Goal: Task Accomplishment & Management: Manage account settings

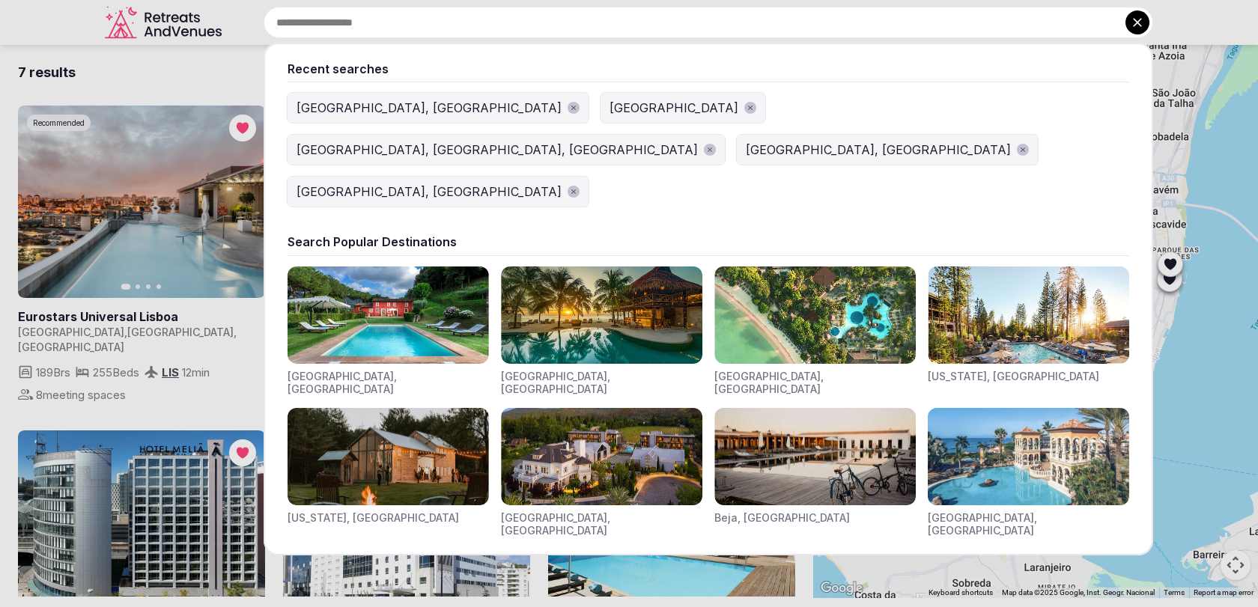
click at [640, 24] on input "text" at bounding box center [709, 22] width 890 height 31
click at [1144, 27] on icon at bounding box center [1137, 22] width 15 height 15
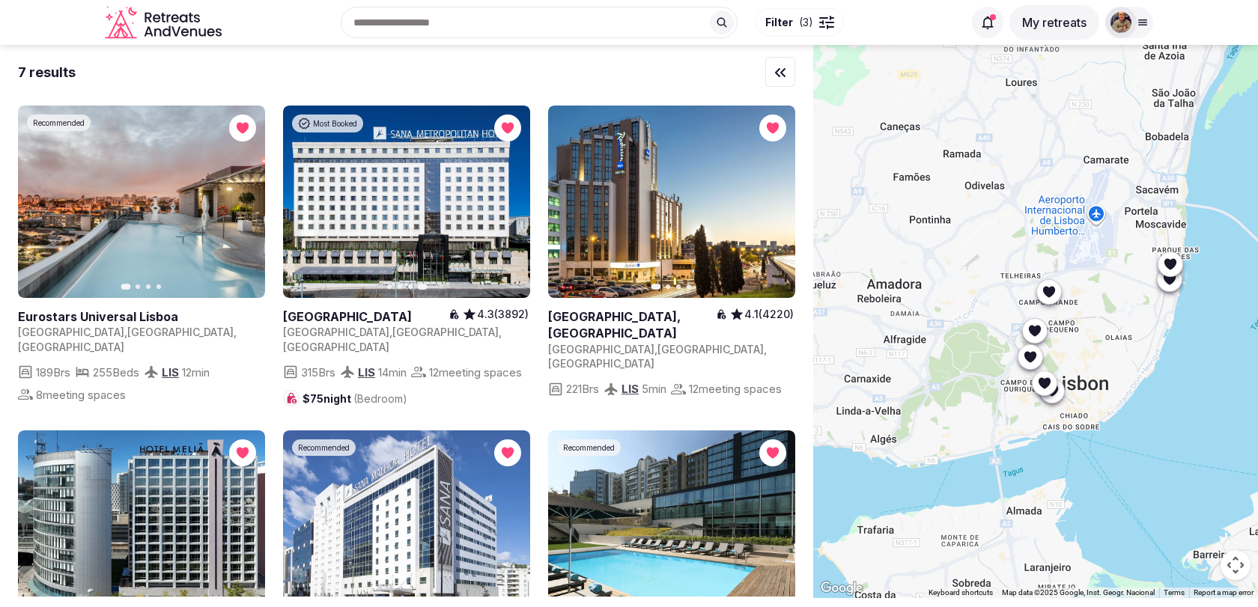
click at [819, 20] on div at bounding box center [821, 22] width 4 height 4
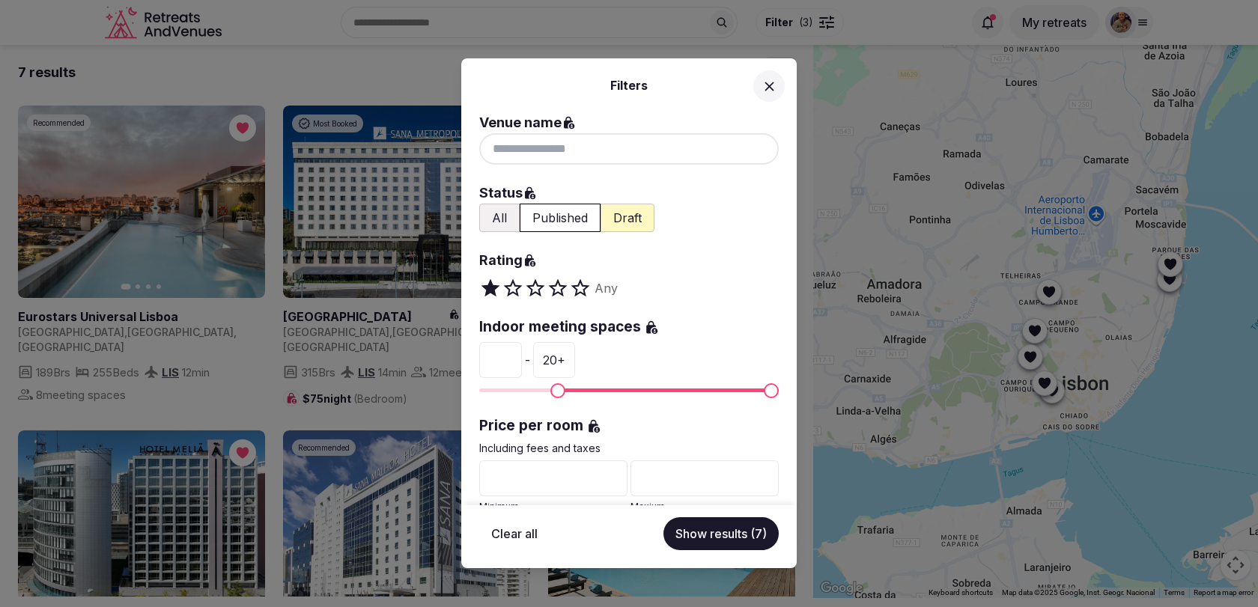
click at [513, 532] on button "Clear all" at bounding box center [514, 533] width 70 height 33
type input "*"
click at [780, 90] on button at bounding box center [768, 85] width 31 height 31
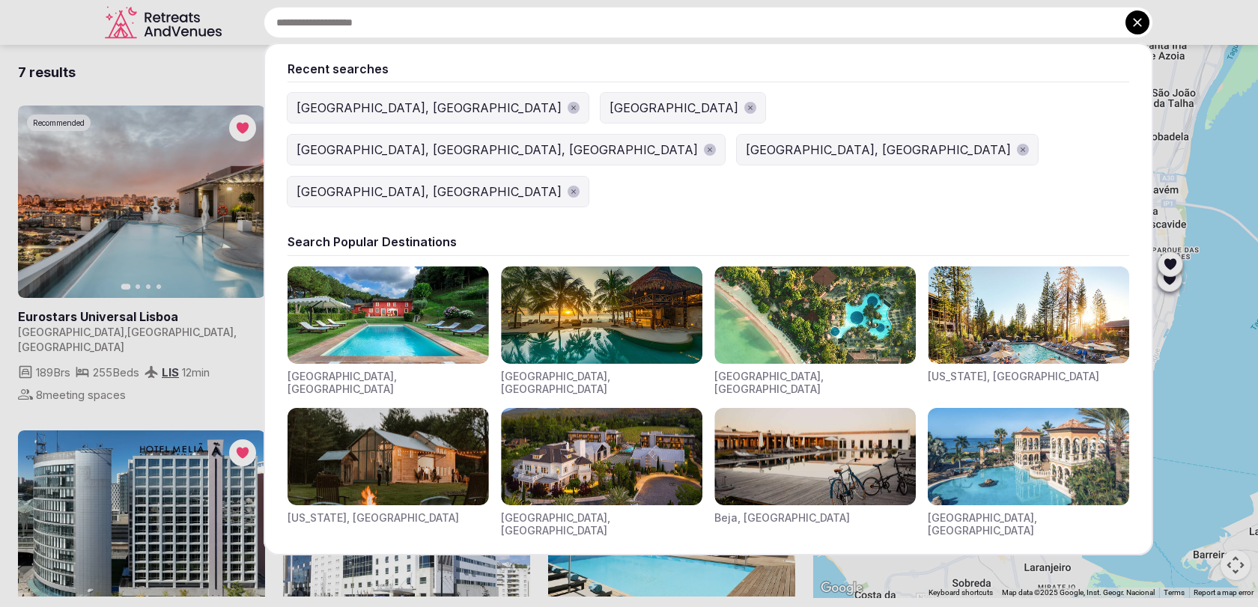
click at [598, 25] on input "text" at bounding box center [709, 22] width 890 height 31
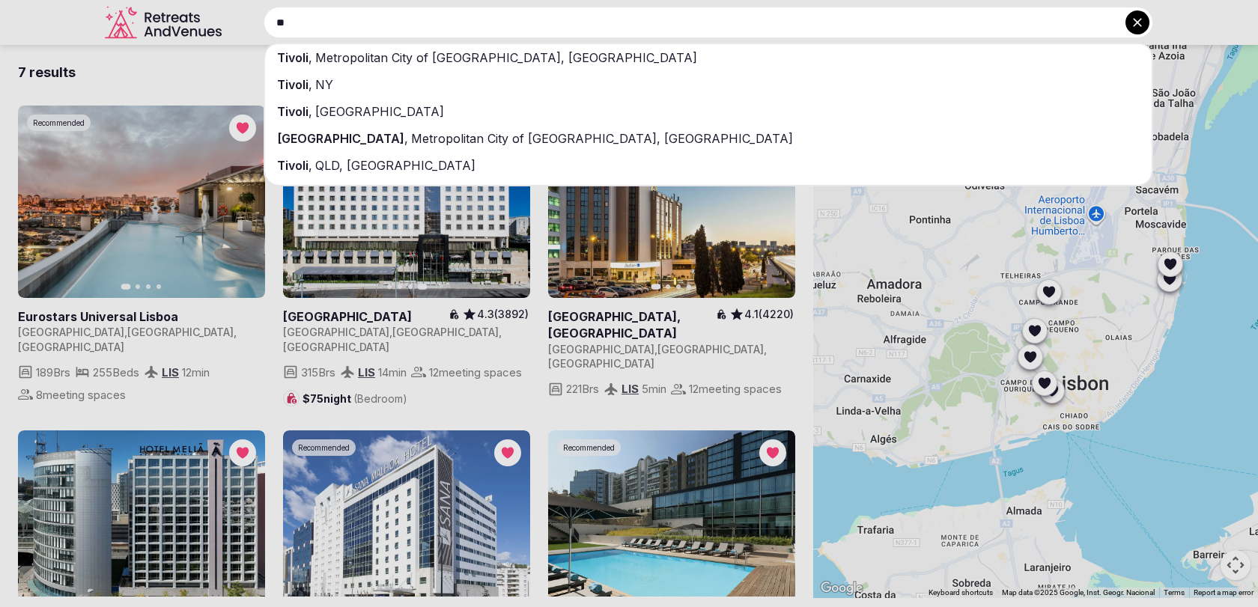
type input "*"
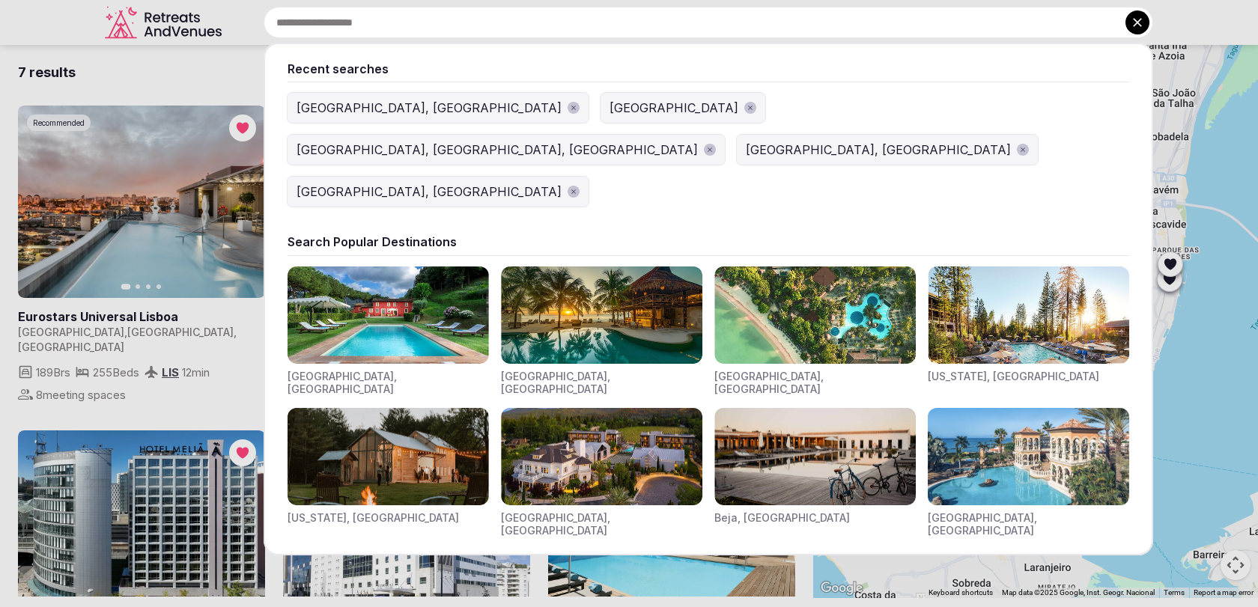
click at [537, 27] on input "text" at bounding box center [709, 22] width 890 height 31
paste input "**********"
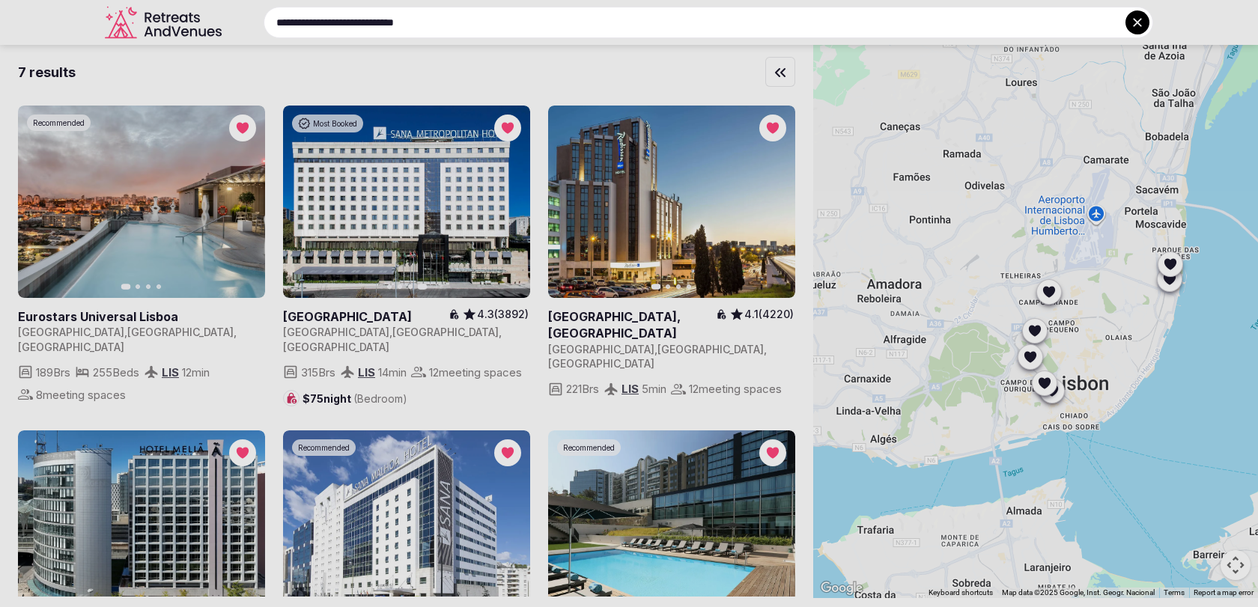
type input "**********"
click at [1133, 15] on icon at bounding box center [1137, 22] width 15 height 15
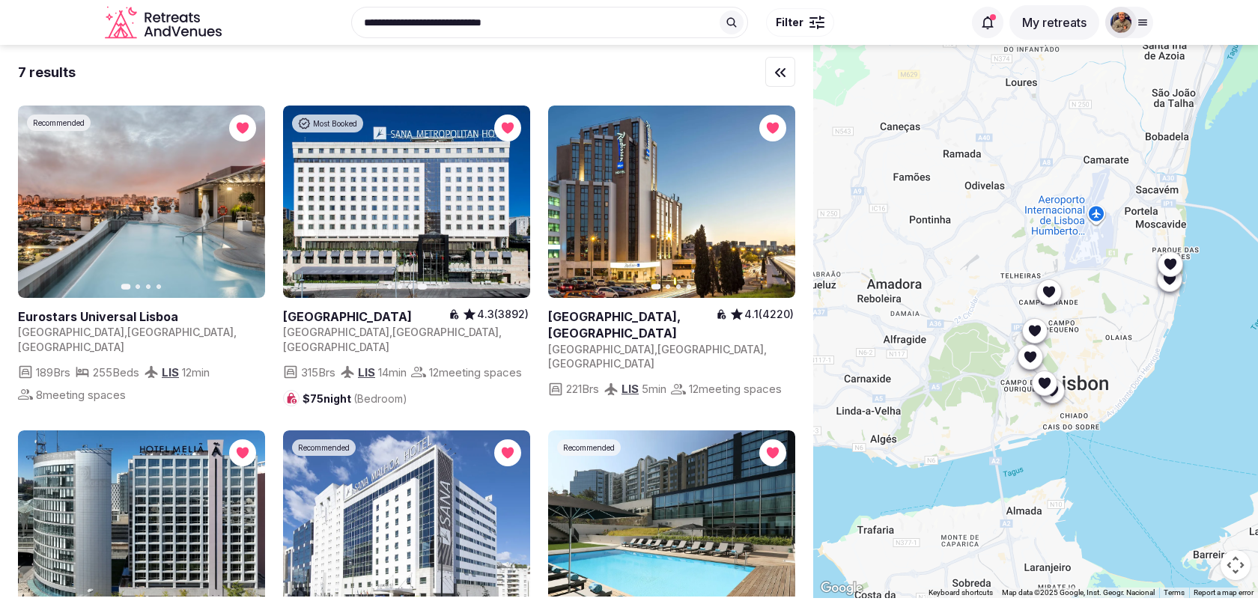
click at [1133, 15] on div at bounding box center [1120, 22] width 31 height 31
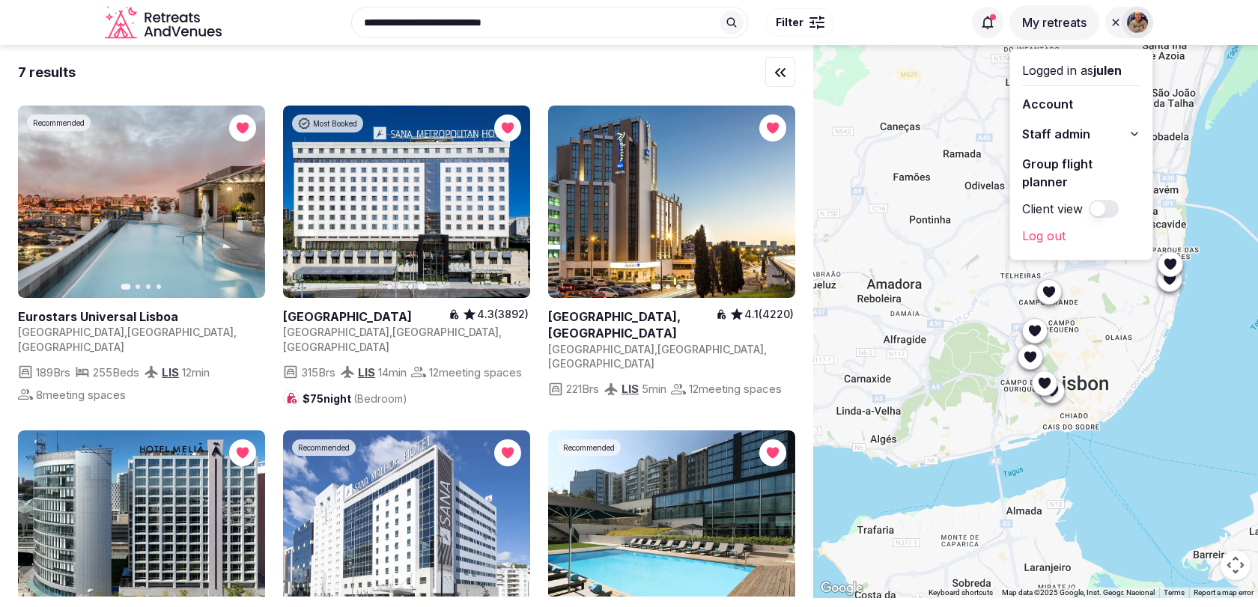
click at [1092, 137] on button "Staff admin" at bounding box center [1081, 134] width 118 height 24
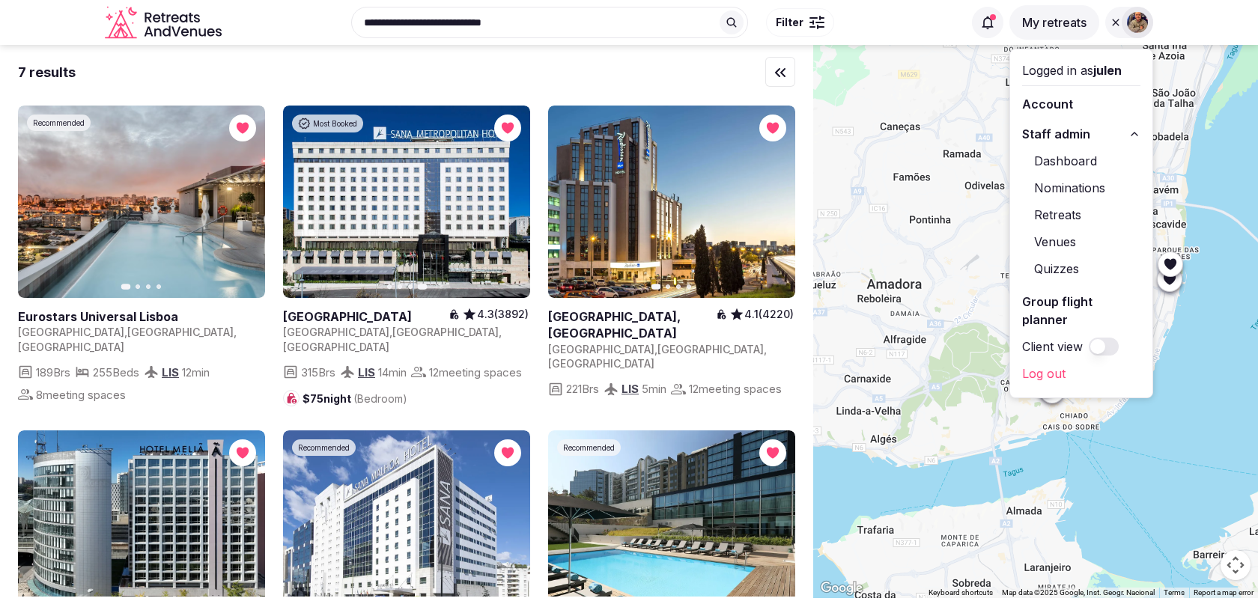
click at [1052, 237] on link "Venues" at bounding box center [1081, 242] width 118 height 24
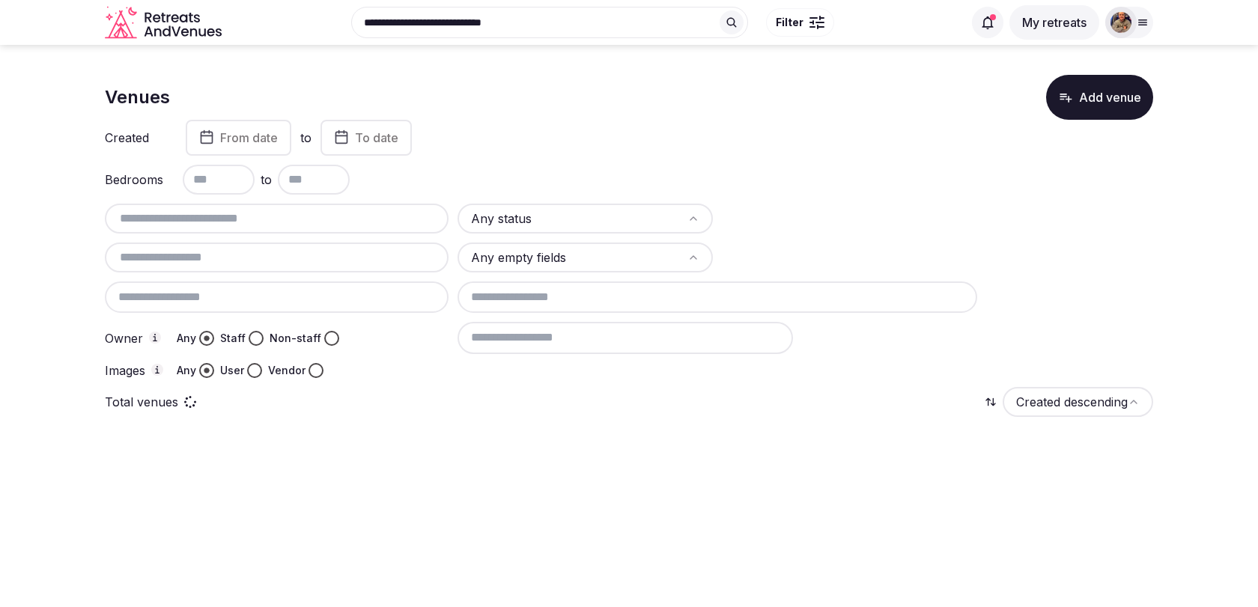
click at [309, 222] on input "text" at bounding box center [277, 219] width 332 height 18
paste input "**********"
type input "**********"
click at [379, 345] on div "Owner Any Staff Non-staff" at bounding box center [277, 337] width 344 height 31
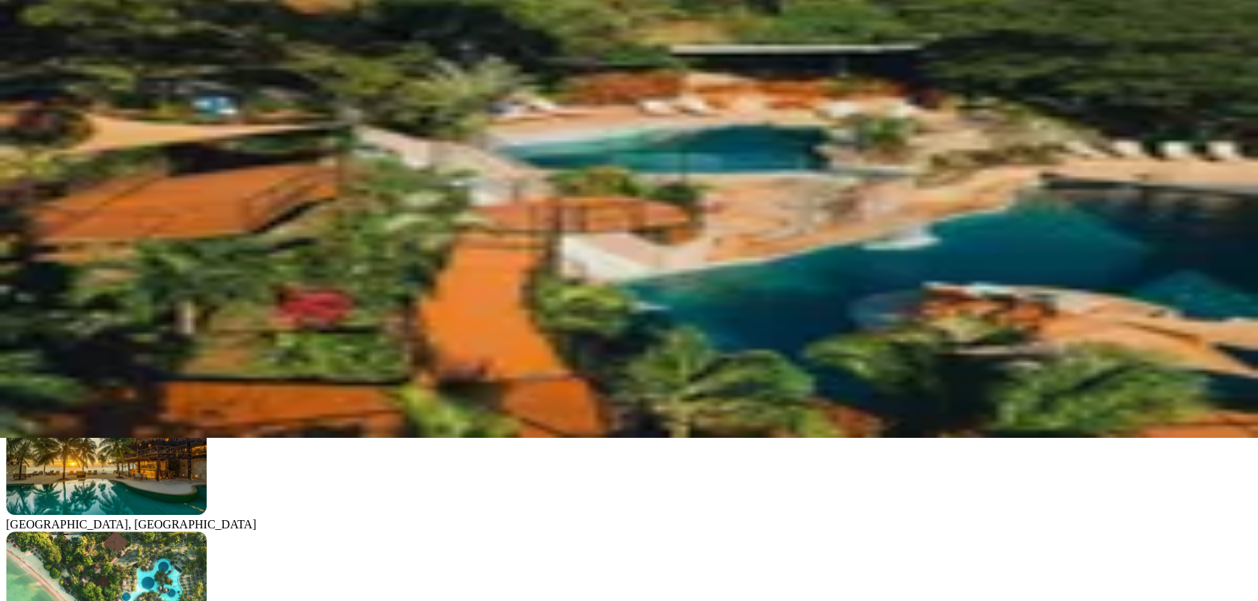
scroll to position [198, 0]
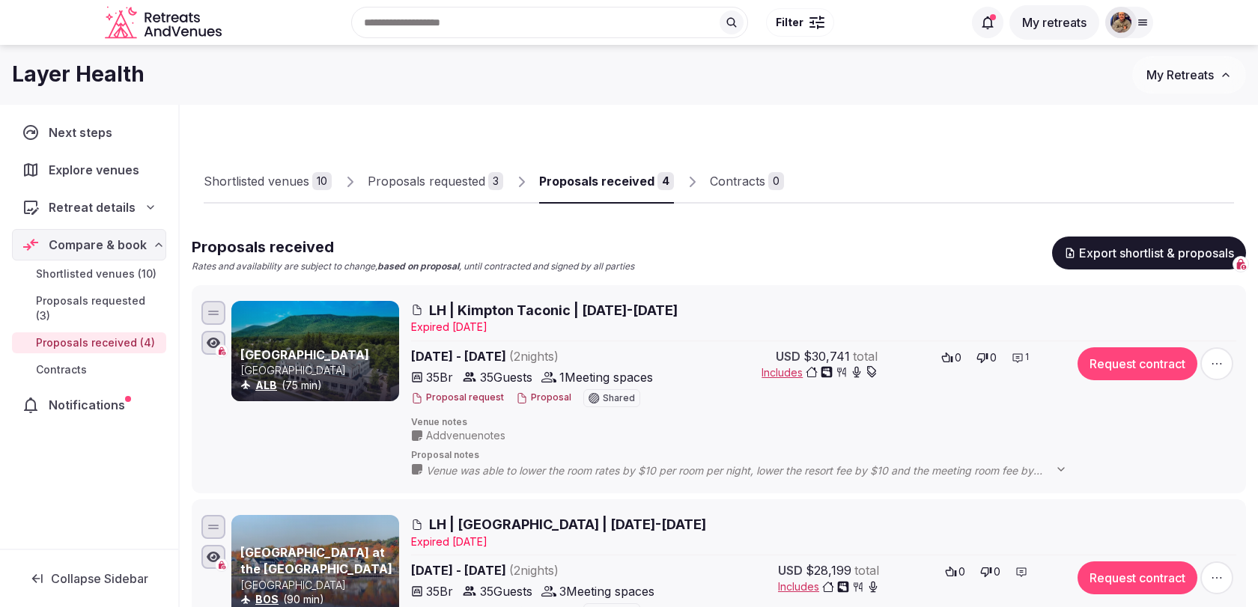
click at [1142, 28] on icon at bounding box center [1143, 22] width 12 height 12
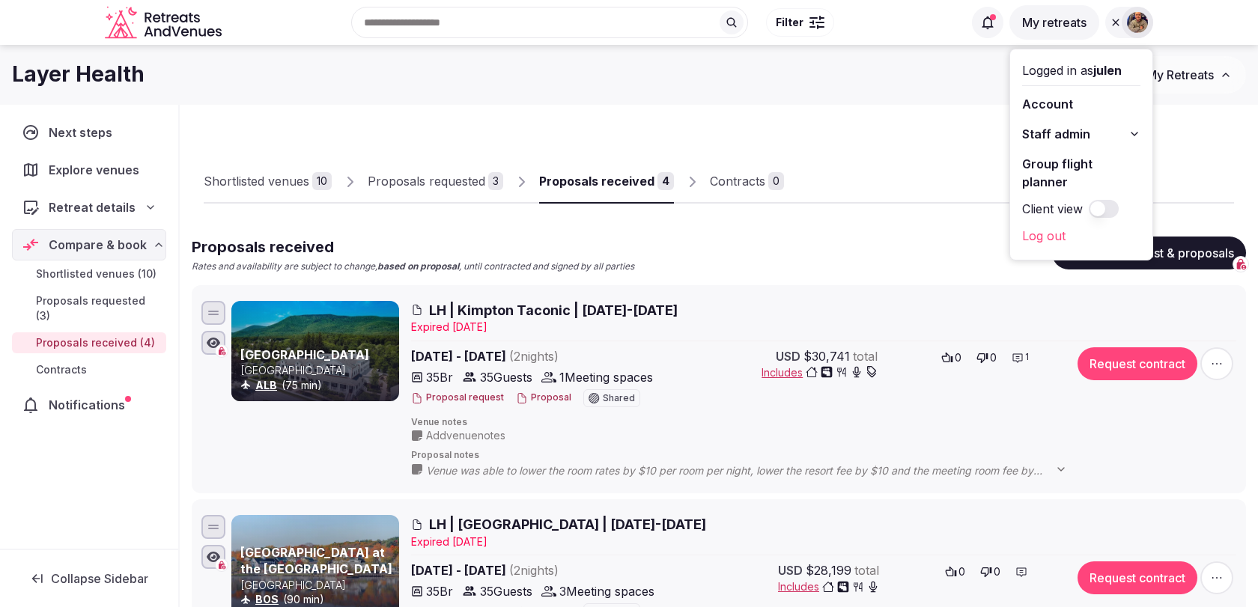
click at [1063, 131] on span "Staff admin" at bounding box center [1056, 134] width 68 height 18
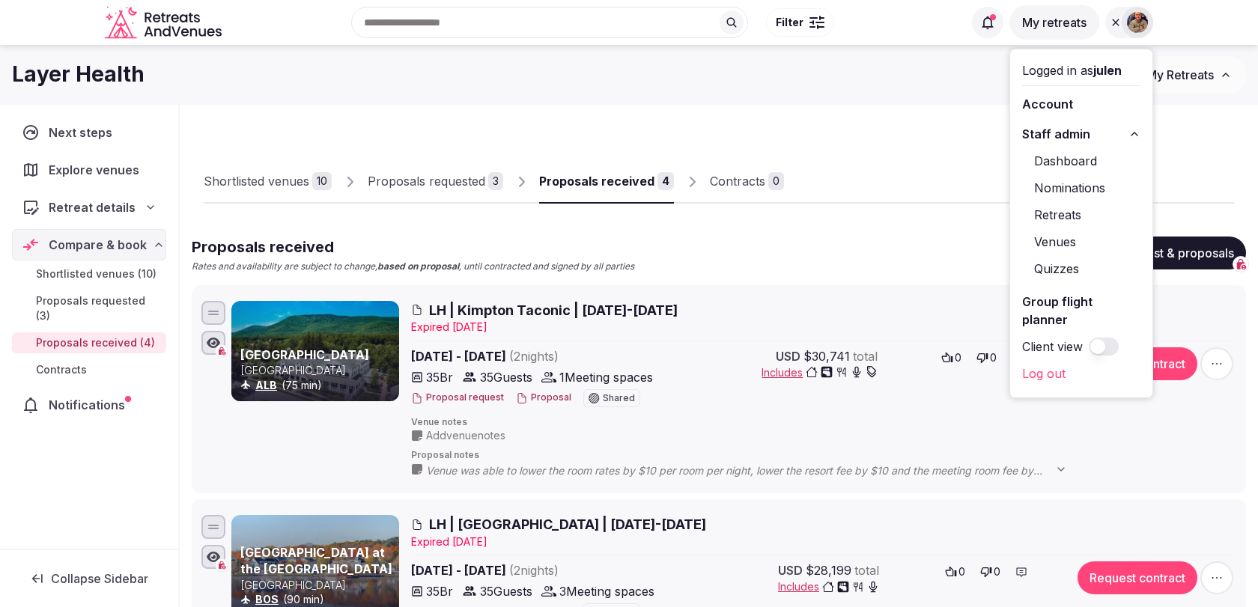
click at [1062, 211] on link "Retreats" at bounding box center [1081, 215] width 118 height 24
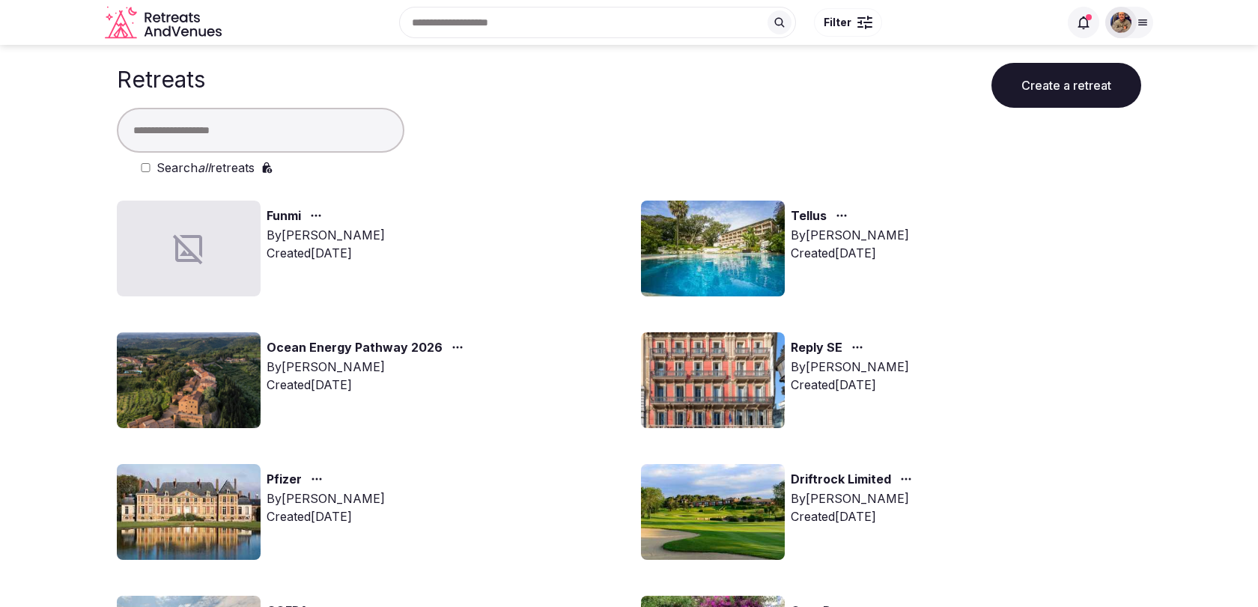
click at [338, 140] on input "text" at bounding box center [261, 130] width 288 height 45
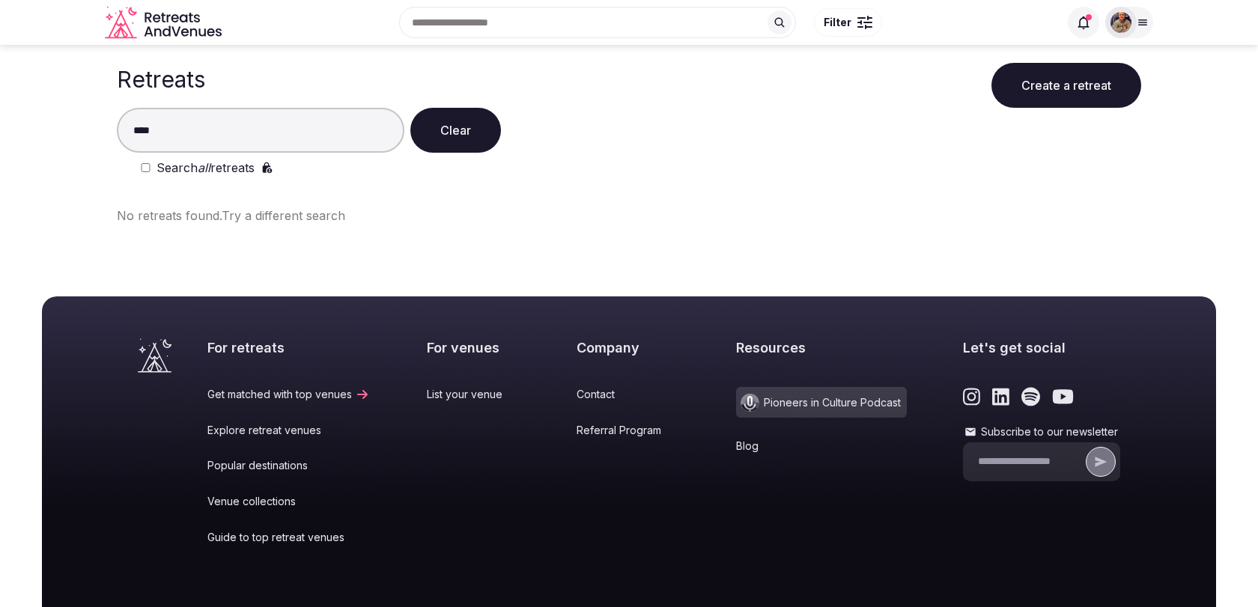
type input "****"
click at [245, 171] on label "Search all retreats" at bounding box center [206, 168] width 98 height 18
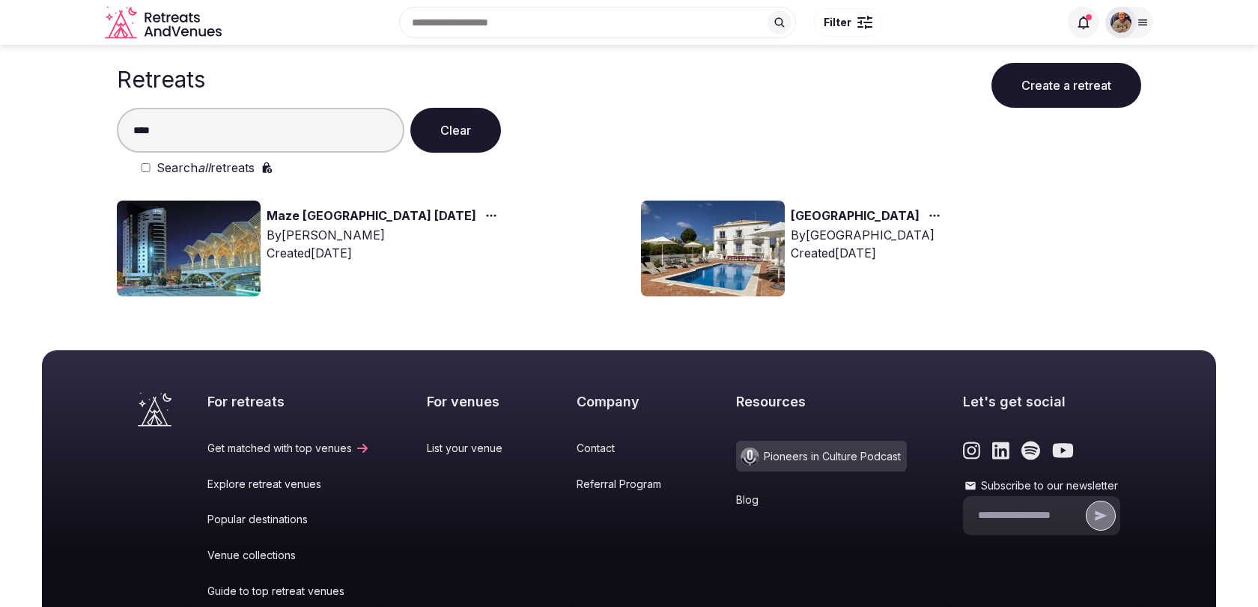
click at [368, 219] on link "Maze [GEOGRAPHIC_DATA] [DATE]" at bounding box center [372, 216] width 210 height 19
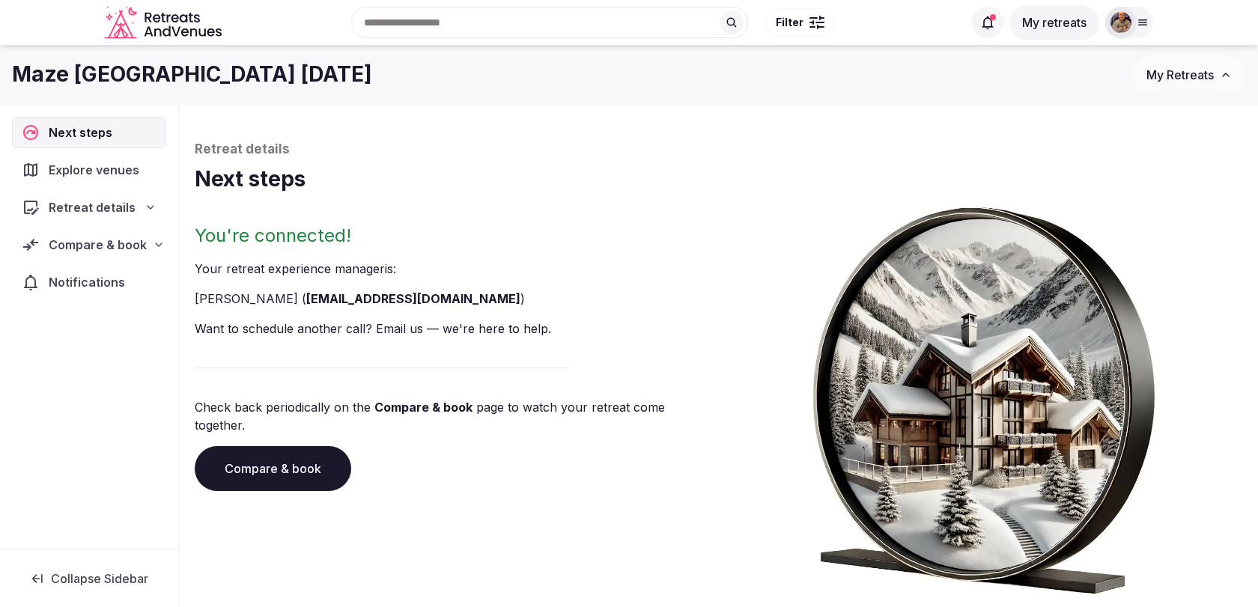
click at [255, 446] on link "Compare & book" at bounding box center [273, 468] width 157 height 45
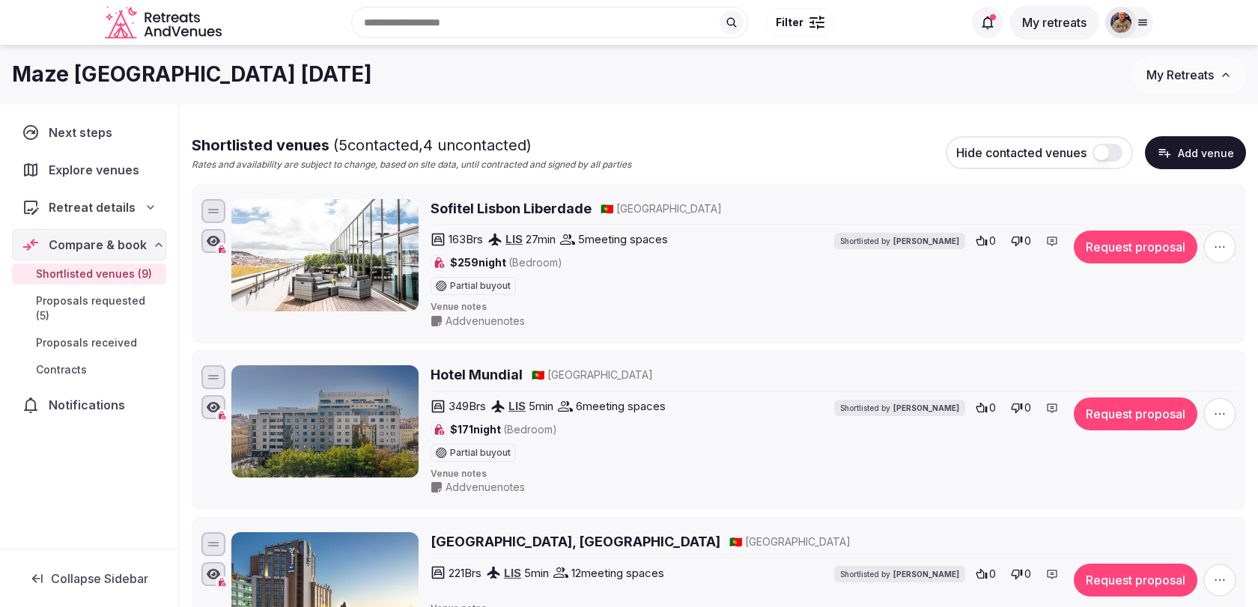
scroll to position [100, 0]
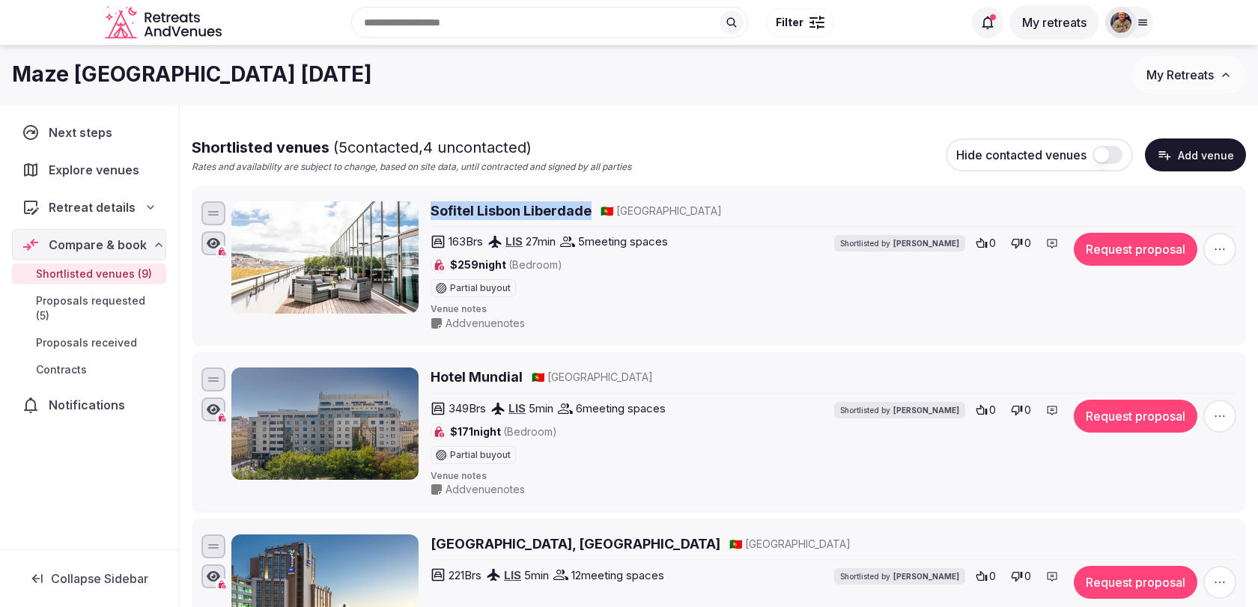
drag, startPoint x: 430, startPoint y: 198, endPoint x: 589, endPoint y: 213, distance: 159.4
click at [589, 213] on div "Sofitel Lisbon Liberdade 🇵🇹 Portugal 163 Brs LIS 27 min 5 meeting spaces $259 n…" at bounding box center [718, 266] width 1041 height 136
copy h2 "Sofitel Lisbon Liberdade"
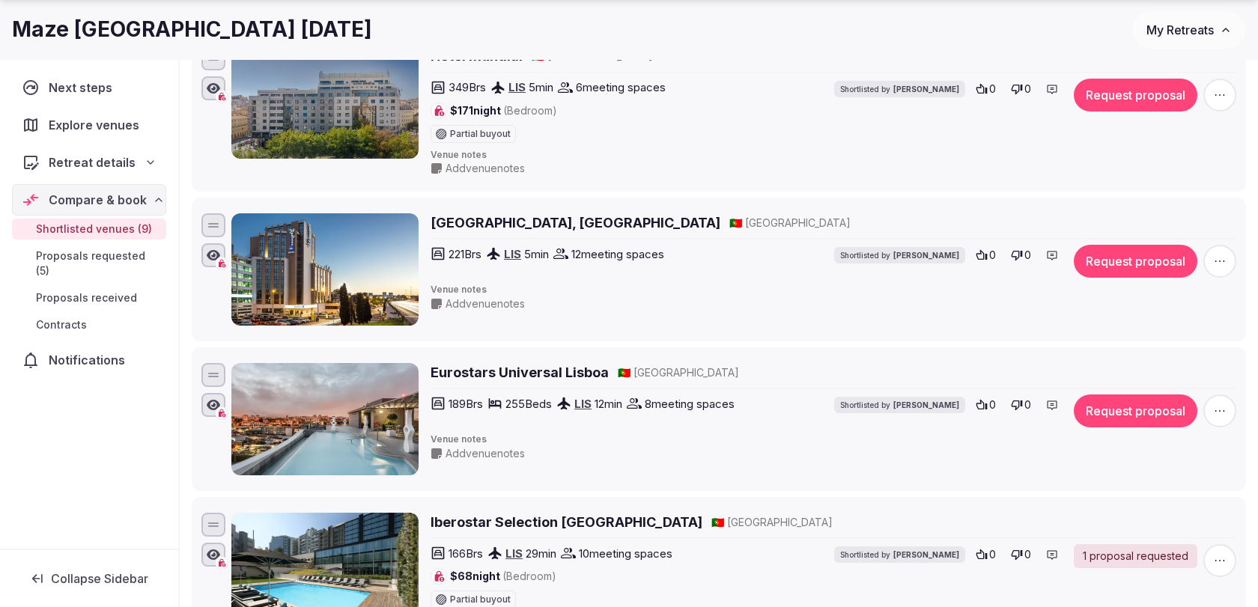
scroll to position [439, 0]
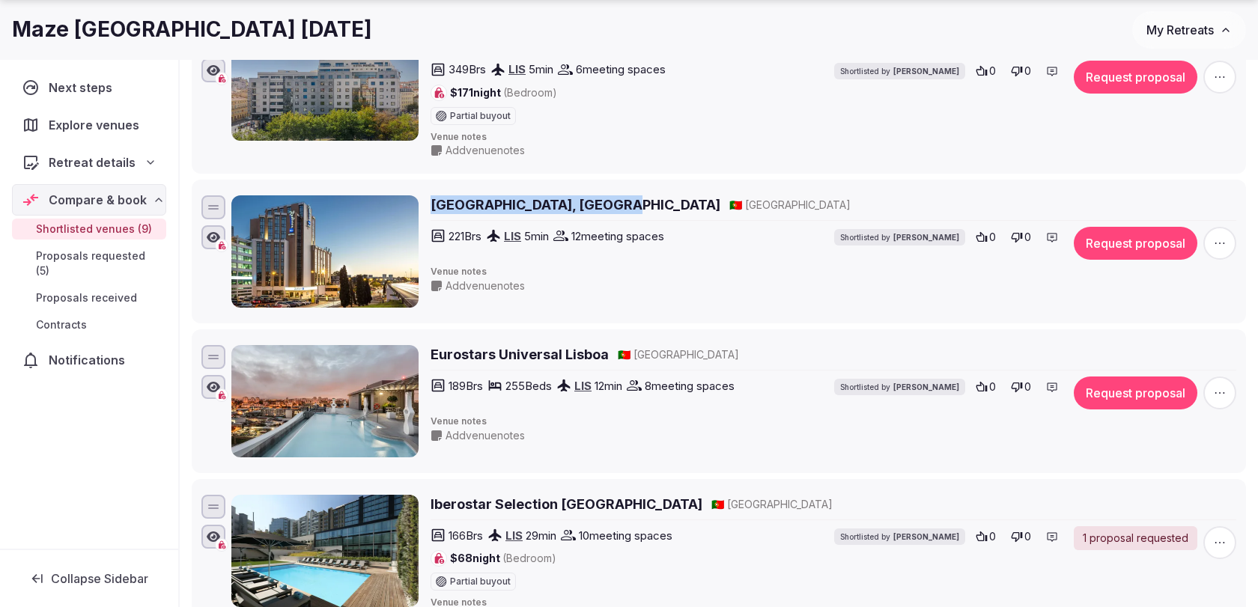
drag, startPoint x: 428, startPoint y: 187, endPoint x: 601, endPoint y: 203, distance: 174.4
click at [601, 203] on li "Radisson Blu Hotel, Lisbon 🇵🇹 Portugal 221 Brs LIS 5 min 12 meeting spaces Shor…" at bounding box center [719, 252] width 1054 height 144
copy h2 "[GEOGRAPHIC_DATA], [GEOGRAPHIC_DATA]"
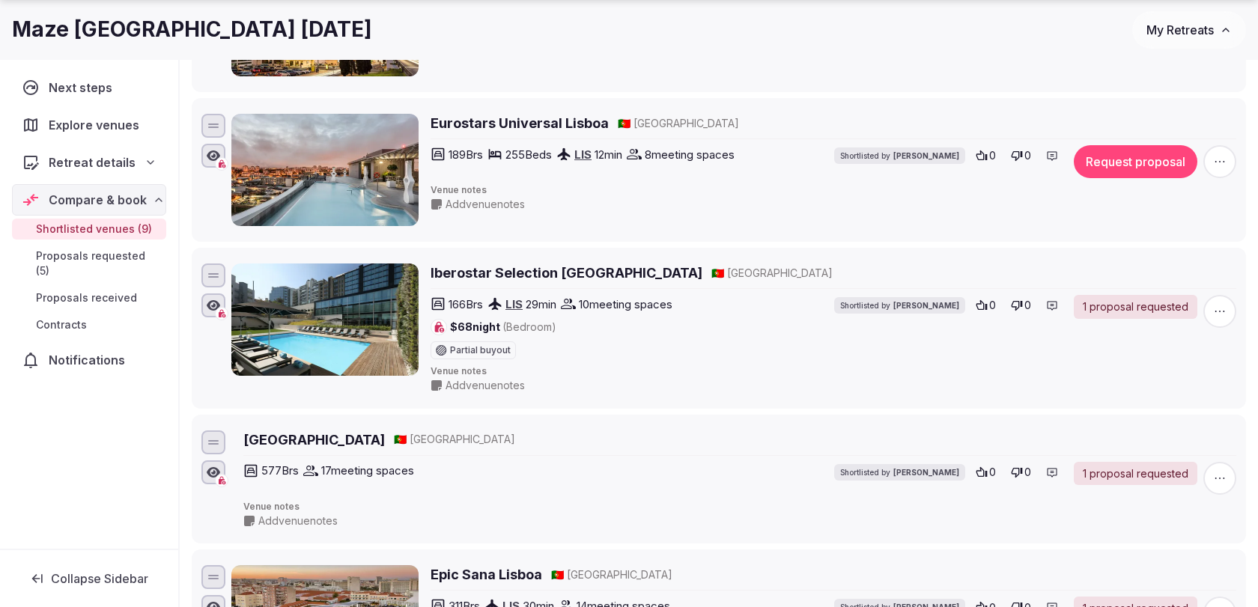
scroll to position [691, 0]
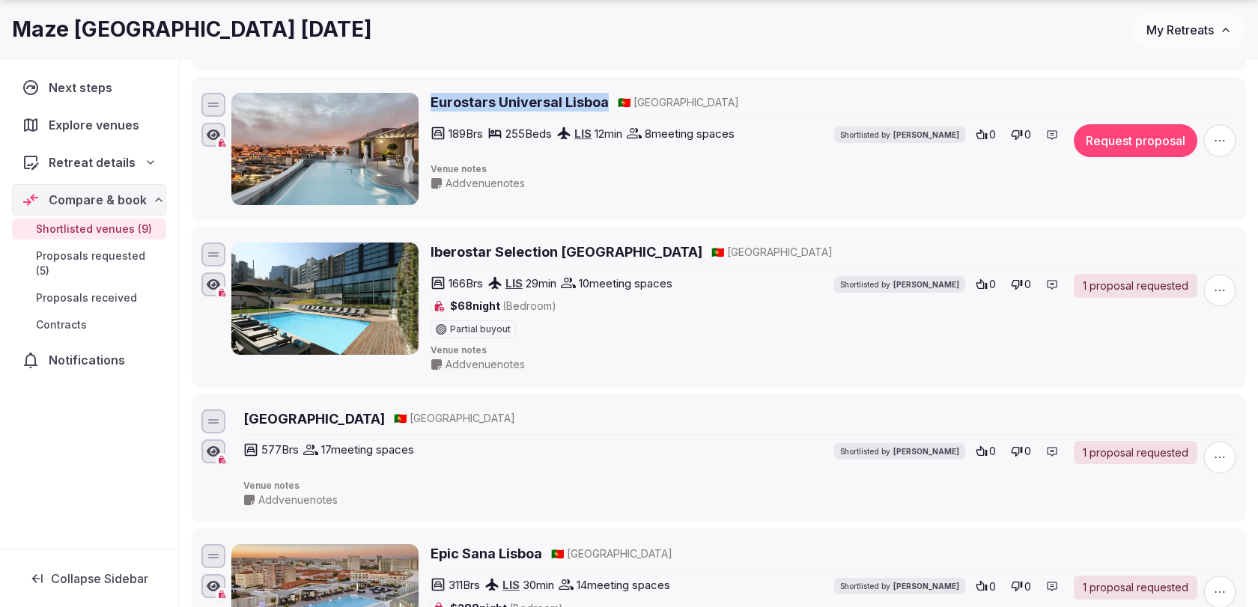
drag, startPoint x: 426, startPoint y: 82, endPoint x: 602, endPoint y: 102, distance: 177.1
click at [603, 102] on li "Eurostars Universal Lisboa 🇵🇹 Portugal 189 Brs 255 Beds LIS 12 min 8 meeting sp…" at bounding box center [719, 149] width 1054 height 144
copy h2 "Eurostars Universal Lisboa"
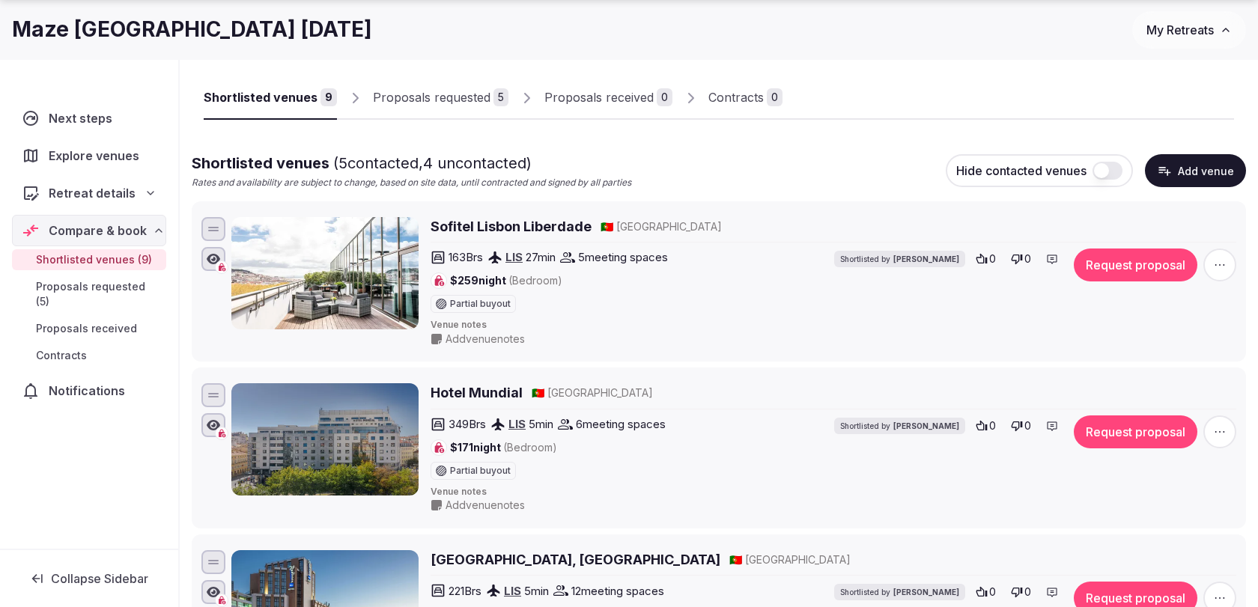
scroll to position [91, 0]
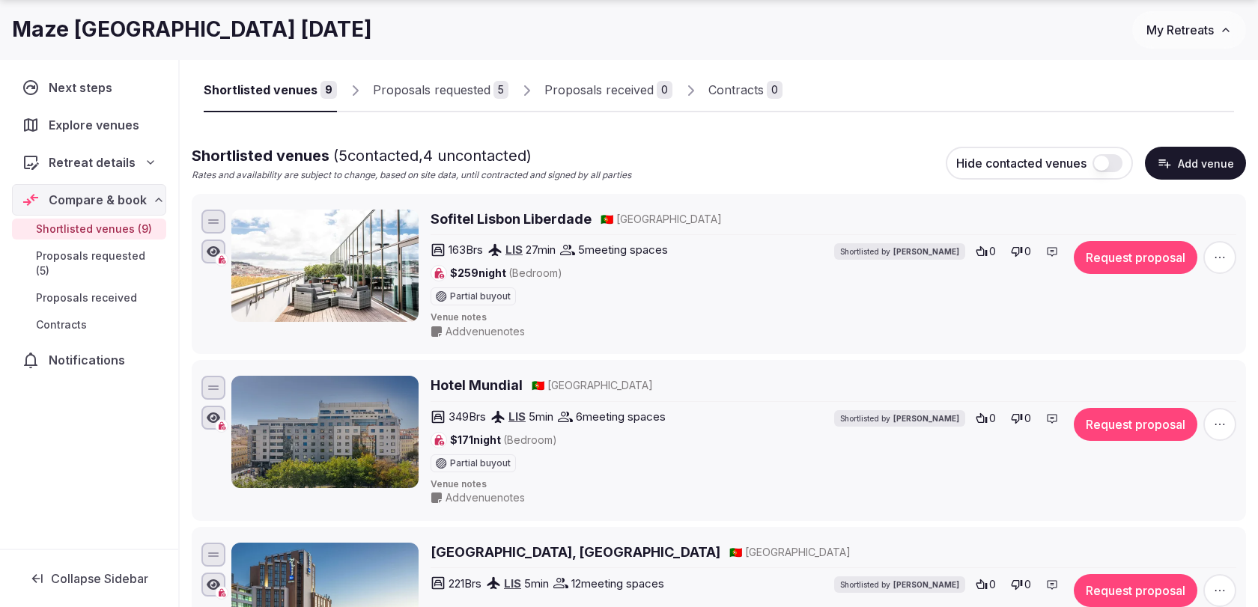
click at [443, 90] on div "Proposals requested" at bounding box center [432, 90] width 118 height 18
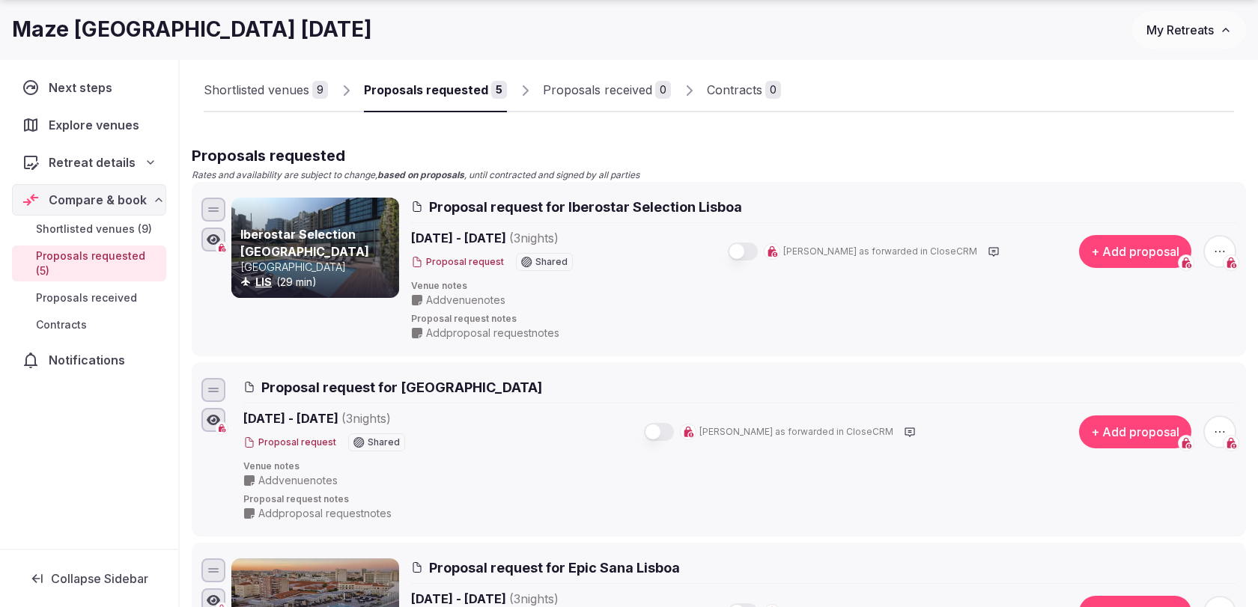
click at [758, 256] on button "button" at bounding box center [743, 252] width 30 height 18
click at [674, 438] on button "button" at bounding box center [659, 432] width 30 height 18
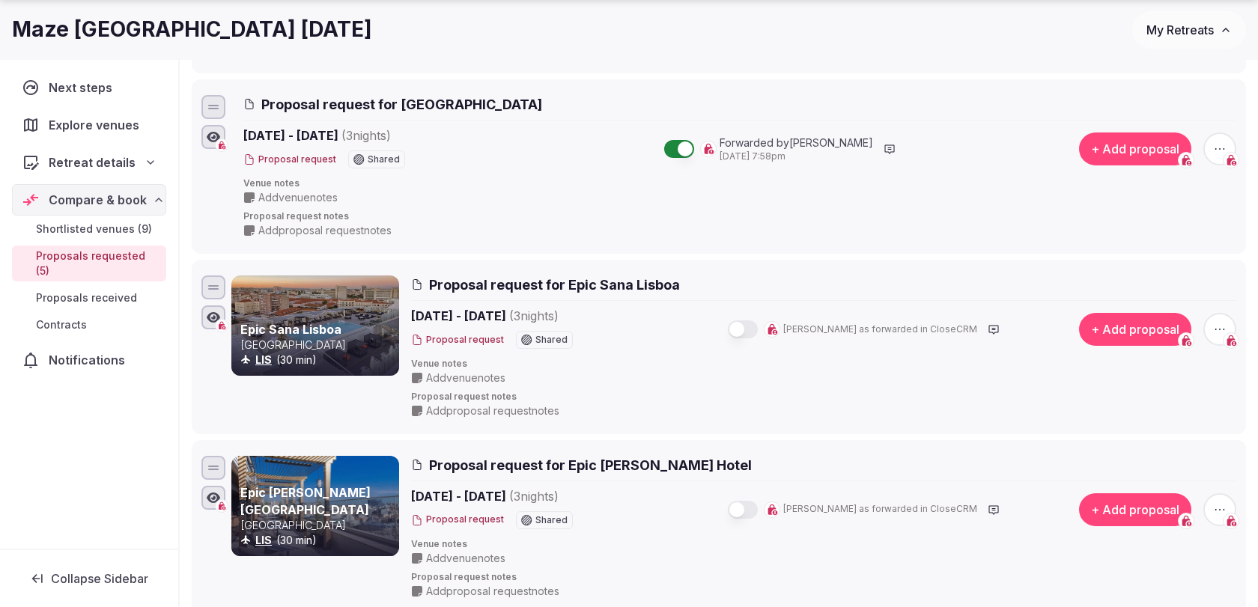
scroll to position [401, 0]
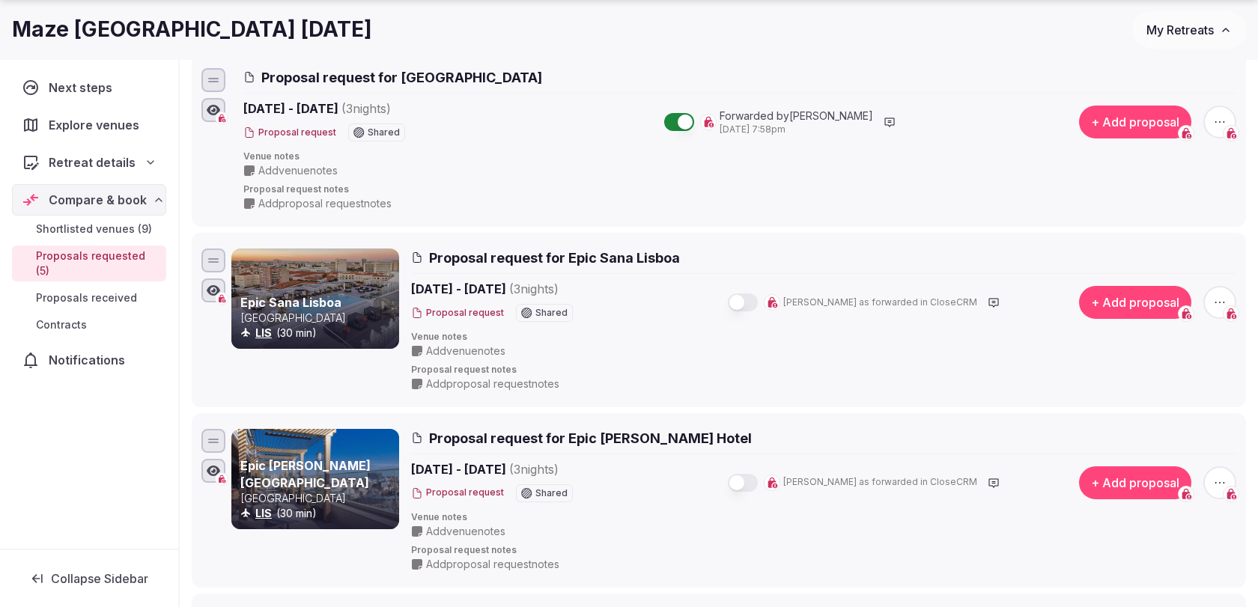
click at [758, 306] on button "button" at bounding box center [743, 303] width 30 height 18
click at [758, 479] on button "button" at bounding box center [743, 483] width 30 height 18
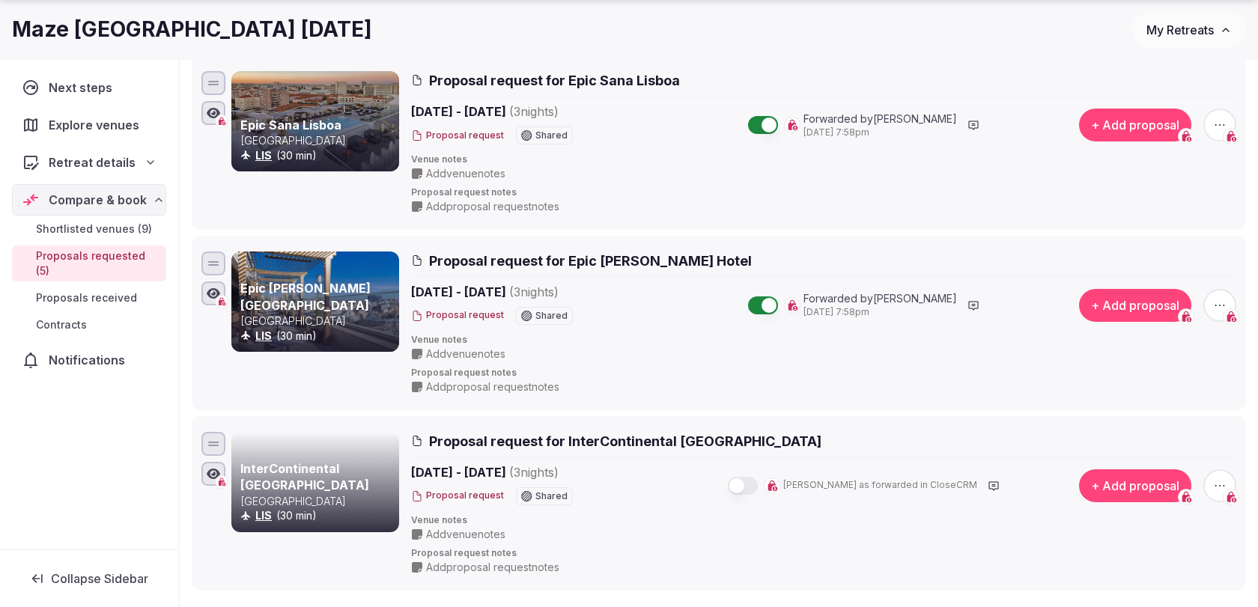
scroll to position [634, 0]
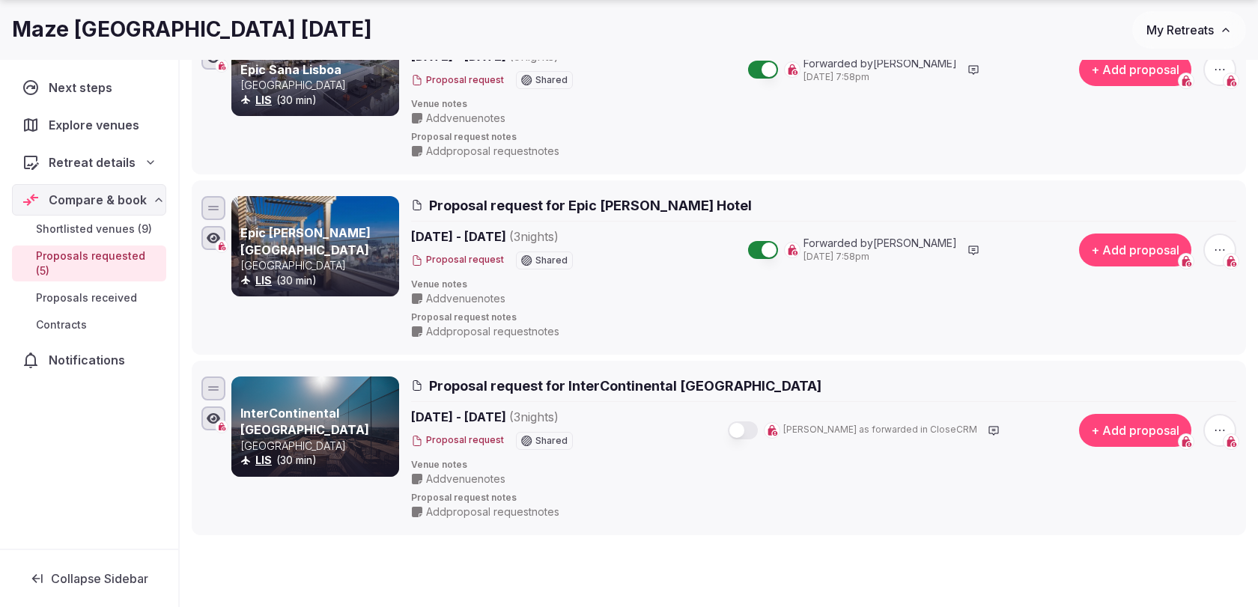
click at [758, 426] on button "button" at bounding box center [743, 431] width 30 height 18
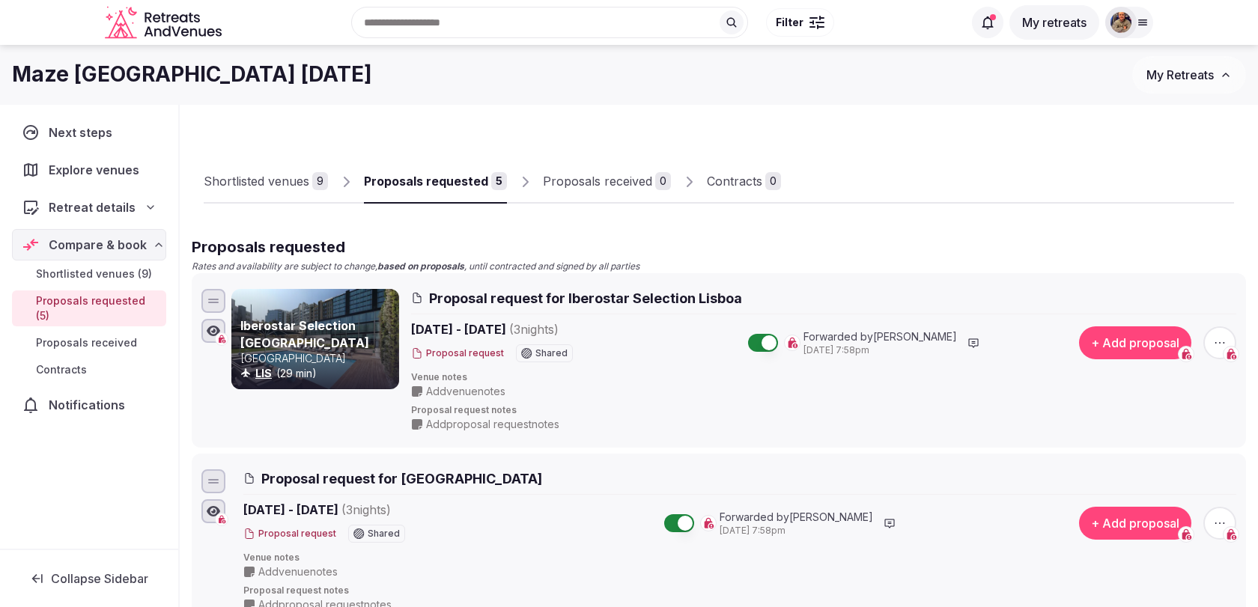
click at [276, 170] on link "Shortlisted venues 9" at bounding box center [266, 181] width 124 height 43
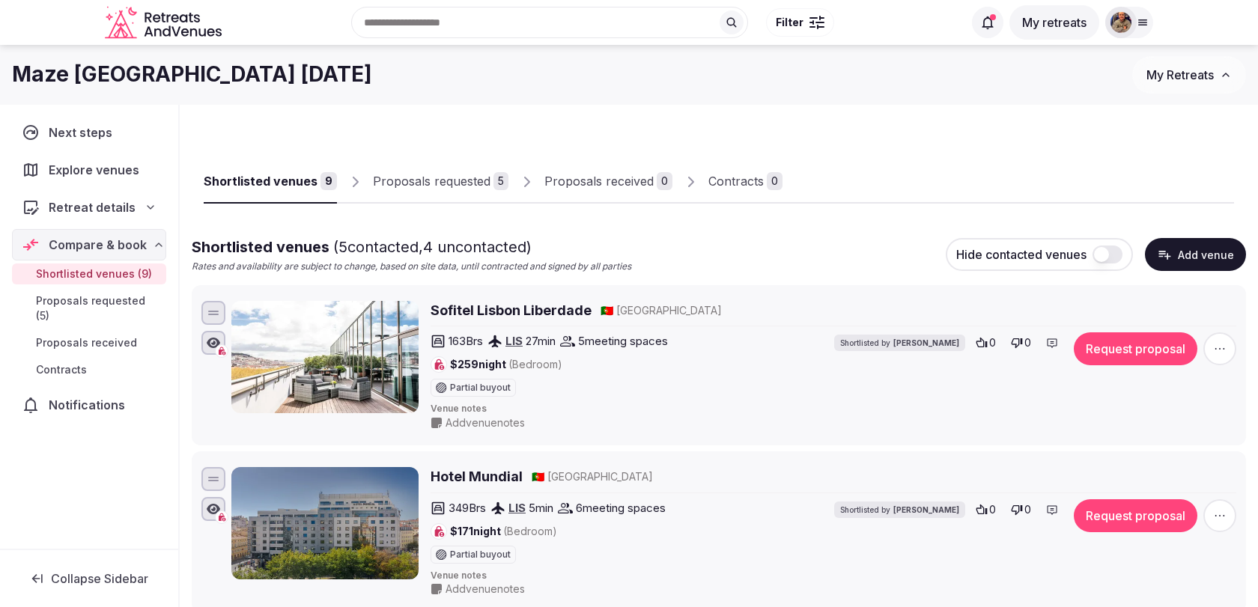
click at [1111, 352] on button "Request proposal" at bounding box center [1136, 348] width 124 height 33
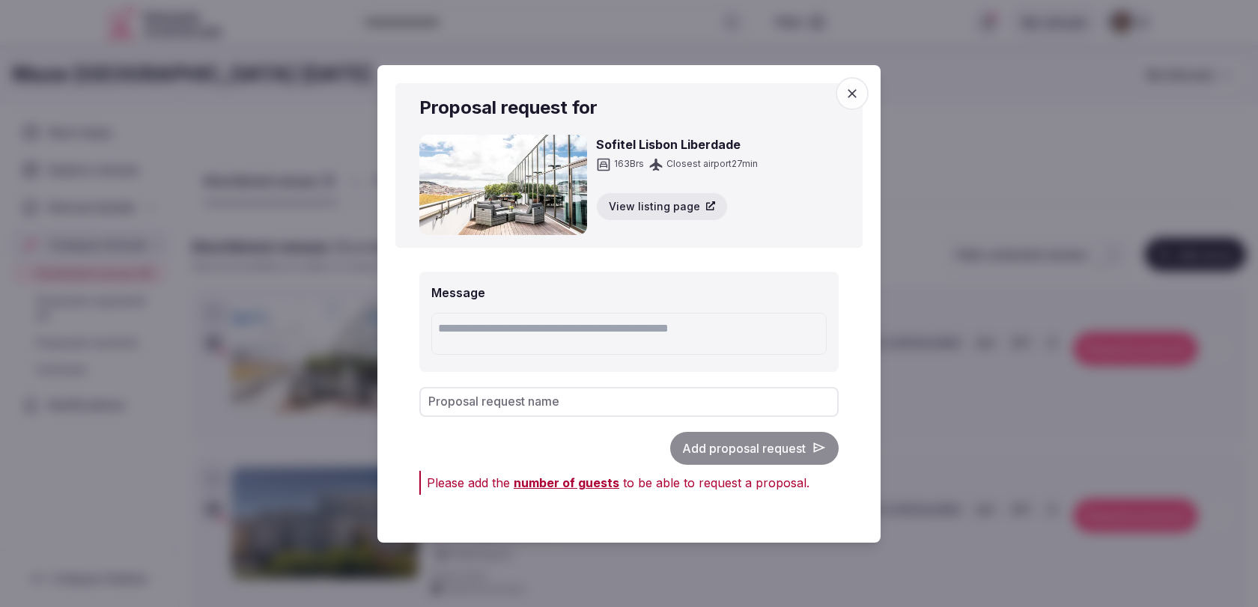
click at [836, 77] on button "button" at bounding box center [852, 93] width 33 height 33
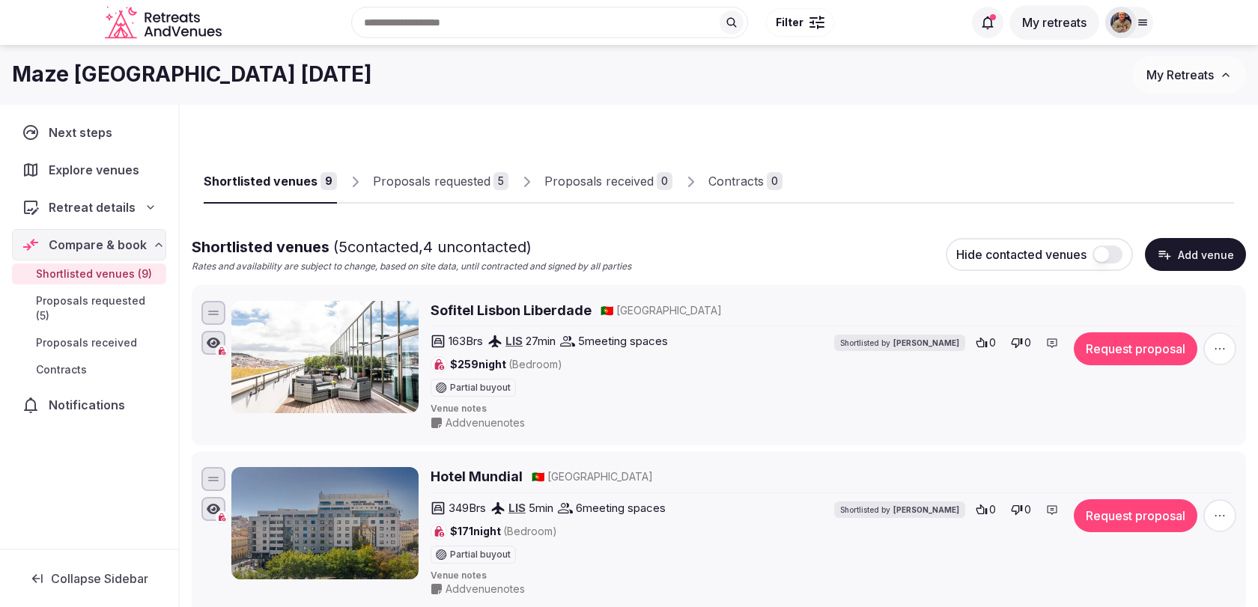
click at [1097, 349] on button "Request proposal" at bounding box center [1136, 348] width 124 height 33
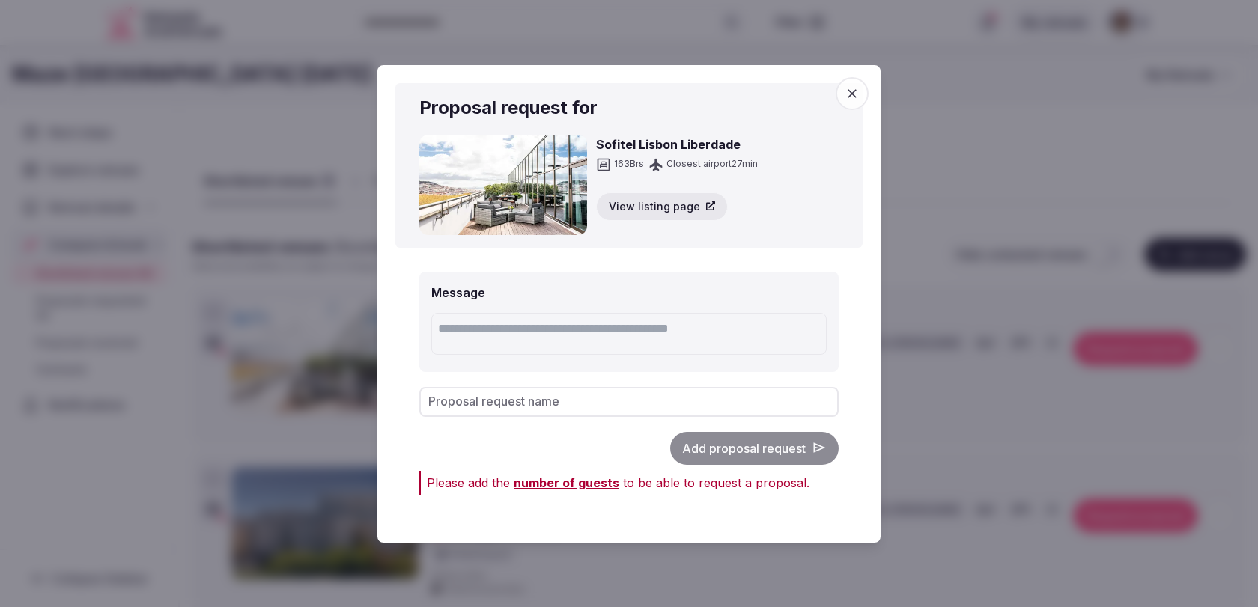
click at [691, 402] on input "Proposal request name" at bounding box center [628, 401] width 419 height 30
click at [588, 445] on div "Add proposal request" at bounding box center [628, 447] width 419 height 33
click at [642, 386] on div "Message Proposal request name Add proposal request Please add the number of gue…" at bounding box center [628, 385] width 467 height 277
click at [642, 402] on input "Proposal request name" at bounding box center [628, 401] width 419 height 30
click at [589, 457] on div "Add proposal request" at bounding box center [628, 447] width 419 height 33
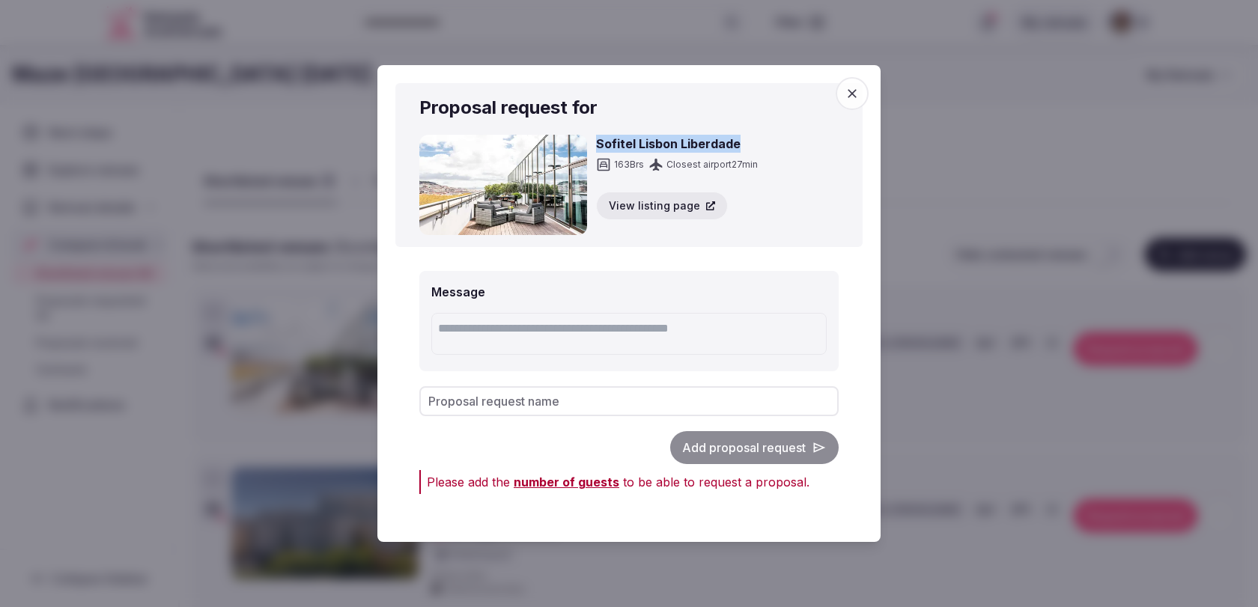
drag, startPoint x: 763, startPoint y: 148, endPoint x: 592, endPoint y: 145, distance: 170.8
click at [592, 145] on div "Sofitel Lisbon Liberdade 163 Brs Closest airport 27 min View listing page" at bounding box center [628, 185] width 419 height 100
copy h3 "Sofitel Lisbon Liberdade"
click at [587, 407] on input "Proposal request name" at bounding box center [628, 401] width 419 height 30
paste input "**********"
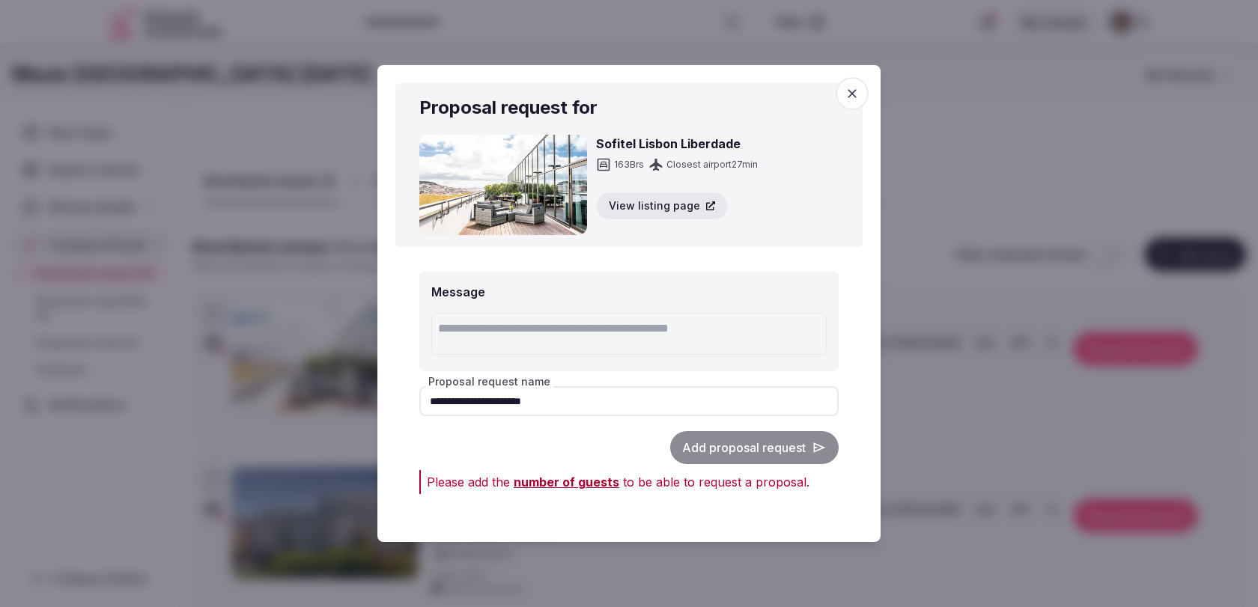
type input "**********"
click at [610, 452] on div "Add proposal request" at bounding box center [628, 447] width 419 height 33
click at [851, 95] on icon "button" at bounding box center [852, 93] width 15 height 15
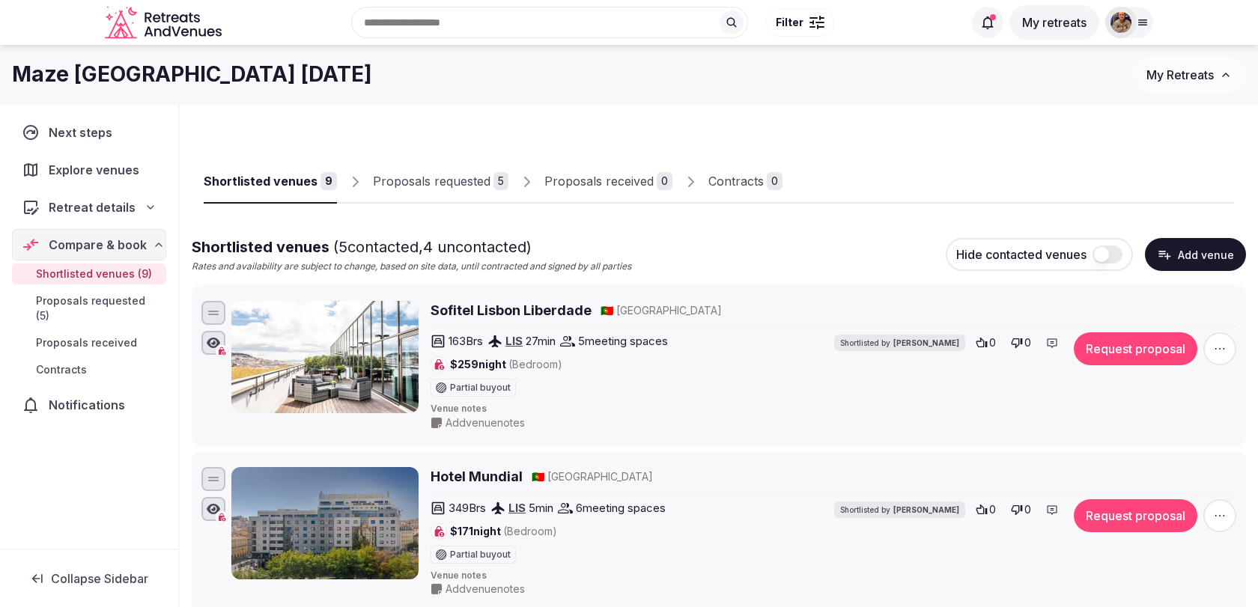
scroll to position [30, 0]
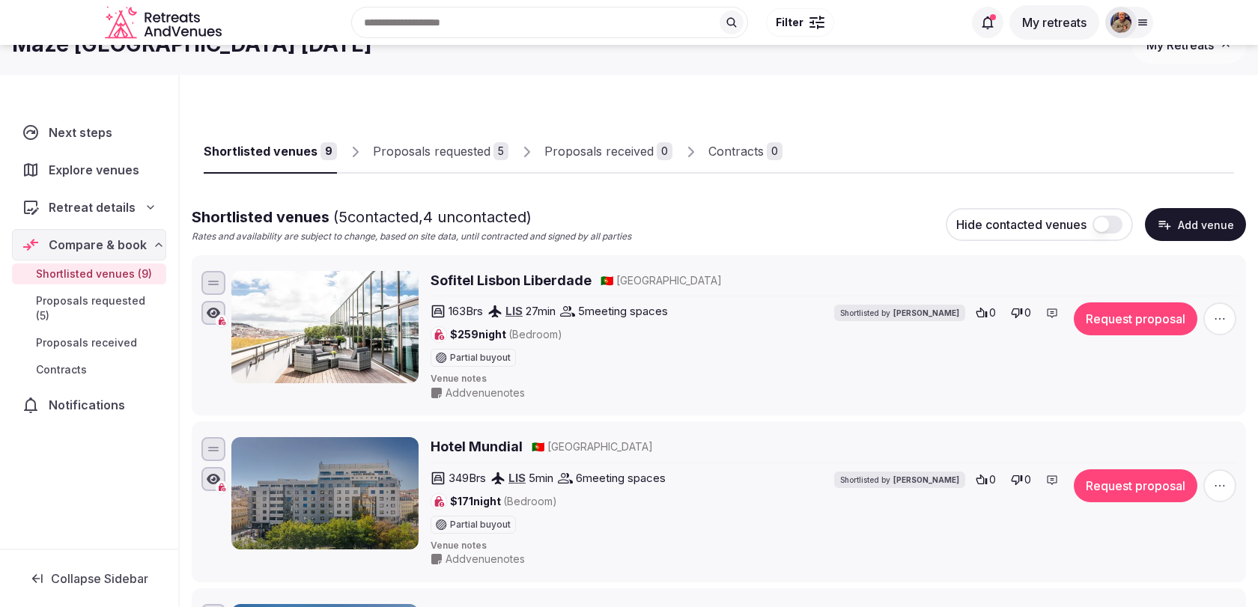
click at [1132, 315] on button "Request proposal" at bounding box center [1136, 319] width 124 height 33
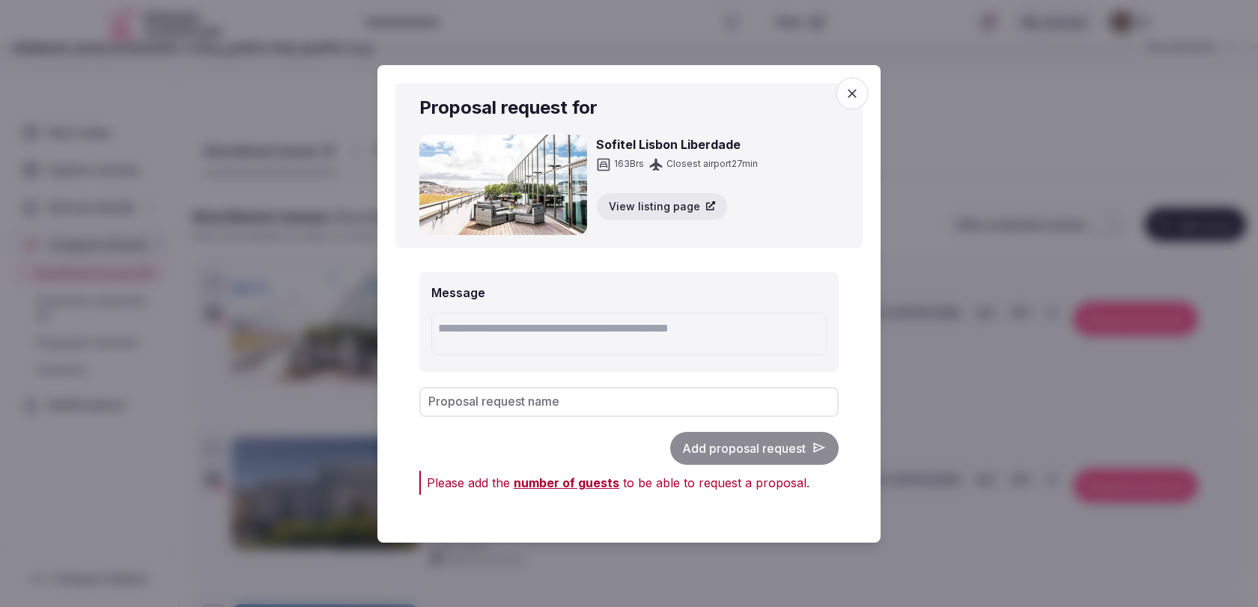
click at [632, 407] on input "Proposal request name" at bounding box center [628, 401] width 419 height 30
click at [583, 487] on span "number of guests" at bounding box center [567, 482] width 106 height 15
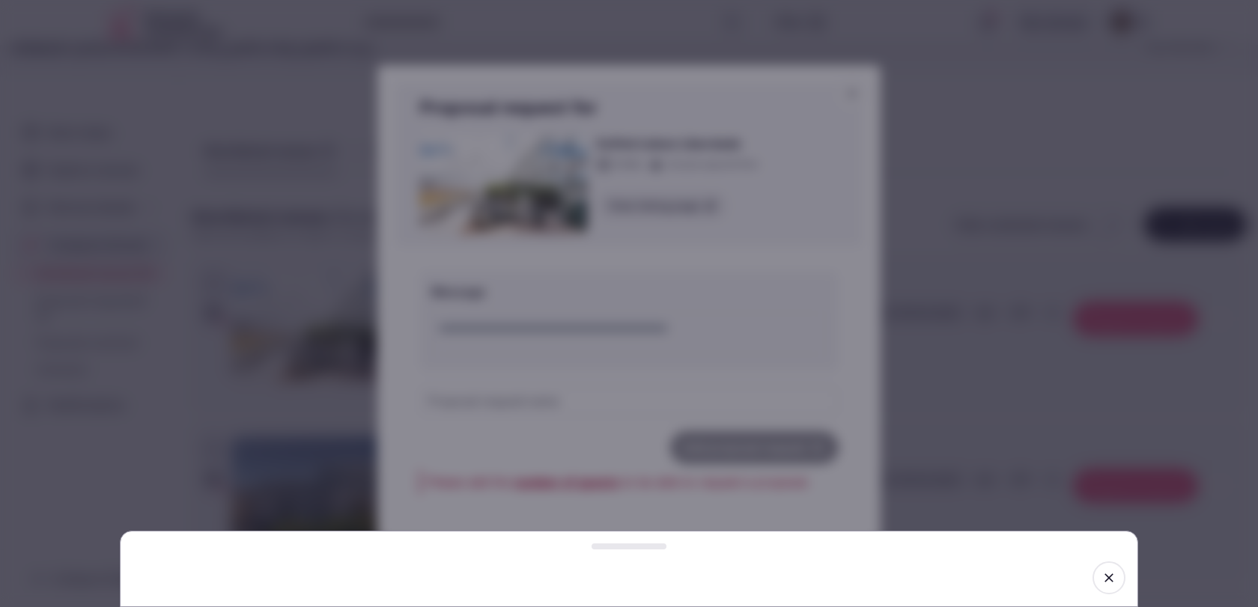
drag, startPoint x: 637, startPoint y: 549, endPoint x: 646, endPoint y: 370, distance: 179.2
click at [646, 544] on div at bounding box center [629, 547] width 75 height 6
click at [1111, 592] on span "button" at bounding box center [1109, 578] width 33 height 33
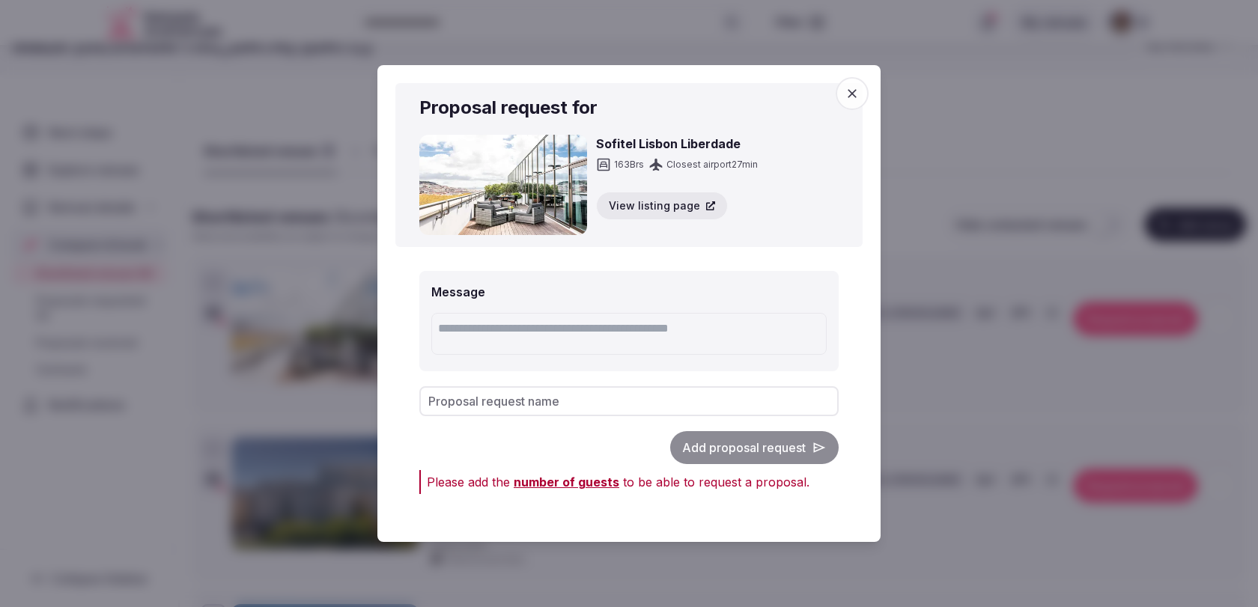
click at [851, 94] on icon "button" at bounding box center [852, 93] width 15 height 15
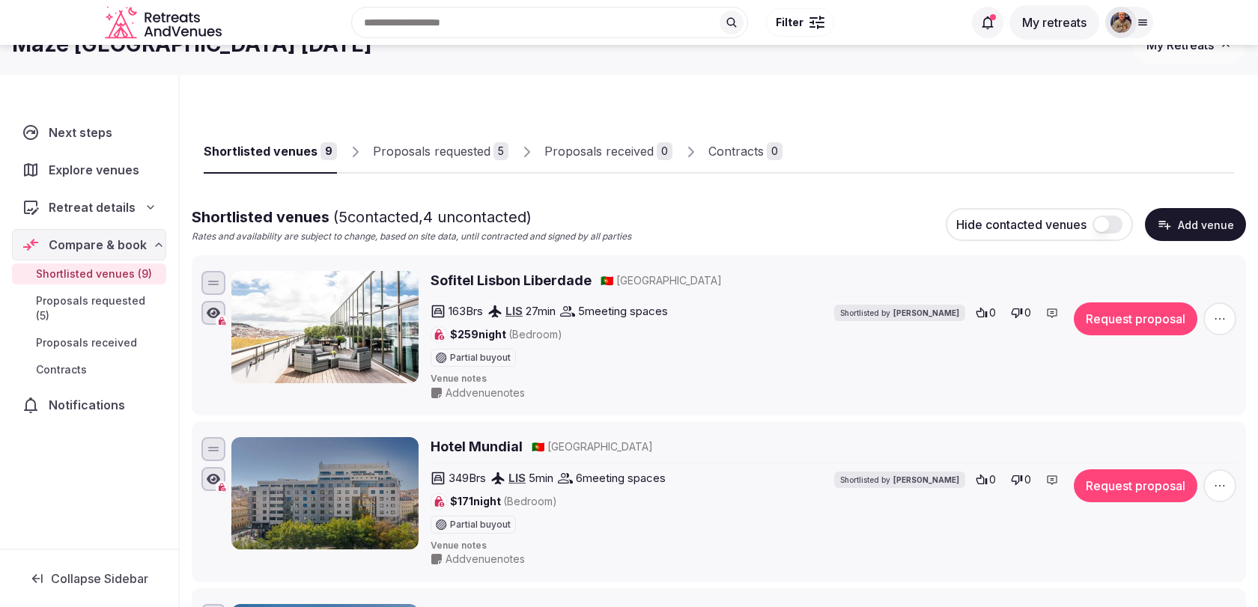
click at [446, 162] on link "Proposals requested 5" at bounding box center [441, 151] width 136 height 43
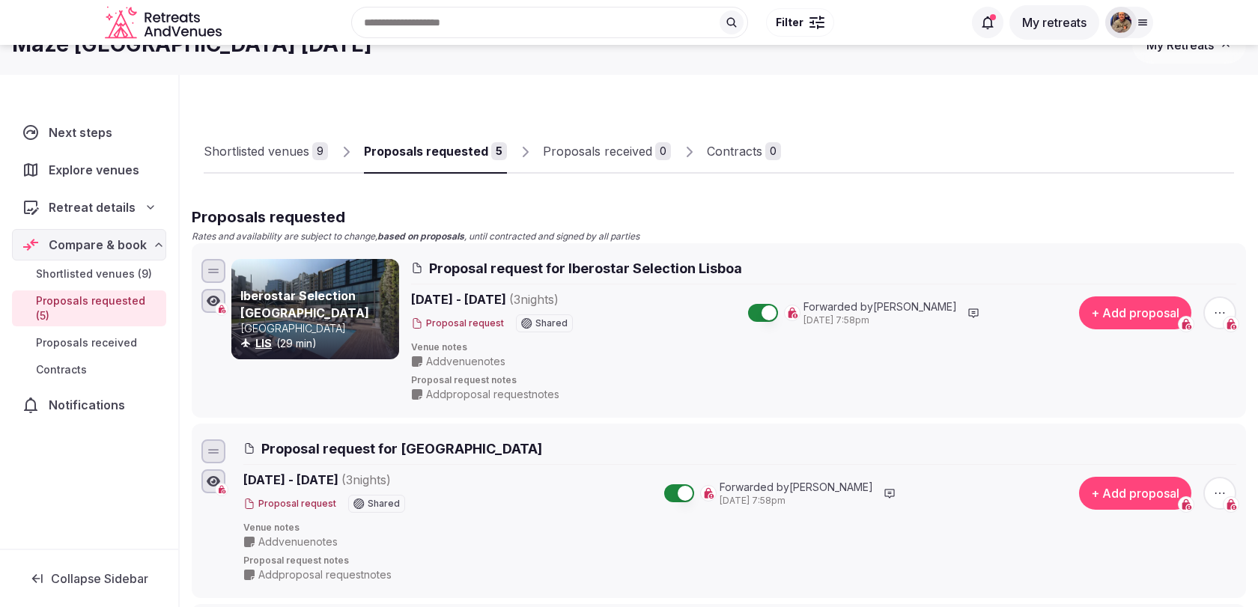
click at [296, 165] on link "Shortlisted venues 9" at bounding box center [266, 151] width 124 height 43
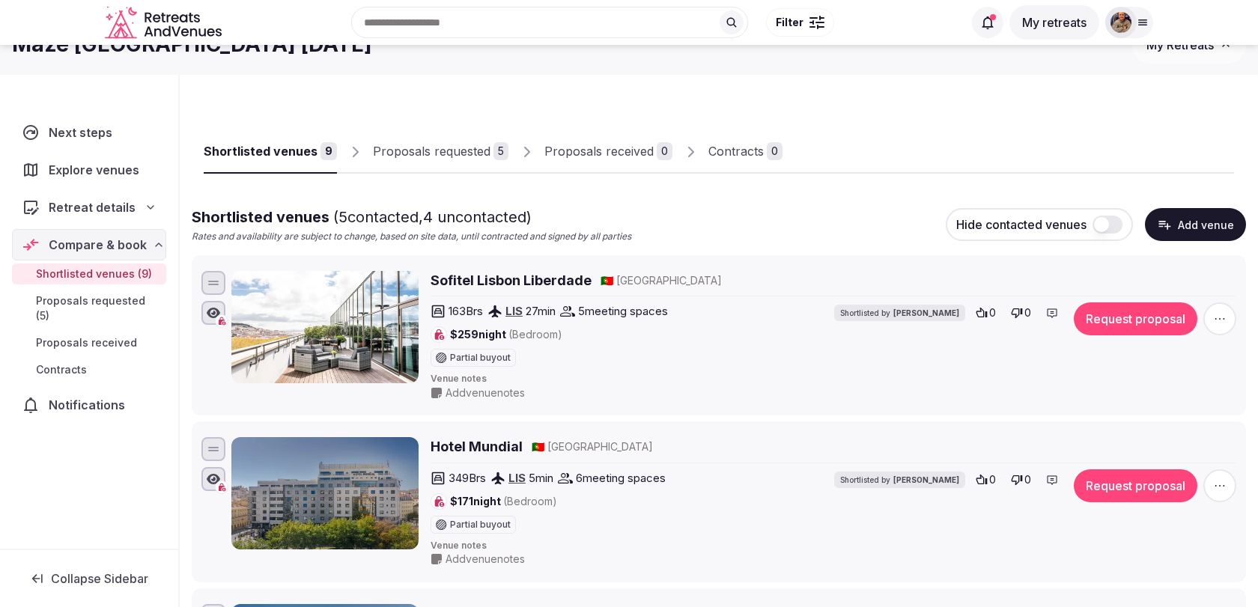
click at [98, 206] on span "Retreat details" at bounding box center [92, 207] width 87 height 18
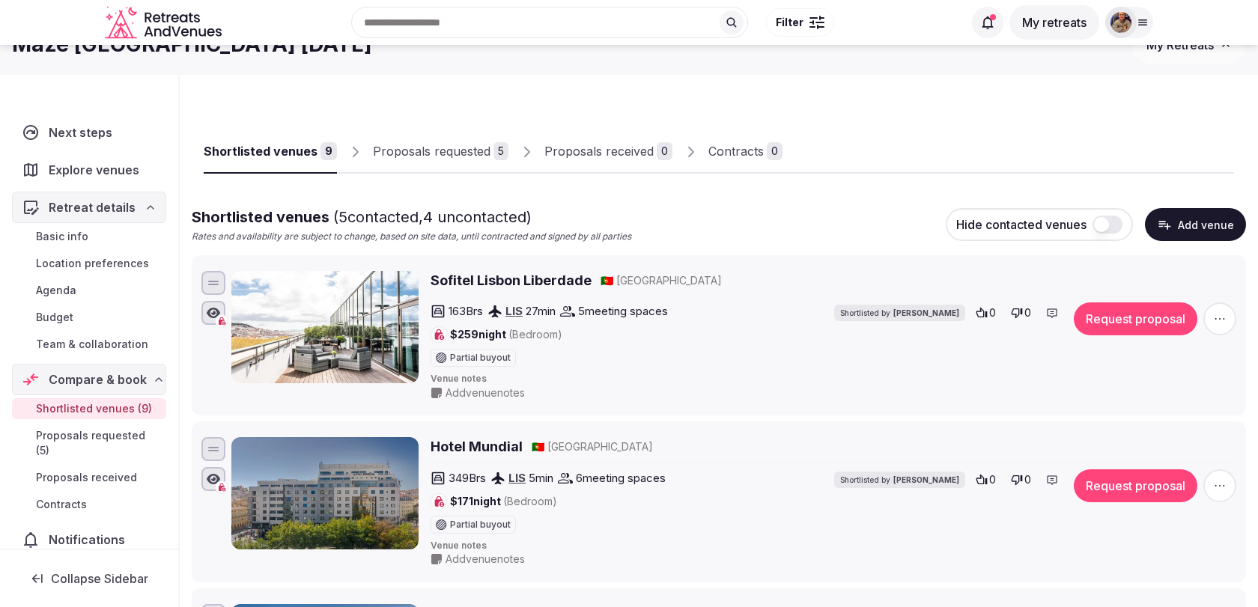
click at [74, 242] on link "Basic info" at bounding box center [89, 236] width 154 height 21
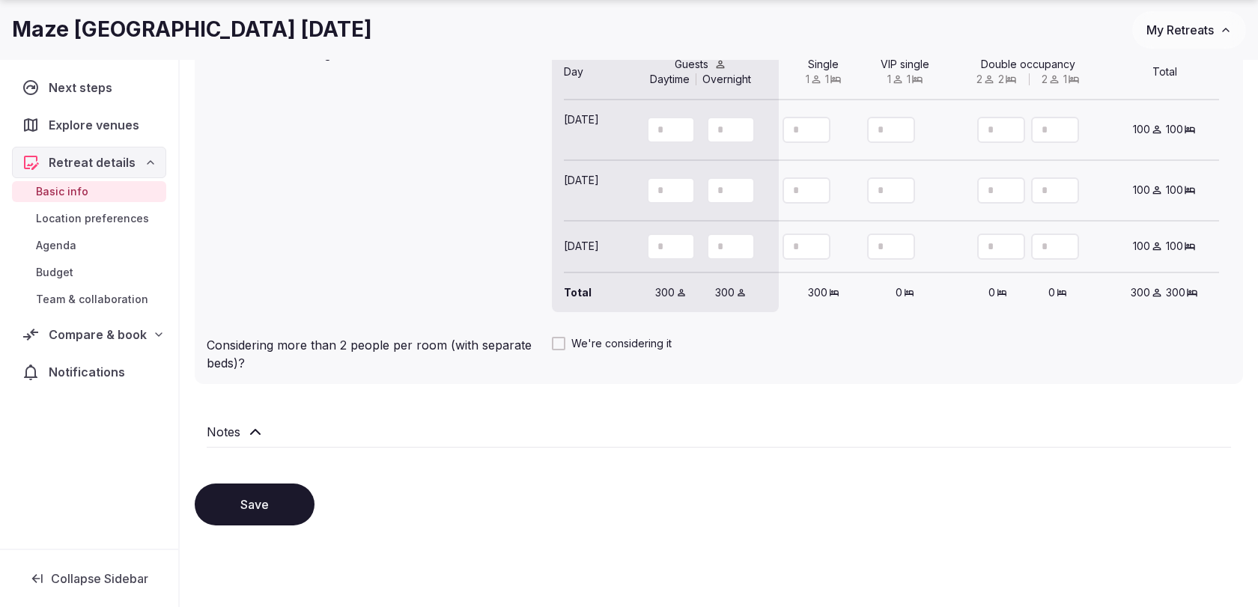
scroll to position [1418, 0]
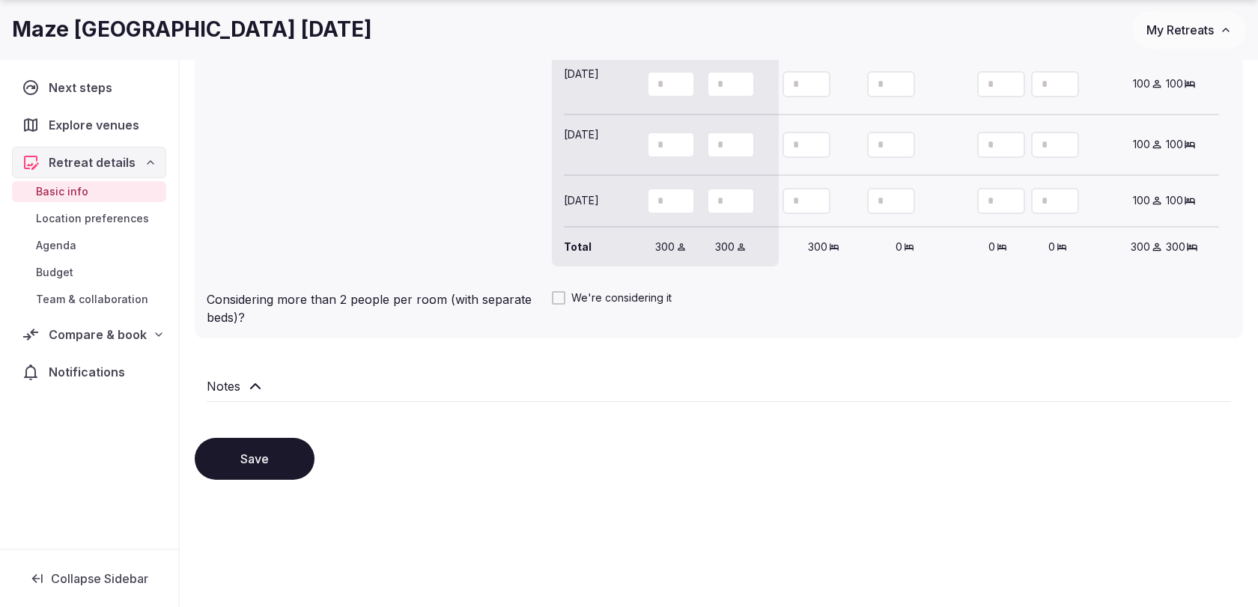
click at [299, 455] on button "Save" at bounding box center [255, 459] width 120 height 42
click at [109, 347] on div "Compare & book" at bounding box center [89, 334] width 154 height 31
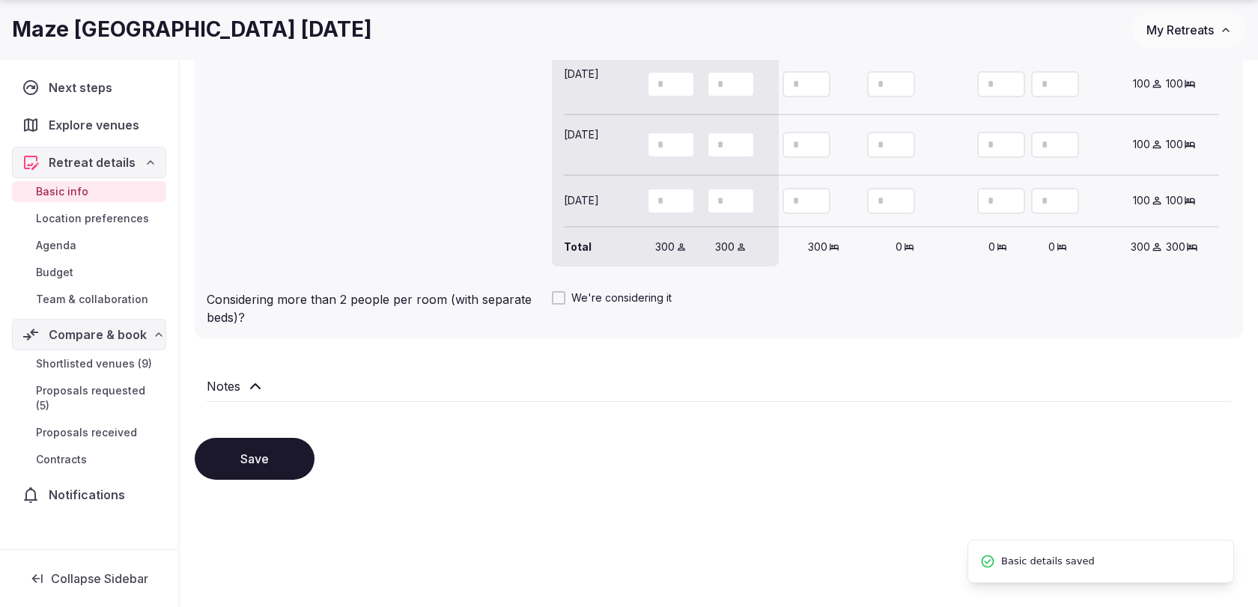
click at [117, 365] on span "Shortlisted venues (9)" at bounding box center [94, 363] width 116 height 15
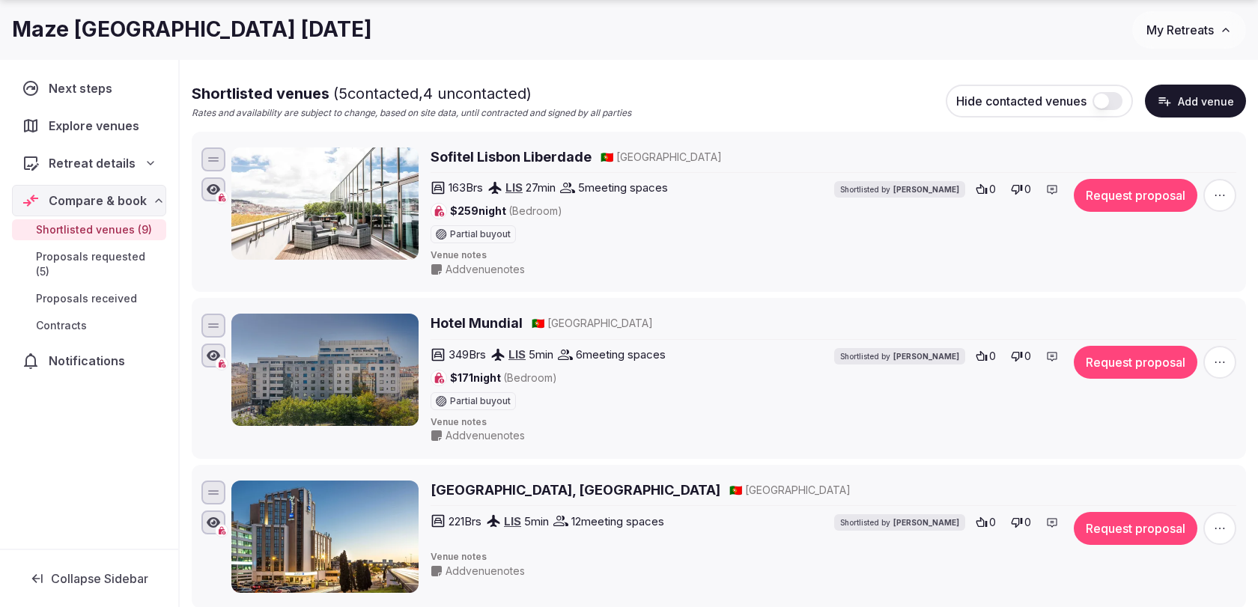
scroll to position [163, 0]
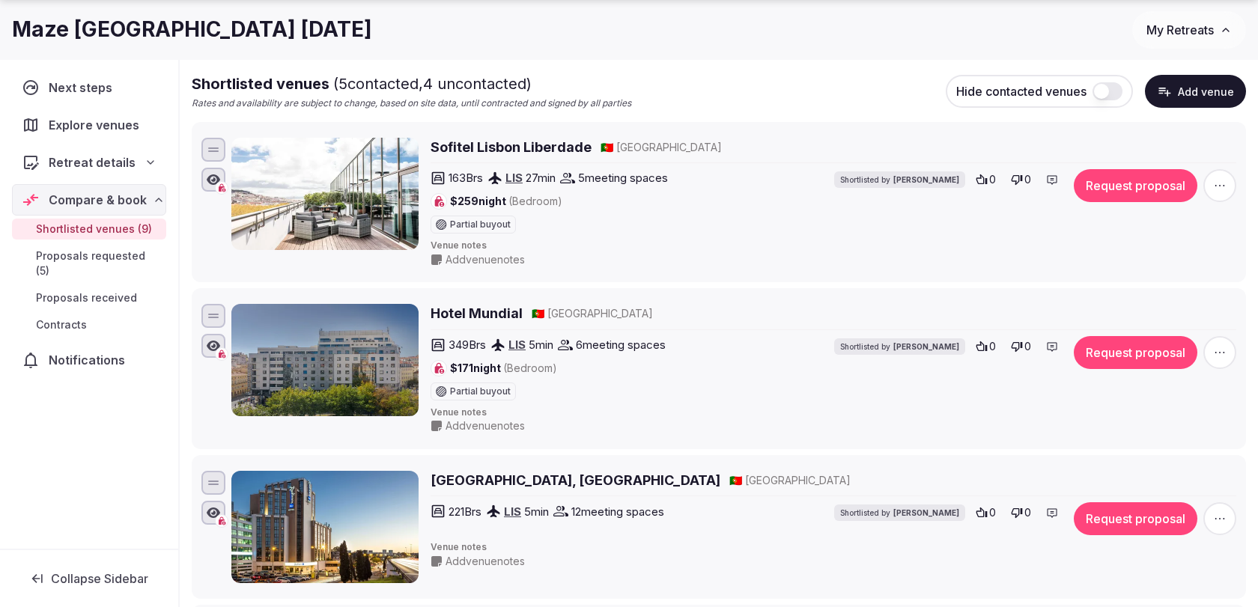
click at [1126, 192] on button "Request proposal" at bounding box center [1136, 185] width 124 height 33
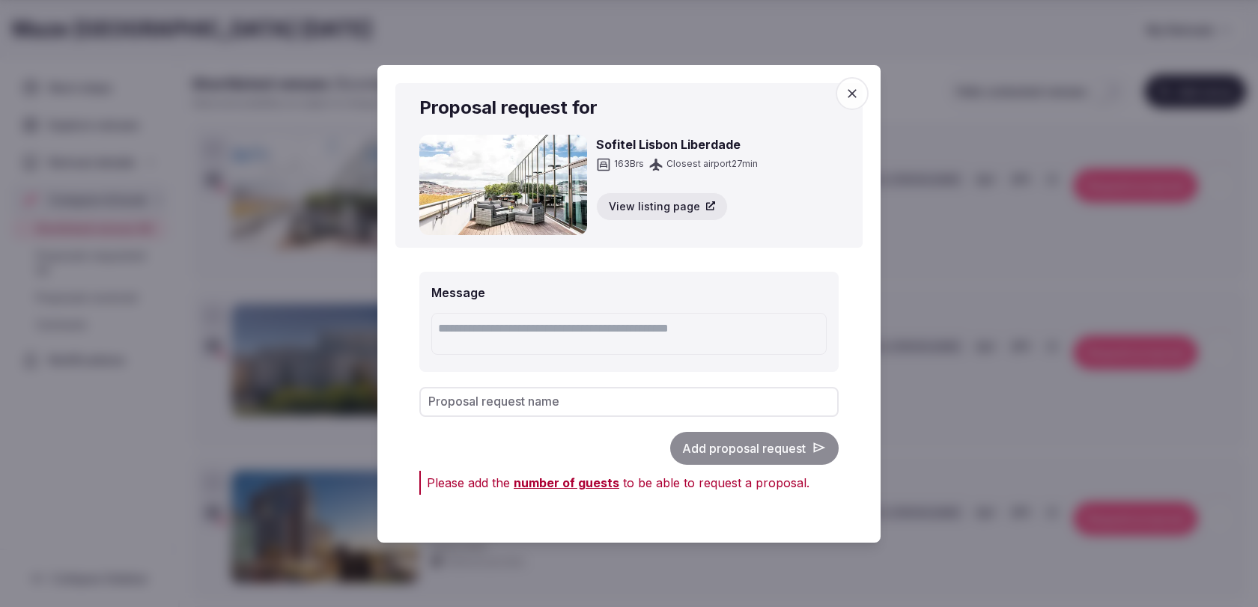
click at [578, 338] on textarea at bounding box center [628, 334] width 395 height 42
click at [576, 401] on input "Proposal request name" at bounding box center [628, 401] width 419 height 30
click at [702, 402] on input "*********" at bounding box center [628, 401] width 419 height 30
click at [725, 448] on div "Add proposal request" at bounding box center [628, 447] width 419 height 33
click at [699, 401] on input "*********" at bounding box center [628, 401] width 419 height 30
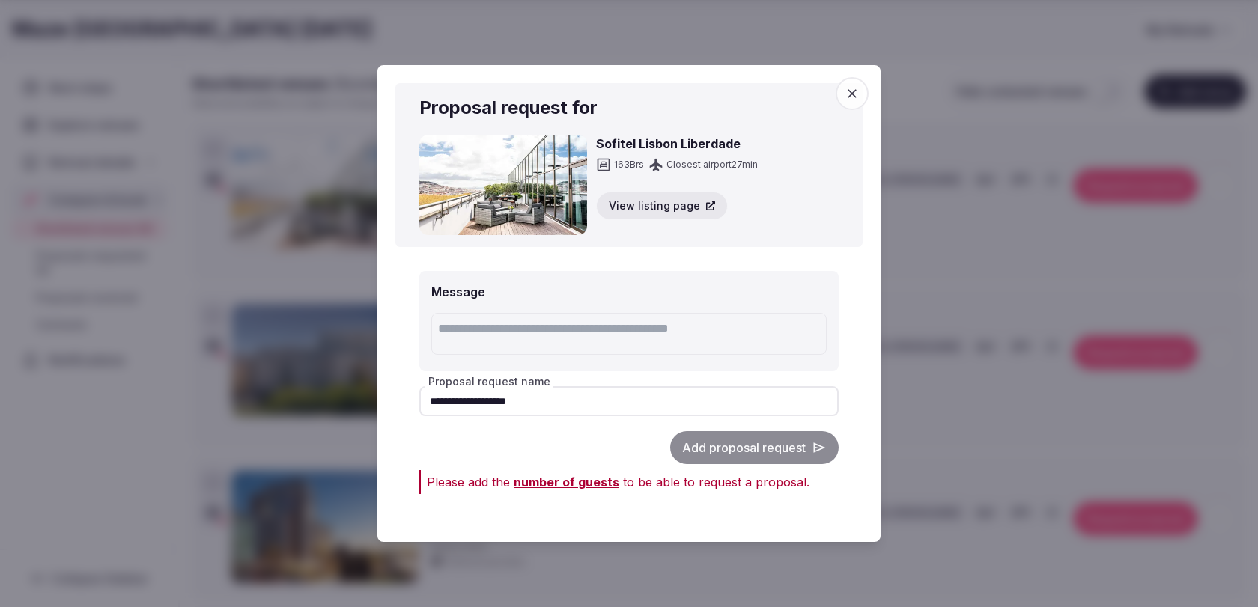
click at [606, 451] on div "Add proposal request" at bounding box center [628, 447] width 419 height 33
drag, startPoint x: 578, startPoint y: 404, endPoint x: 481, endPoint y: 399, distance: 97.5
click at [481, 399] on input "**********" at bounding box center [628, 401] width 419 height 30
type input "*********"
click at [493, 436] on div "Add proposal request" at bounding box center [628, 447] width 419 height 33
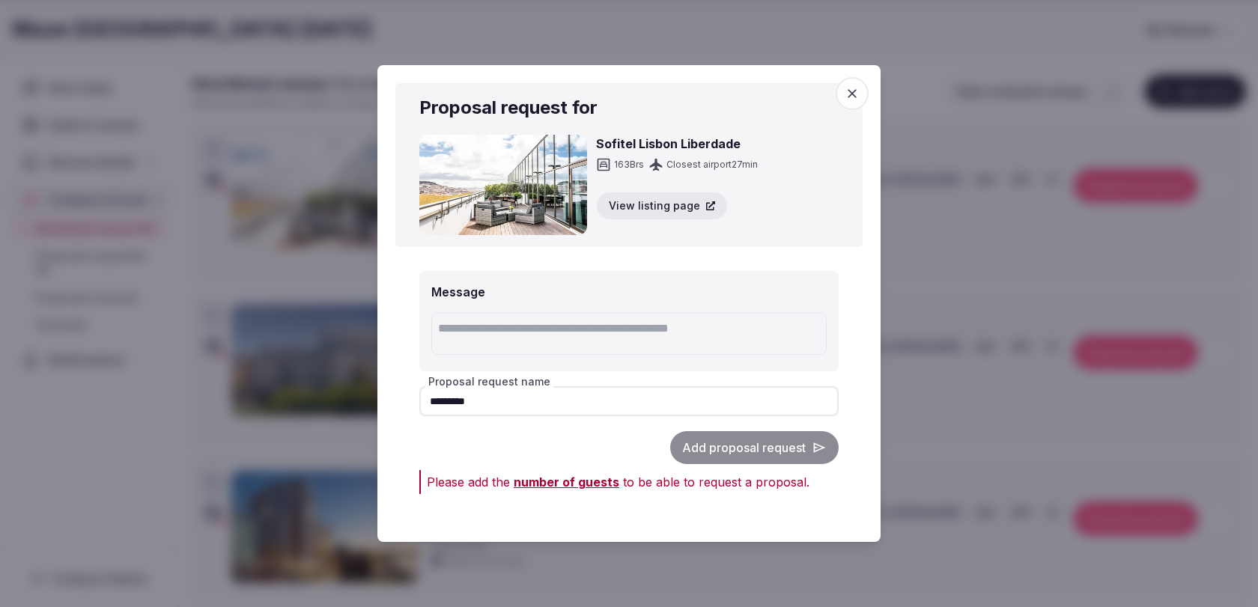
click at [857, 94] on icon "button" at bounding box center [852, 93] width 15 height 15
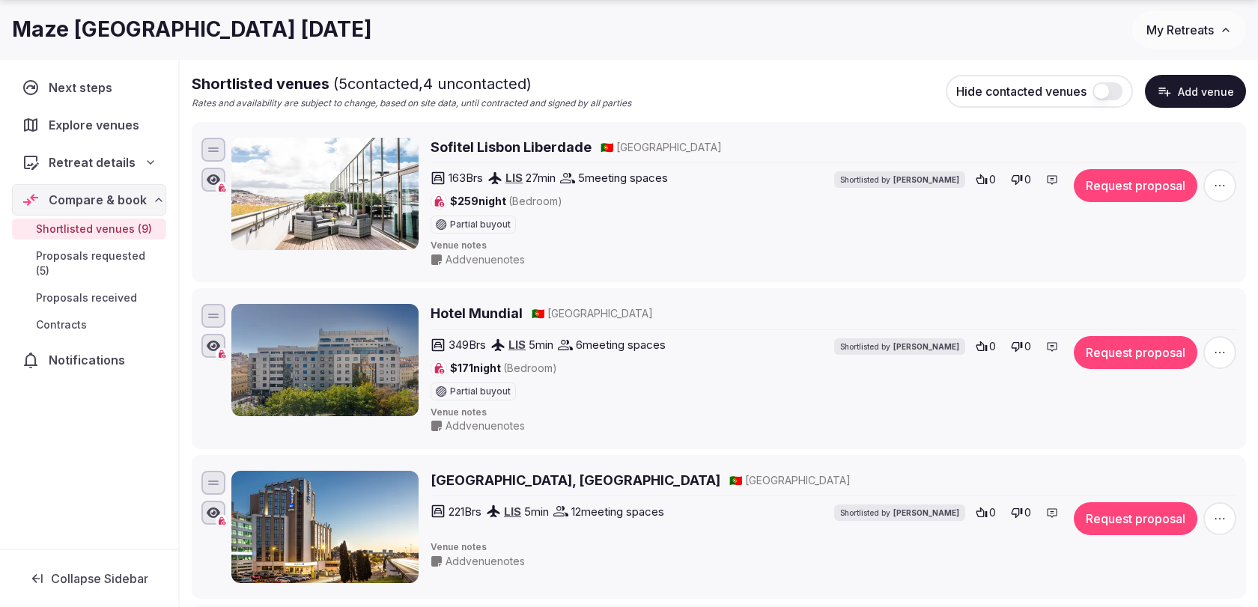
click at [1119, 366] on div "349 Brs LIS 5 min 6 meeting spaces $171 night (Bedroom) Partial buyout Shortlis…" at bounding box center [834, 368] width 806 height 64
click at [1120, 352] on button "Request proposal" at bounding box center [1136, 352] width 124 height 33
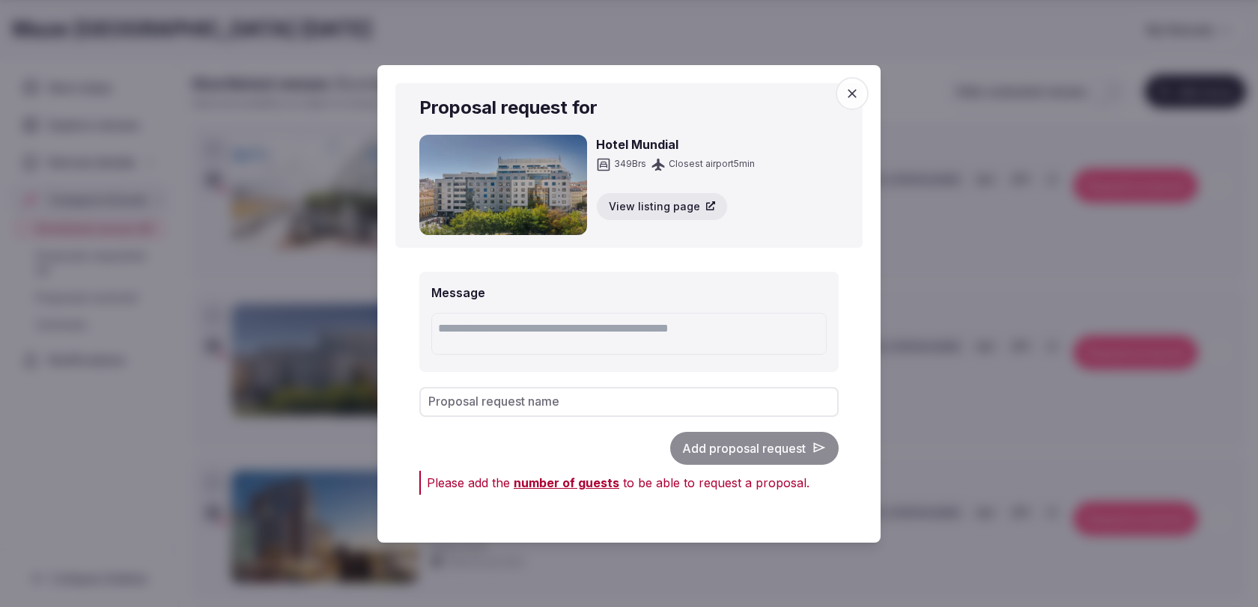
click at [845, 95] on icon "button" at bounding box center [852, 93] width 15 height 15
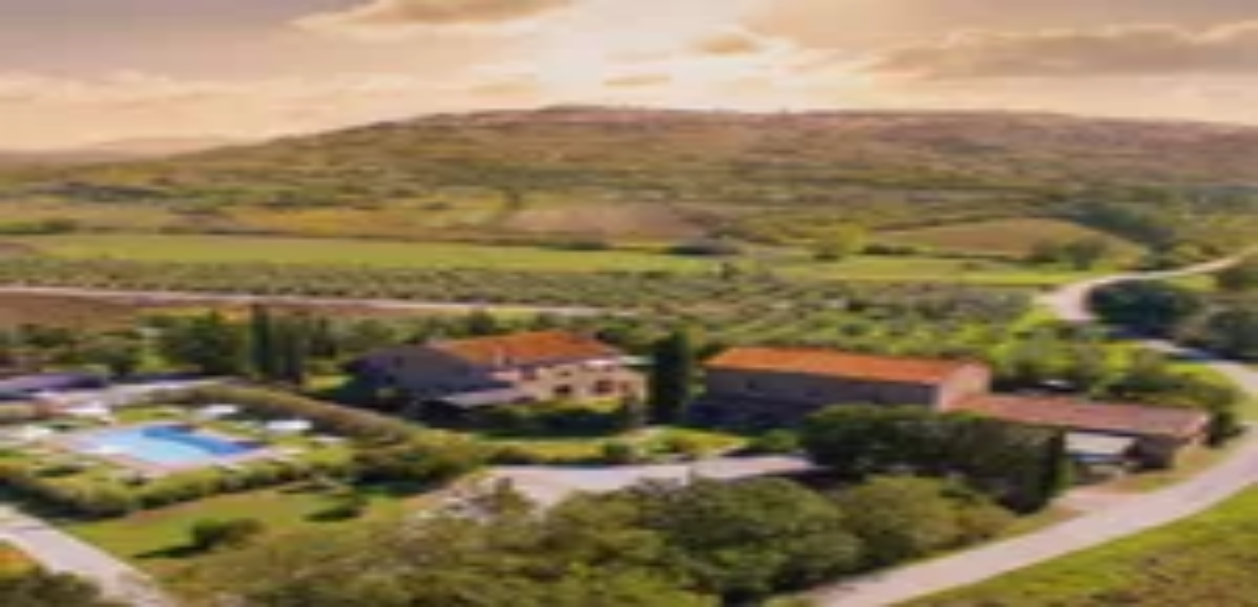
scroll to position [34, 0]
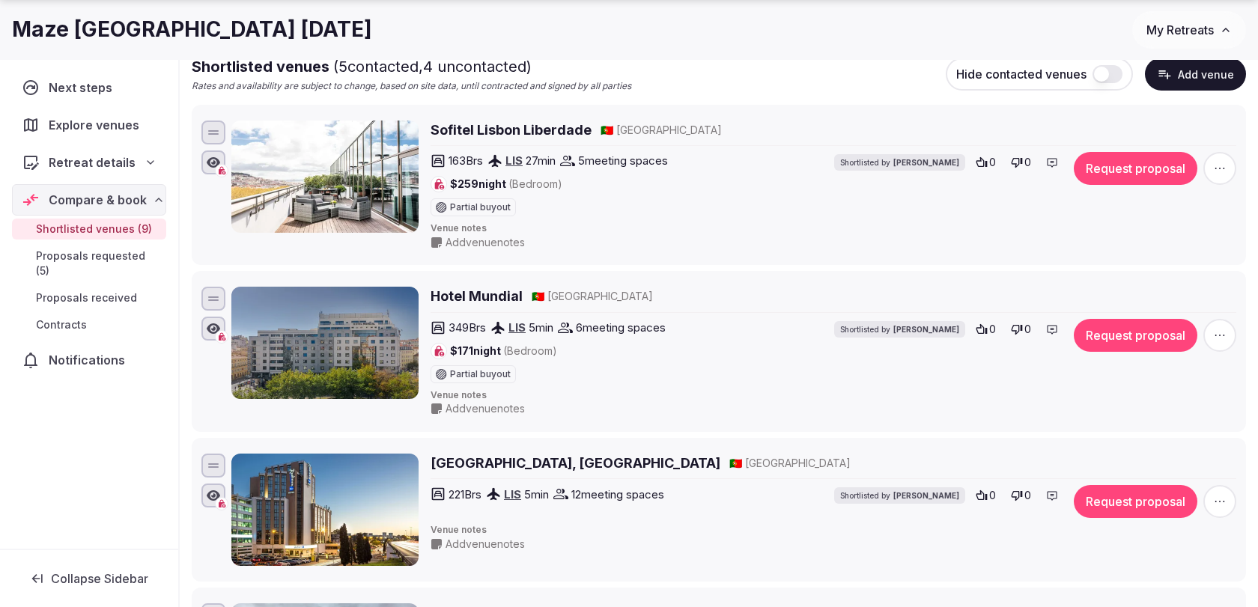
scroll to position [183, 0]
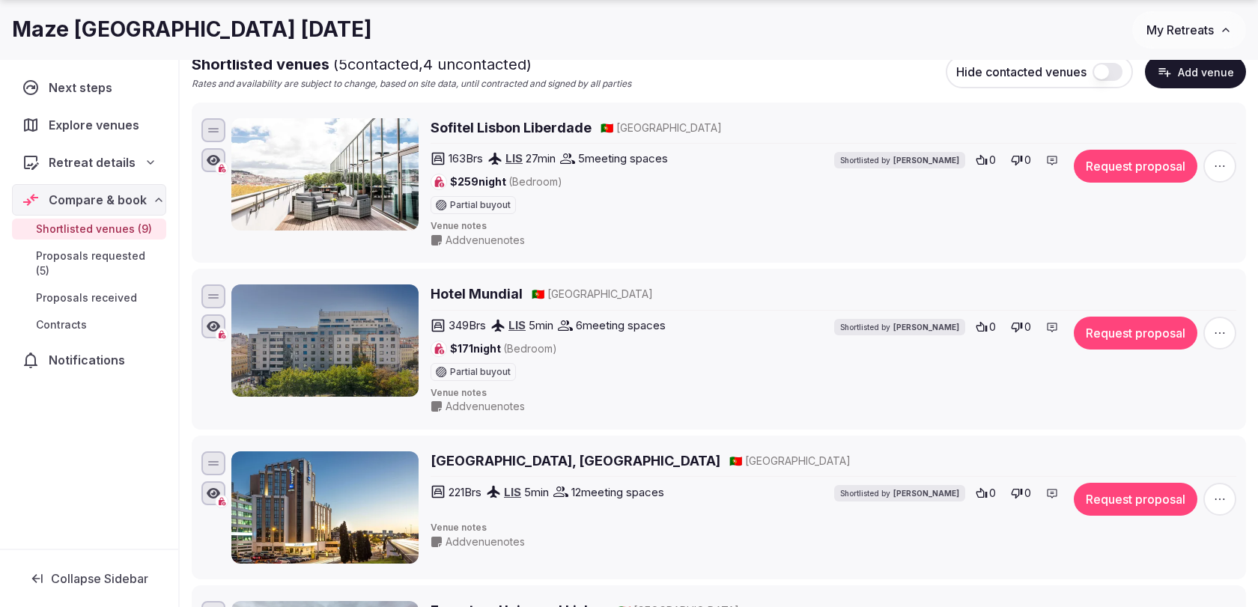
click at [1100, 165] on button "Request proposal" at bounding box center [1136, 166] width 124 height 33
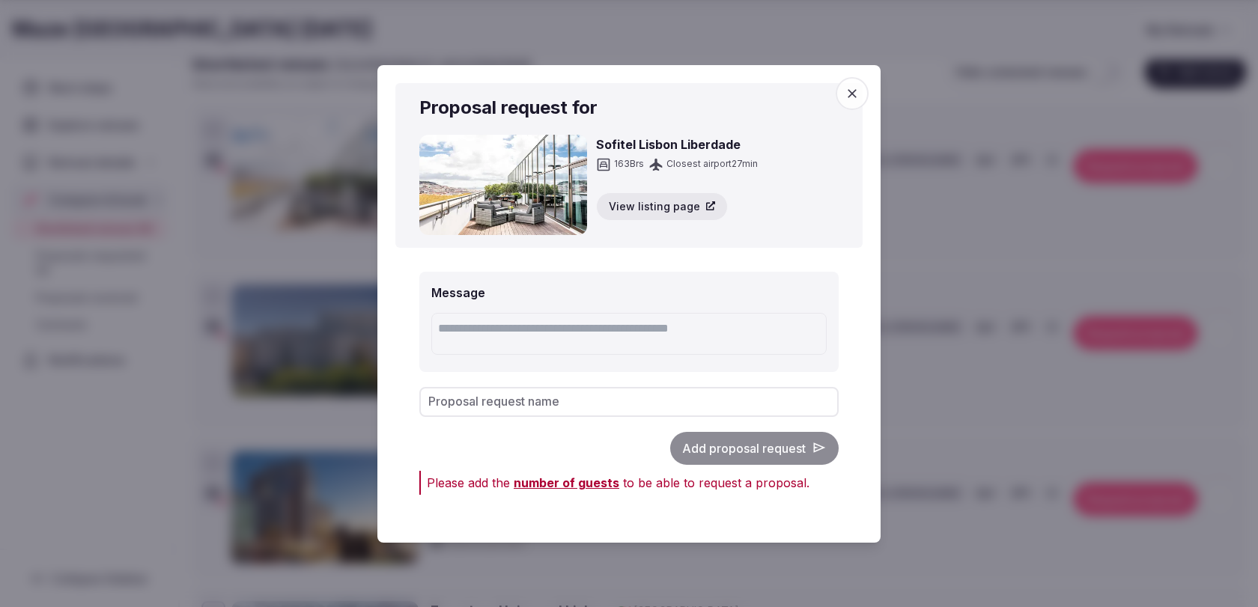
click at [842, 87] on span "button" at bounding box center [852, 93] width 33 height 33
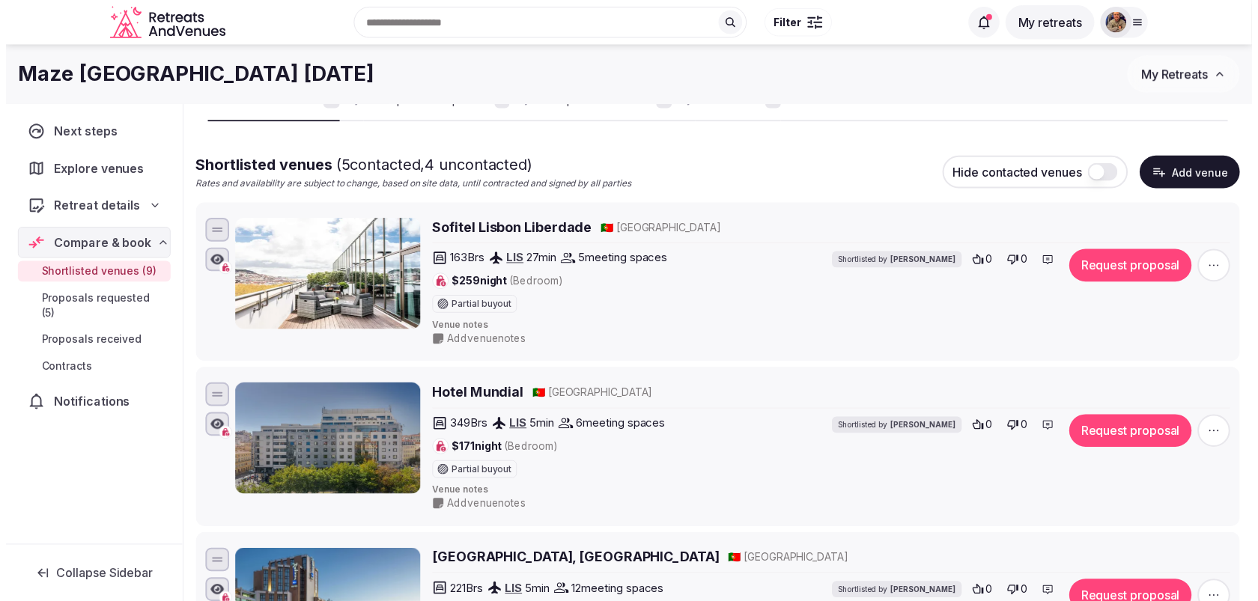
scroll to position [65, 0]
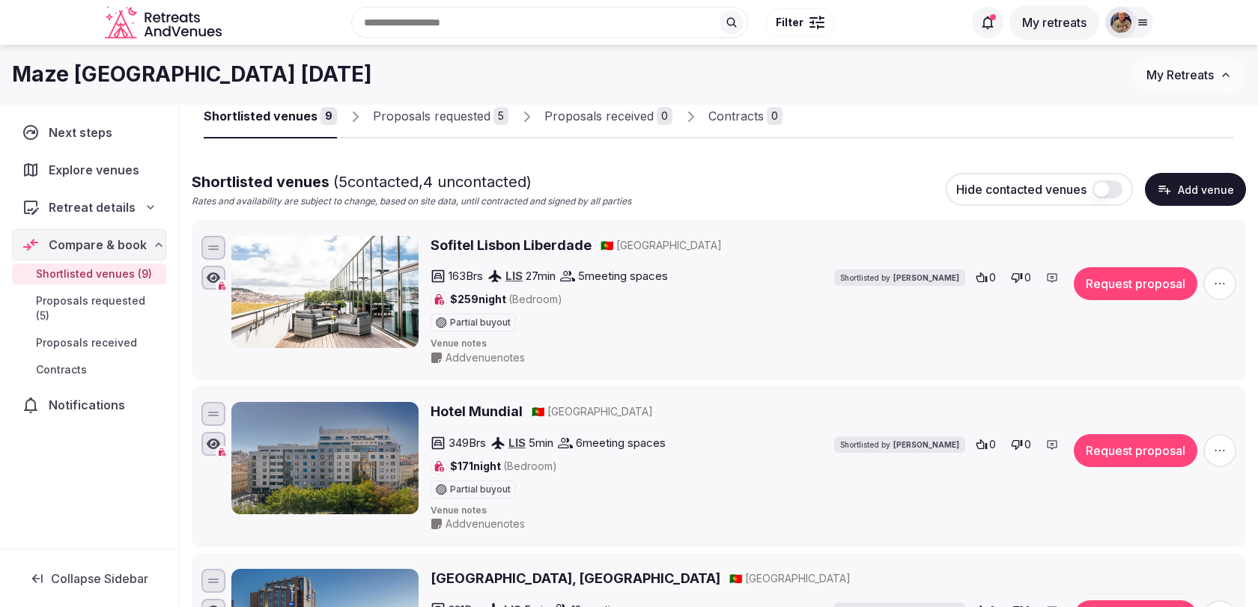
click at [1144, 276] on button "Request proposal" at bounding box center [1136, 283] width 124 height 33
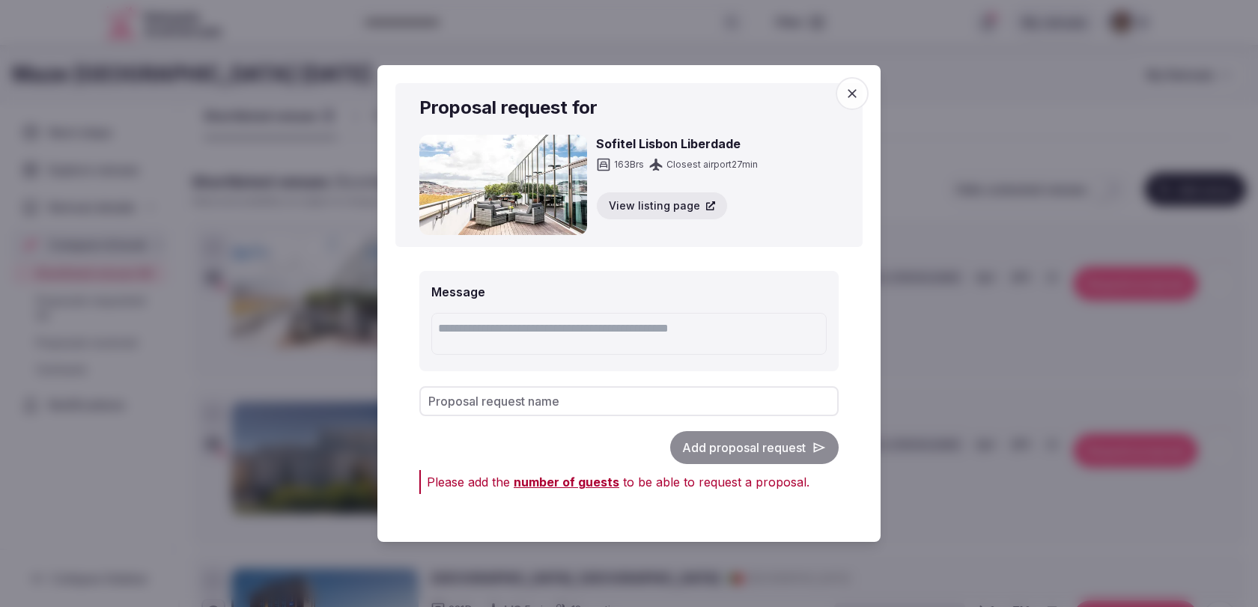
click at [599, 484] on span "number of guests" at bounding box center [567, 482] width 106 height 15
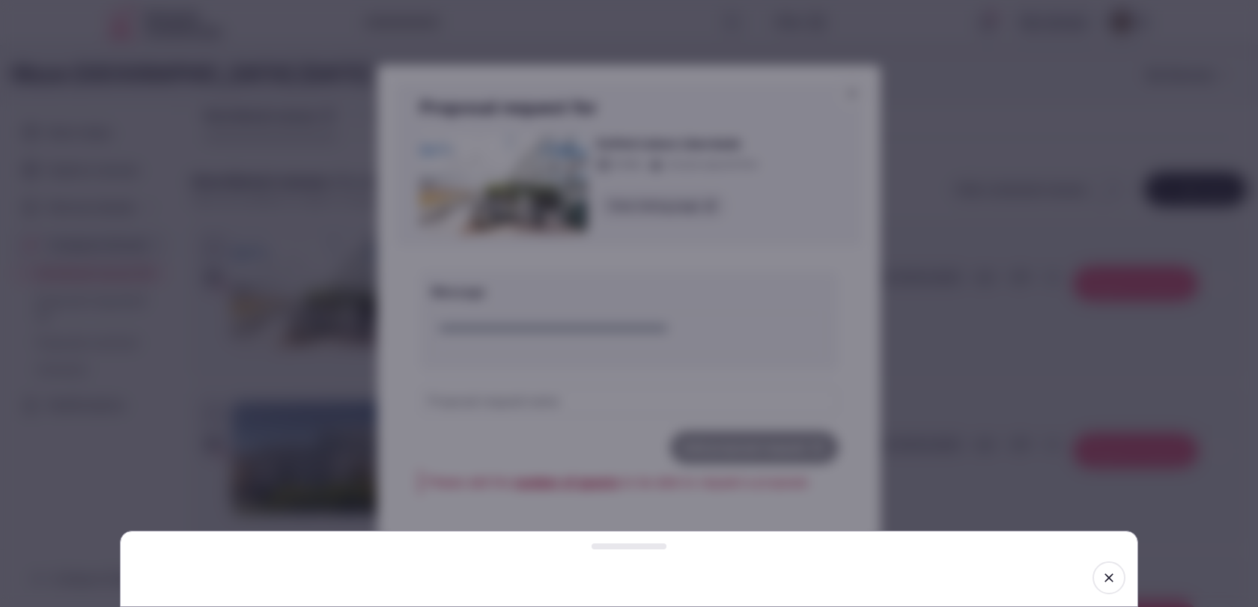
drag, startPoint x: 625, startPoint y: 548, endPoint x: 625, endPoint y: 479, distance: 68.9
click at [626, 544] on div at bounding box center [629, 547] width 75 height 6
click at [623, 546] on div at bounding box center [629, 547] width 75 height 6
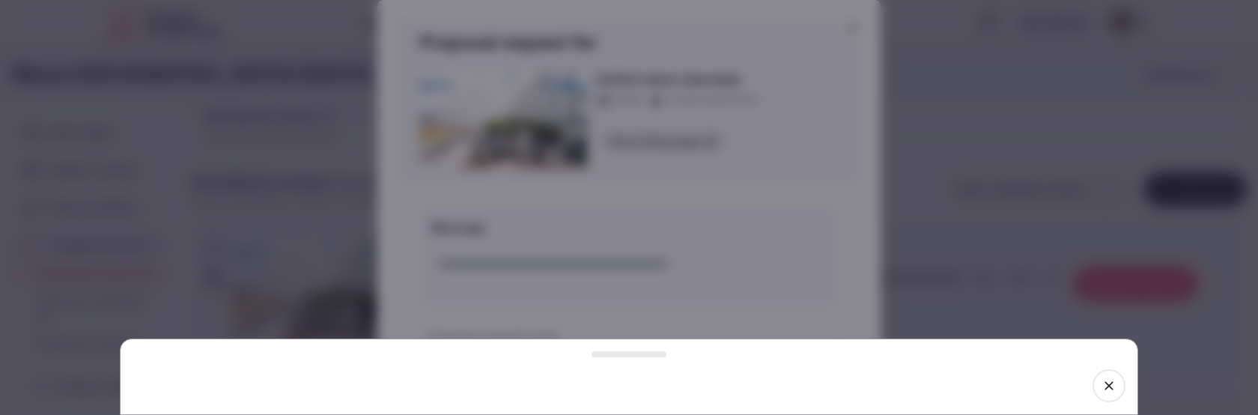
click at [999, 410] on div at bounding box center [629, 376] width 1018 height 76
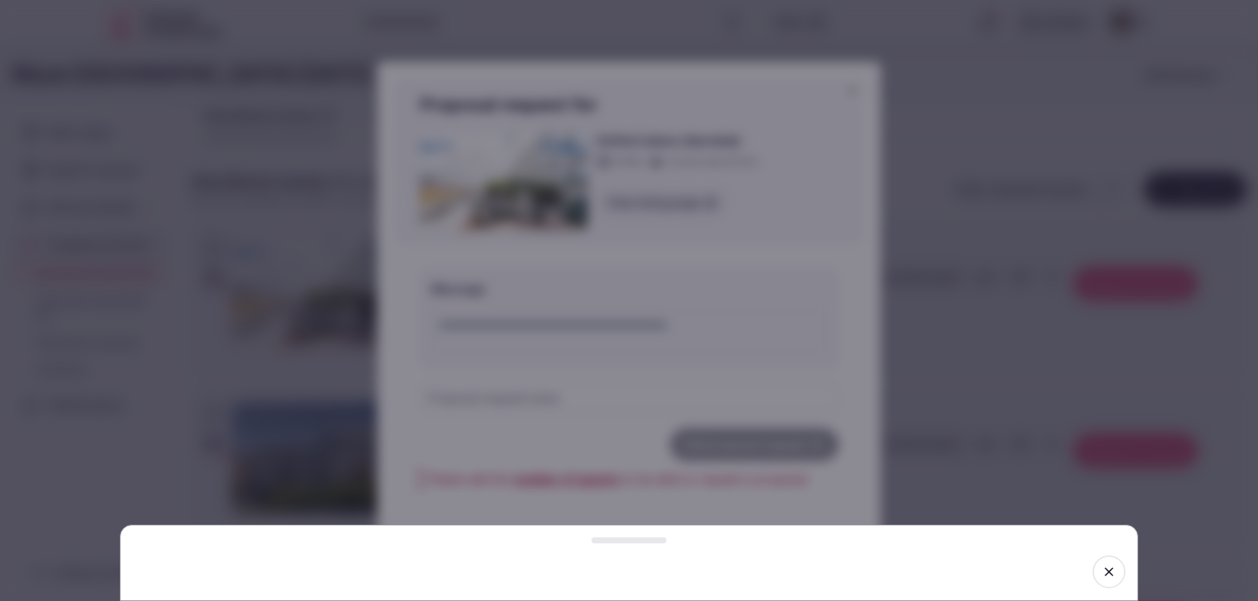
click at [958, 421] on div at bounding box center [629, 300] width 1258 height 601
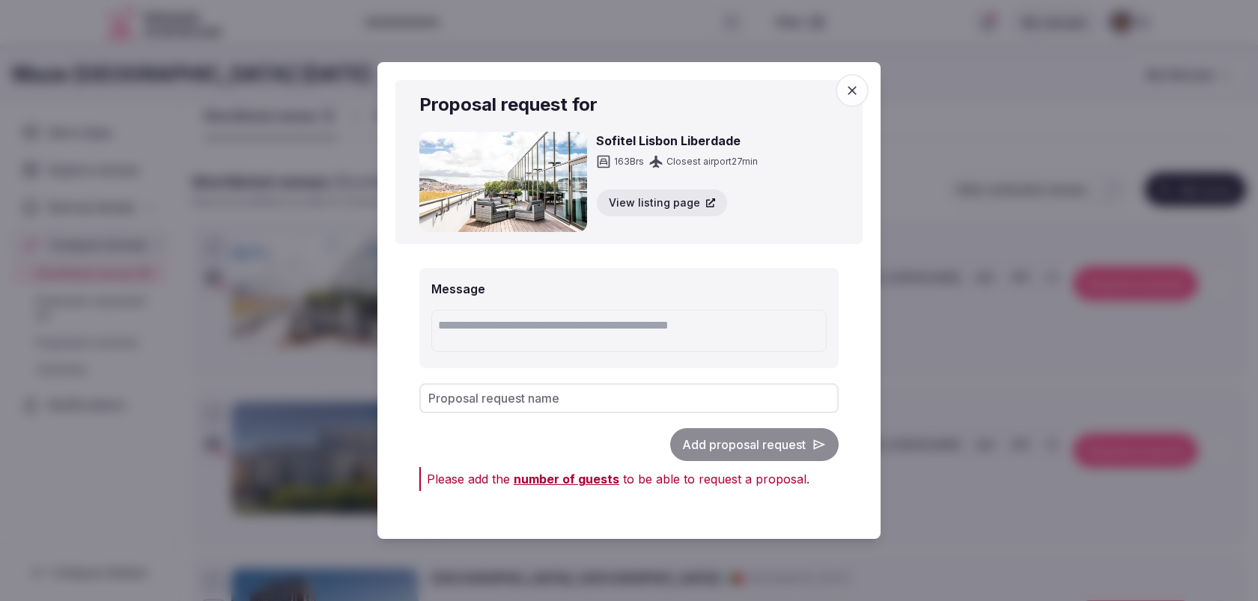
click at [593, 485] on span "number of guests" at bounding box center [567, 479] width 106 height 15
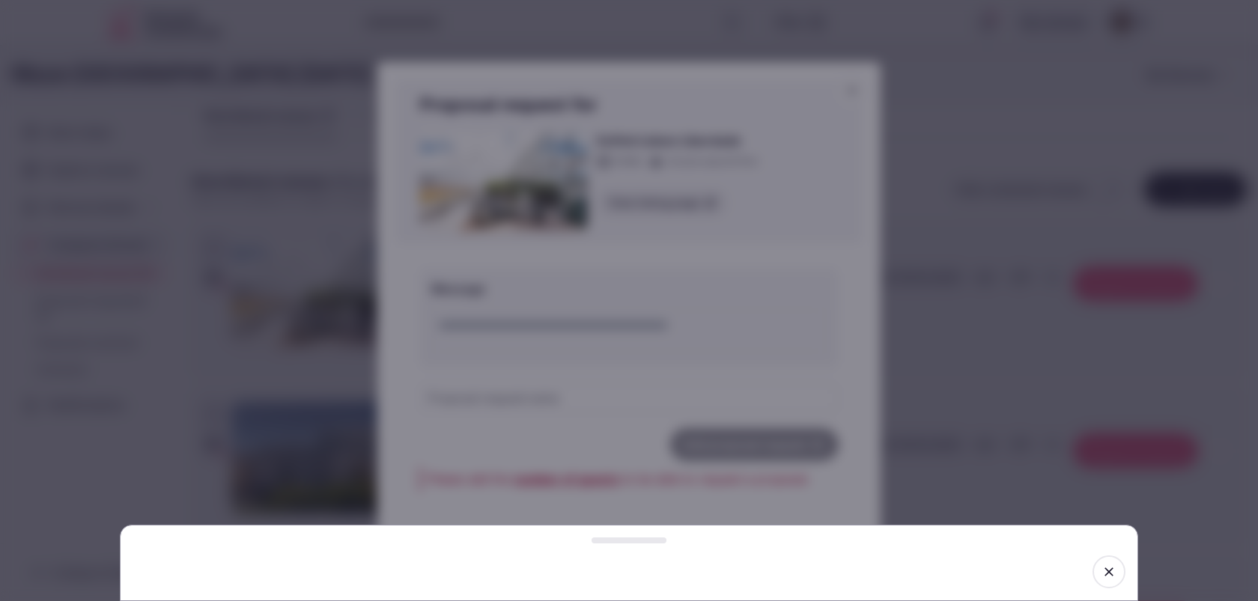
click at [1110, 577] on icon "button" at bounding box center [1109, 572] width 15 height 15
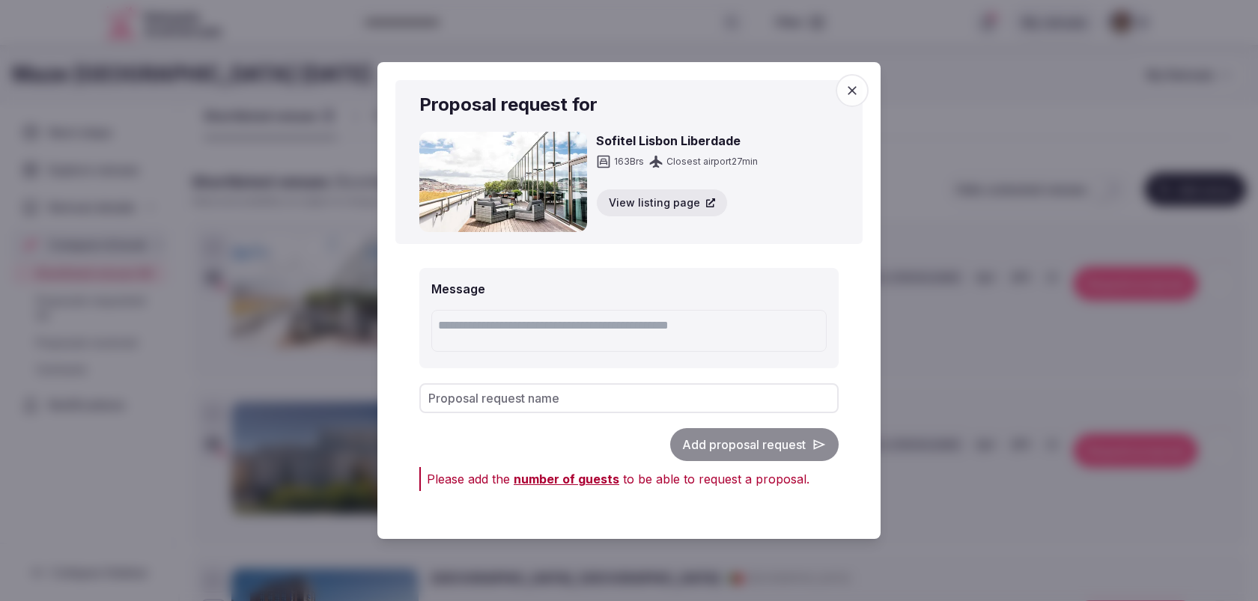
click at [854, 90] on icon "button" at bounding box center [852, 90] width 15 height 15
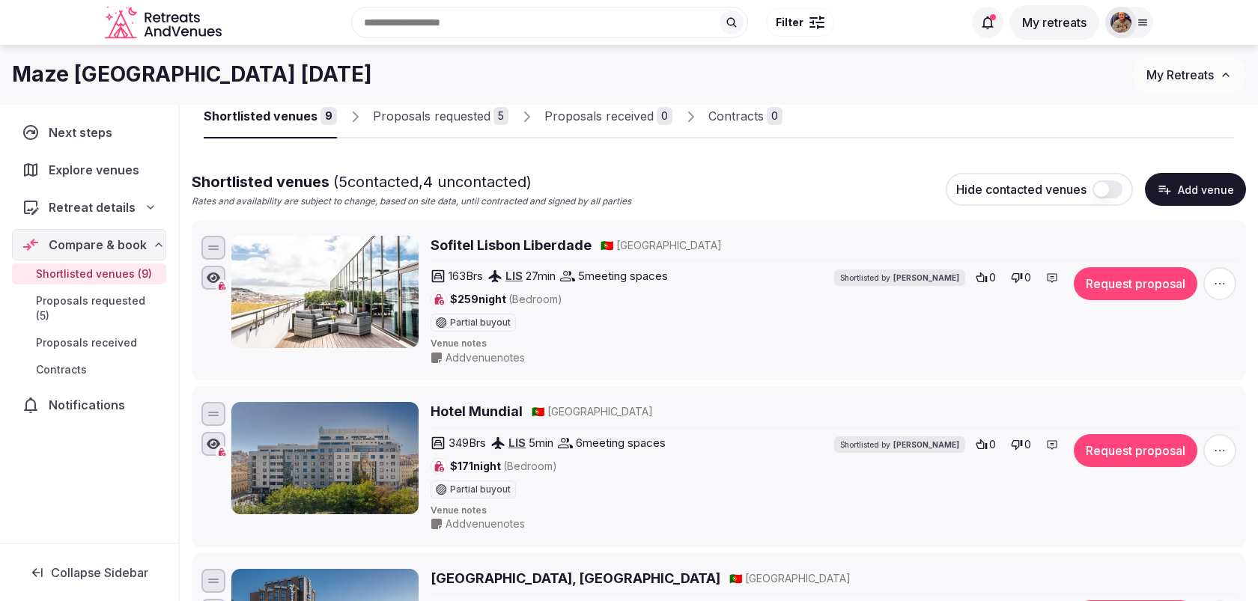
click at [1120, 28] on img at bounding box center [1121, 22] width 21 height 21
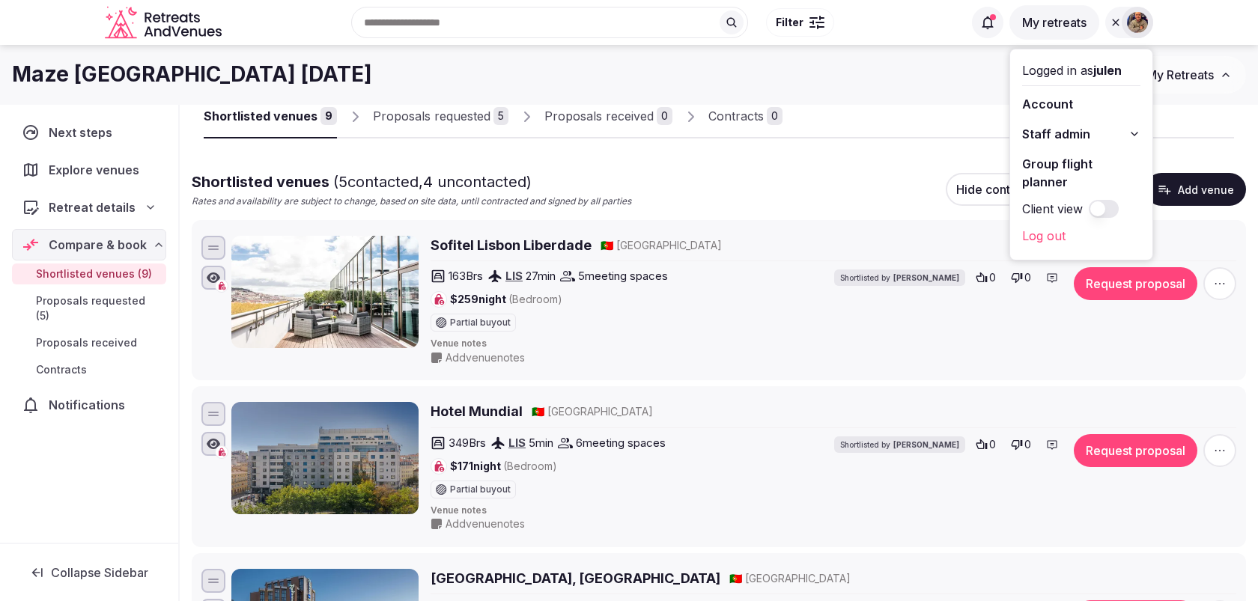
click at [1055, 225] on link "Log out" at bounding box center [1081, 236] width 118 height 24
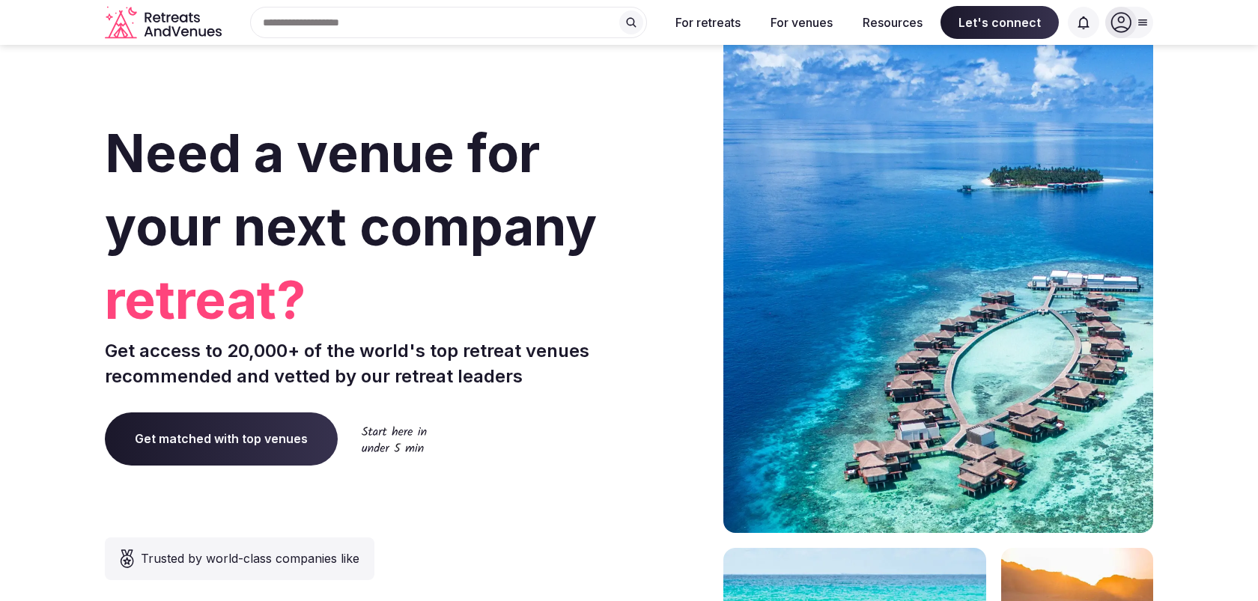
click at [1136, 12] on div at bounding box center [1129, 22] width 48 height 31
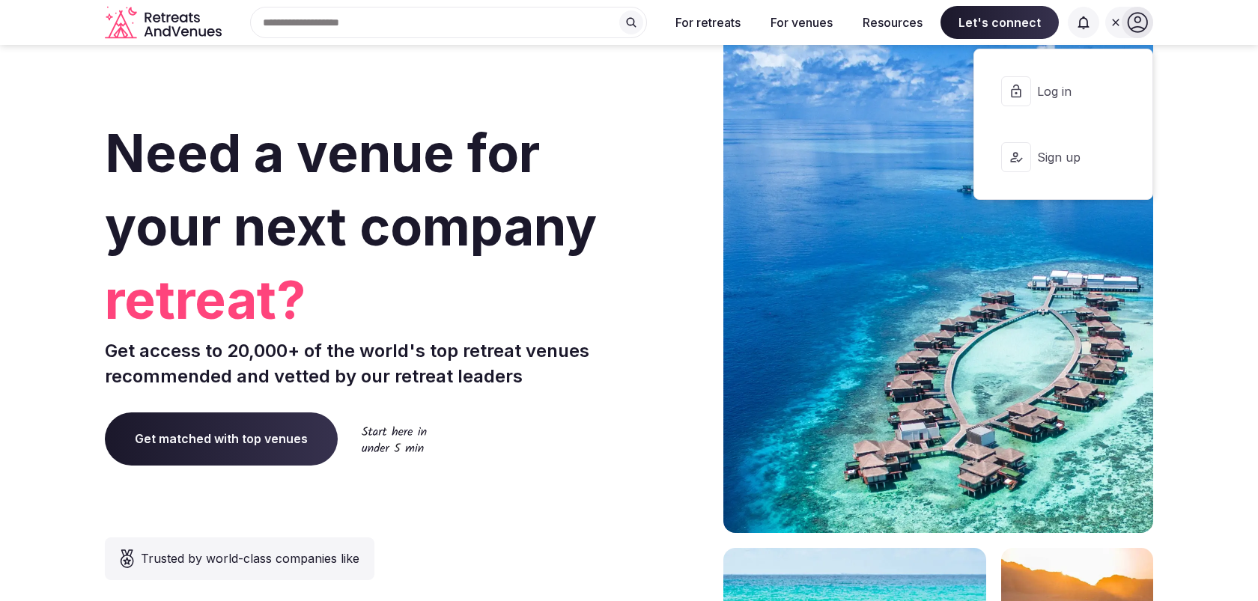
click at [1070, 104] on button "Log in" at bounding box center [1063, 91] width 154 height 60
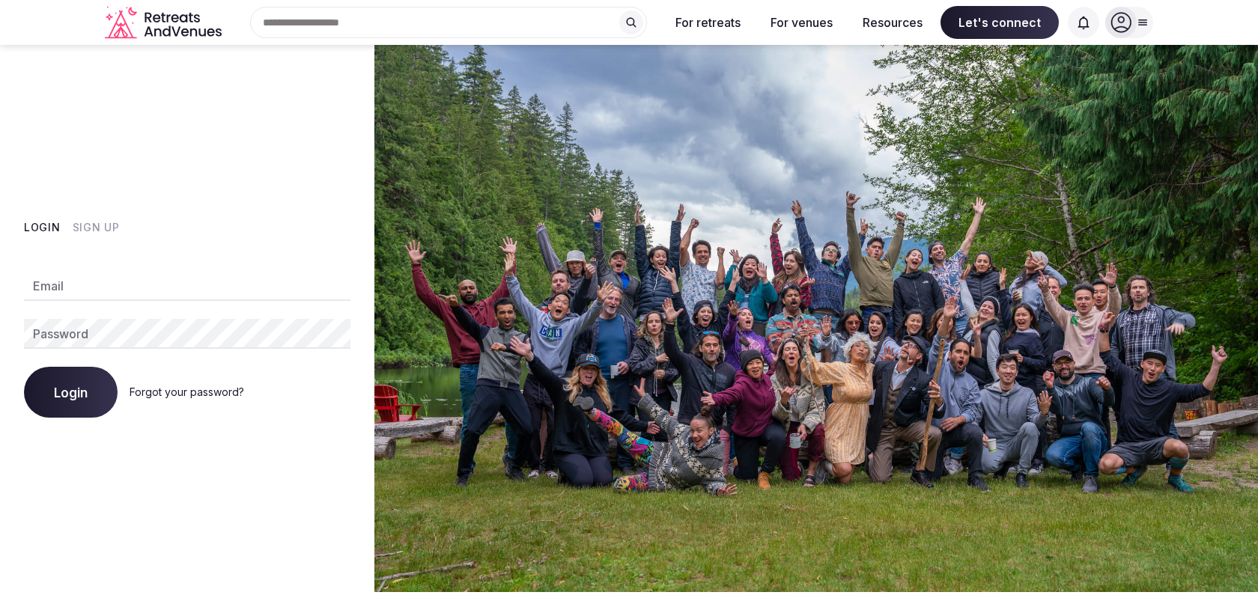
type input "**********"
click at [100, 384] on button "Login" at bounding box center [71, 392] width 94 height 51
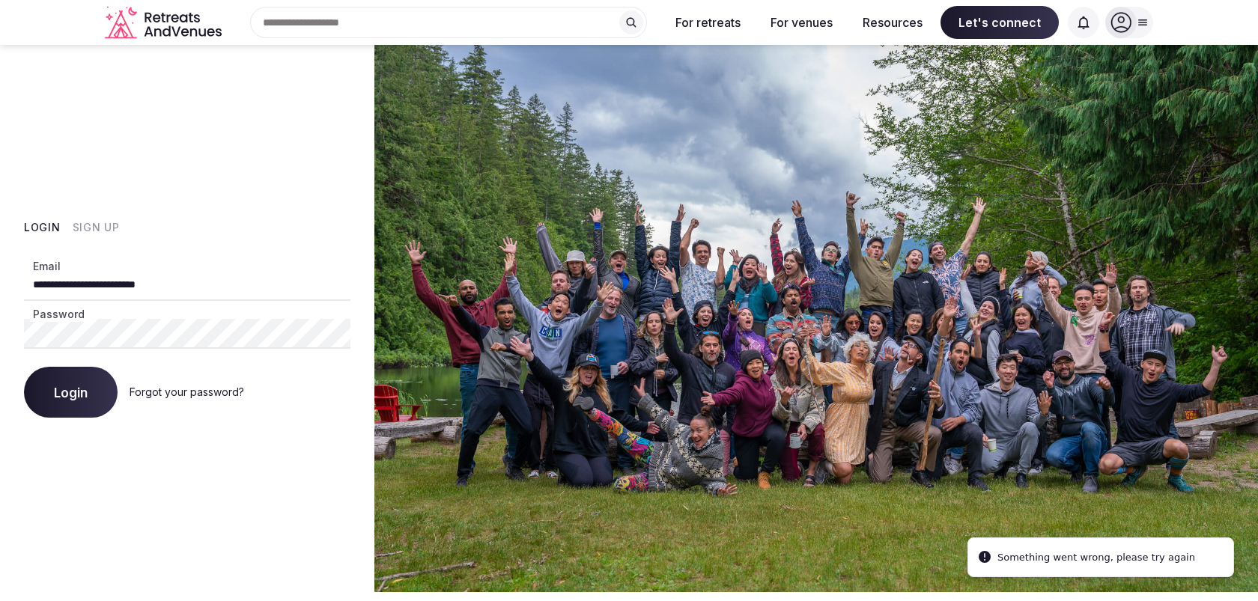
click at [78, 393] on span "Login" at bounding box center [71, 392] width 34 height 15
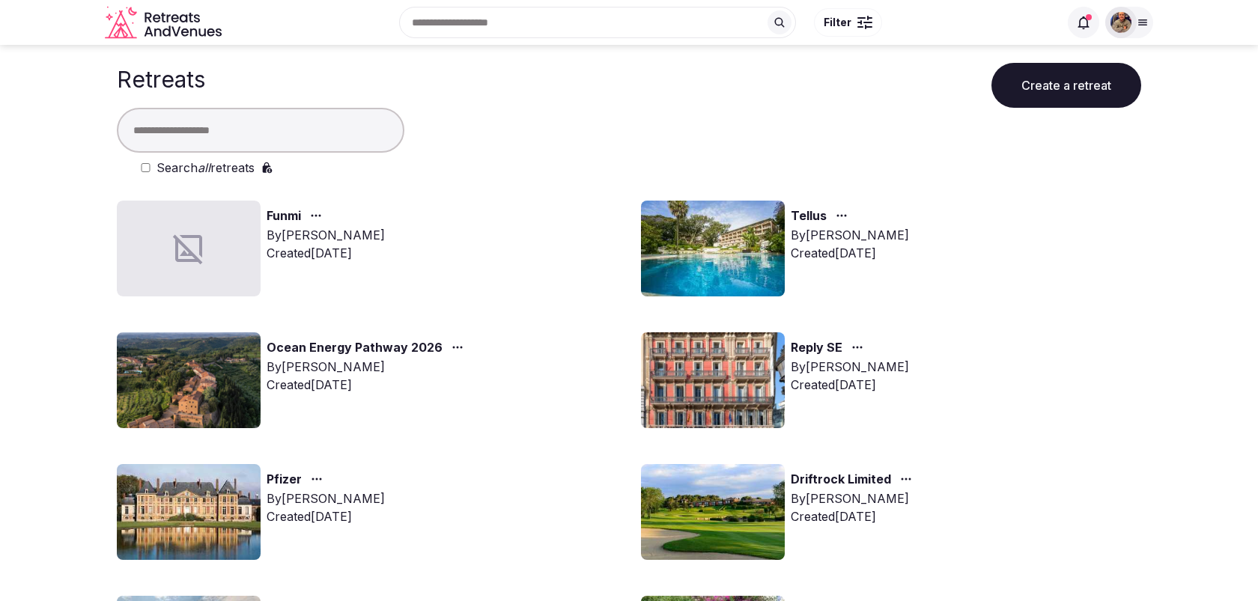
click at [305, 135] on input "text" at bounding box center [261, 130] width 288 height 45
type input "****"
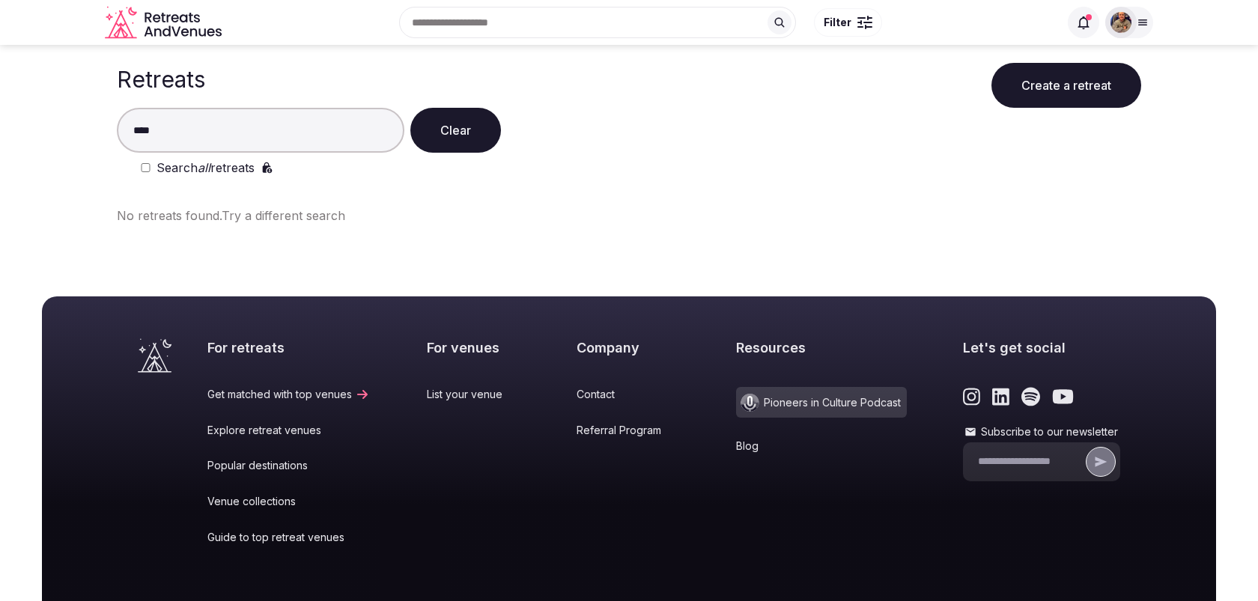
click at [186, 170] on label "Search all retreats" at bounding box center [206, 168] width 98 height 18
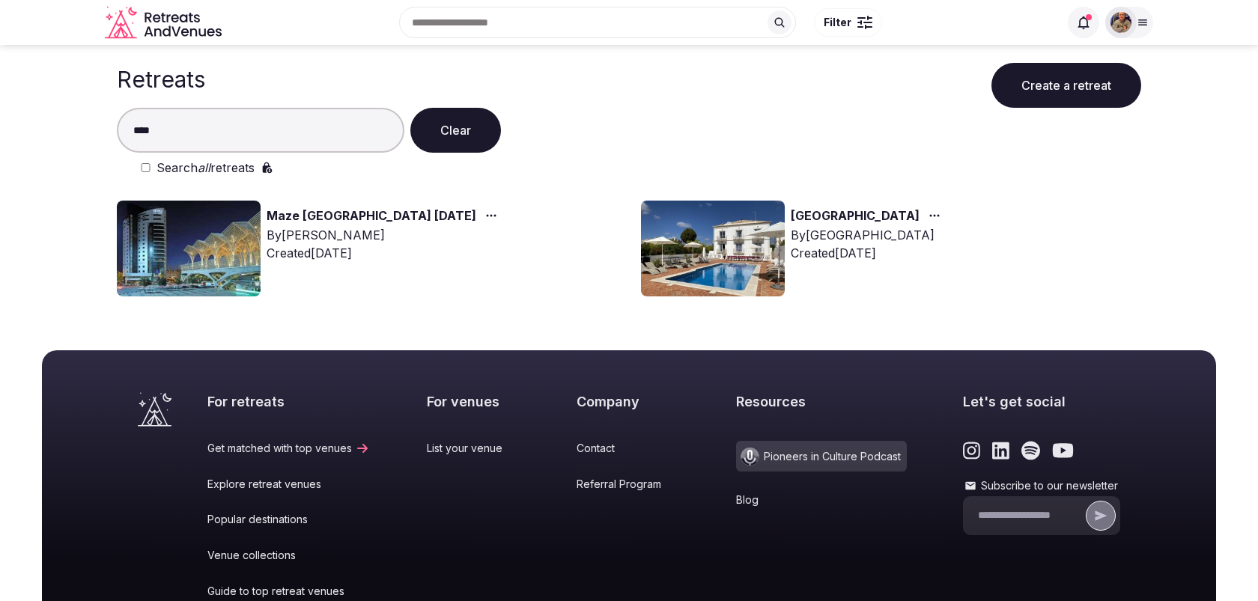
click at [319, 225] on link "Maze [GEOGRAPHIC_DATA] [DATE]" at bounding box center [372, 216] width 210 height 19
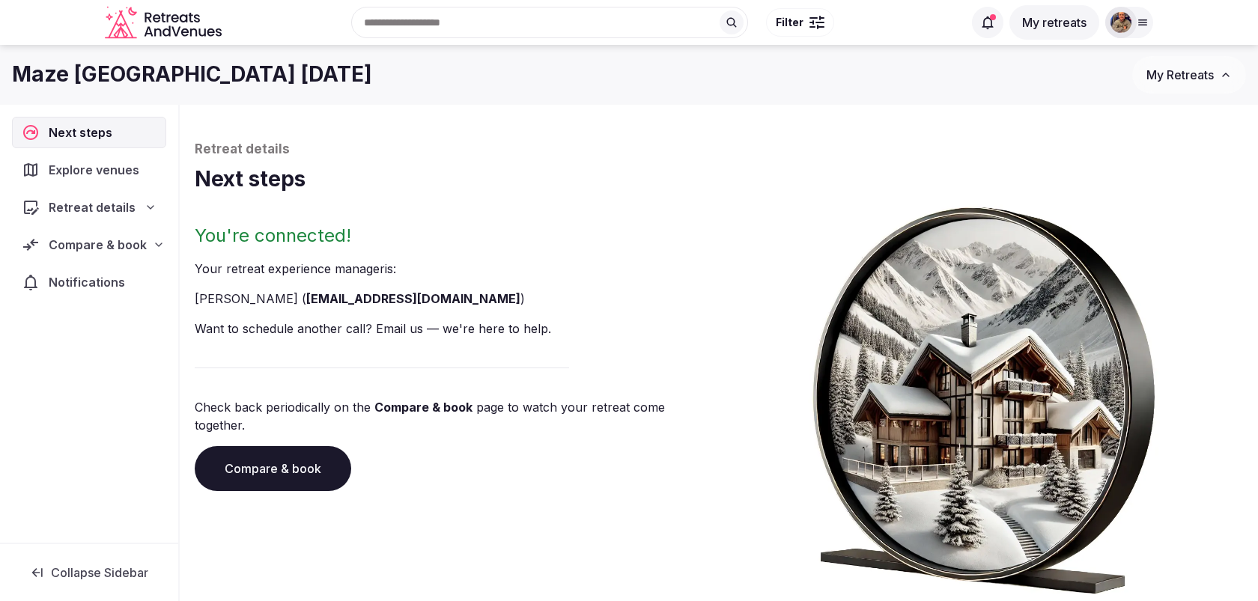
click at [114, 244] on span "Compare & book" at bounding box center [98, 245] width 98 height 18
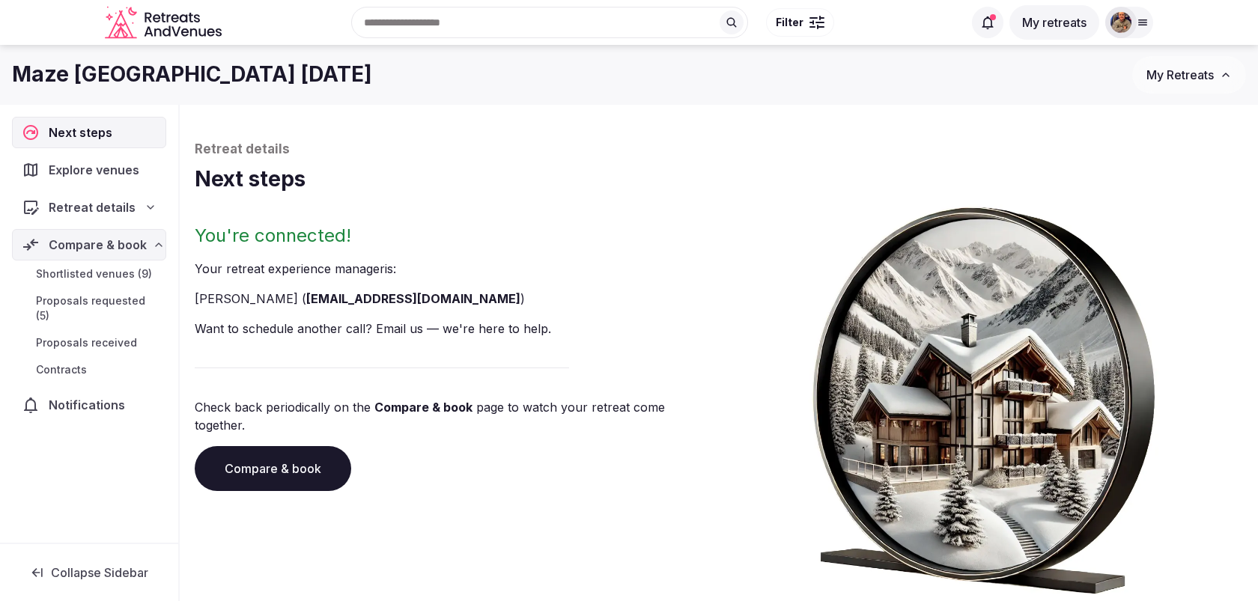
click at [127, 270] on span "Shortlisted venues (9)" at bounding box center [94, 274] width 116 height 15
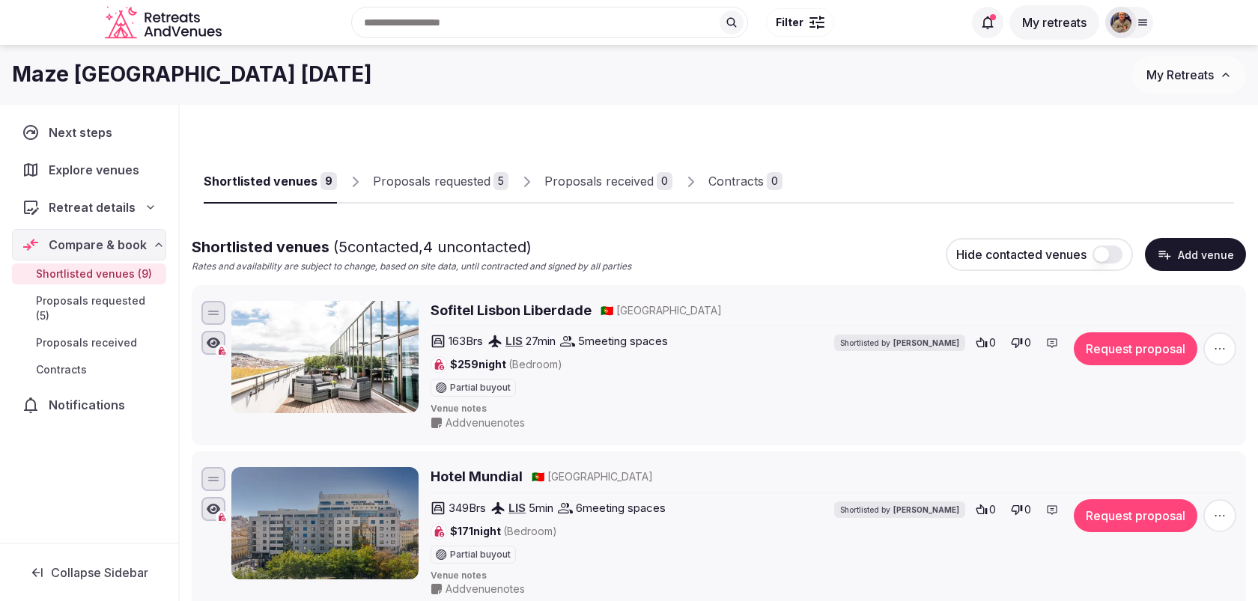
click at [1122, 347] on button "Request proposal" at bounding box center [1136, 348] width 124 height 33
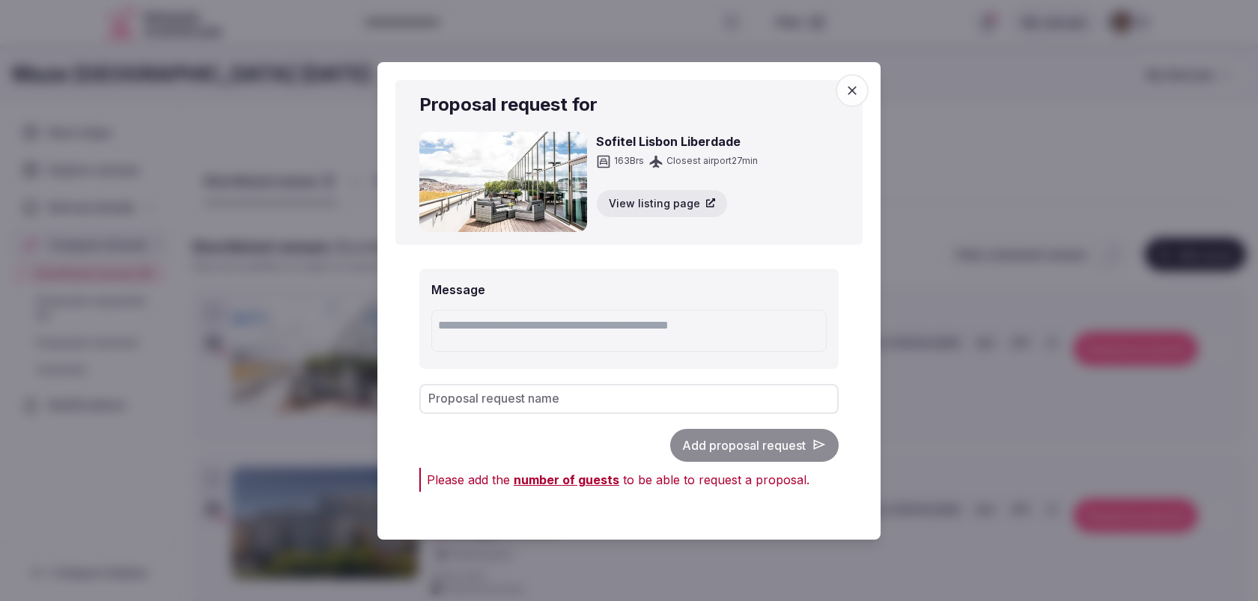
click at [750, 399] on input "Proposal request name" at bounding box center [628, 398] width 419 height 30
type input "*********"
click at [729, 447] on div "Add proposal request" at bounding box center [628, 444] width 419 height 33
click at [729, 449] on div "Add proposal request" at bounding box center [628, 444] width 419 height 33
click at [854, 85] on icon "button" at bounding box center [852, 90] width 15 height 15
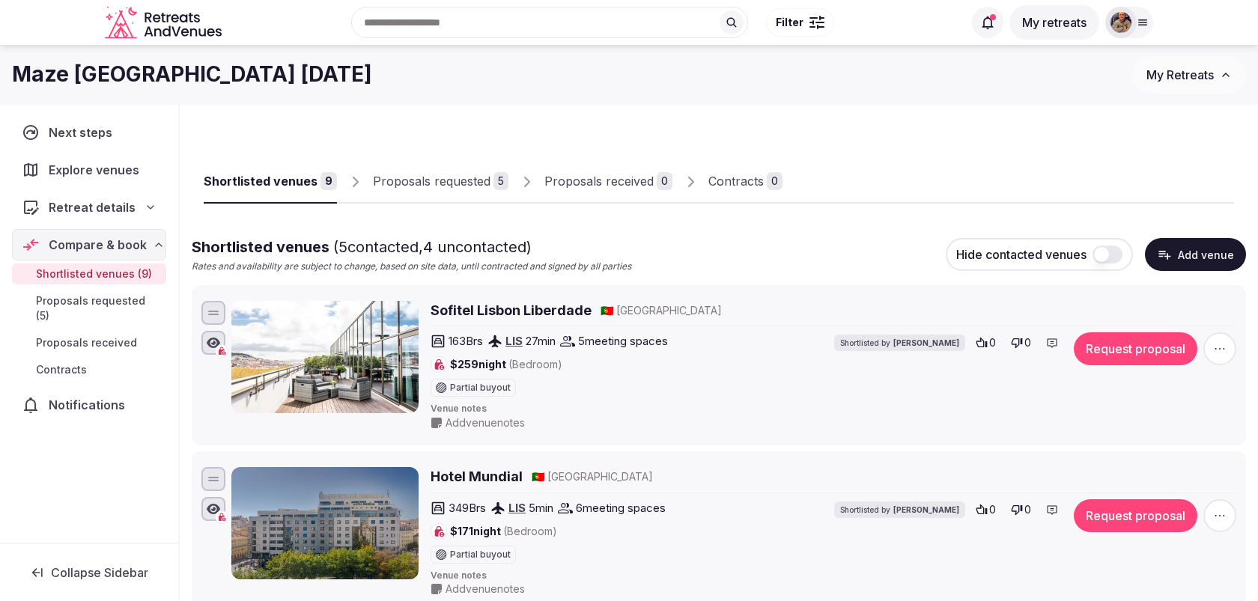
click at [103, 204] on span "Retreat details" at bounding box center [92, 207] width 87 height 18
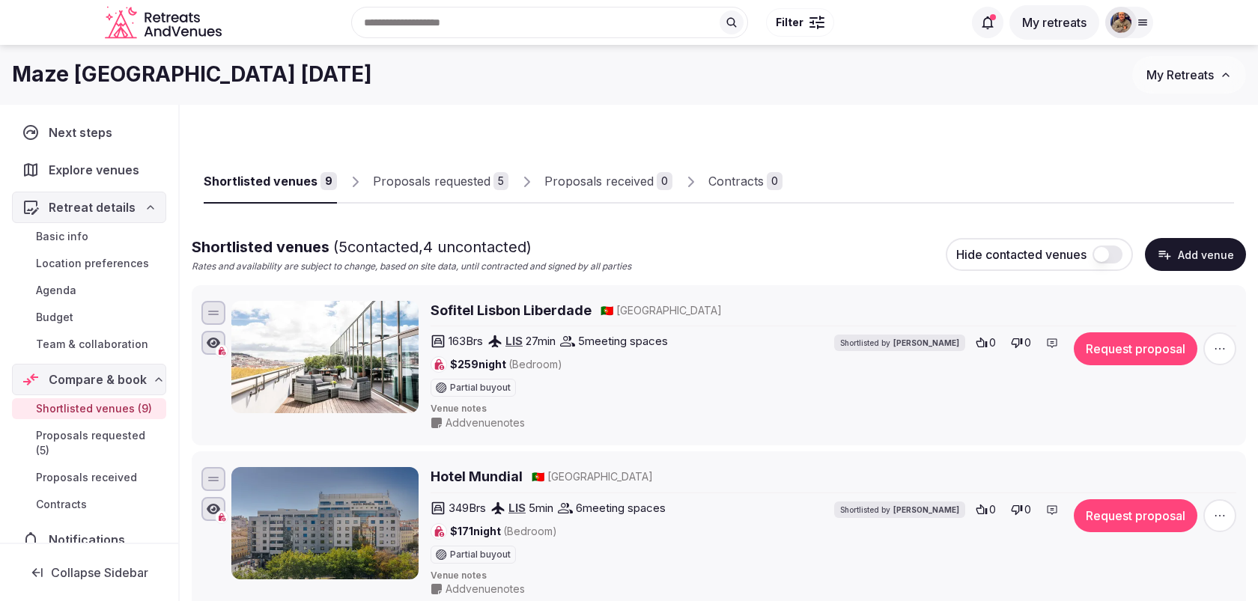
click at [76, 234] on span "Basic info" at bounding box center [62, 236] width 52 height 15
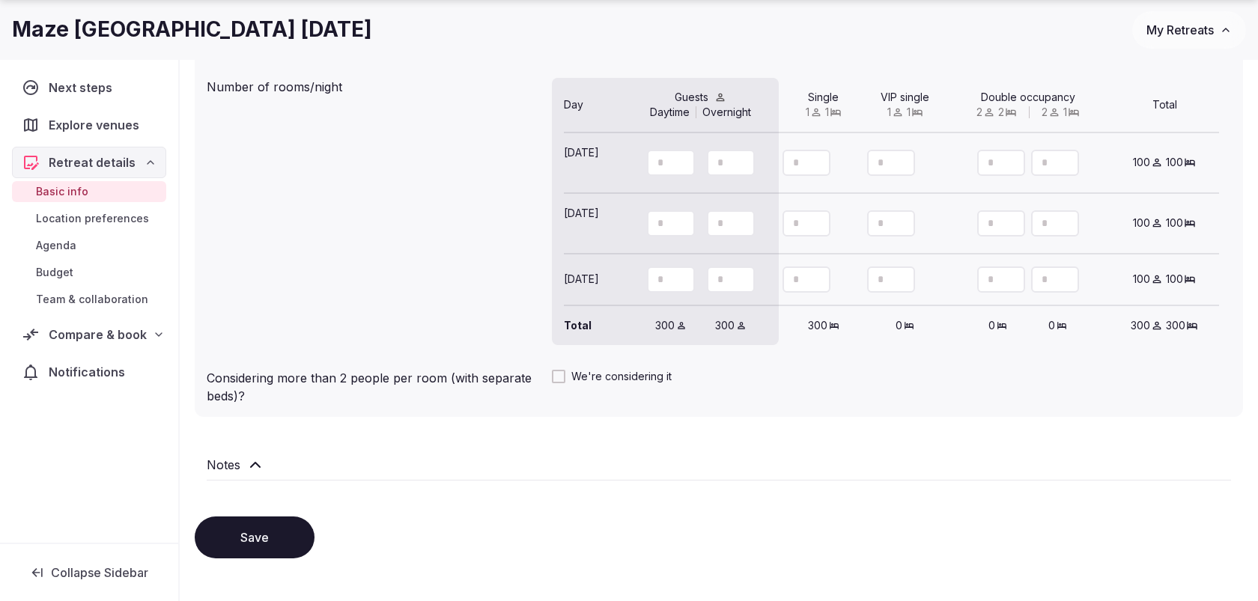
scroll to position [1424, 0]
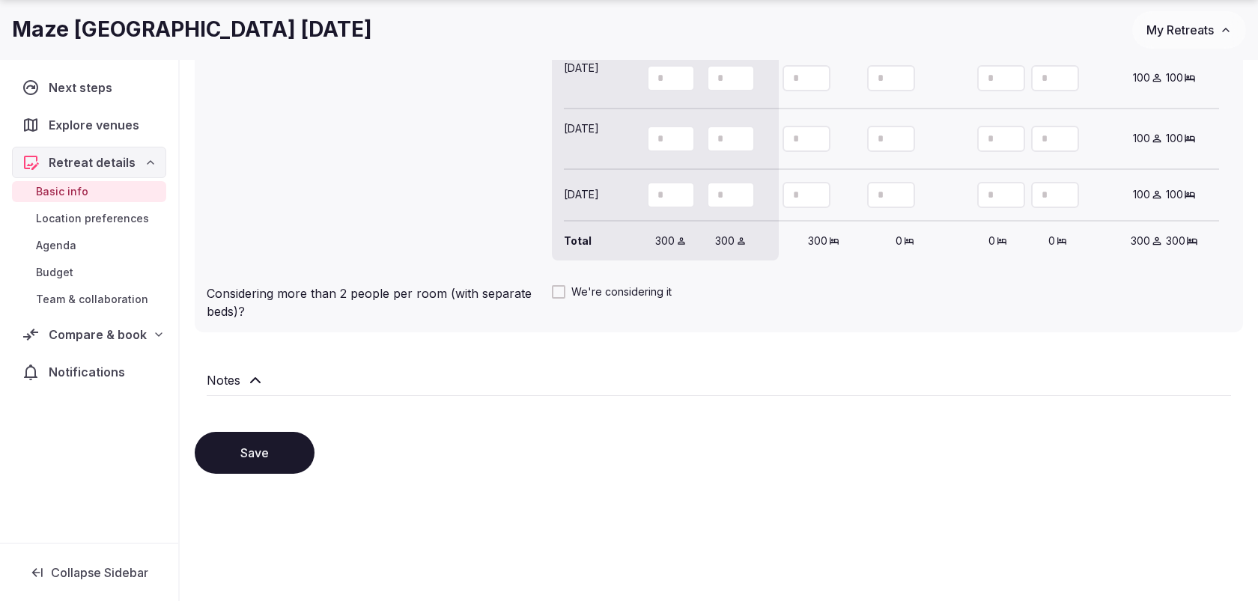
click at [55, 265] on span "Budget" at bounding box center [54, 272] width 37 height 15
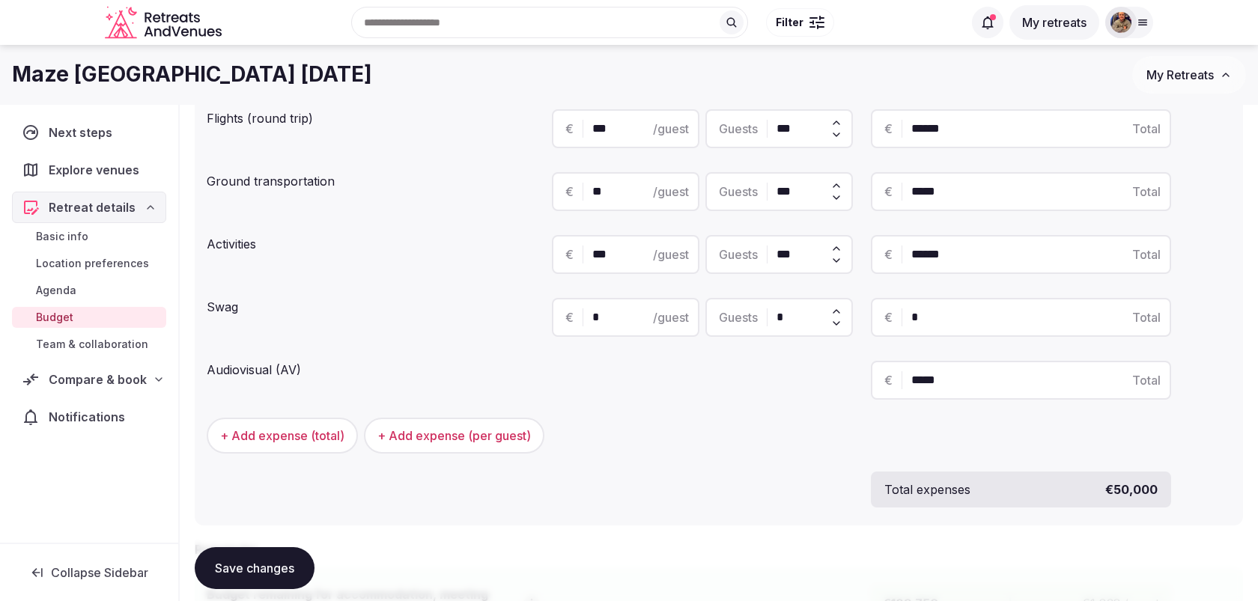
scroll to position [387, 0]
click at [607, 312] on input "*" at bounding box center [639, 321] width 94 height 18
type input "***"
click at [625, 437] on div "+ Add expense (total) + Add expense (per guest)" at bounding box center [719, 439] width 1024 height 36
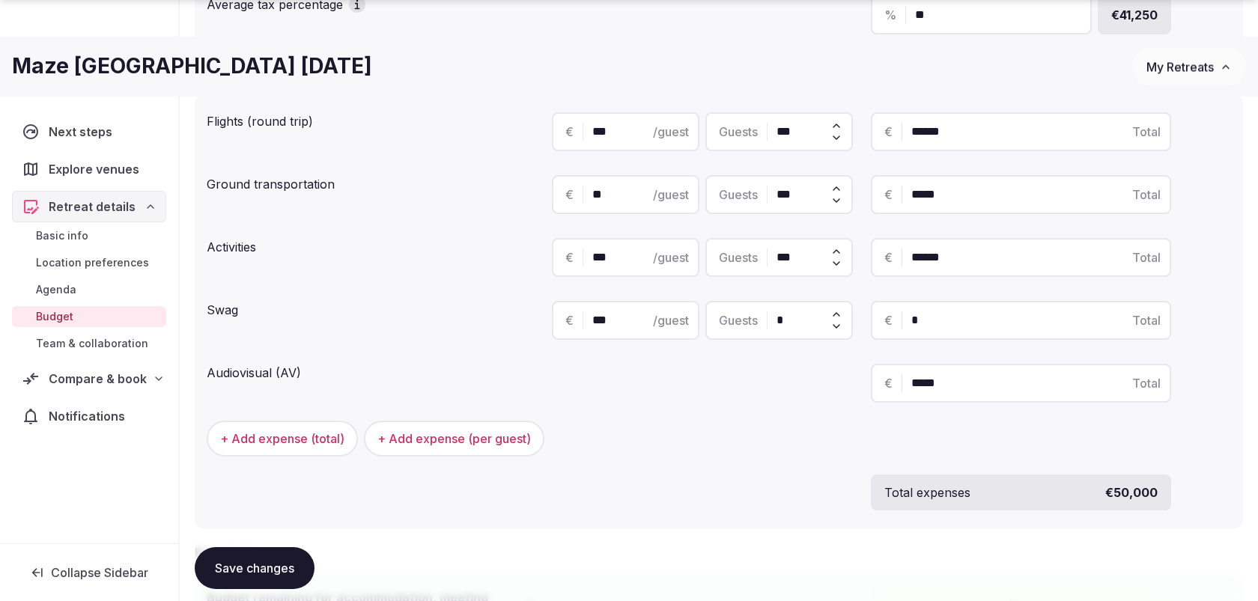
scroll to position [795, 0]
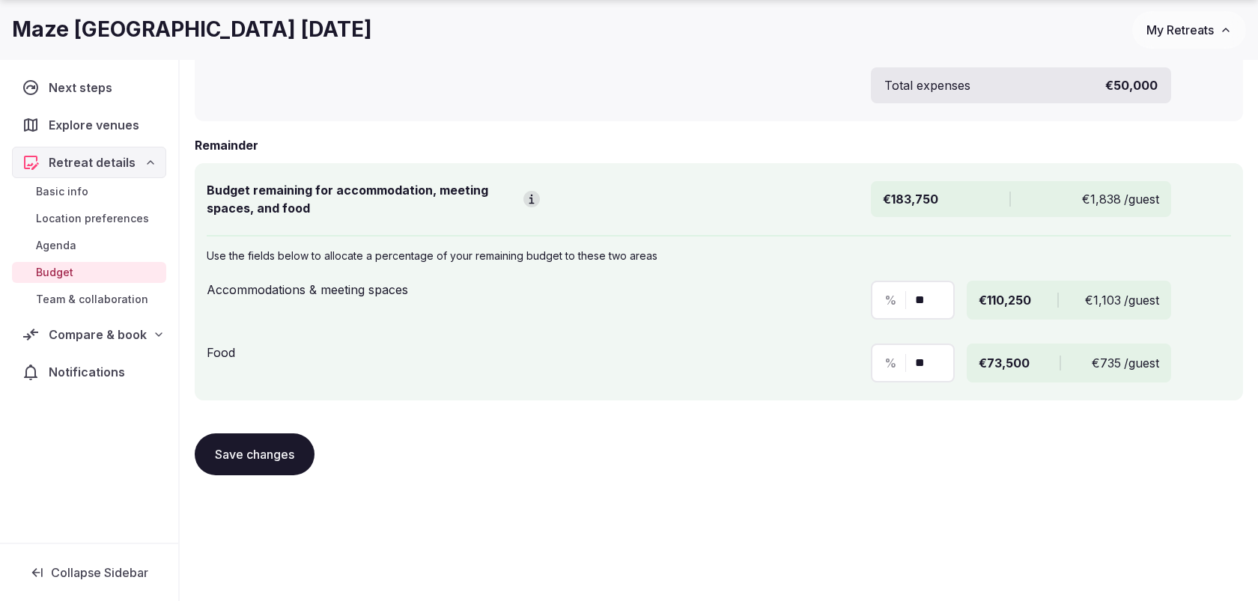
click at [257, 454] on button "Save changes" at bounding box center [255, 455] width 120 height 42
click at [127, 302] on span "Team & collaboration" at bounding box center [92, 299] width 112 height 15
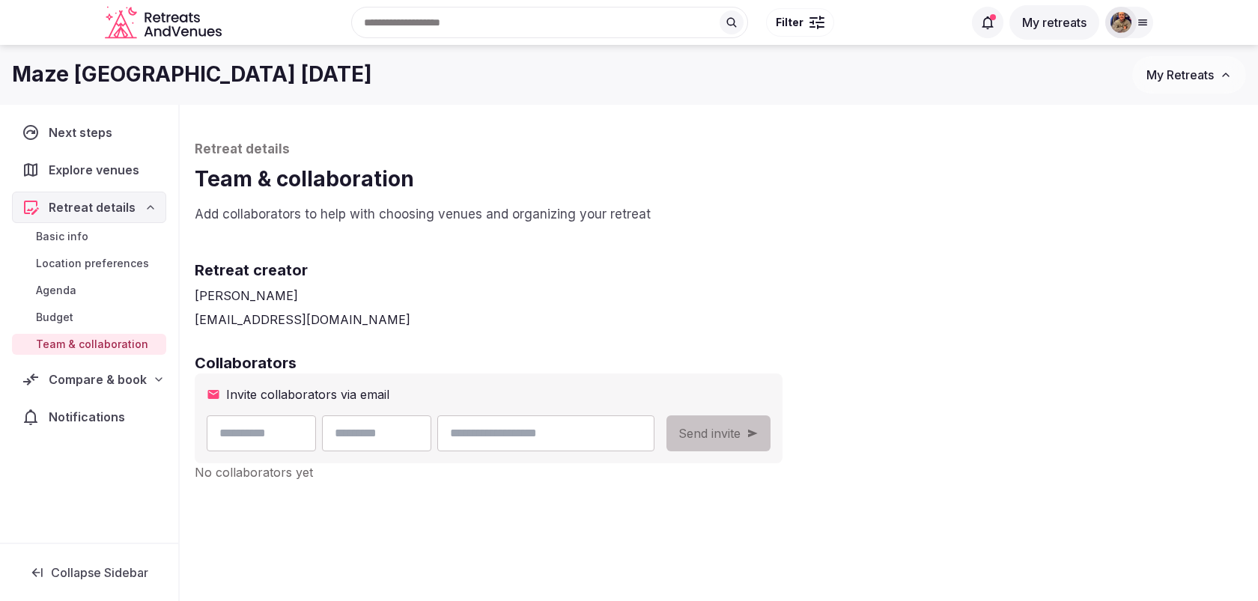
click at [90, 267] on span "Location preferences" at bounding box center [92, 263] width 113 height 15
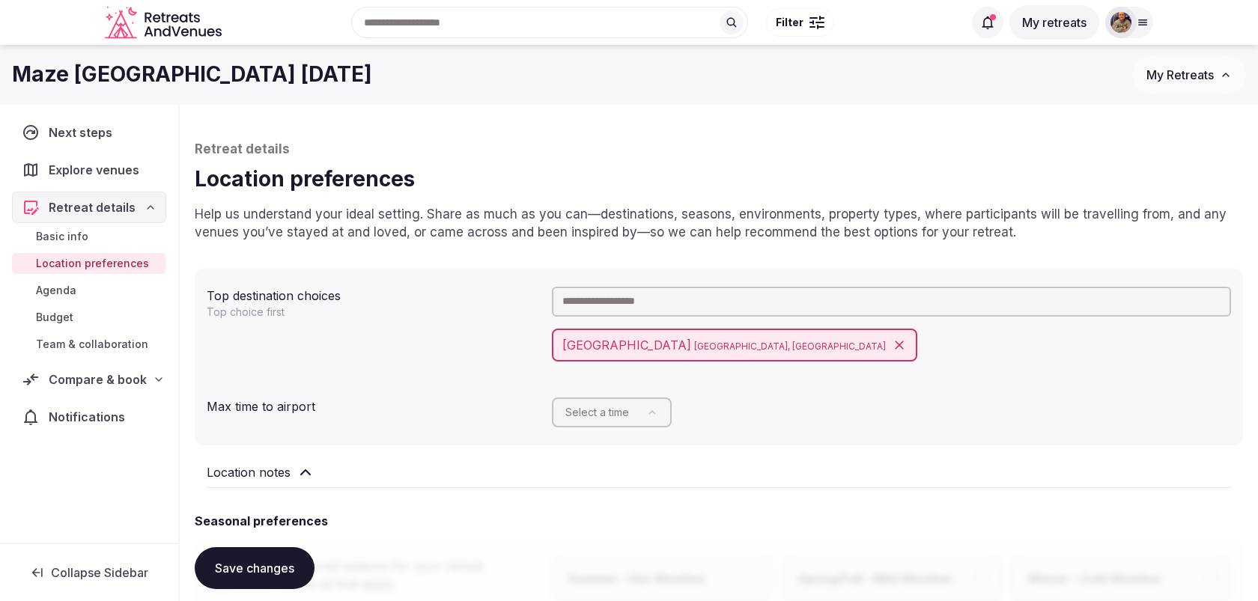
click at [91, 381] on span "Compare & book" at bounding box center [98, 380] width 98 height 18
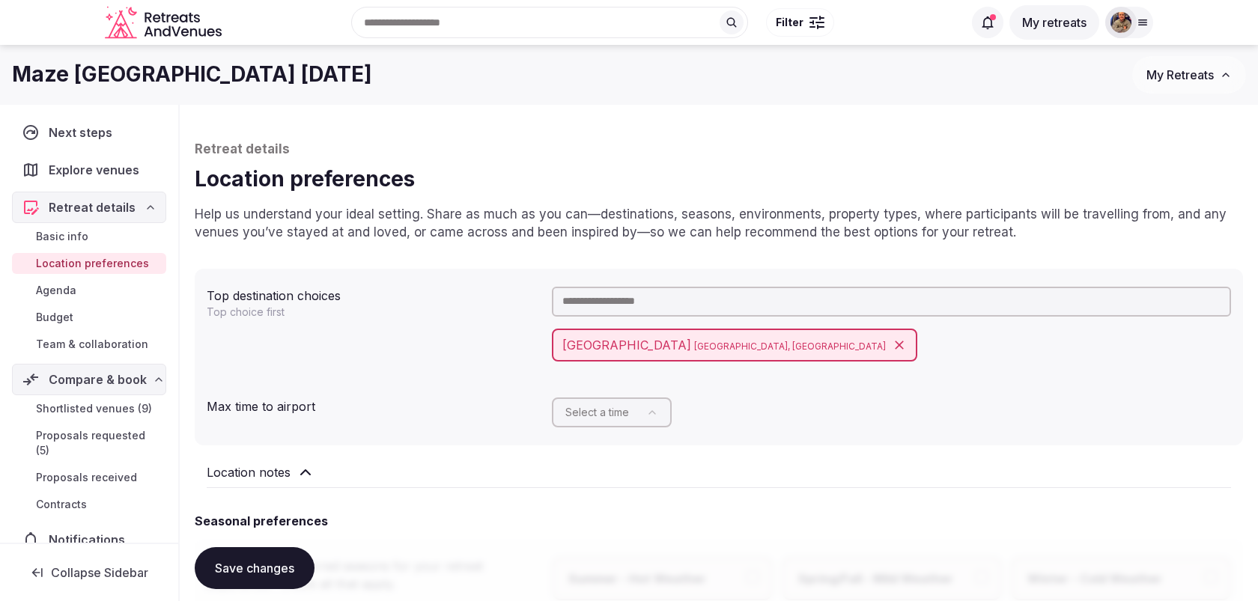
click at [91, 420] on div "Shortlisted venues (9) Proposals requested (5) Proposals received Contracts" at bounding box center [89, 456] width 154 height 123
click at [94, 410] on span "Shortlisted venues (9)" at bounding box center [94, 408] width 116 height 15
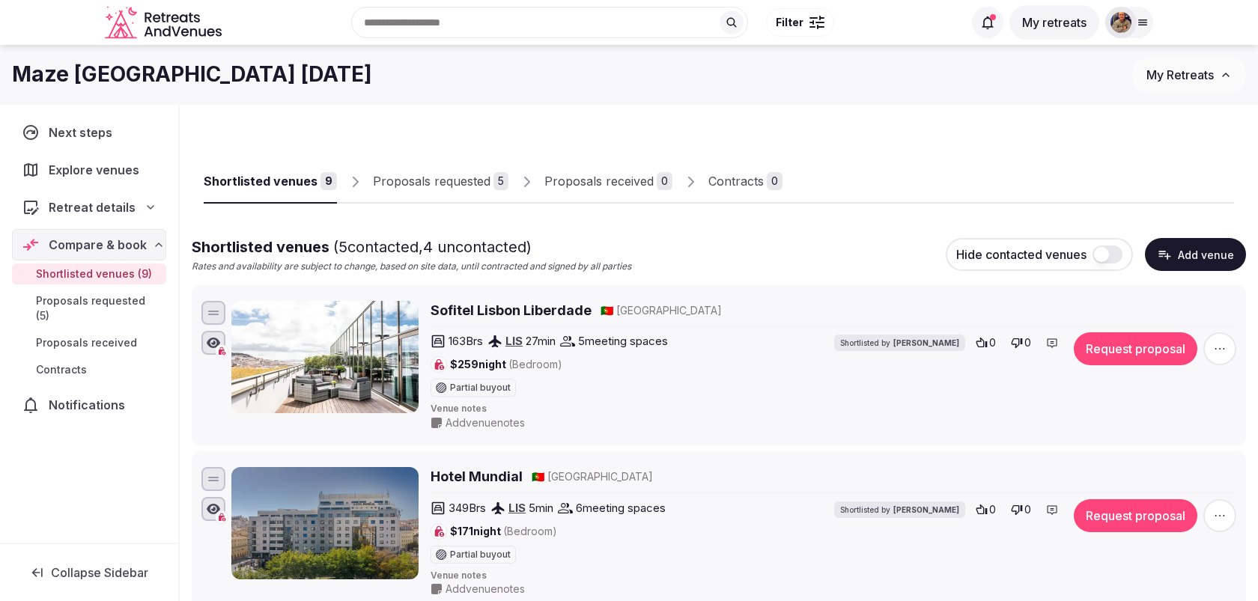
click at [1132, 363] on button "Request proposal" at bounding box center [1136, 348] width 124 height 33
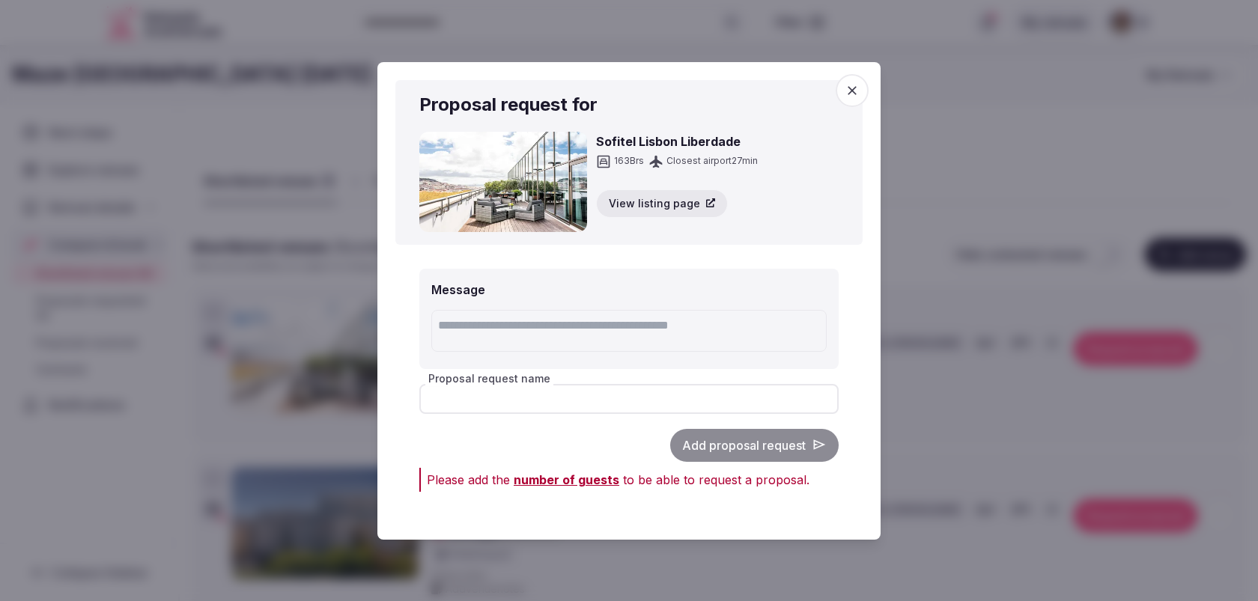
click at [694, 403] on input "Proposal request name" at bounding box center [628, 398] width 419 height 30
type input "*********"
click at [569, 432] on div "Add proposal request" at bounding box center [628, 444] width 419 height 33
click at [854, 94] on icon "button" at bounding box center [852, 90] width 15 height 15
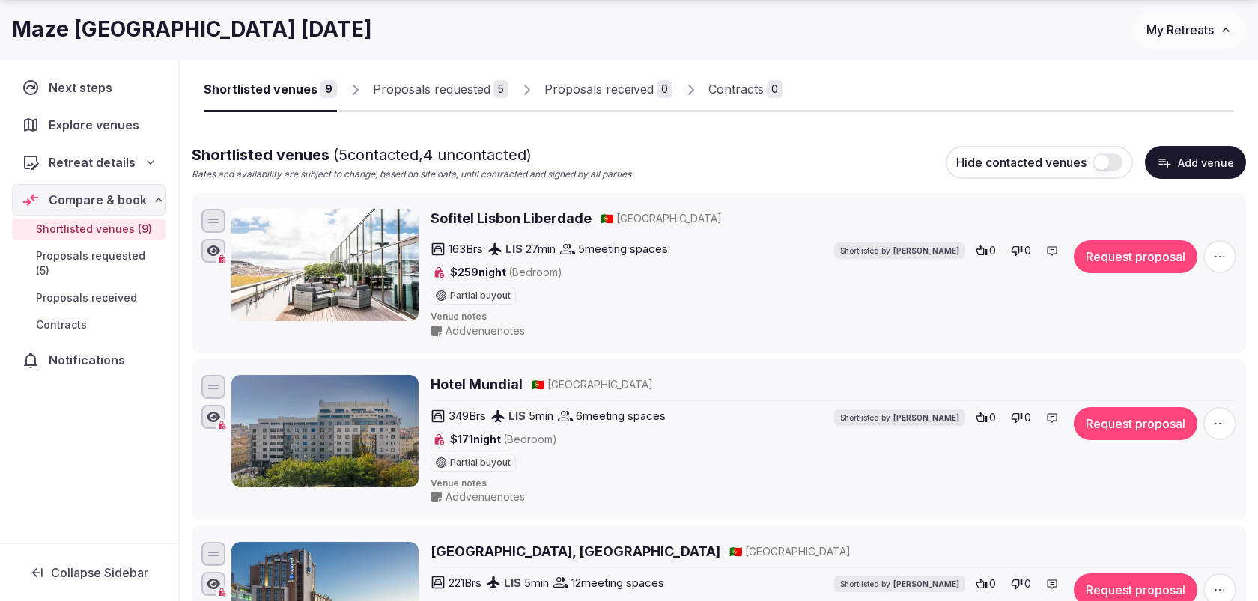
scroll to position [100, 0]
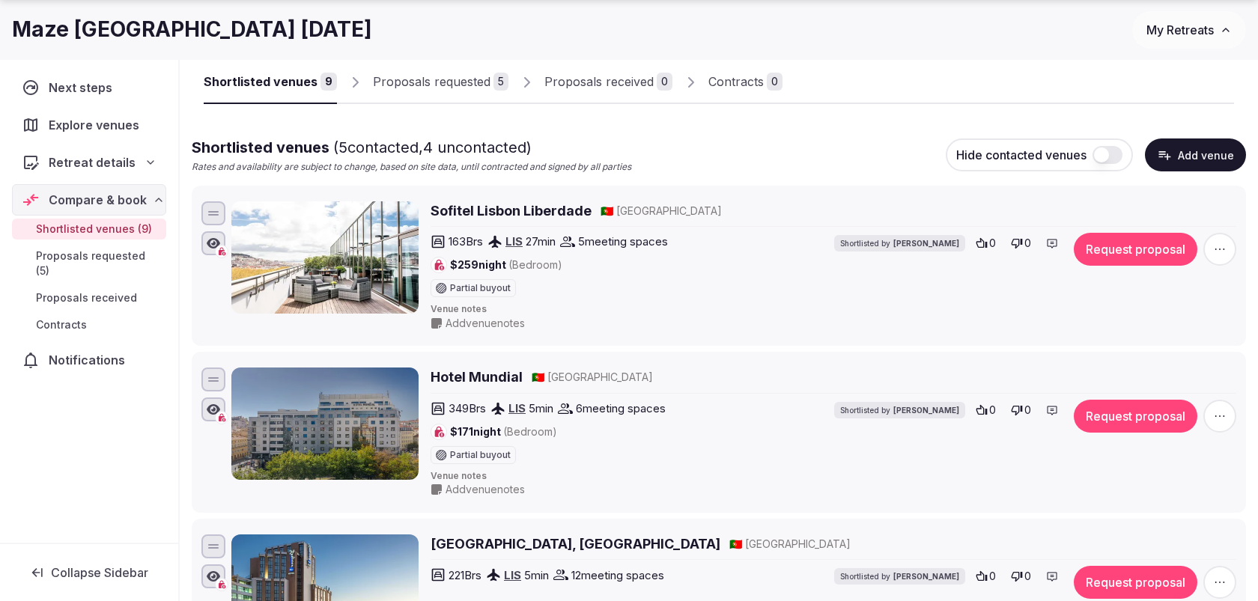
click at [1119, 251] on button "Request proposal" at bounding box center [1136, 249] width 124 height 33
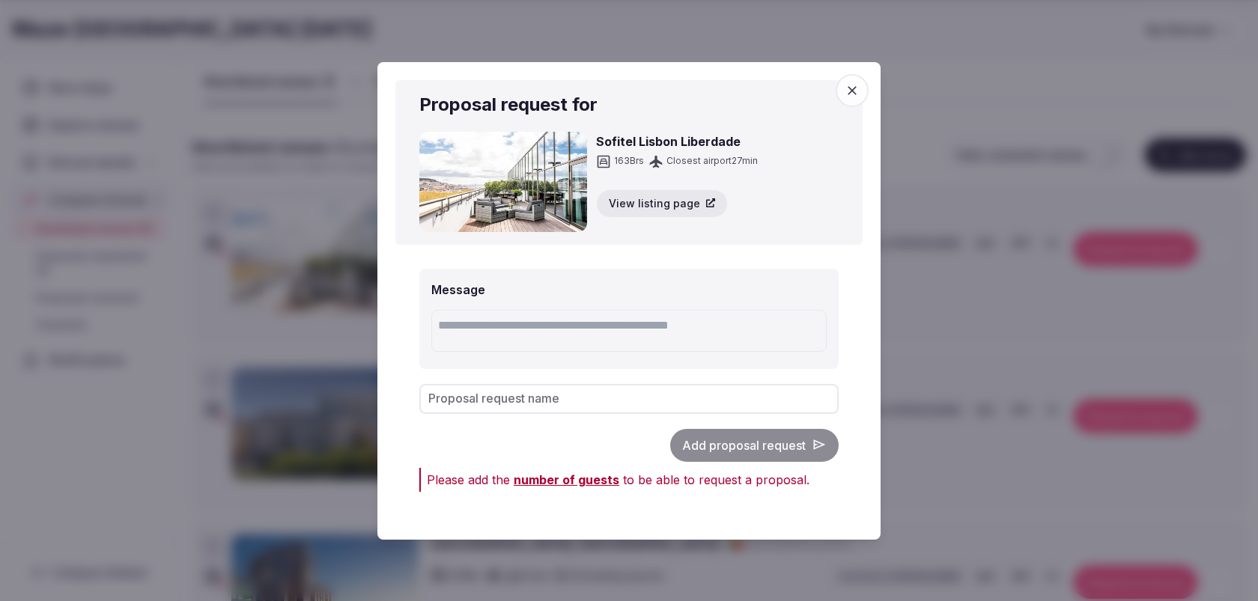
click at [588, 483] on span "number of guests" at bounding box center [567, 479] width 106 height 15
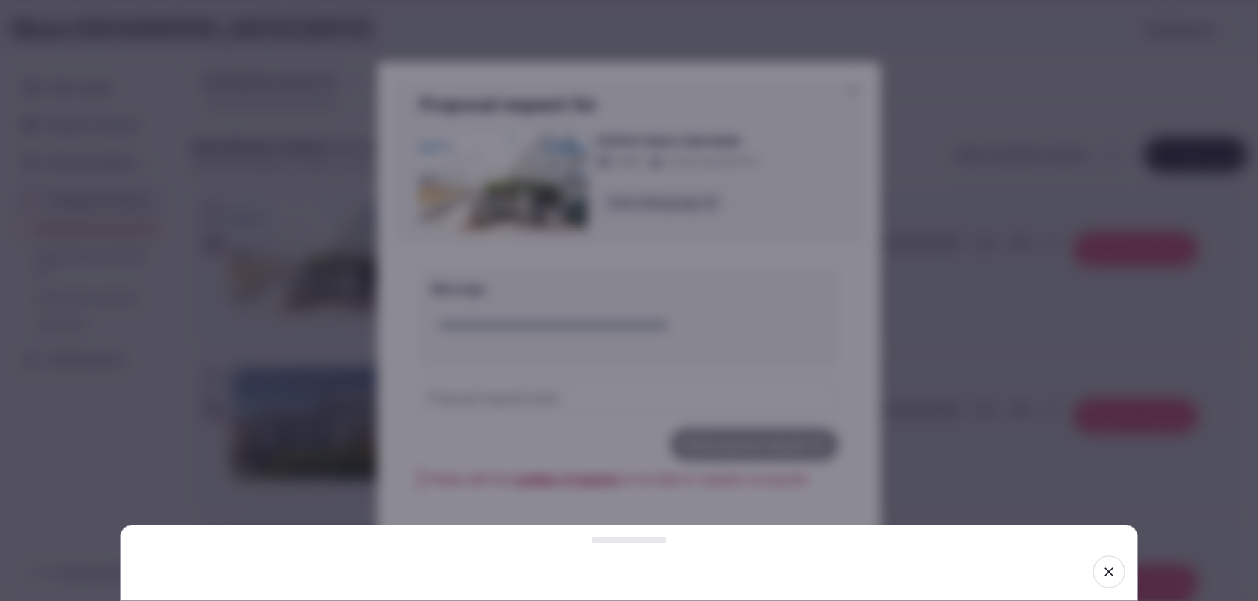
drag, startPoint x: 622, startPoint y: 546, endPoint x: 622, endPoint y: 459, distance: 86.9
click at [622, 525] on div at bounding box center [629, 563] width 1018 height 76
drag, startPoint x: 622, startPoint y: 544, endPoint x: 623, endPoint y: 505, distance: 38.9
click at [623, 538] on div at bounding box center [629, 541] width 75 height 6
click at [624, 538] on div at bounding box center [629, 541] width 75 height 6
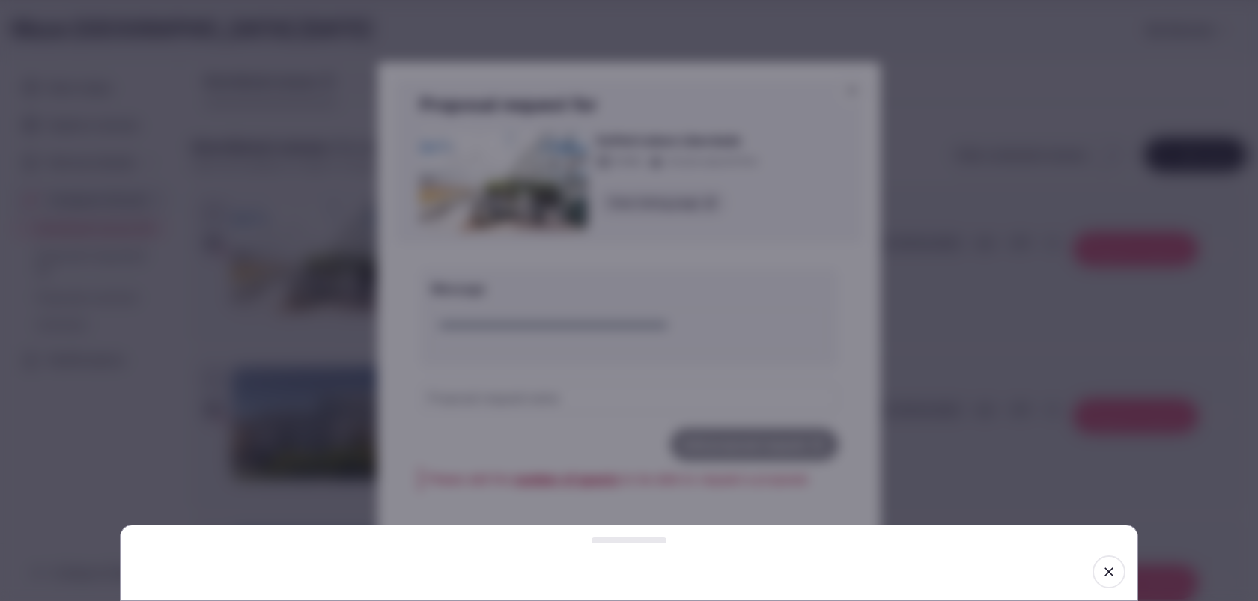
click at [1111, 569] on icon "button" at bounding box center [1109, 572] width 15 height 15
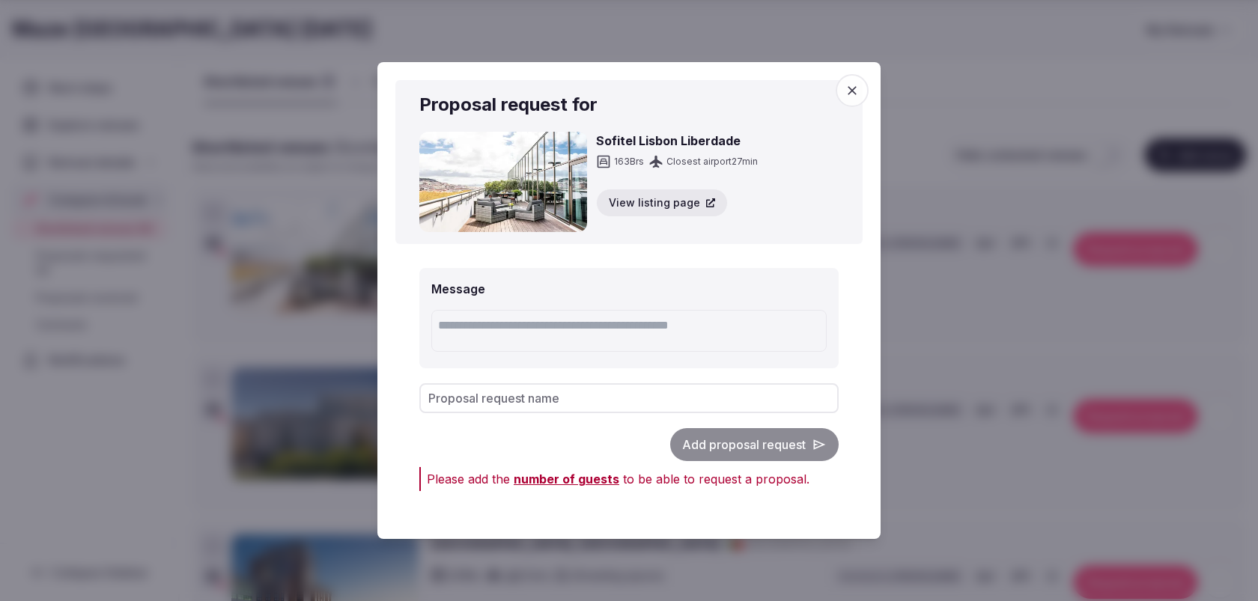
click at [616, 402] on input "Proposal request name" at bounding box center [628, 398] width 419 height 30
type input "*********"
click at [540, 400] on input "*********" at bounding box center [628, 398] width 419 height 30
click at [535, 430] on div "Add proposal request" at bounding box center [628, 444] width 419 height 33
click at [524, 402] on input "*********" at bounding box center [628, 398] width 419 height 30
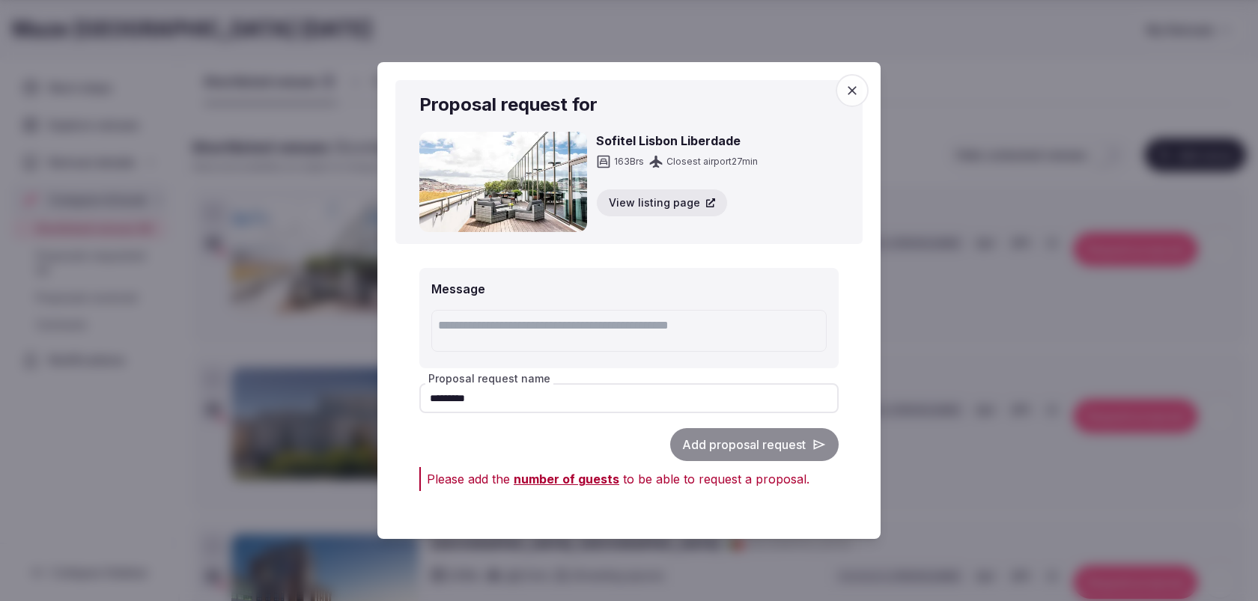
click at [522, 439] on div "Add proposal request" at bounding box center [628, 444] width 419 height 33
click at [693, 442] on div "Add proposal request" at bounding box center [628, 444] width 419 height 33
click at [619, 401] on input "*********" at bounding box center [628, 398] width 419 height 30
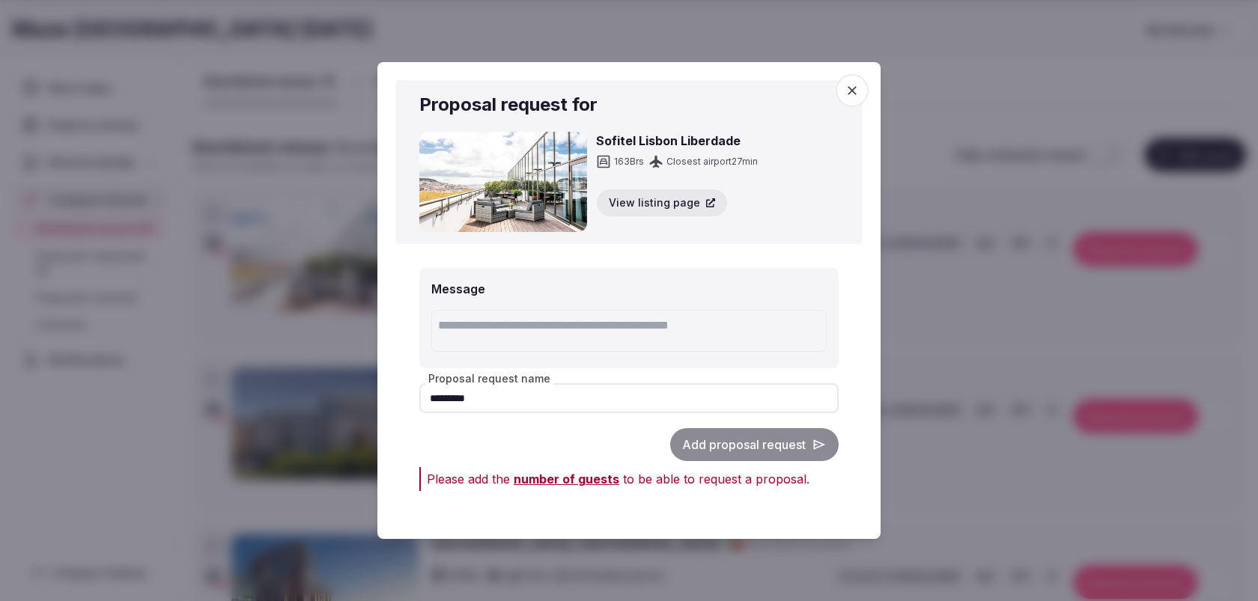
click at [619, 401] on input "*********" at bounding box center [628, 398] width 419 height 30
click at [854, 97] on icon "button" at bounding box center [852, 90] width 15 height 15
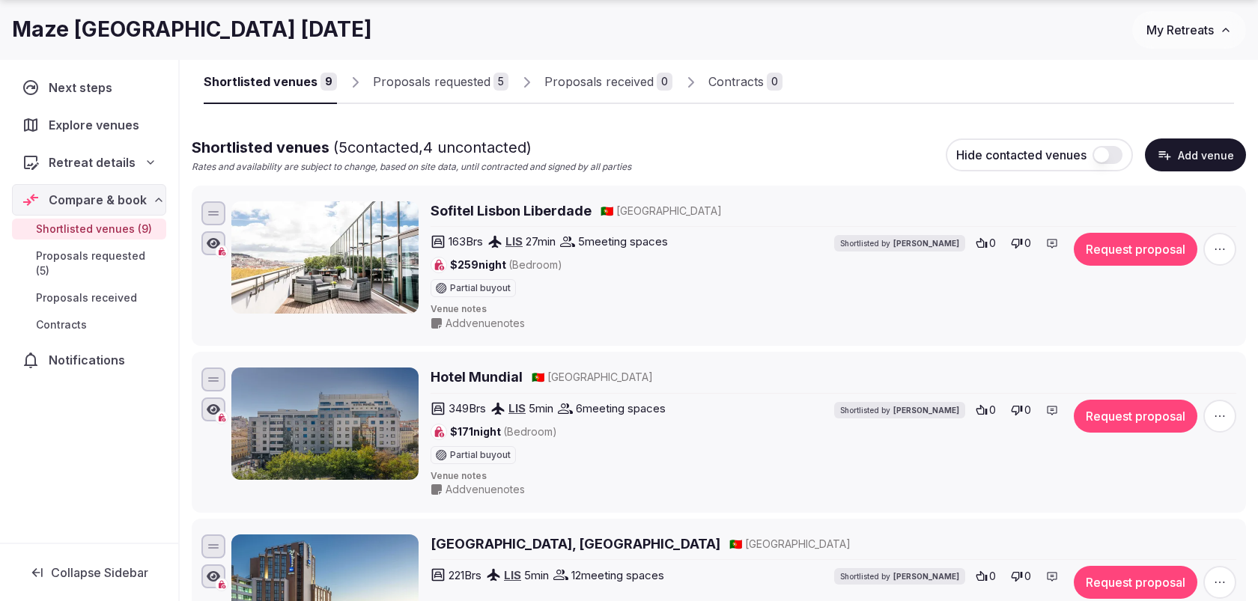
click at [1109, 416] on button "Request proposal" at bounding box center [1136, 416] width 124 height 33
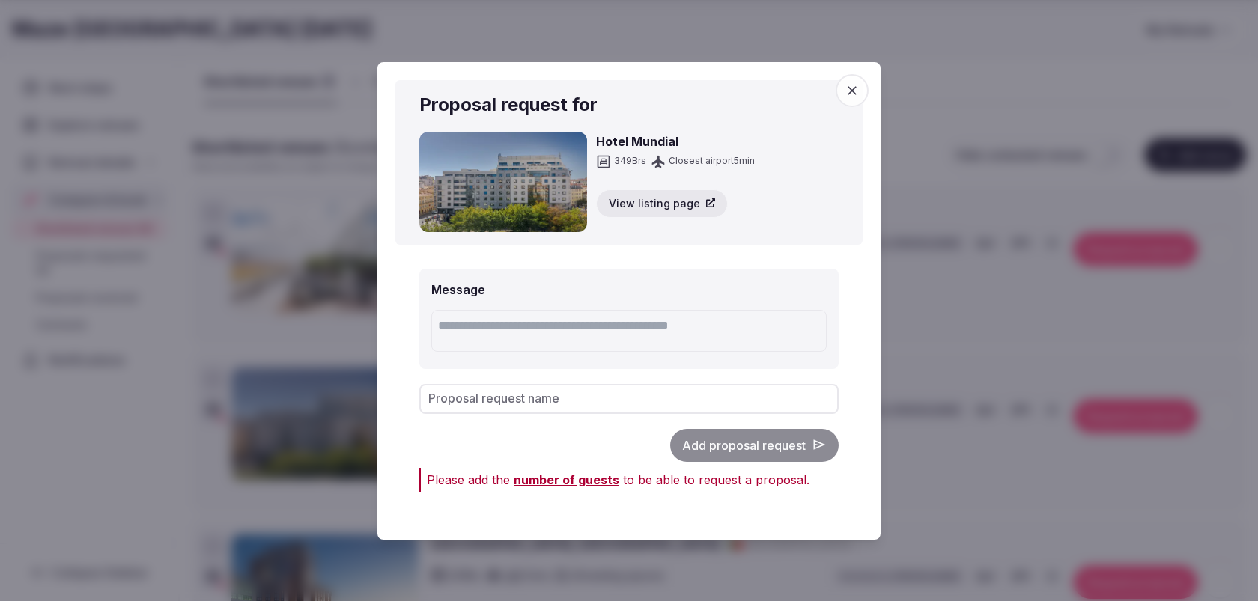
click at [708, 399] on input "Proposal request name" at bounding box center [628, 398] width 419 height 30
click at [854, 94] on icon "button" at bounding box center [852, 90] width 15 height 15
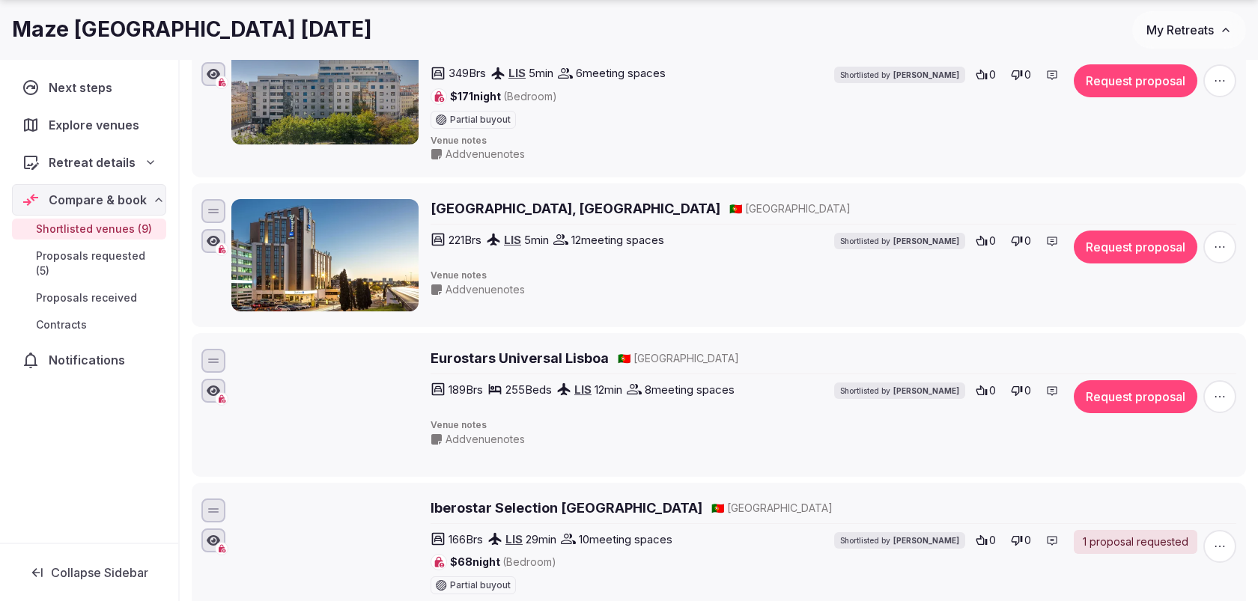
scroll to position [755, 0]
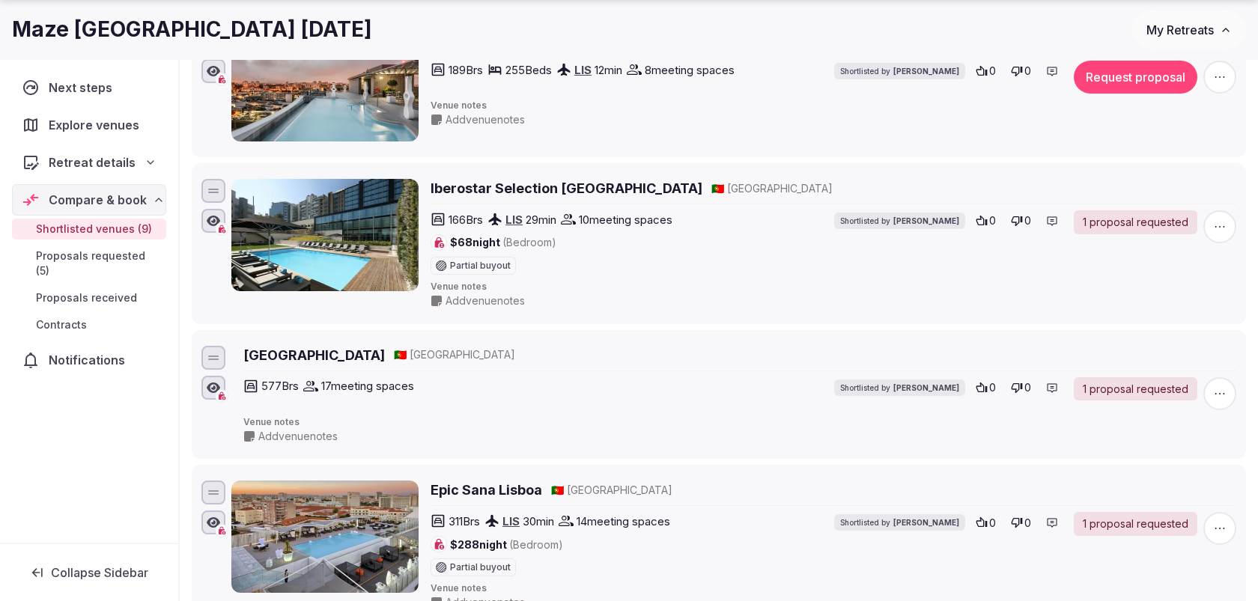
click at [1117, 78] on button "Request proposal" at bounding box center [1136, 77] width 124 height 33
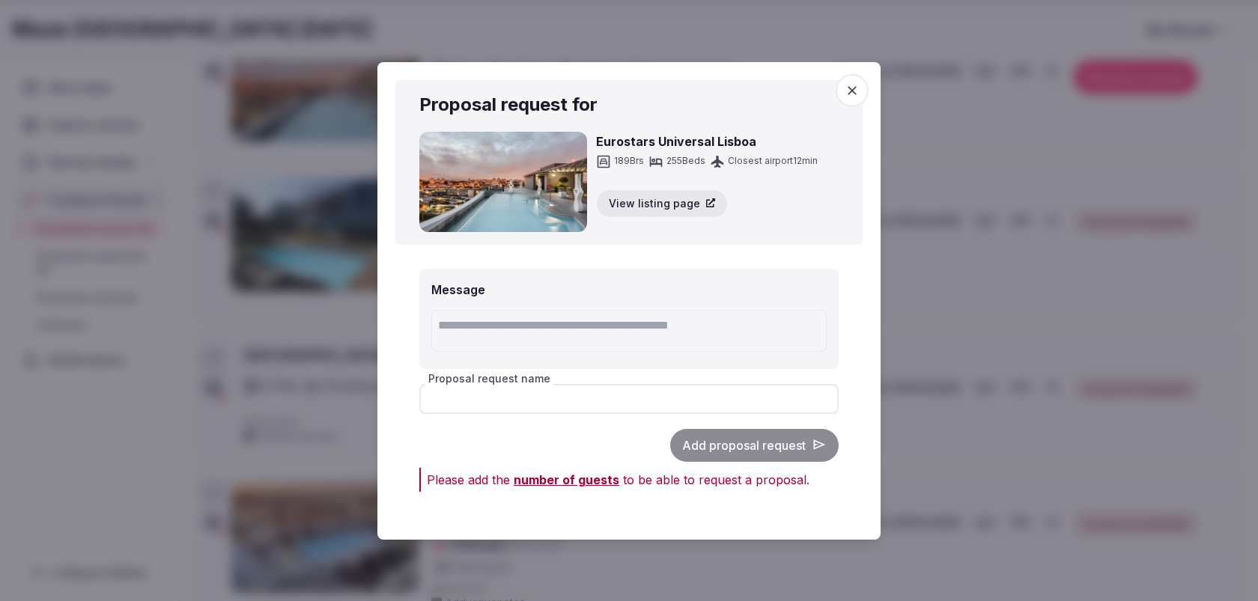
click at [643, 385] on input "Proposal request name" at bounding box center [628, 398] width 419 height 30
type input "*********"
click at [723, 445] on div "Add proposal request" at bounding box center [628, 444] width 419 height 33
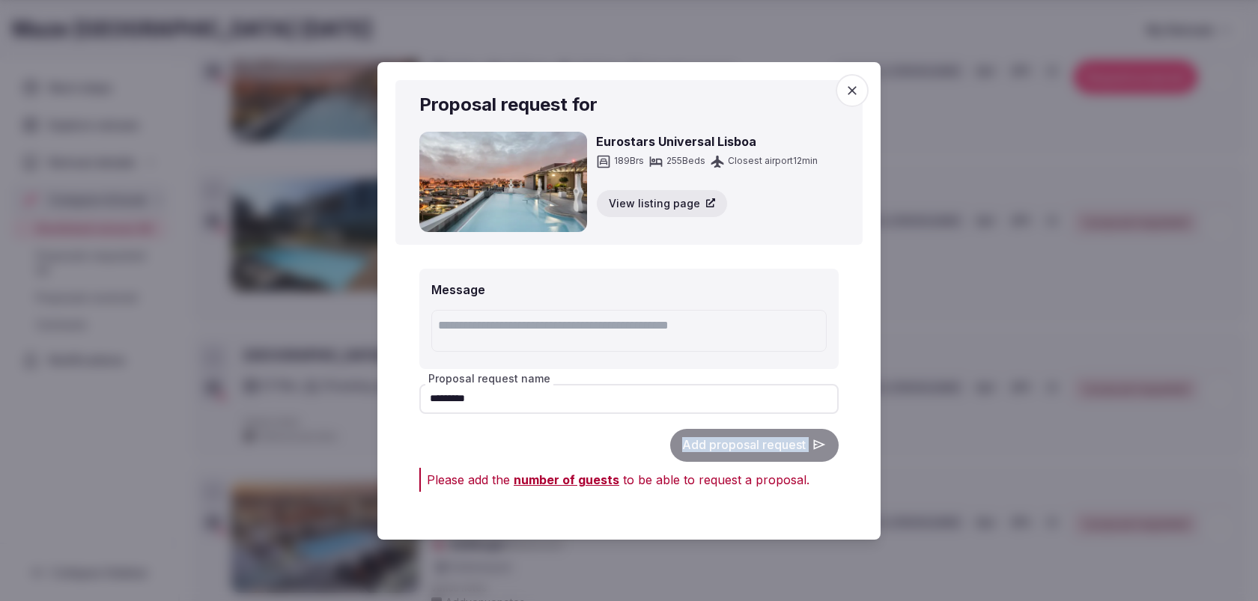
click at [723, 445] on div "Add proposal request" at bounding box center [628, 444] width 419 height 33
click at [581, 479] on span "number of guests" at bounding box center [567, 479] width 106 height 15
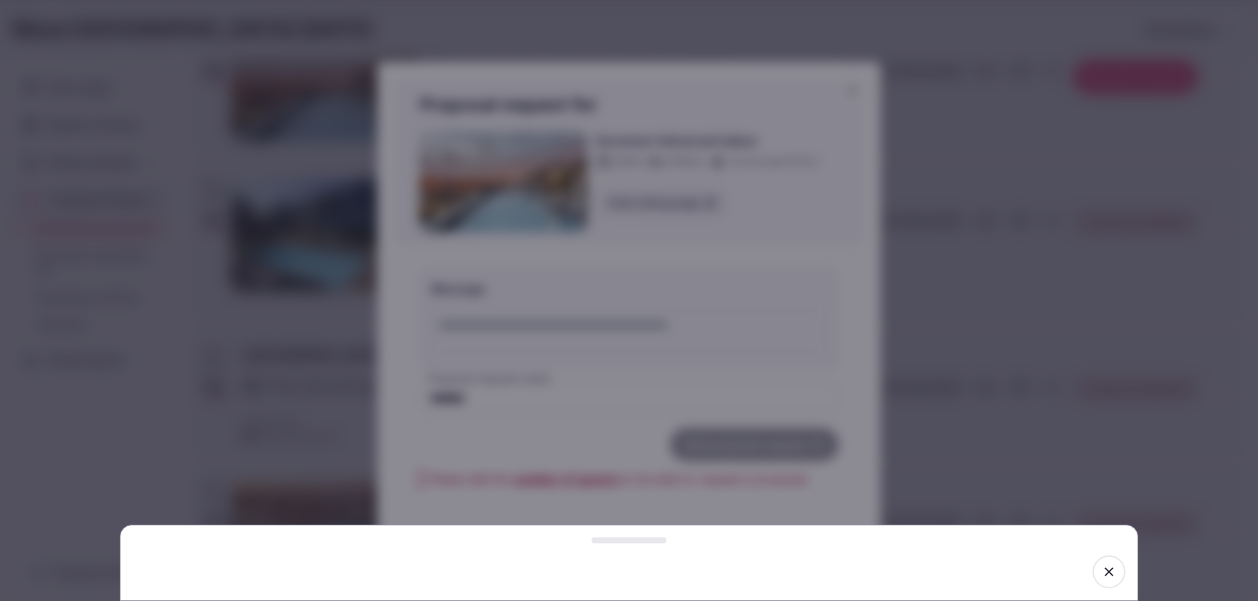
drag, startPoint x: 637, startPoint y: 541, endPoint x: 637, endPoint y: 519, distance: 22.5
click at [637, 538] on div at bounding box center [629, 541] width 75 height 6
drag, startPoint x: 638, startPoint y: 541, endPoint x: 636, endPoint y: 592, distance: 51.0
click at [636, 544] on div at bounding box center [629, 541] width 75 height 6
drag, startPoint x: 635, startPoint y: 541, endPoint x: 639, endPoint y: 332, distance: 209.0
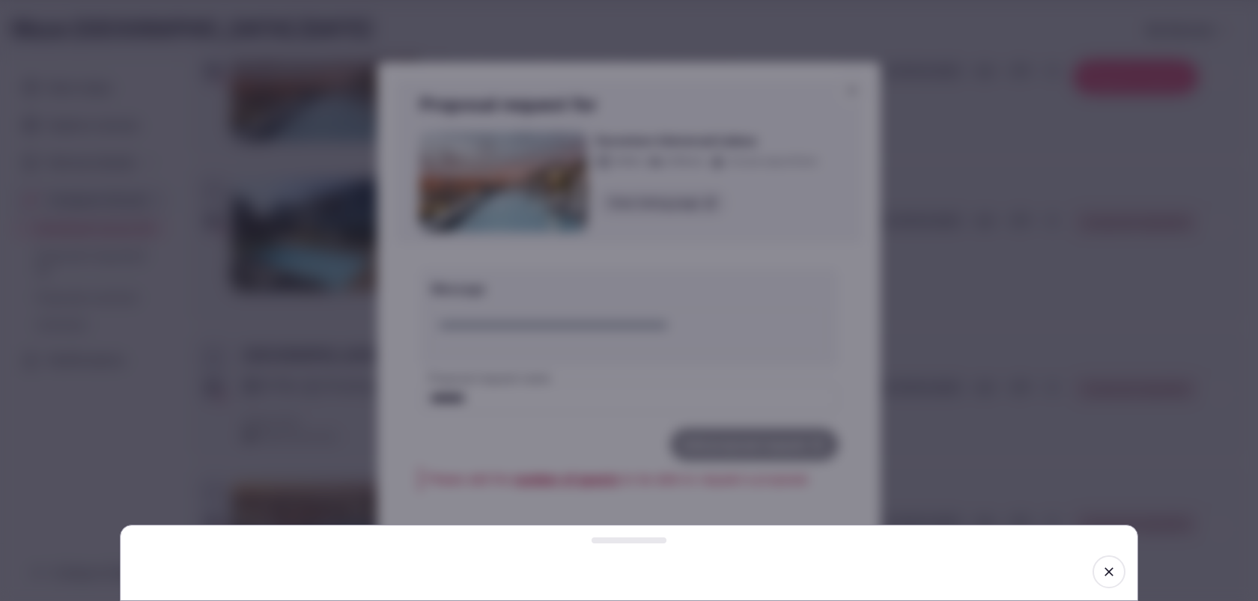
click at [639, 538] on div at bounding box center [629, 541] width 75 height 6
click at [1107, 571] on icon "button" at bounding box center [1109, 572] width 9 height 9
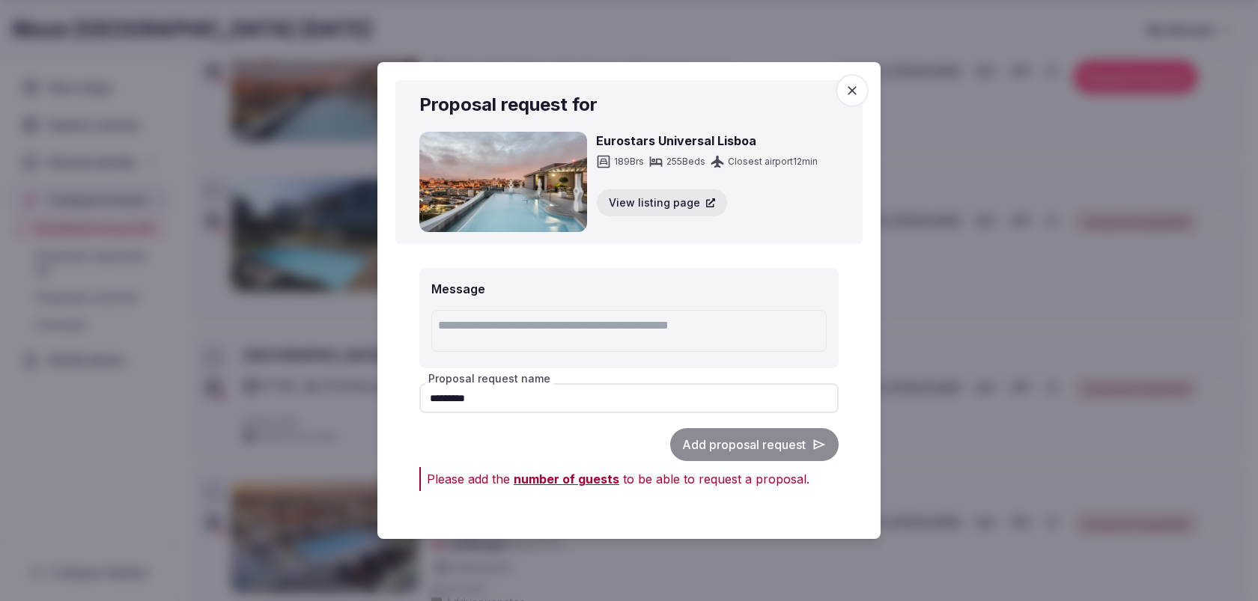
click at [854, 91] on icon "button" at bounding box center [852, 90] width 9 height 9
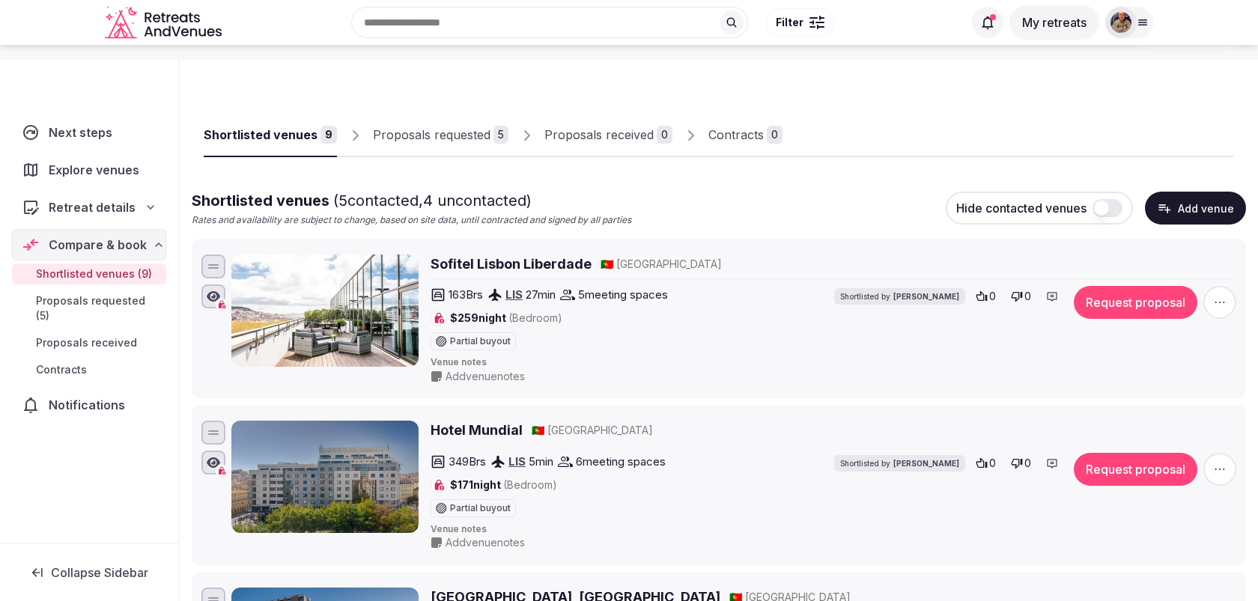
scroll to position [56, 0]
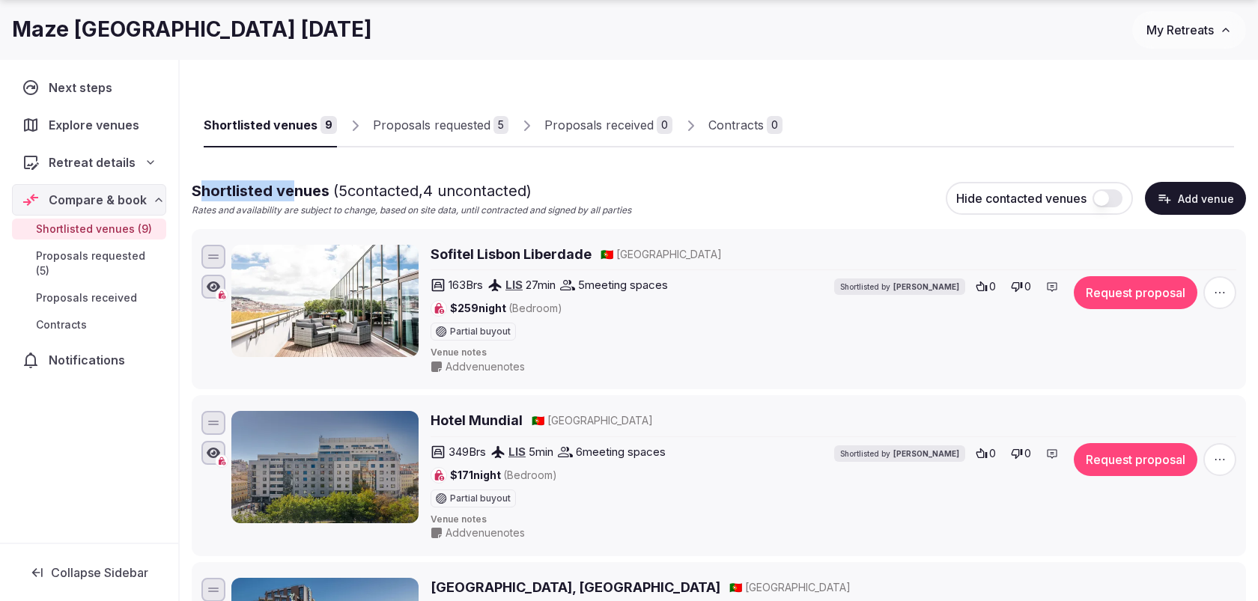
drag, startPoint x: 198, startPoint y: 192, endPoint x: 291, endPoint y: 192, distance: 93.6
click at [291, 192] on span "Shortlisted venues ( 5 contacted, 4 uncontacted)" at bounding box center [362, 191] width 340 height 18
click at [282, 192] on span "Shortlisted venues ( 5 contacted, 4 uncontacted)" at bounding box center [362, 191] width 340 height 18
drag, startPoint x: 193, startPoint y: 189, endPoint x: 327, endPoint y: 194, distance: 134.1
click at [327, 194] on span "Shortlisted venues ( 5 contacted, 4 uncontacted)" at bounding box center [362, 191] width 340 height 18
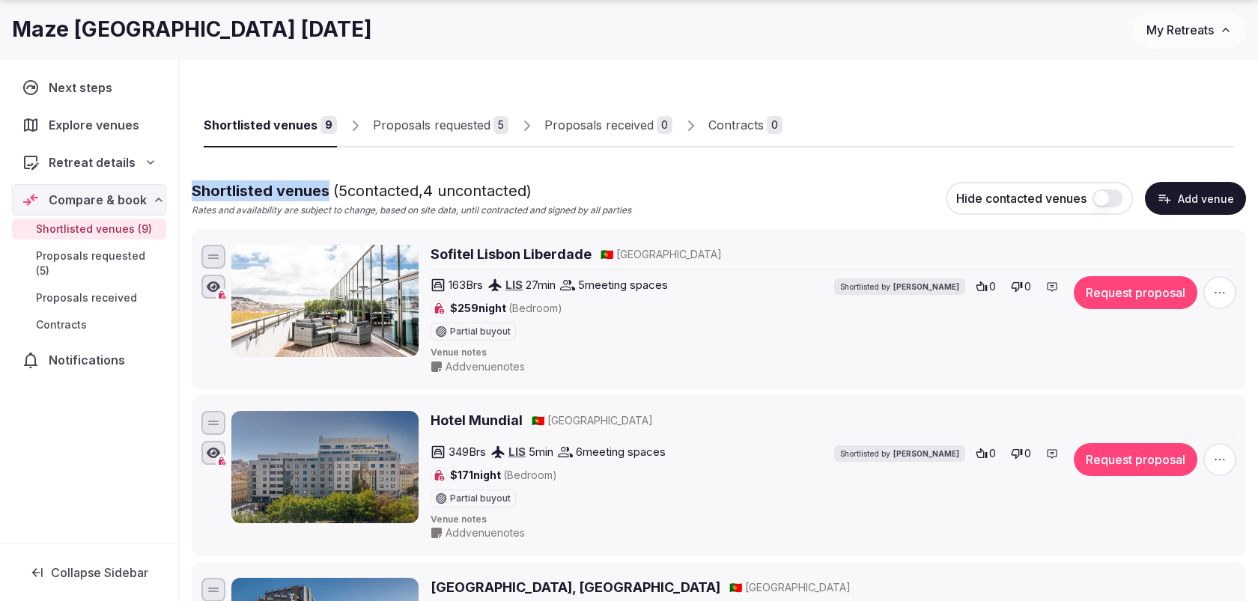
copy span "Shortlisted venues"
click at [1102, 291] on button "Request proposal" at bounding box center [1136, 292] width 124 height 33
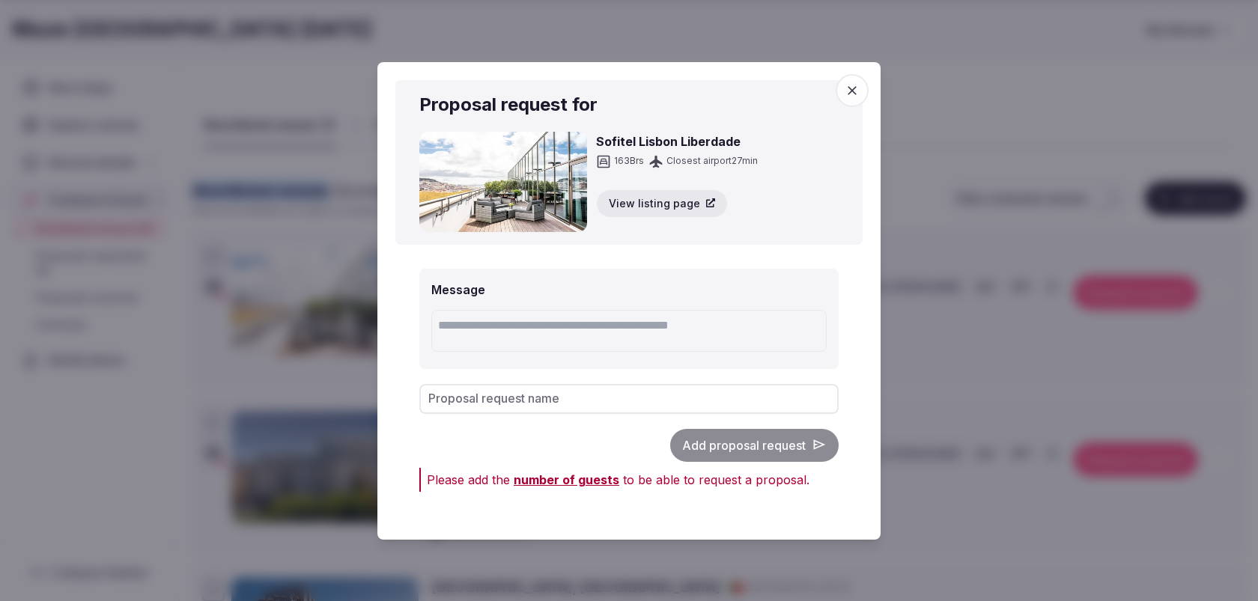
click at [853, 83] on icon "button" at bounding box center [852, 90] width 15 height 15
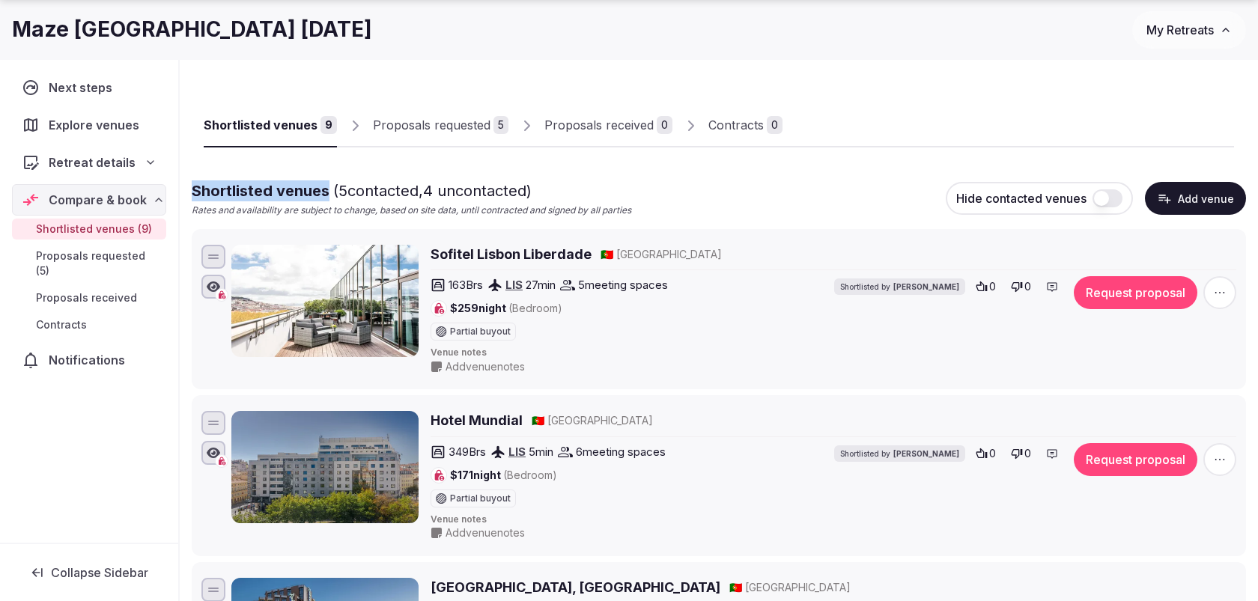
click at [104, 351] on span "Notifications" at bounding box center [90, 360] width 82 height 18
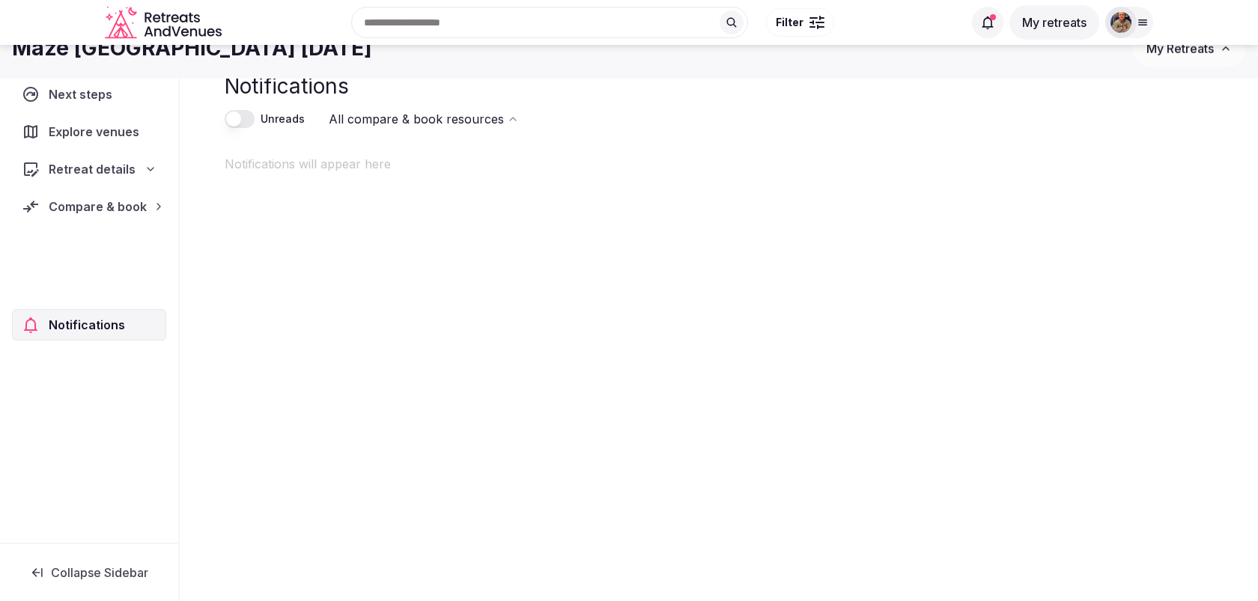
scroll to position [50, 0]
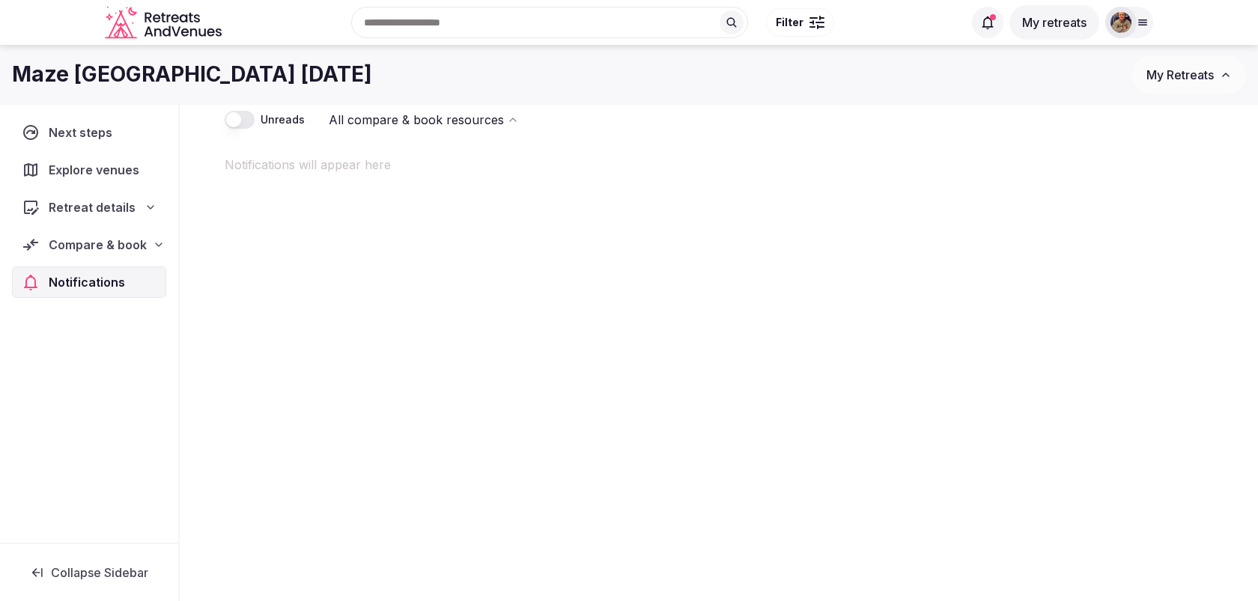
click at [87, 254] on div "Compare & book" at bounding box center [89, 244] width 154 height 31
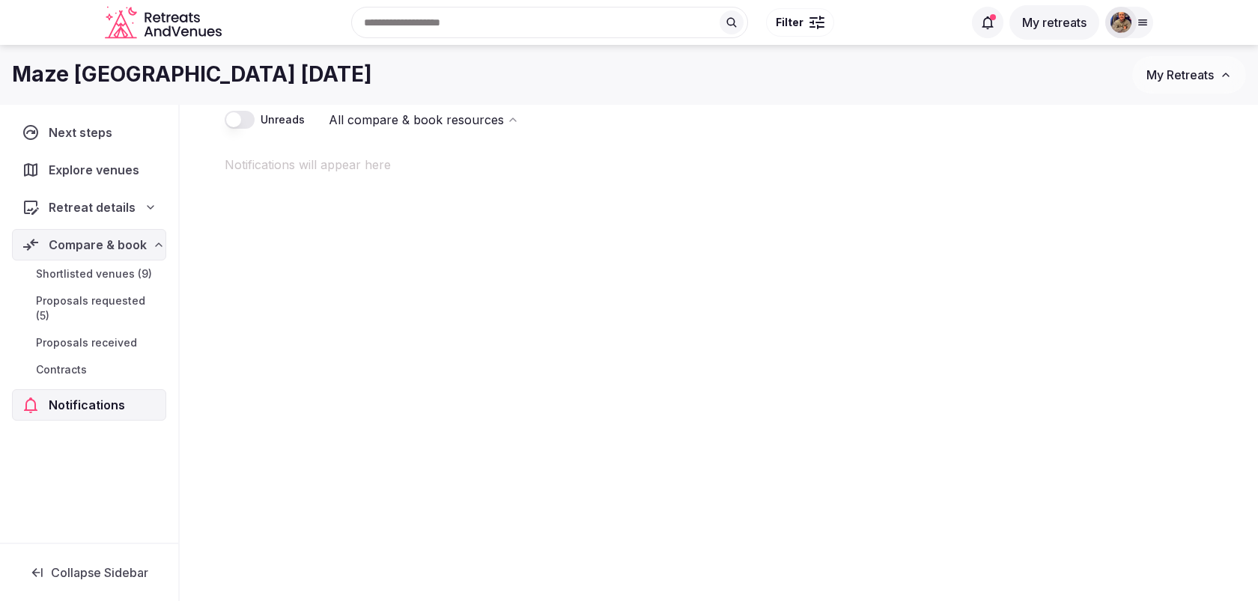
click at [83, 133] on span "Next steps" at bounding box center [84, 133] width 70 height 18
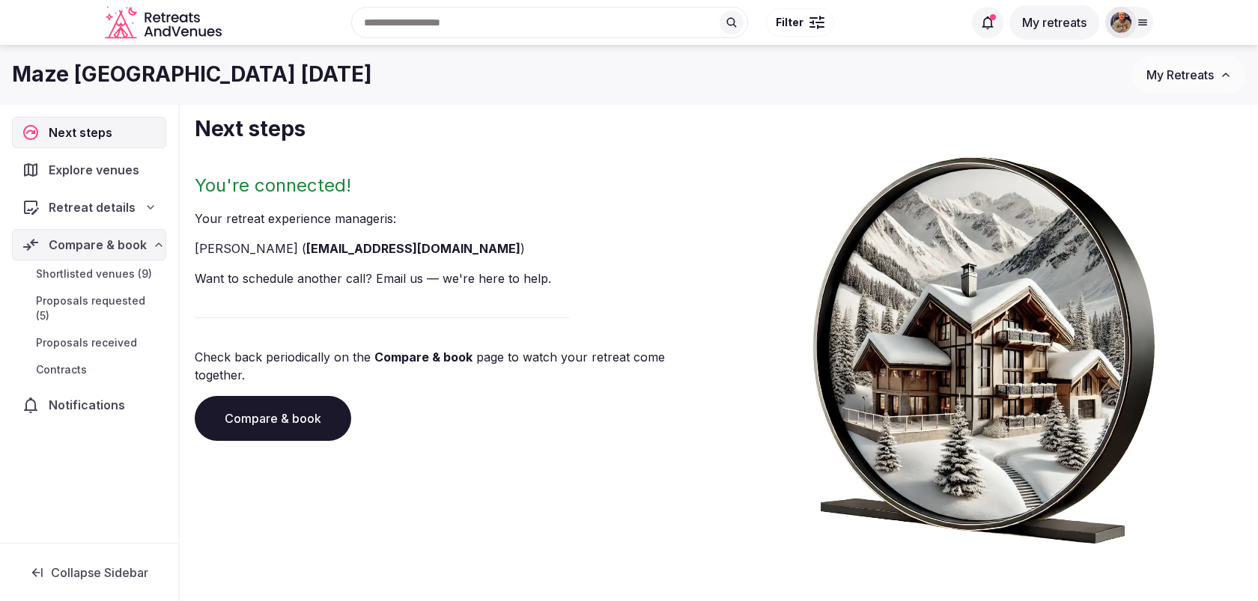
click at [311, 396] on link "Compare & book" at bounding box center [273, 418] width 157 height 45
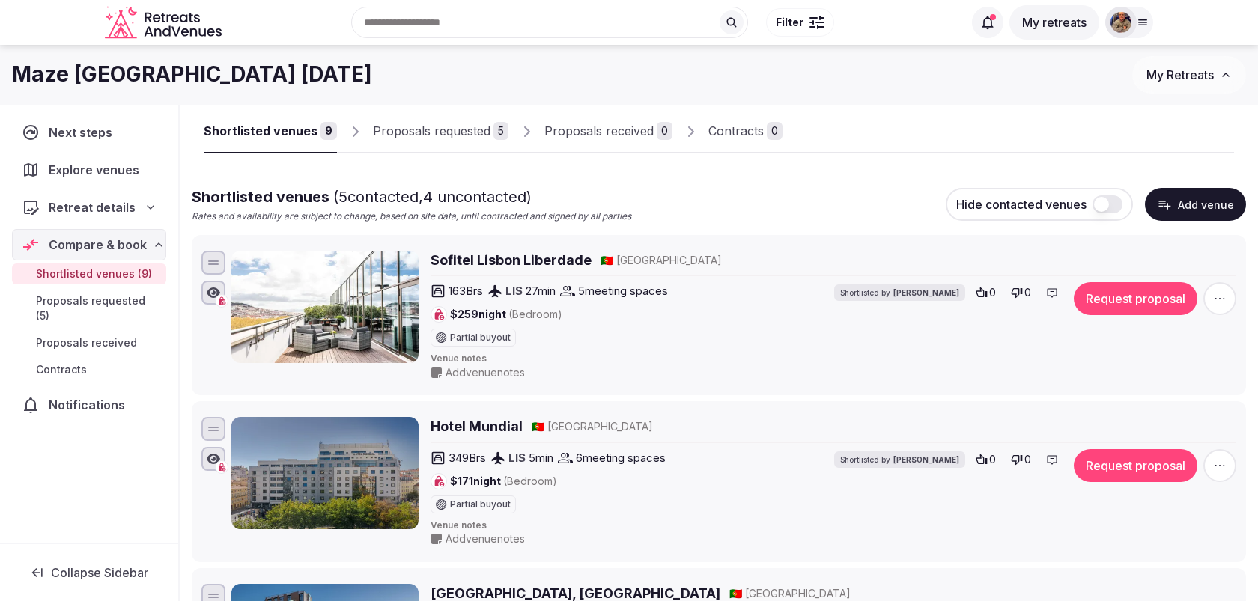
click at [109, 113] on div "Next steps Explore venues Retreat details Compare & book Shortlisted venues (9)…" at bounding box center [89, 324] width 178 height 438
click at [109, 122] on div "Next steps" at bounding box center [89, 132] width 153 height 31
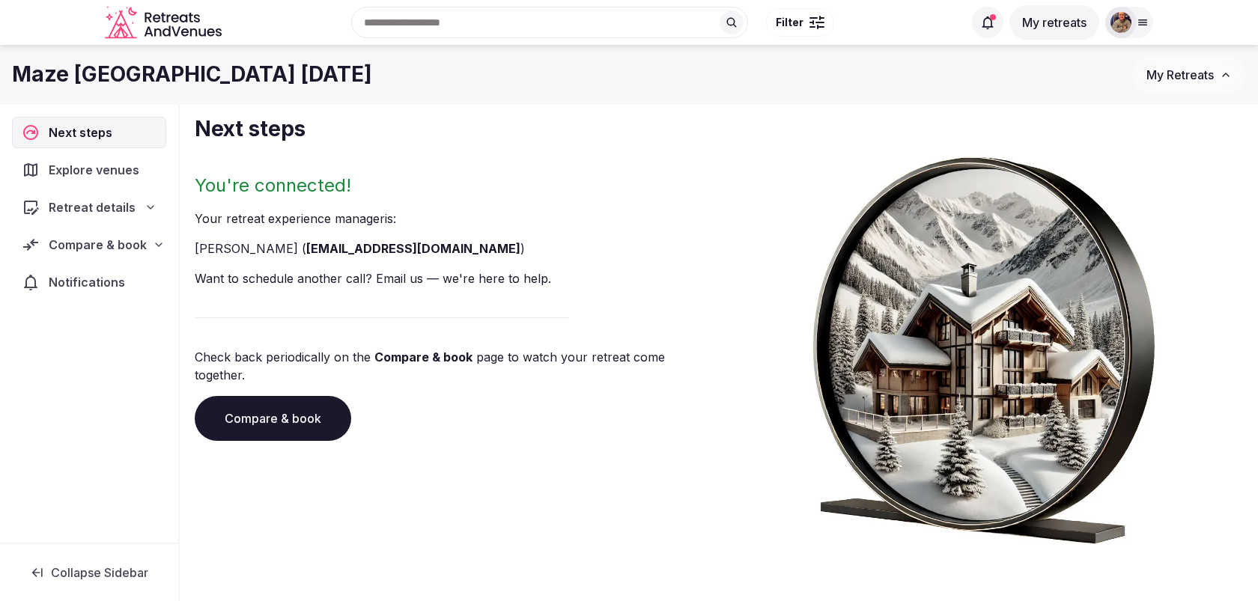
click at [127, 206] on span "Retreat details" at bounding box center [92, 207] width 87 height 18
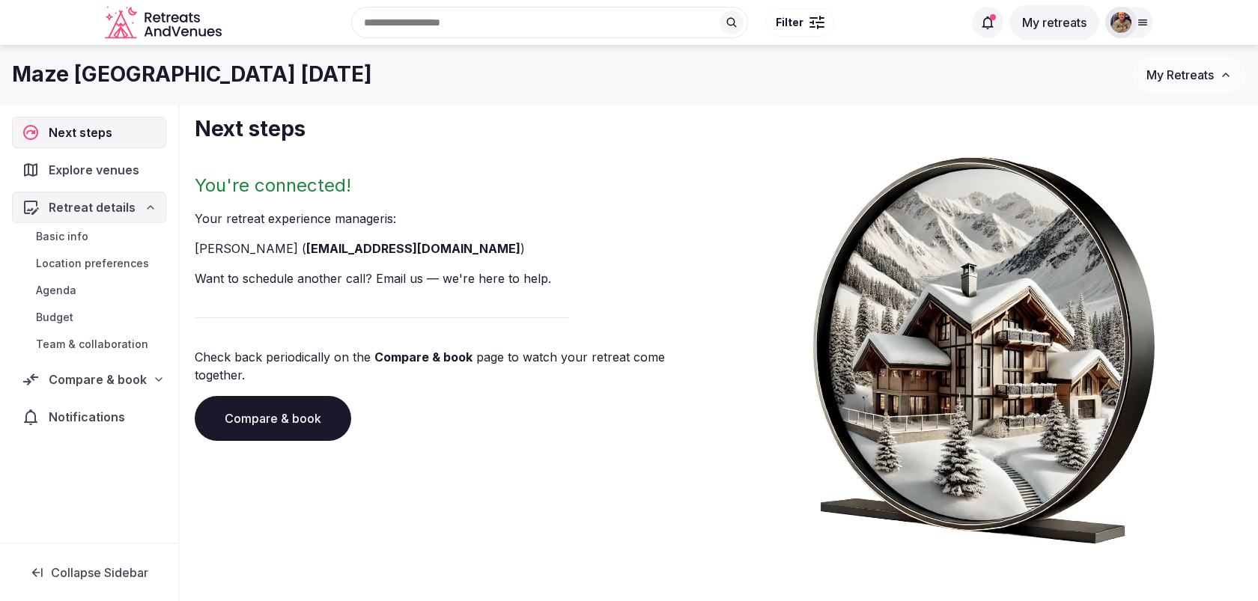
click at [110, 338] on span "Team & collaboration" at bounding box center [92, 344] width 112 height 15
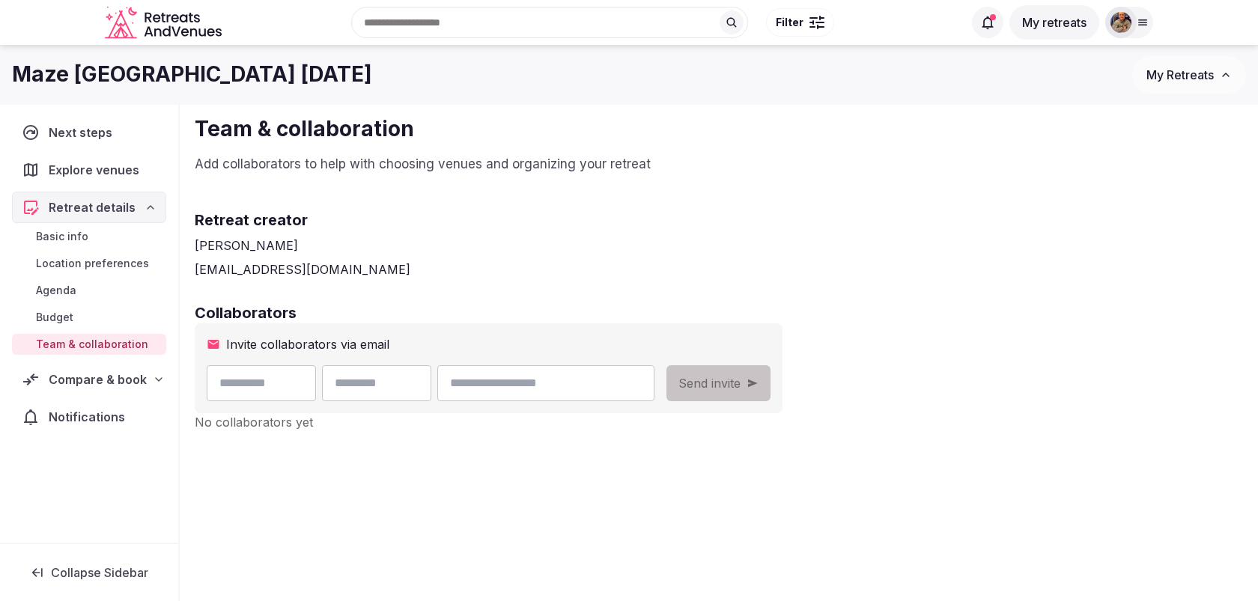
click at [249, 384] on input "text" at bounding box center [261, 383] width 109 height 36
type input "*****"
click at [371, 390] on input "text" at bounding box center [376, 383] width 109 height 36
type input "******"
click at [502, 391] on input "email" at bounding box center [545, 383] width 217 height 36
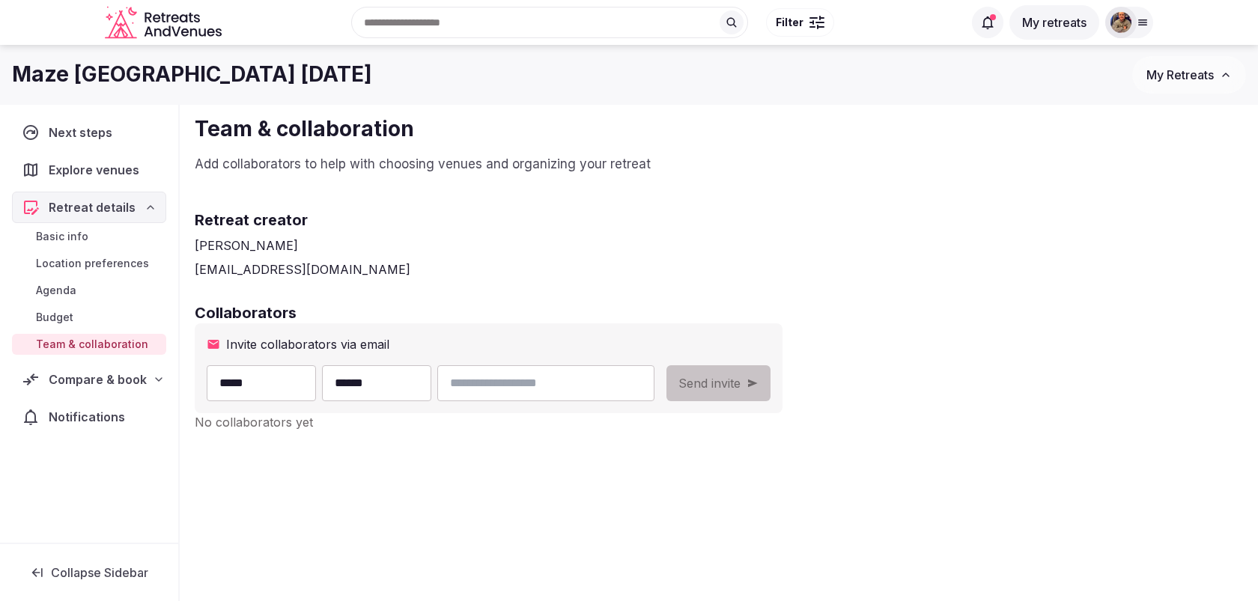
type input "**********"
click at [748, 392] on button "Send invite" at bounding box center [718, 383] width 104 height 36
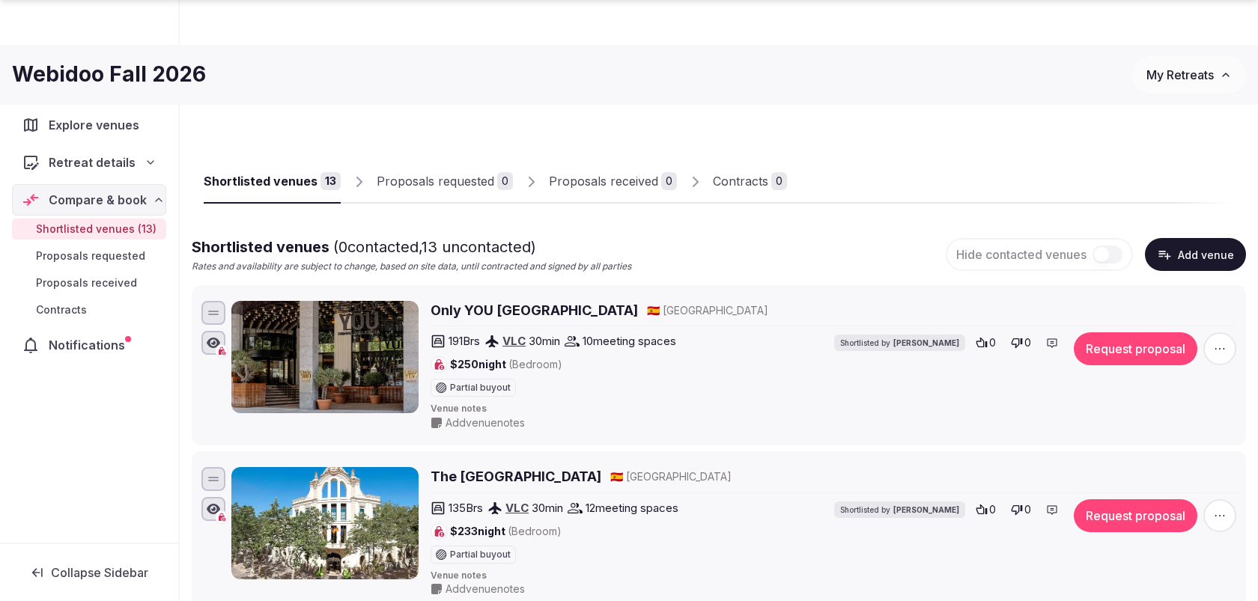
scroll to position [51, 0]
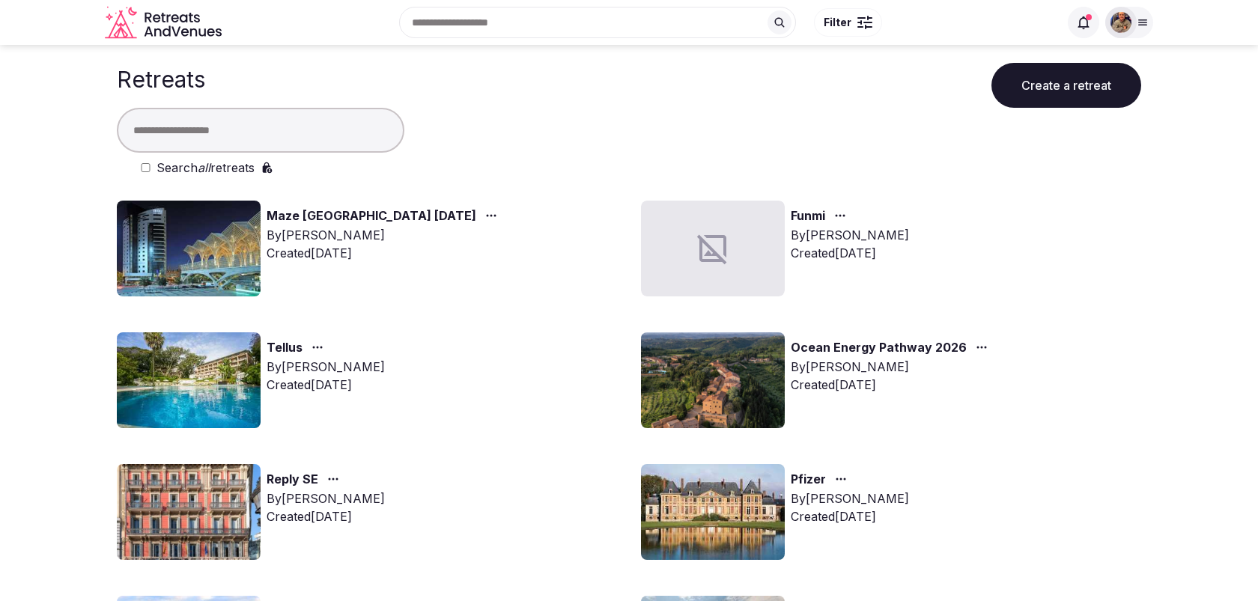
click at [306, 217] on link "Maze [GEOGRAPHIC_DATA] [DATE]" at bounding box center [372, 216] width 210 height 19
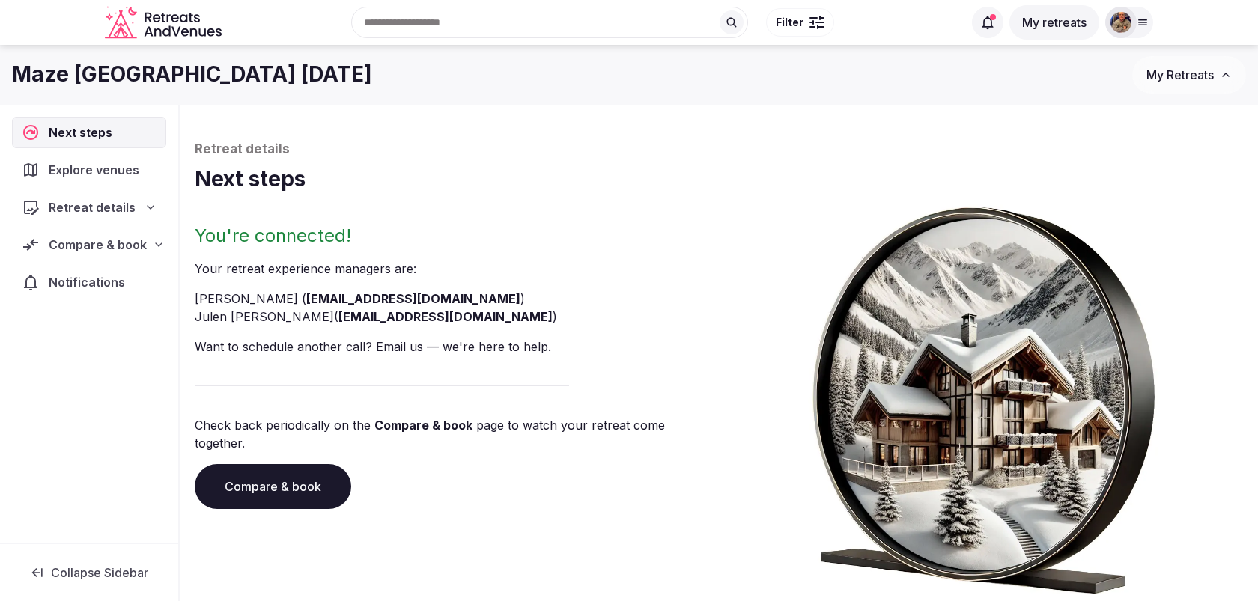
click at [120, 246] on span "Compare & book" at bounding box center [98, 245] width 98 height 18
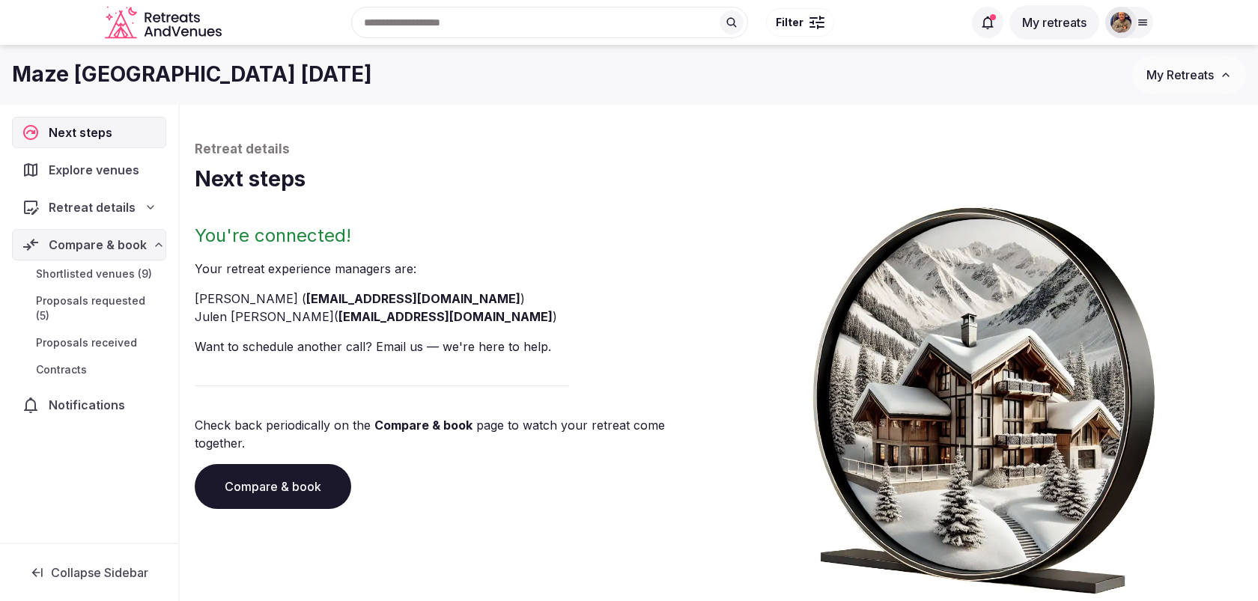
click at [118, 271] on span "Shortlisted venues (9)" at bounding box center [94, 274] width 116 height 15
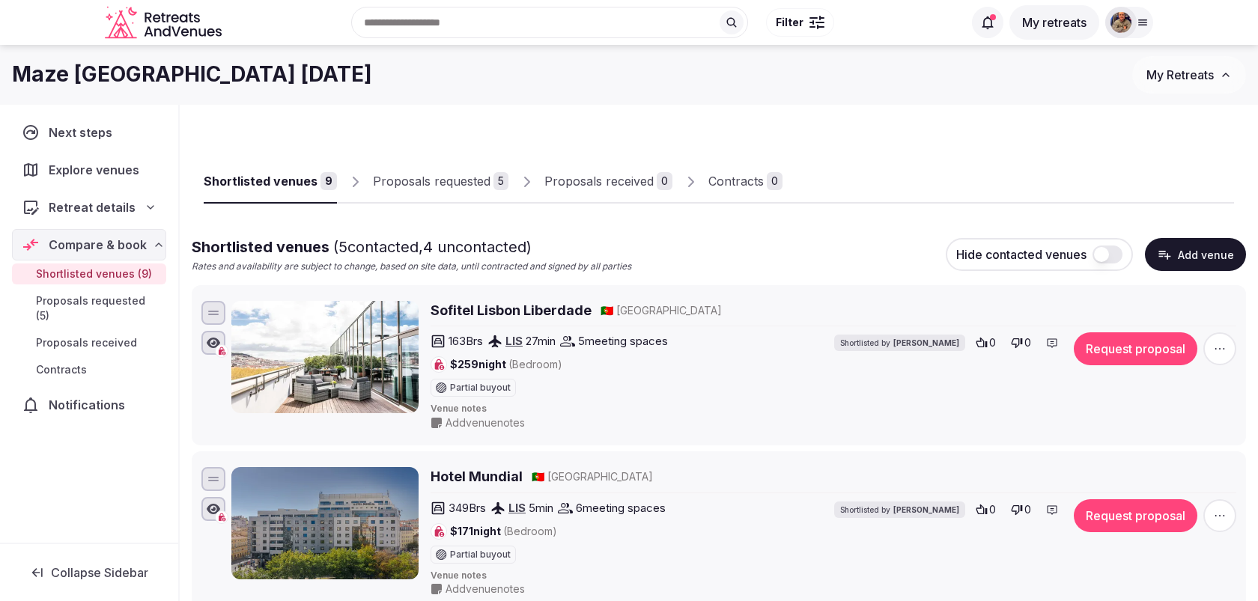
click at [1121, 352] on button "Request proposal" at bounding box center [1136, 348] width 124 height 33
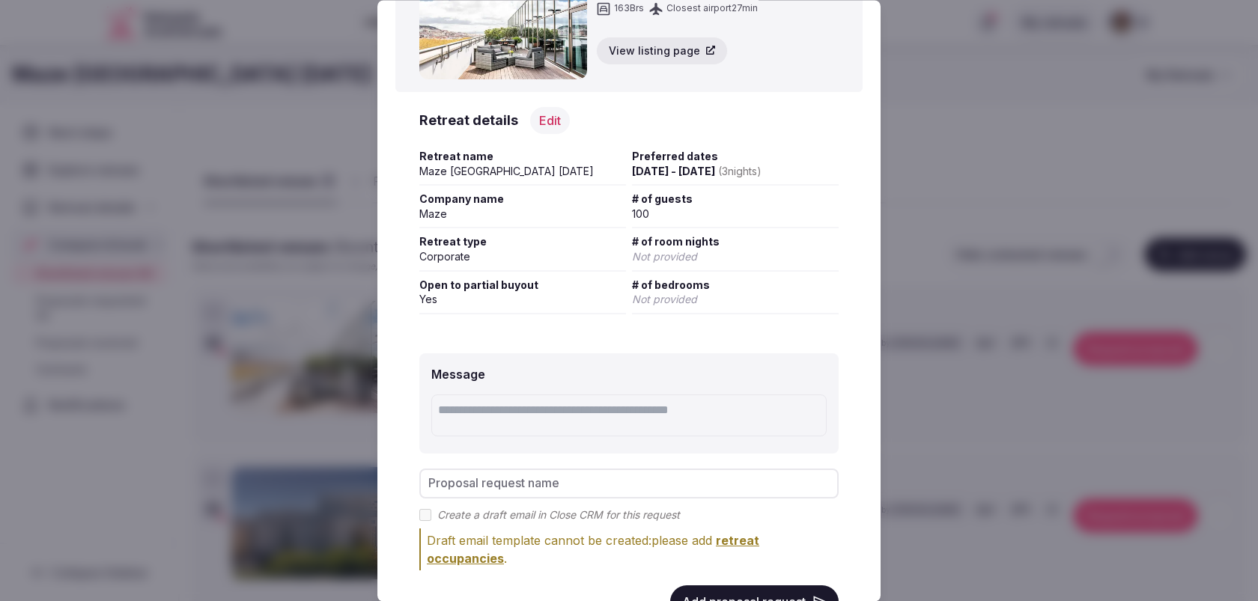
scroll to position [148, 0]
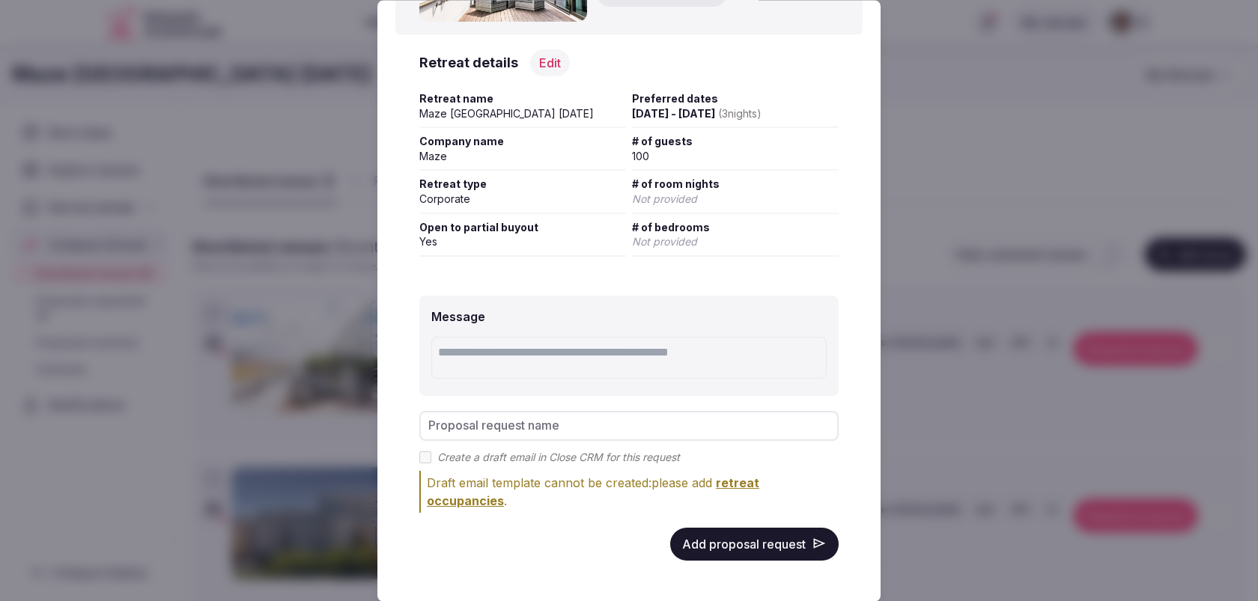
click at [656, 432] on input "Proposal request name" at bounding box center [628, 426] width 419 height 30
click at [728, 451] on div "Create a draft email in Close CRM for this request" at bounding box center [628, 457] width 419 height 15
click at [749, 544] on button "Add proposal request" at bounding box center [754, 544] width 168 height 33
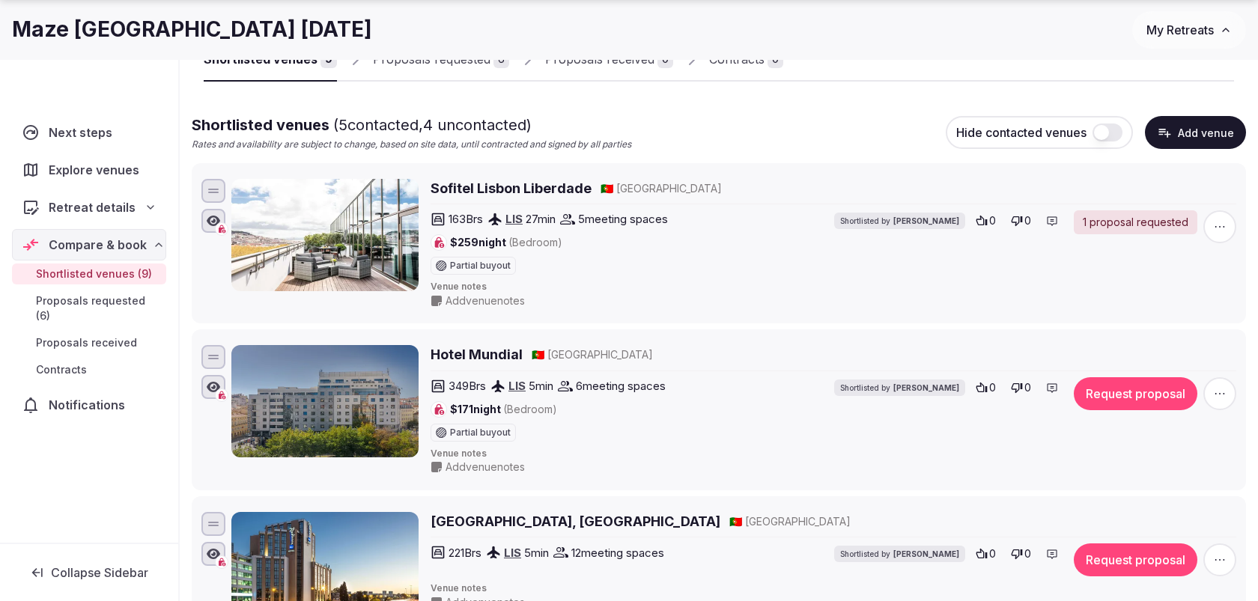
scroll to position [189, 0]
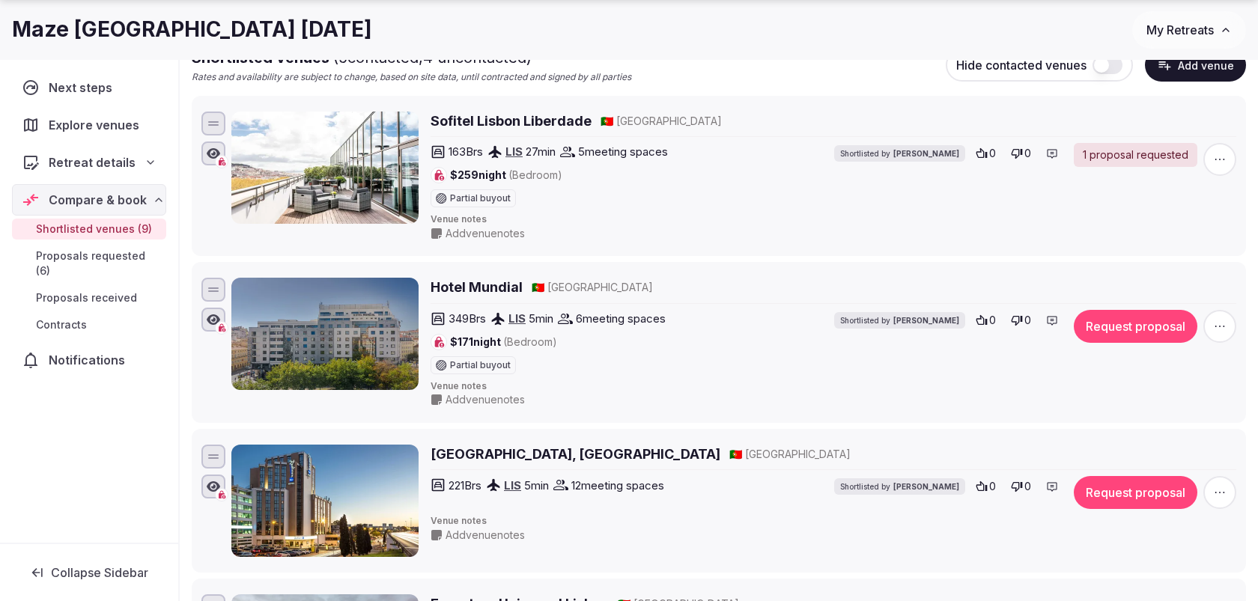
click at [1145, 346] on div "349 Brs LIS 5 min 6 meeting spaces $171 night (Bedroom) Partial buyout Shortlis…" at bounding box center [834, 342] width 806 height 64
click at [1141, 331] on button "Request proposal" at bounding box center [1136, 326] width 124 height 33
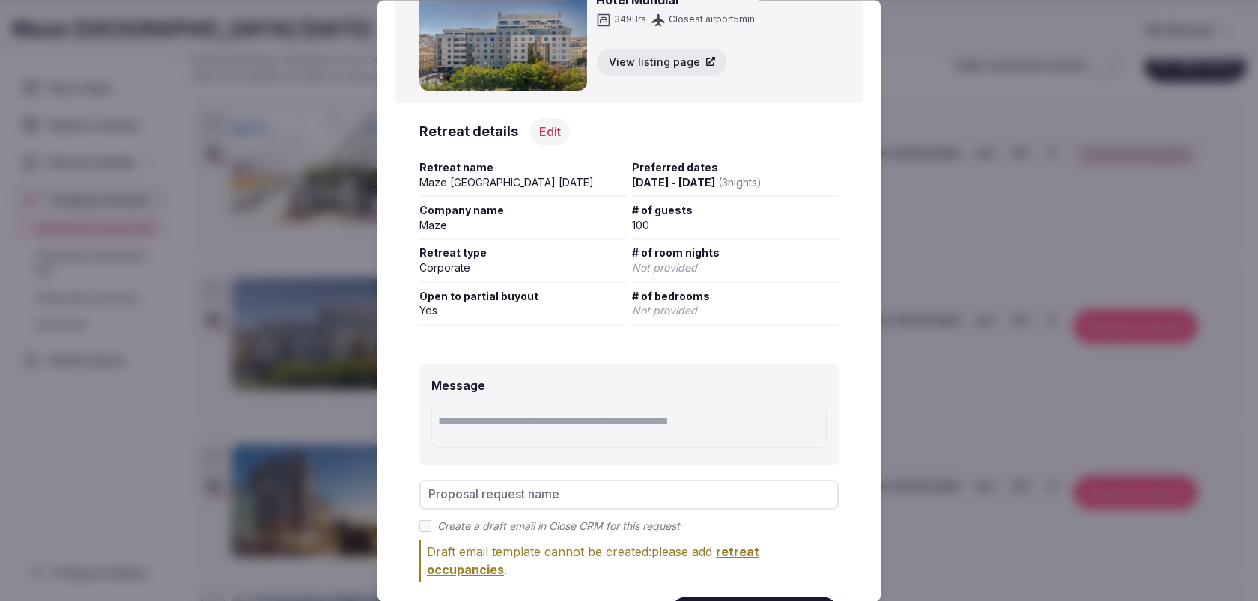
scroll to position [148, 0]
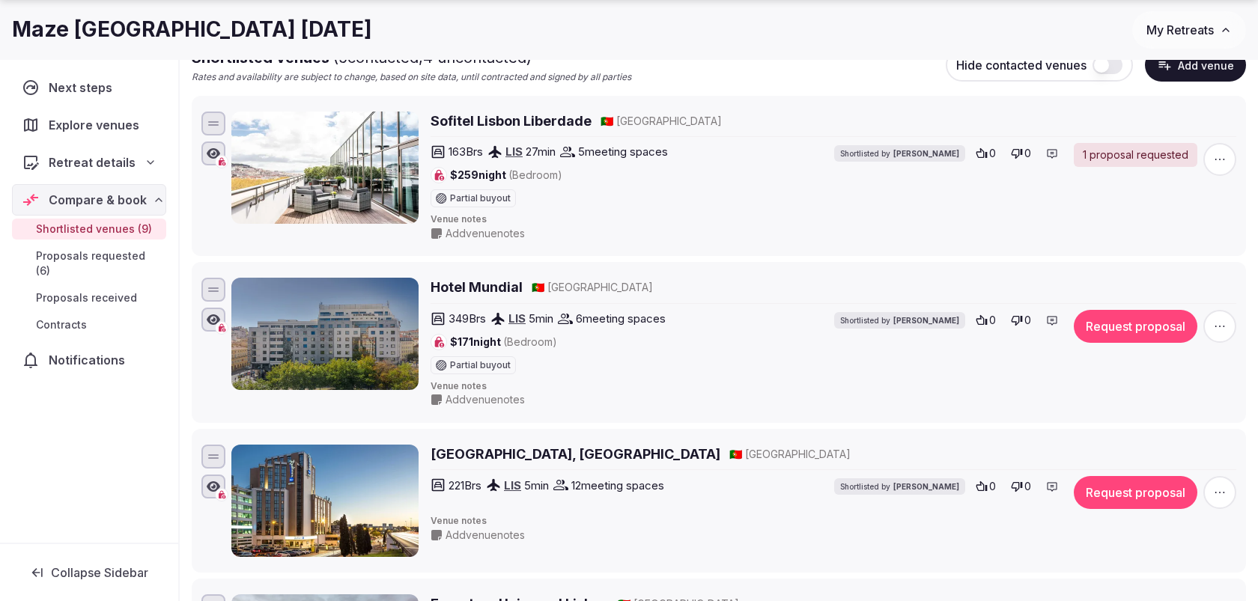
click at [1116, 489] on button "Request proposal" at bounding box center [1136, 492] width 124 height 33
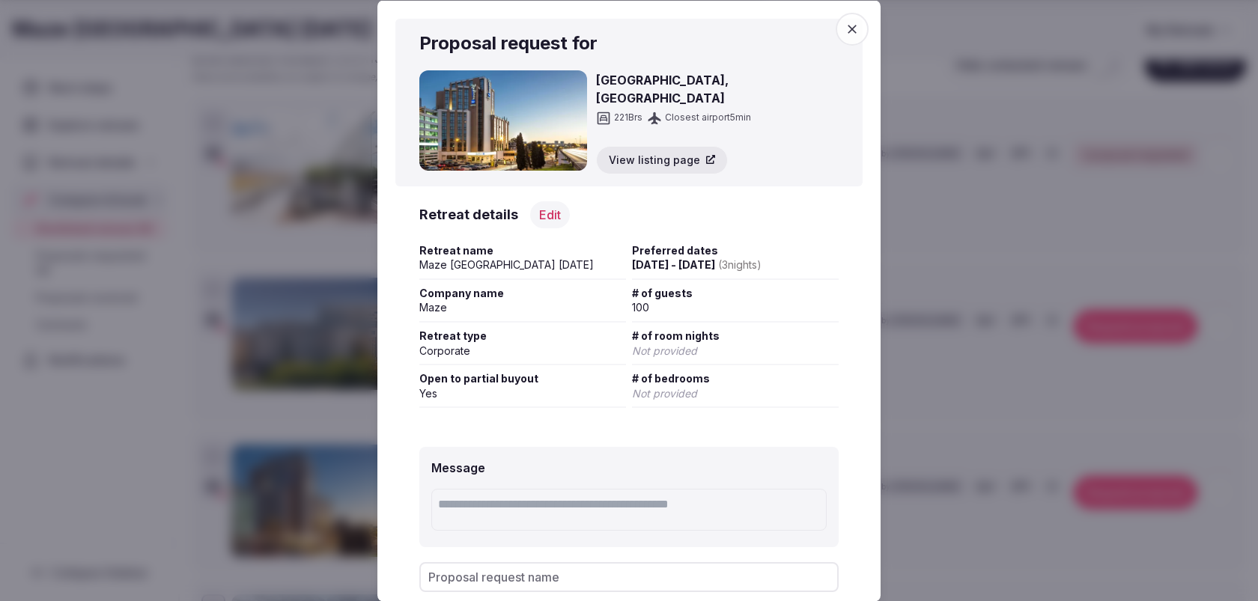
click at [836, 12] on button "button" at bounding box center [852, 28] width 33 height 33
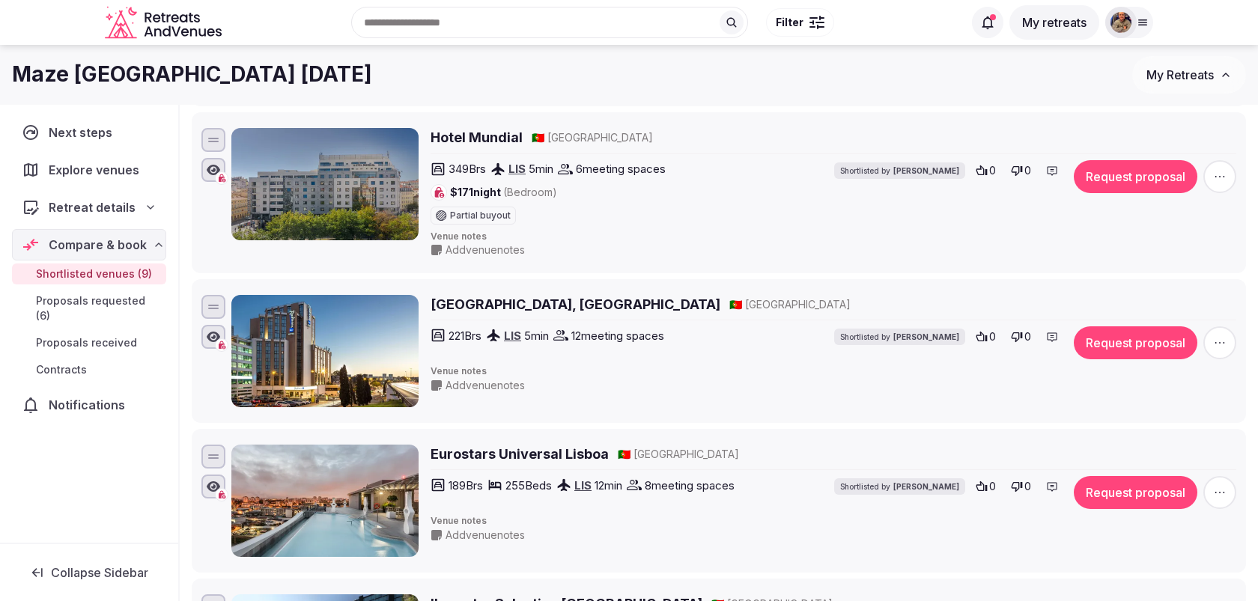
scroll to position [309, 0]
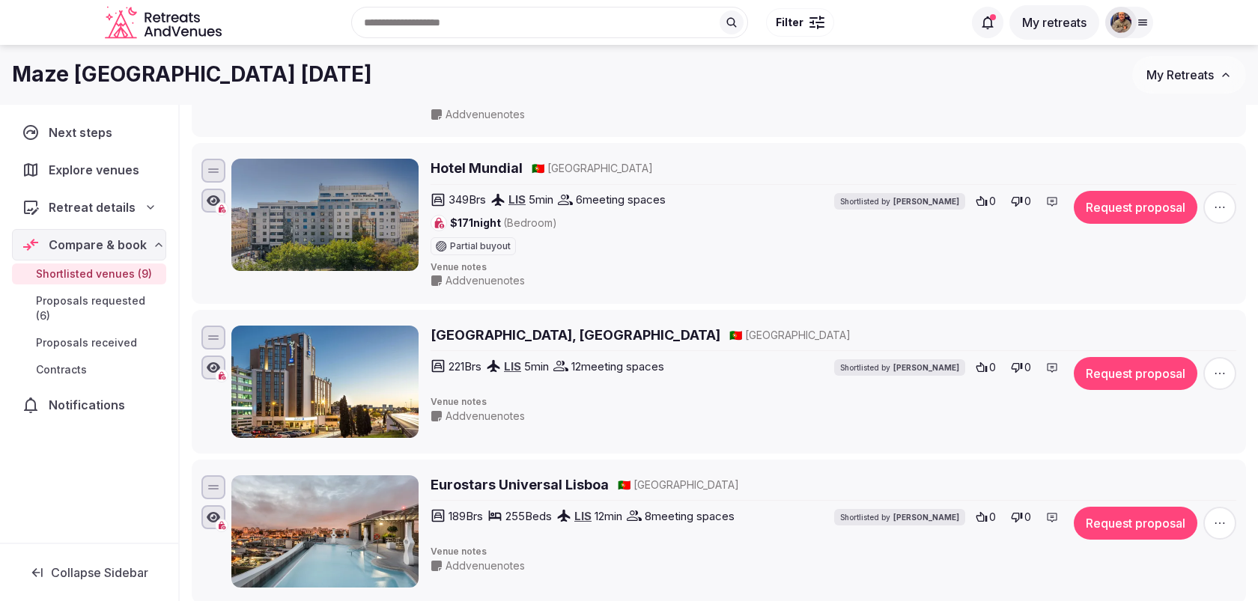
click at [1103, 198] on button "Request proposal" at bounding box center [1136, 207] width 124 height 33
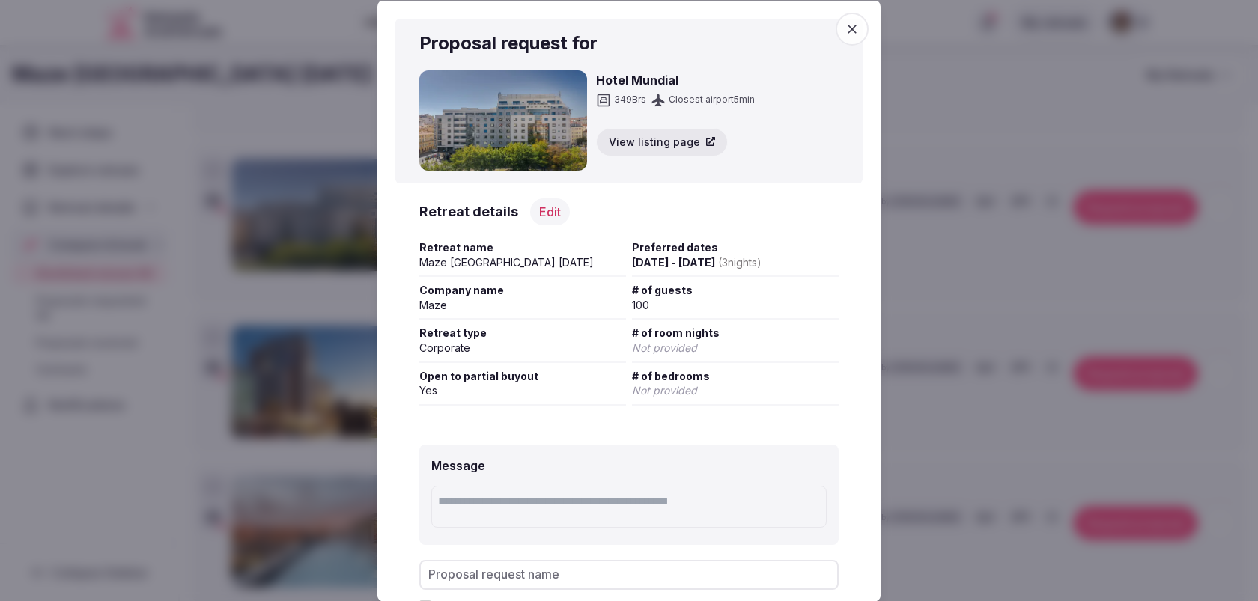
scroll to position [148, 0]
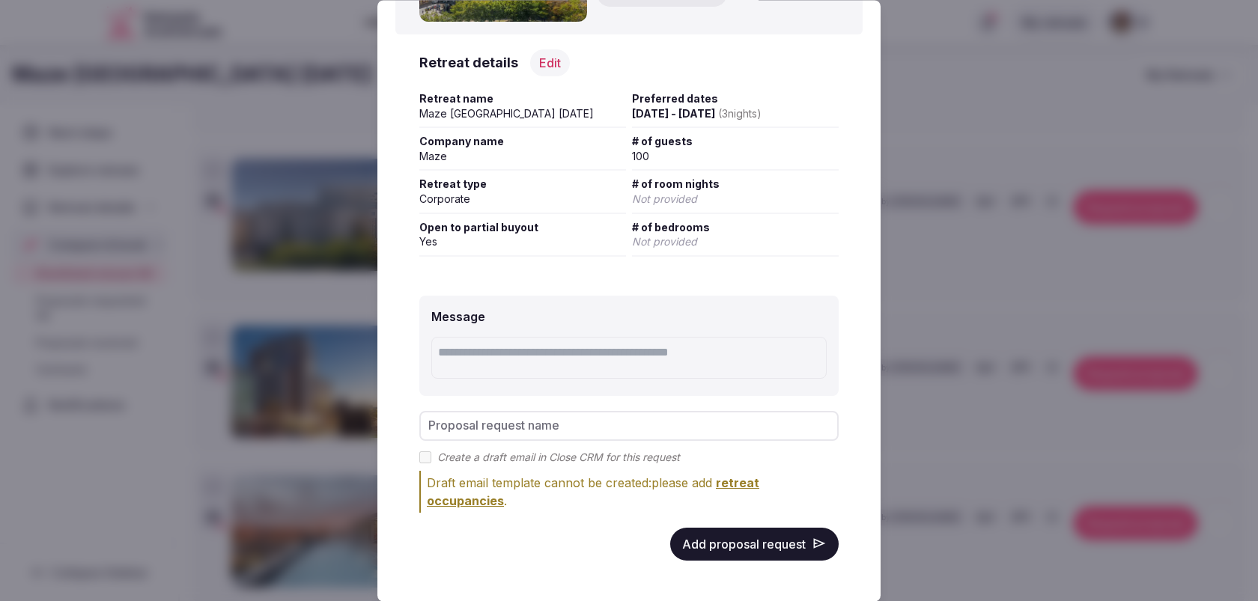
click at [723, 541] on button "Add proposal request" at bounding box center [754, 544] width 168 height 33
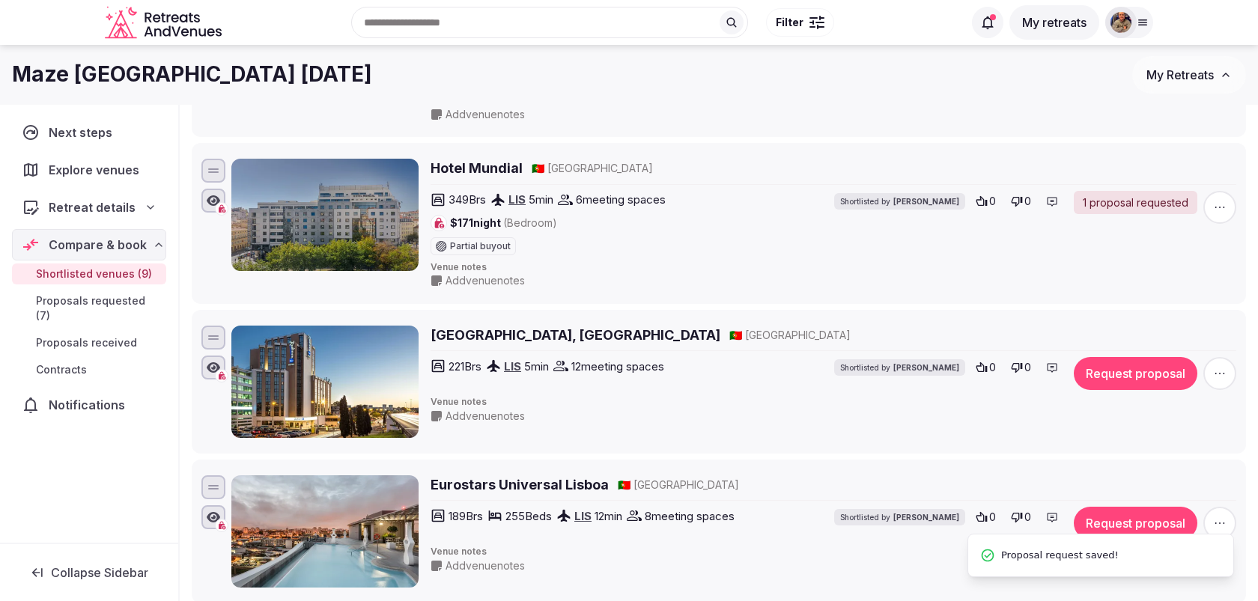
click at [1103, 366] on button "Request proposal" at bounding box center [1136, 373] width 124 height 33
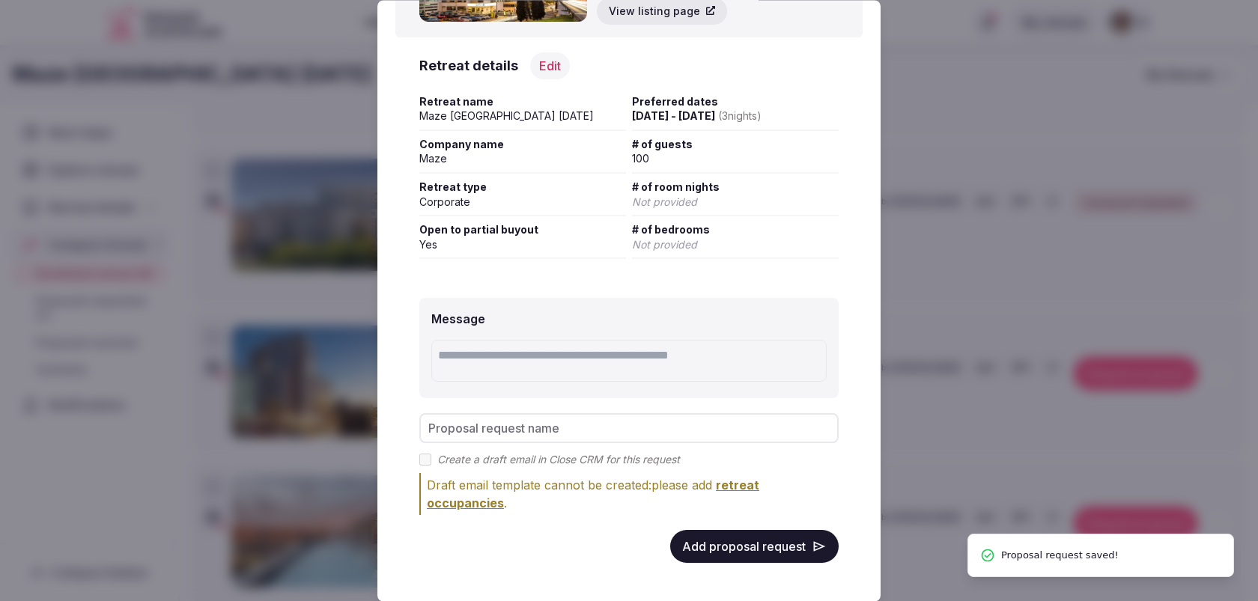
click at [782, 536] on button "Add proposal request" at bounding box center [754, 546] width 168 height 33
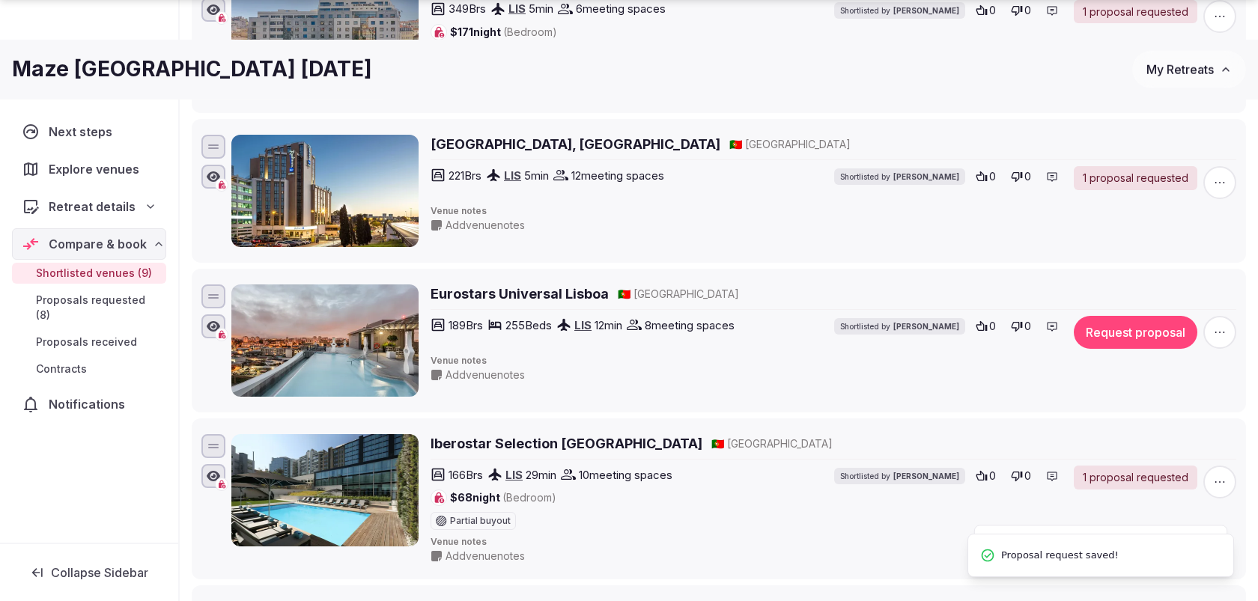
scroll to position [585, 0]
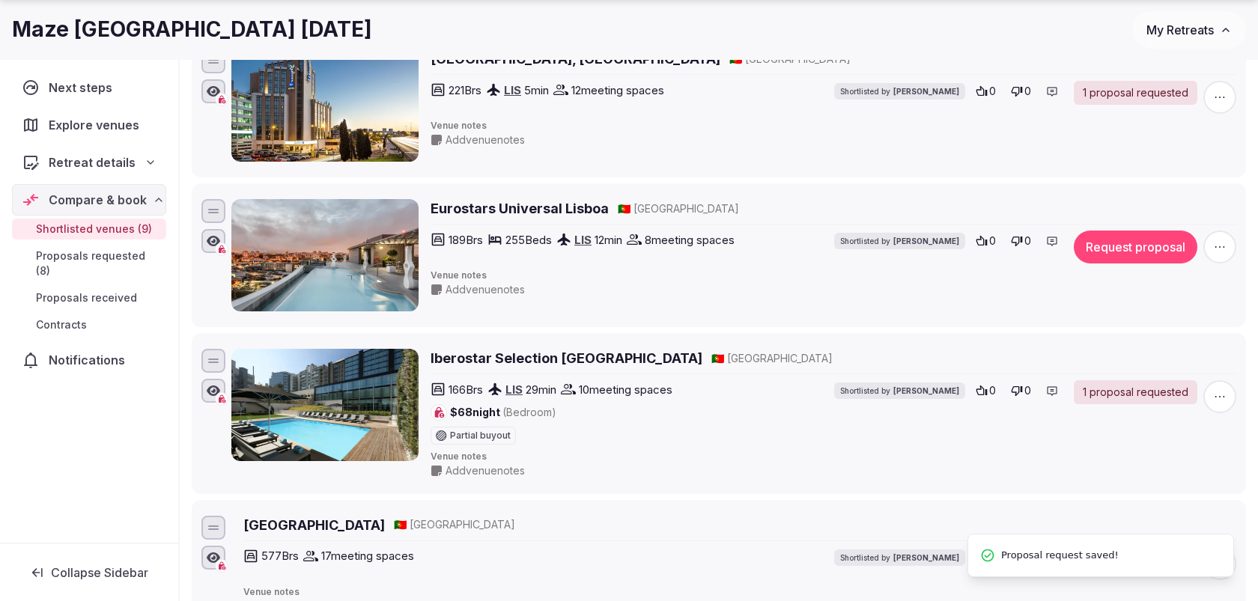
click at [1137, 258] on div "Eurostars Universal Lisboa 🇵🇹 Portugal 189 Brs 255 Beds LIS 12 min 8 meeting sp…" at bounding box center [834, 255] width 806 height 112
click at [1131, 247] on button "Request proposal" at bounding box center [1136, 247] width 124 height 33
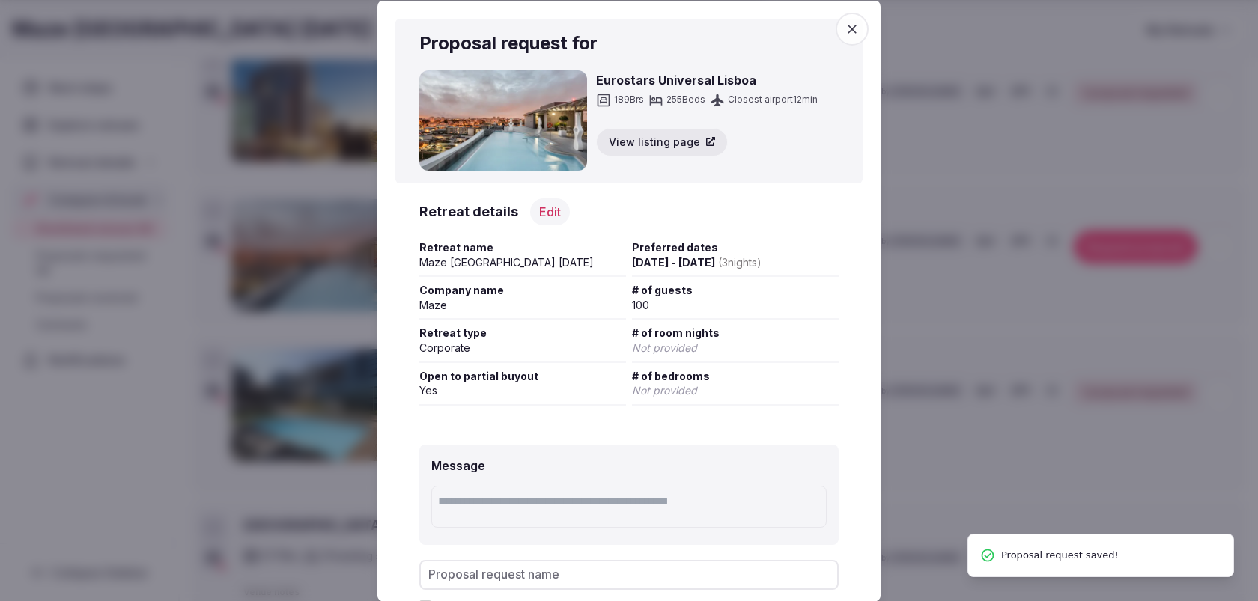
scroll to position [148, 0]
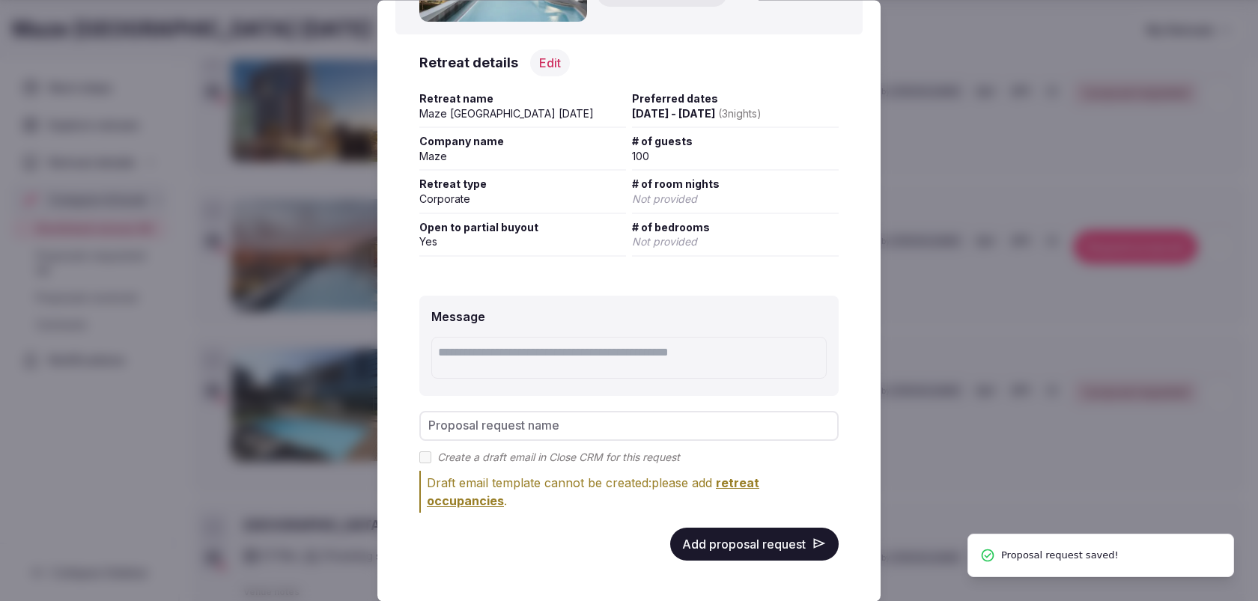
click at [785, 535] on button "Add proposal request" at bounding box center [754, 544] width 168 height 33
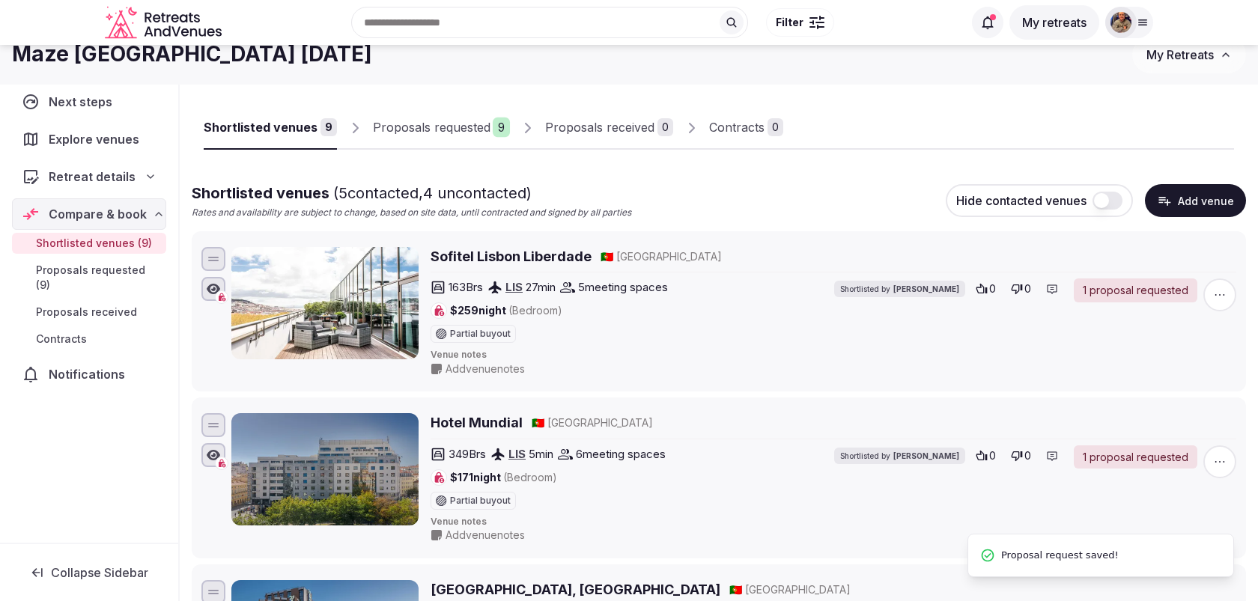
scroll to position [0, 0]
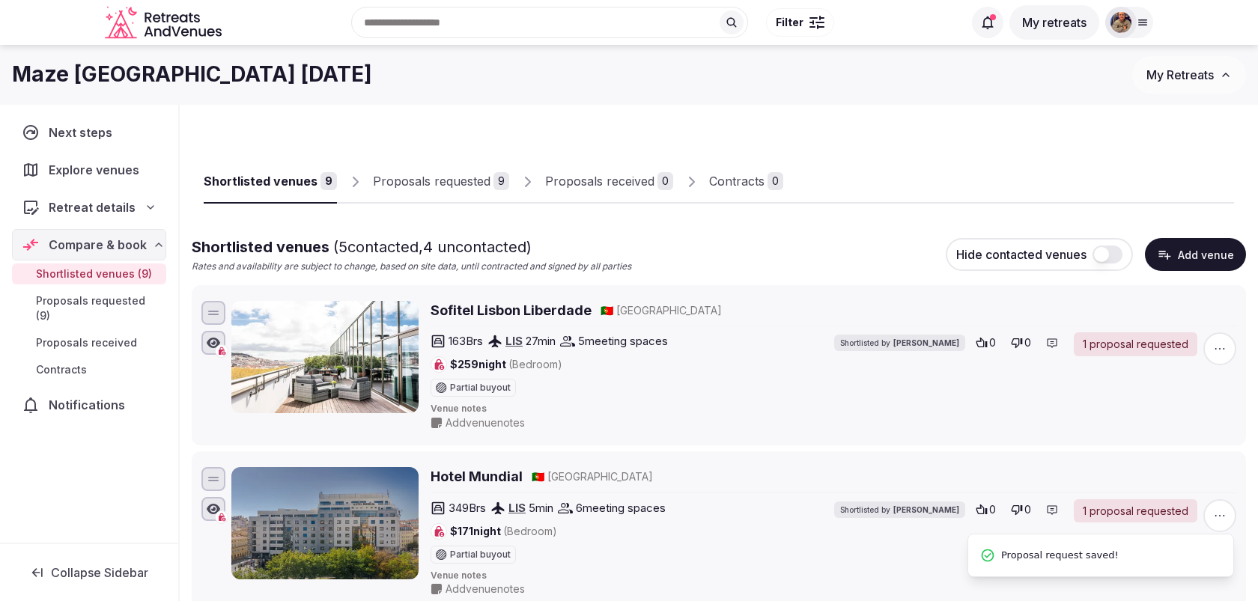
click at [444, 187] on div "Proposals requested" at bounding box center [432, 181] width 118 height 18
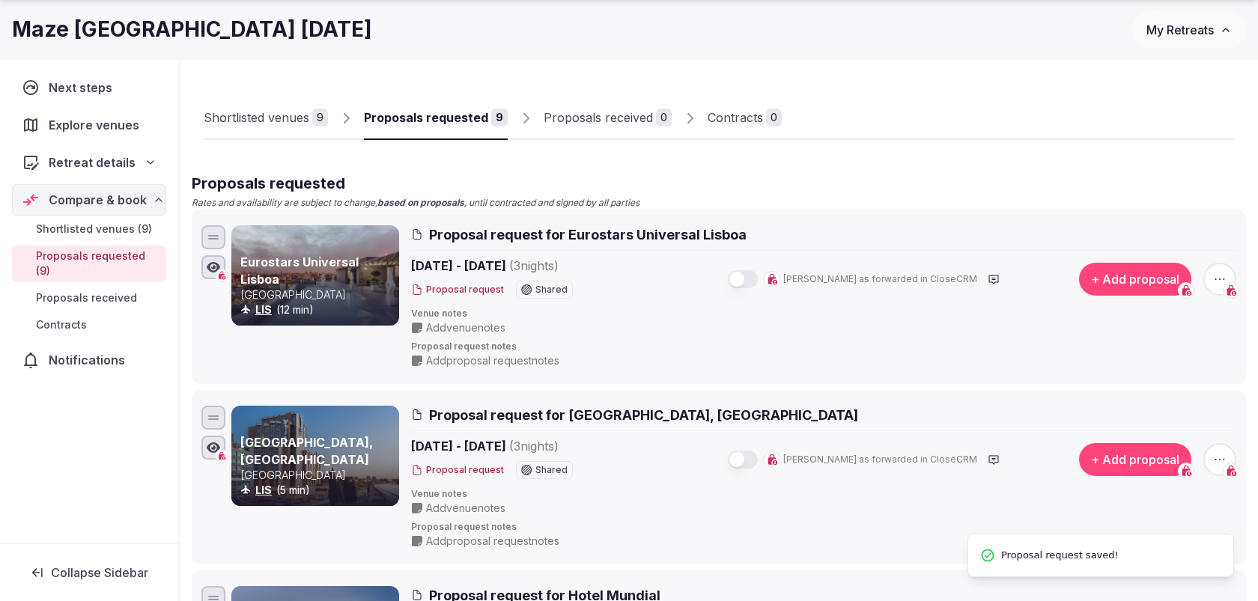
click at [758, 275] on button "button" at bounding box center [743, 279] width 30 height 18
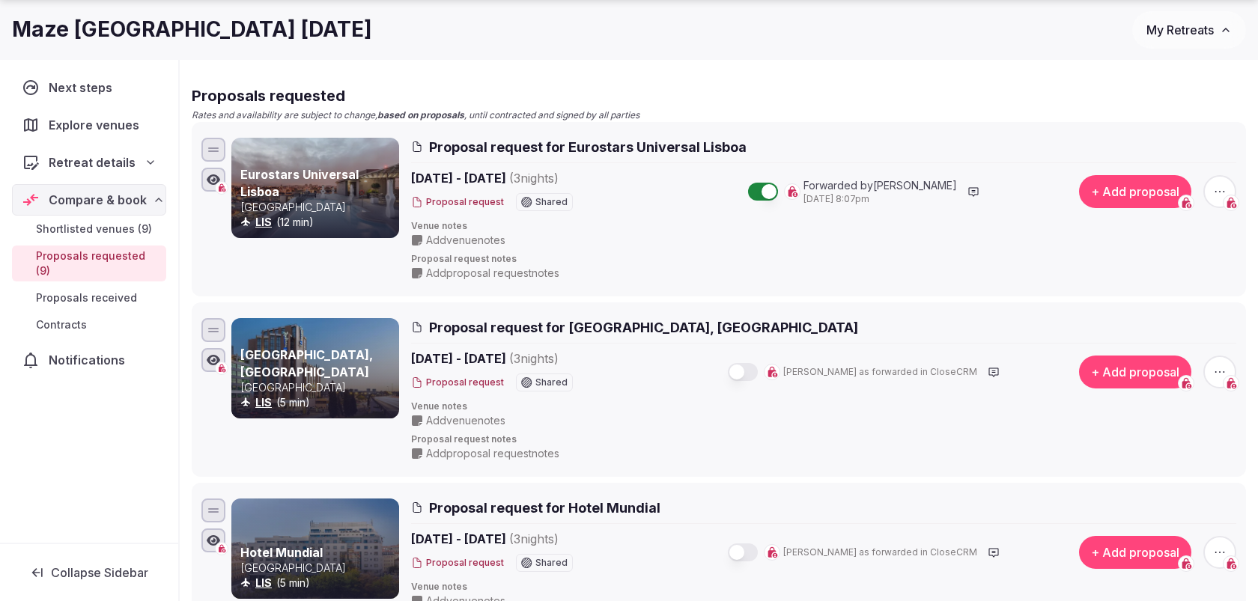
click at [758, 367] on button "button" at bounding box center [743, 372] width 30 height 18
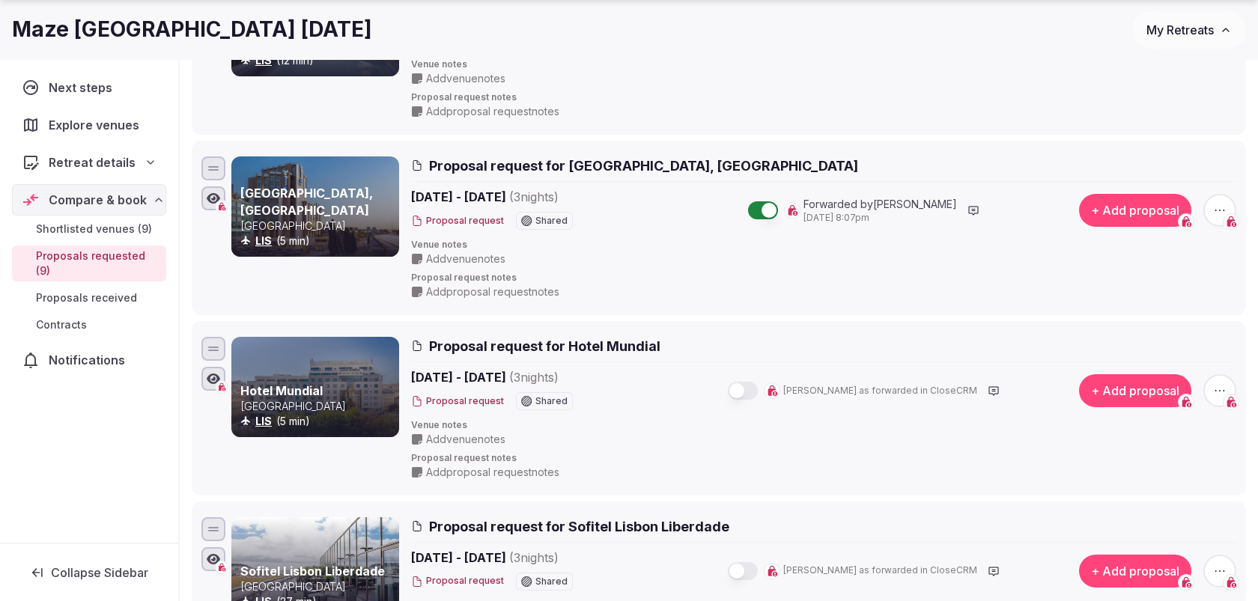
scroll to position [380, 0]
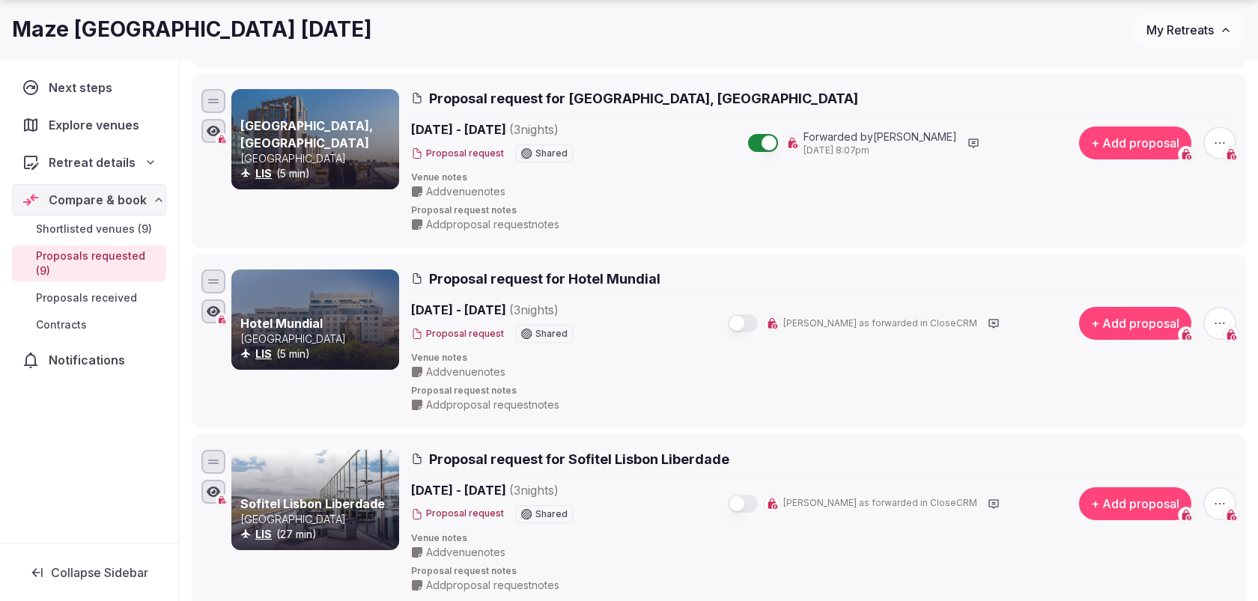
click at [758, 326] on button "button" at bounding box center [743, 324] width 30 height 18
click at [758, 500] on button "button" at bounding box center [743, 504] width 30 height 18
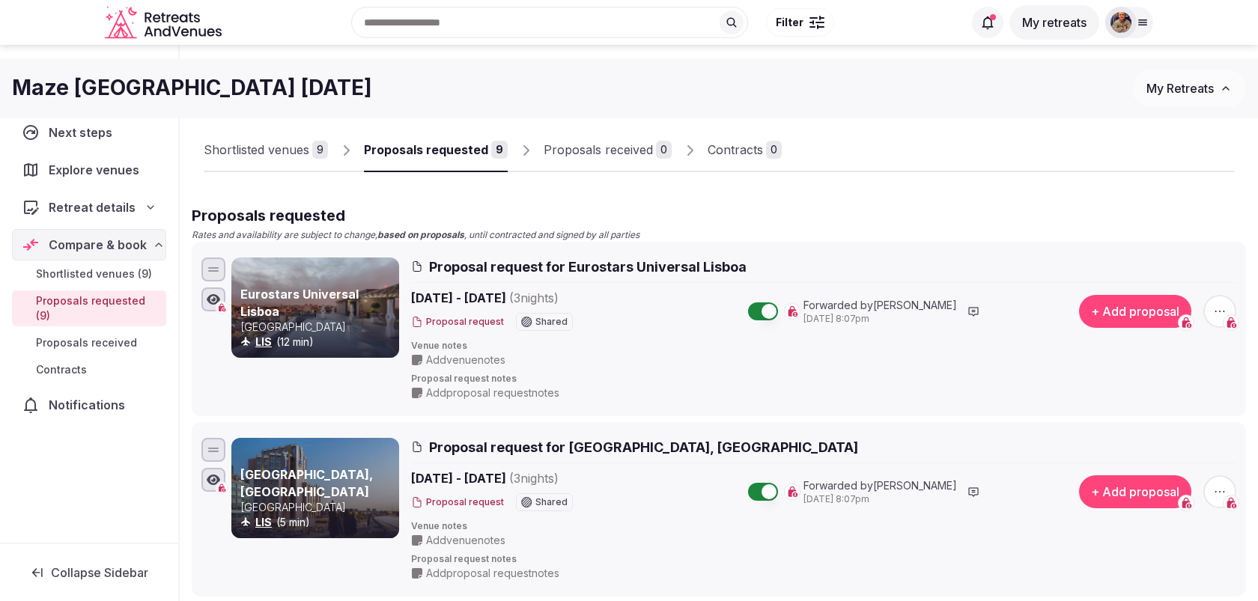
scroll to position [0, 0]
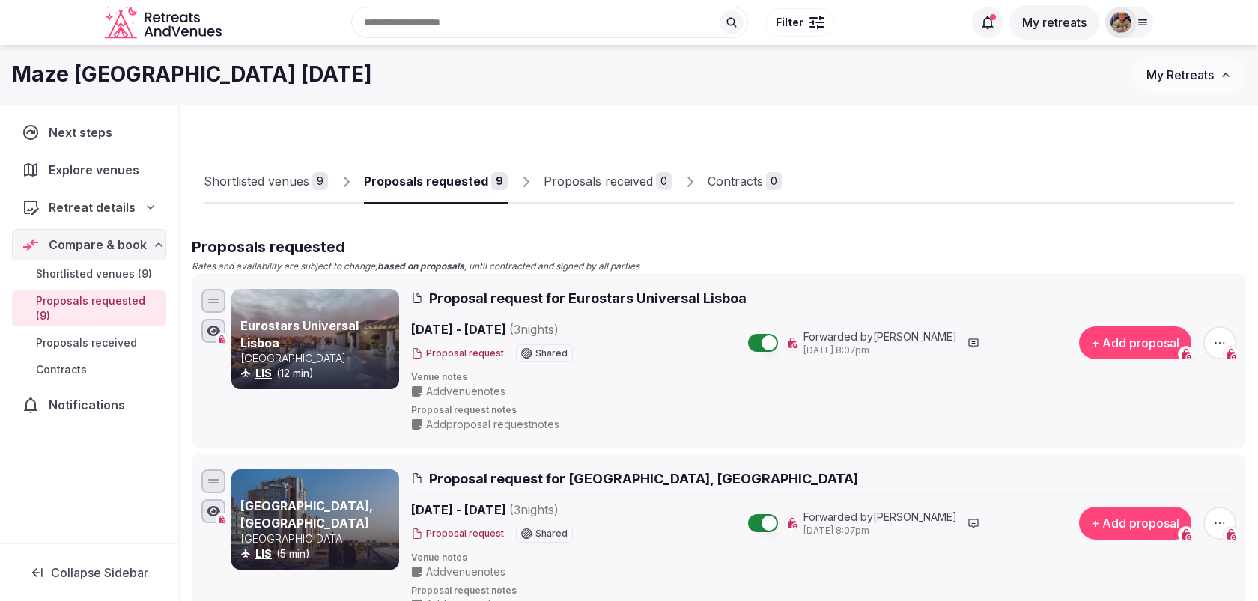
click at [303, 190] on div "Shortlisted venues" at bounding box center [257, 181] width 106 height 18
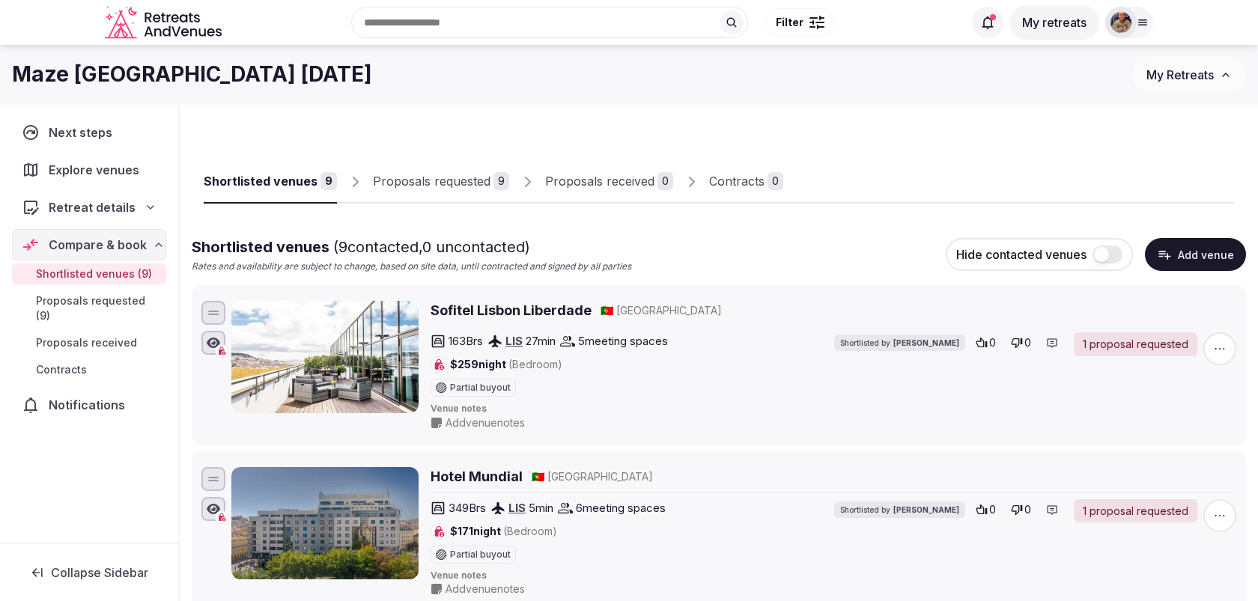
click at [1191, 272] on div "Shortlisted venues ( 9 contacted, 0 uncontacted) Rates and availability are sub…" at bounding box center [719, 255] width 1054 height 37
click at [1189, 246] on button "Add venue" at bounding box center [1195, 254] width 101 height 33
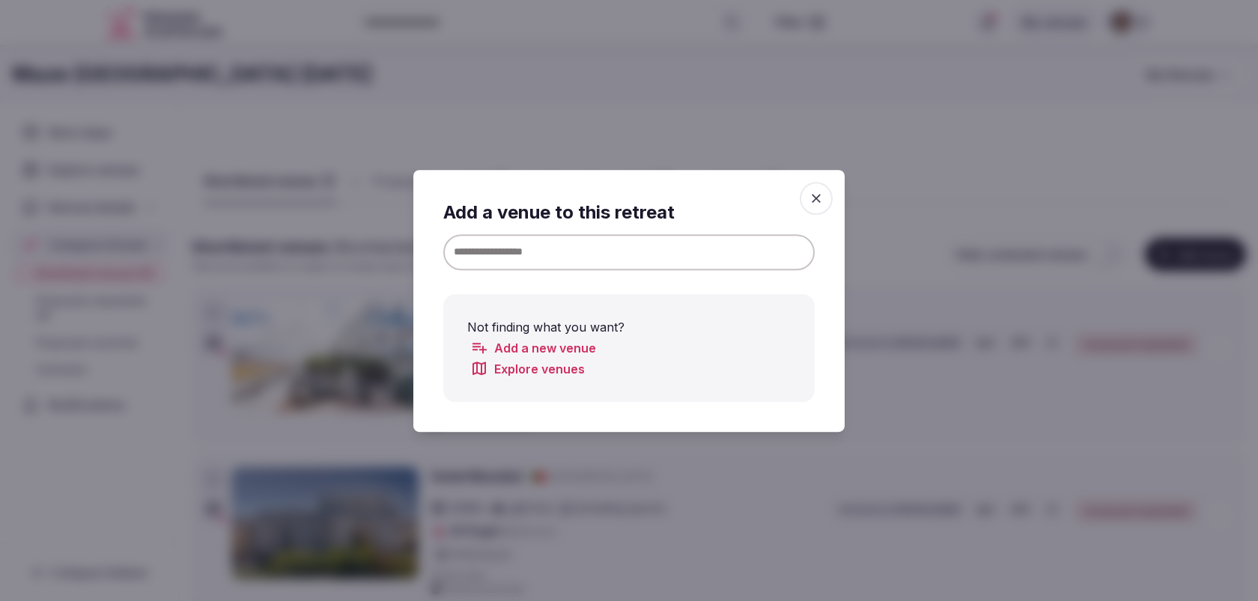
click at [765, 253] on input at bounding box center [628, 252] width 371 height 36
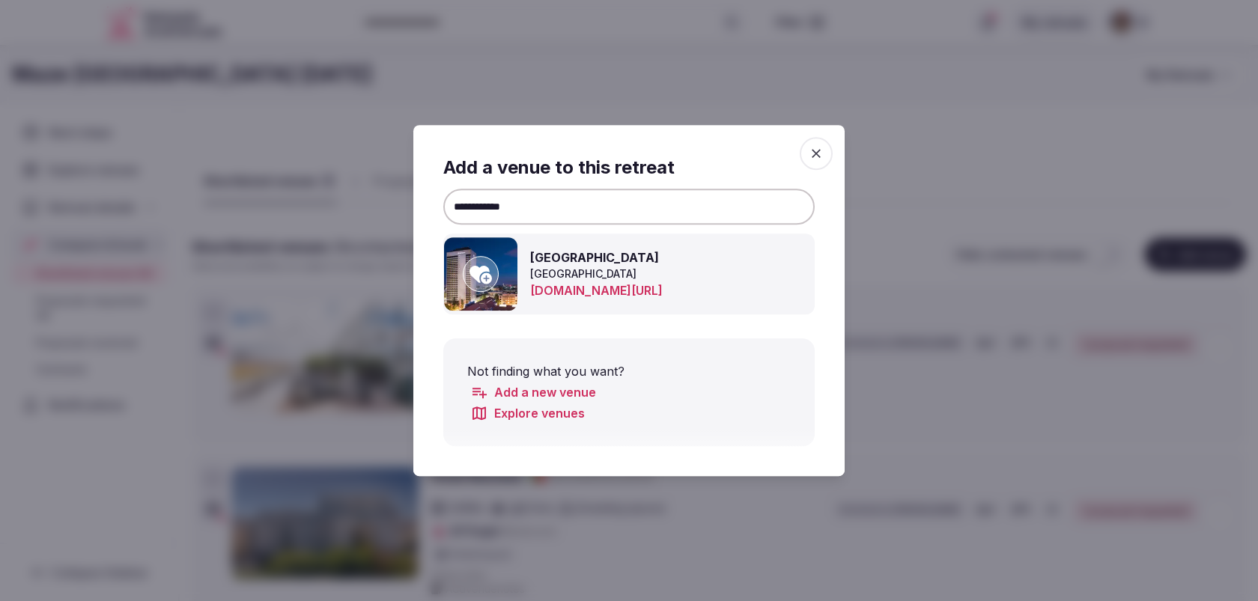
type input "**********"
click at [497, 267] on img at bounding box center [480, 273] width 73 height 73
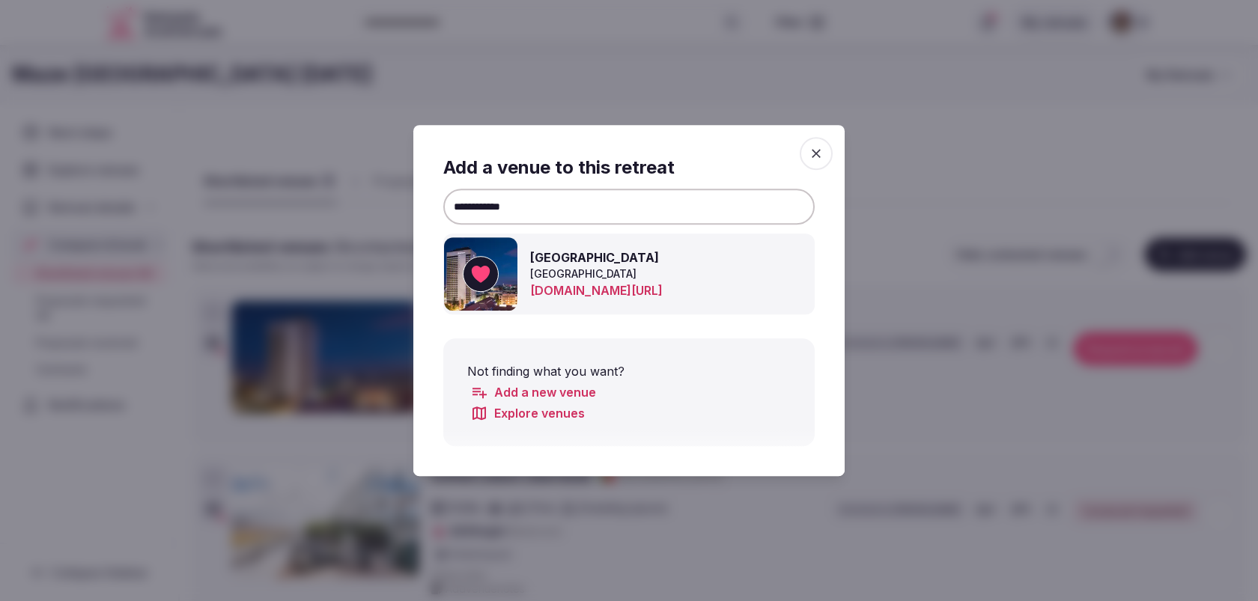
click at [818, 159] on icon "button" at bounding box center [816, 153] width 15 height 15
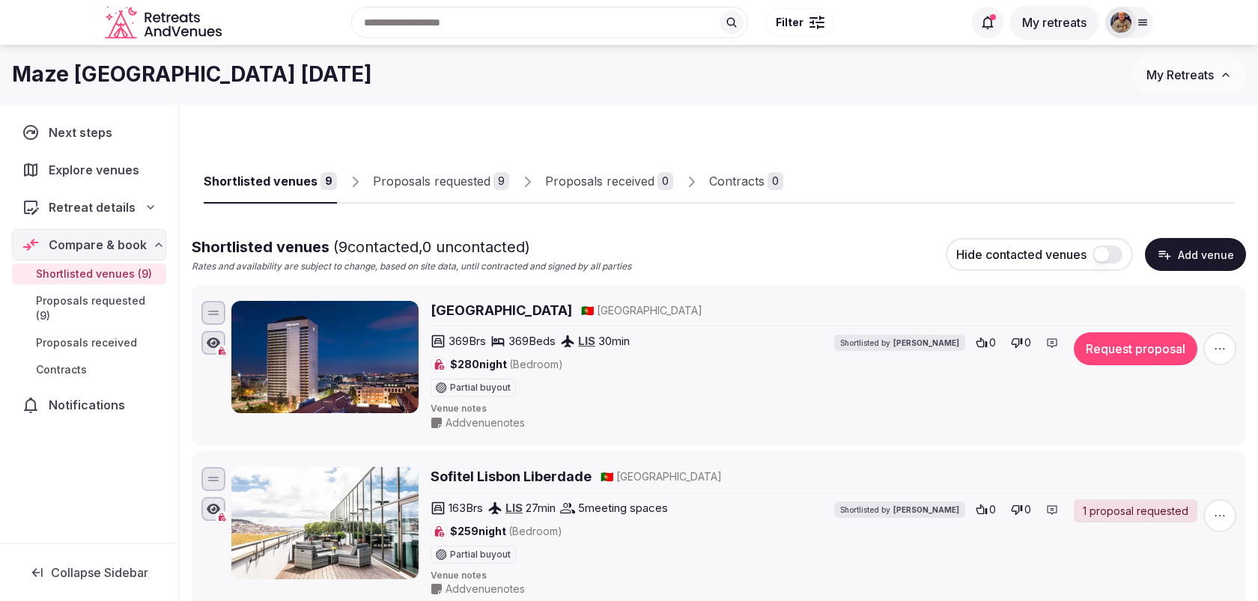
click at [1157, 353] on button "Request proposal" at bounding box center [1136, 348] width 124 height 33
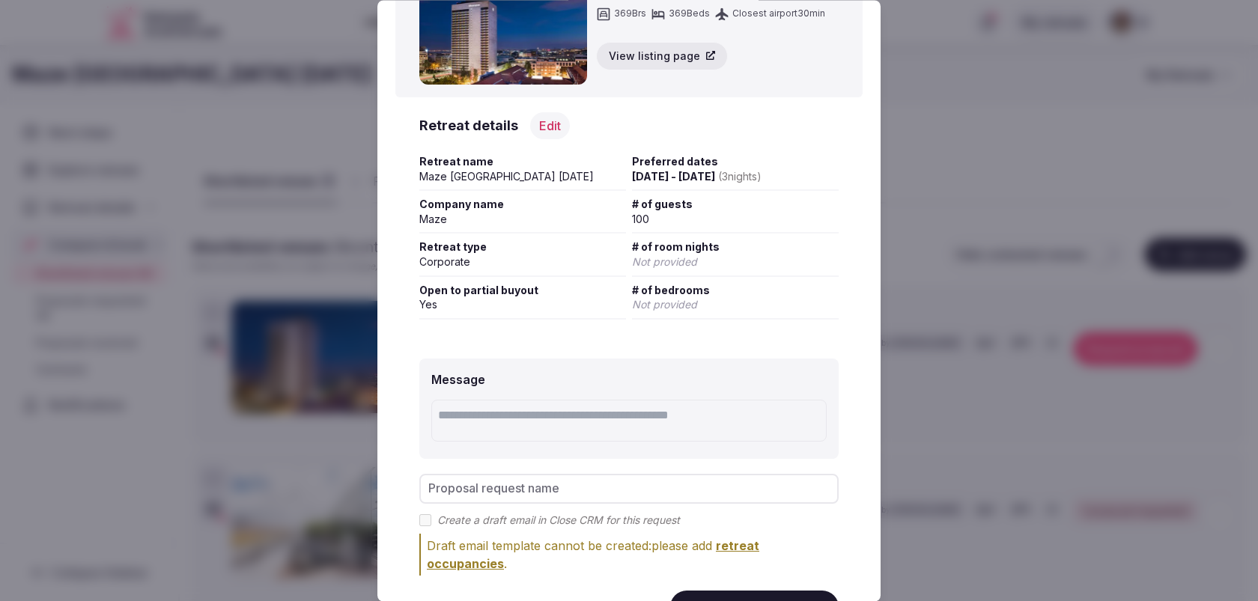
scroll to position [148, 0]
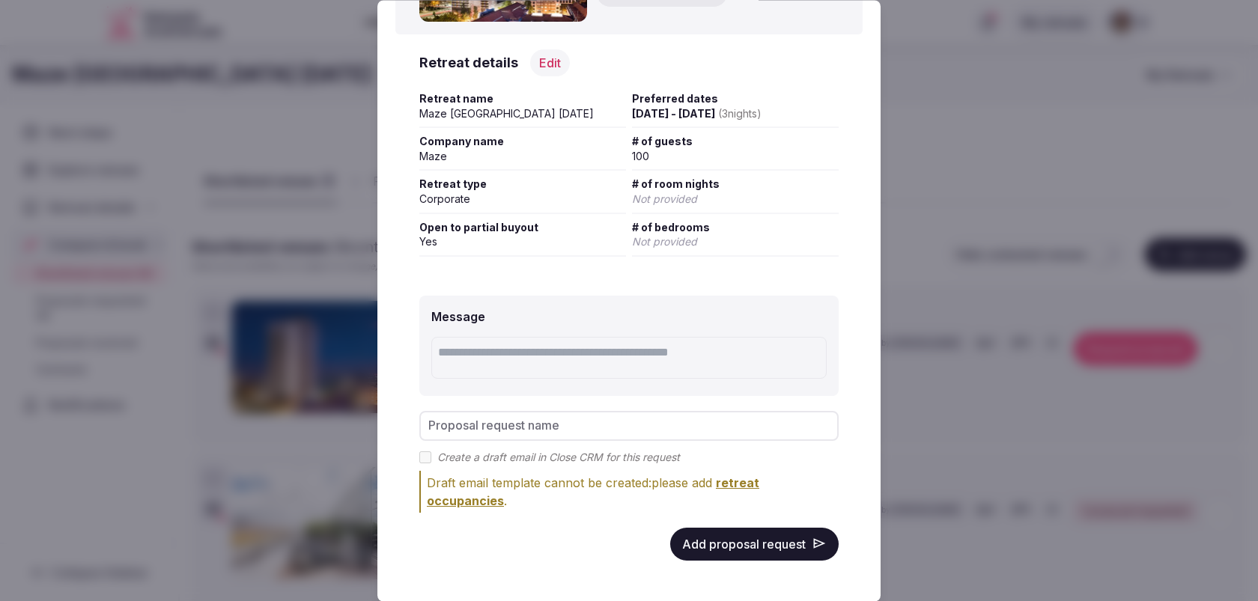
click at [771, 548] on button "Add proposal request" at bounding box center [754, 544] width 168 height 33
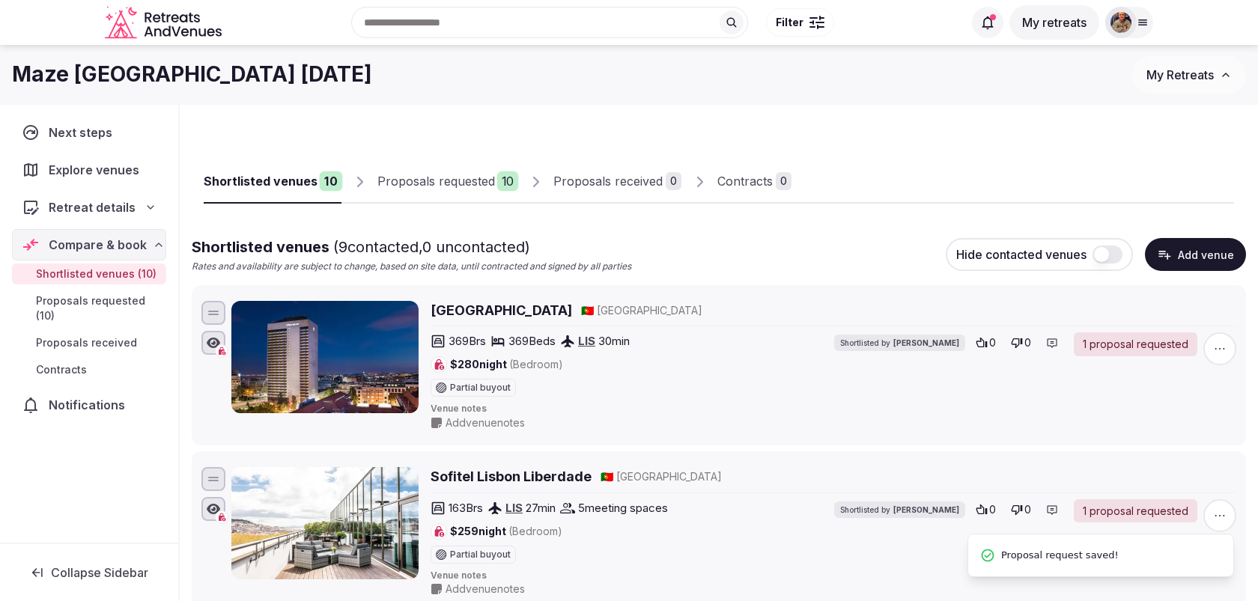
click at [455, 174] on div "Proposals requested" at bounding box center [436, 181] width 118 height 18
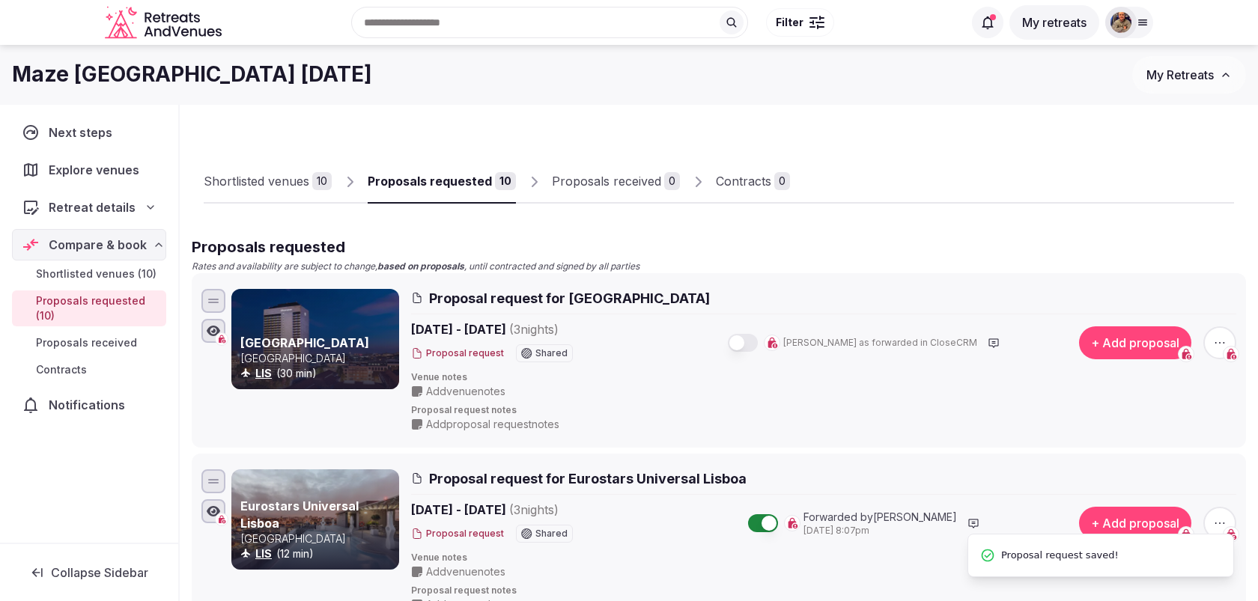
click at [758, 345] on button "button" at bounding box center [743, 343] width 30 height 18
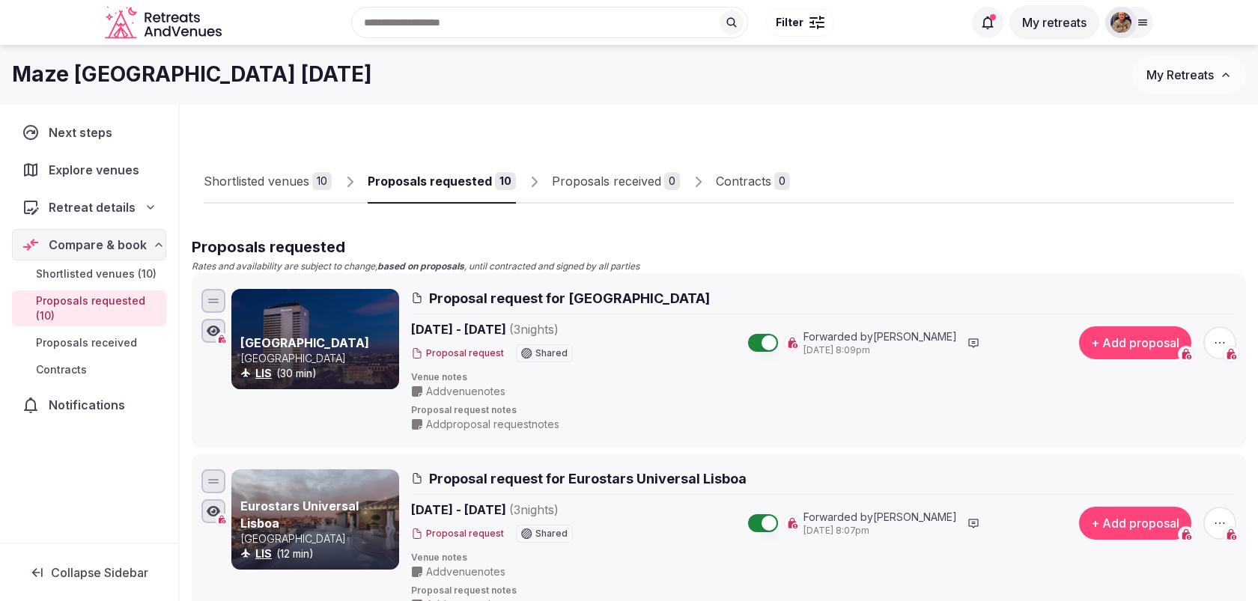
click at [260, 193] on link "Shortlisted venues 10" at bounding box center [268, 181] width 128 height 43
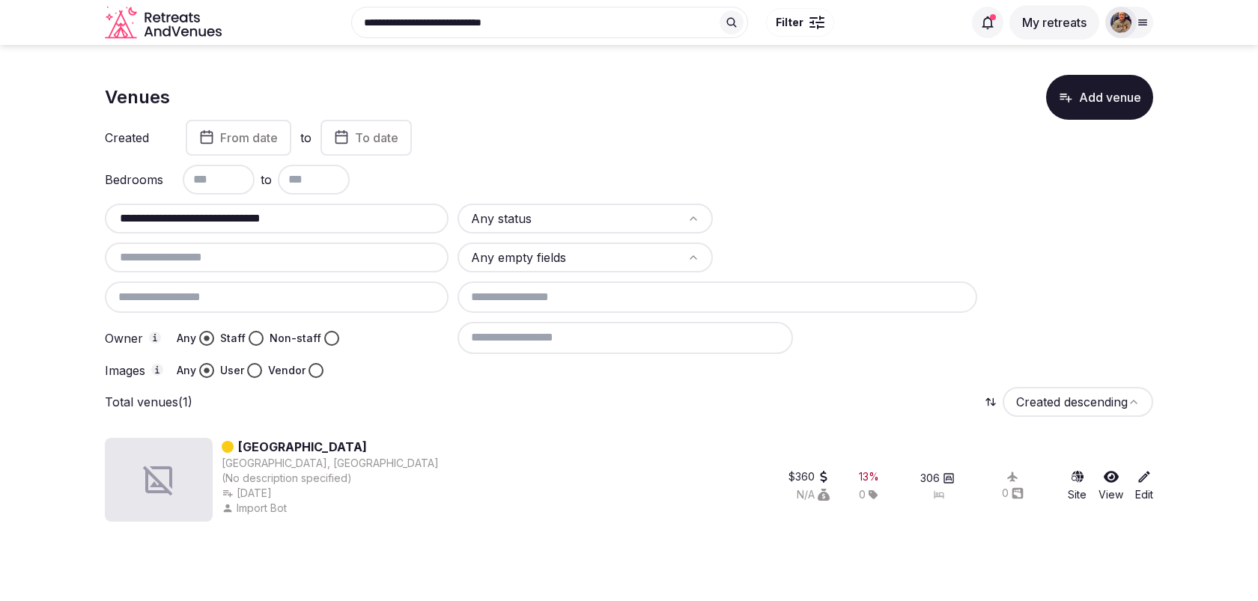
click at [338, 451] on link "[GEOGRAPHIC_DATA]" at bounding box center [302, 447] width 129 height 18
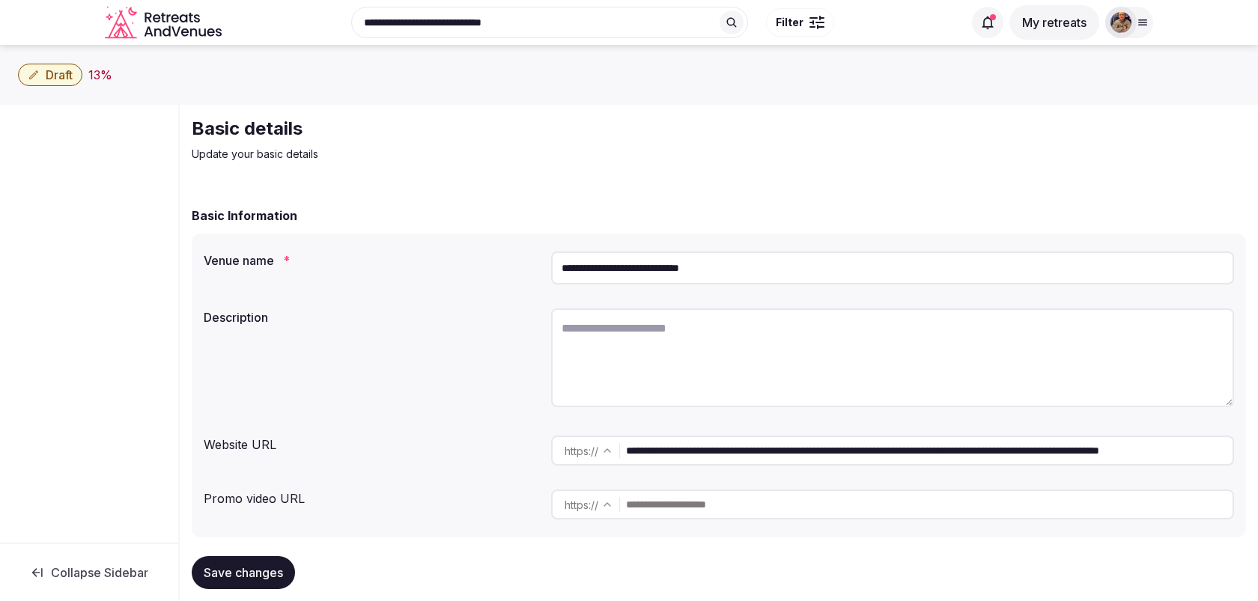
click at [616, 270] on input "**********" at bounding box center [892, 268] width 683 height 33
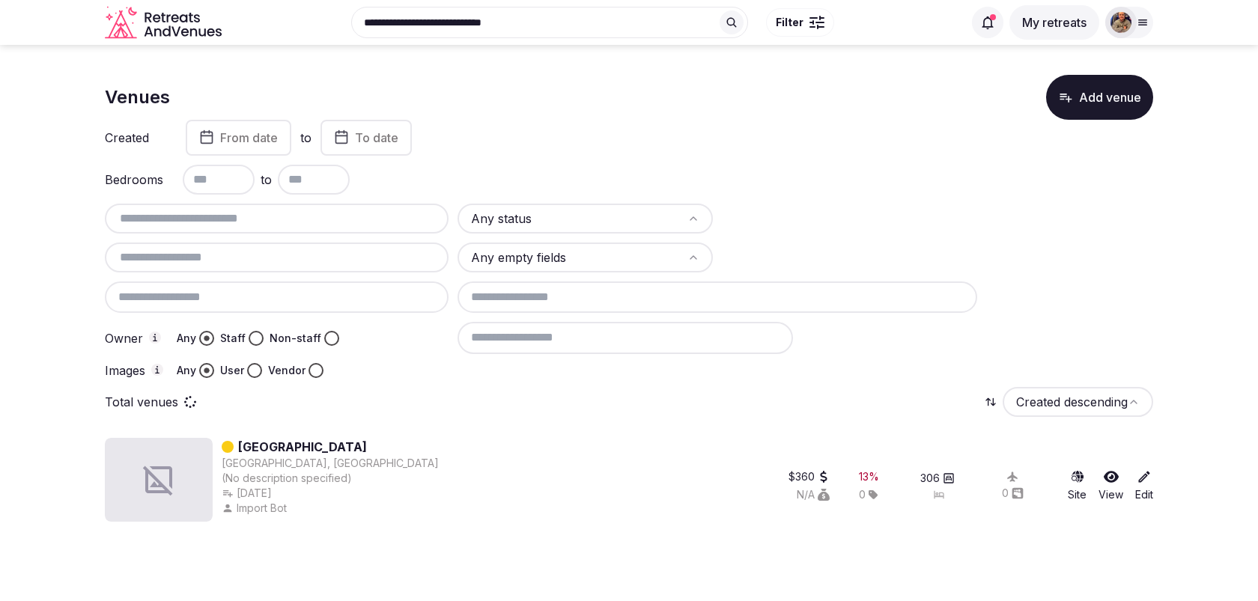
click at [191, 216] on input "text" at bounding box center [277, 219] width 332 height 18
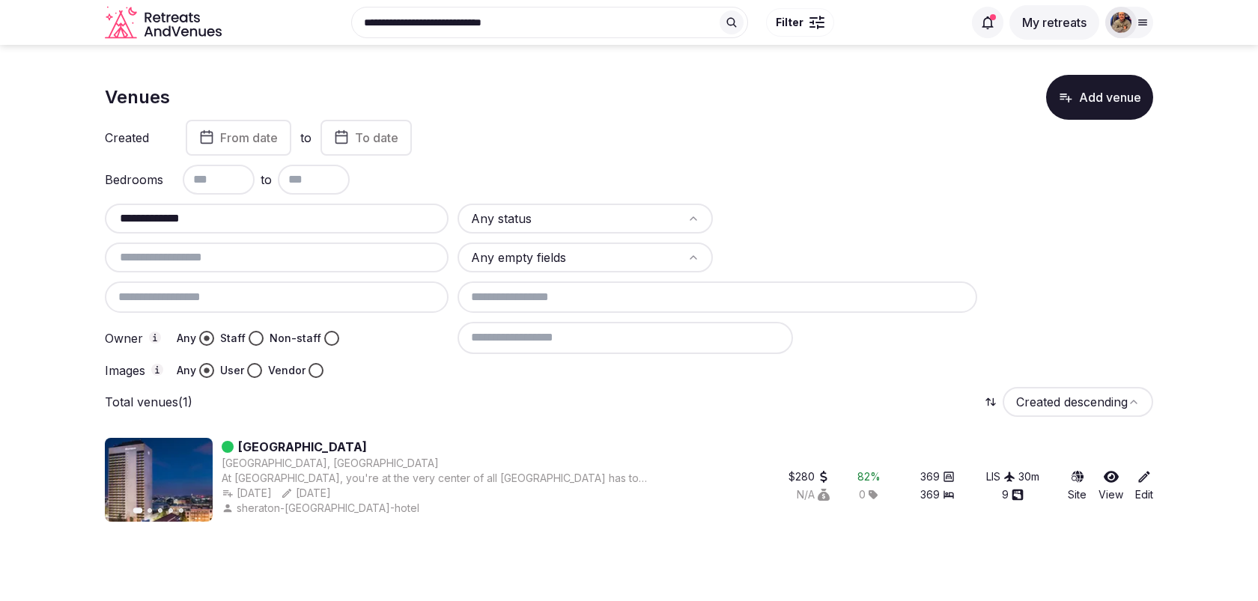
click at [201, 219] on input "**********" at bounding box center [277, 219] width 332 height 18
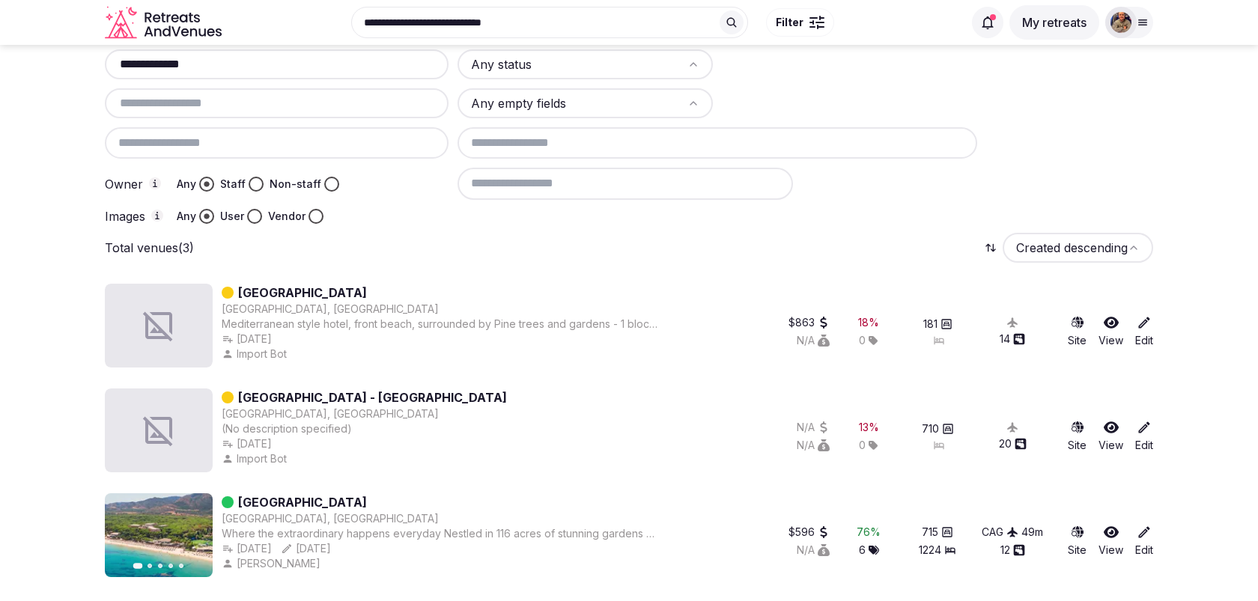
scroll to position [152, 0]
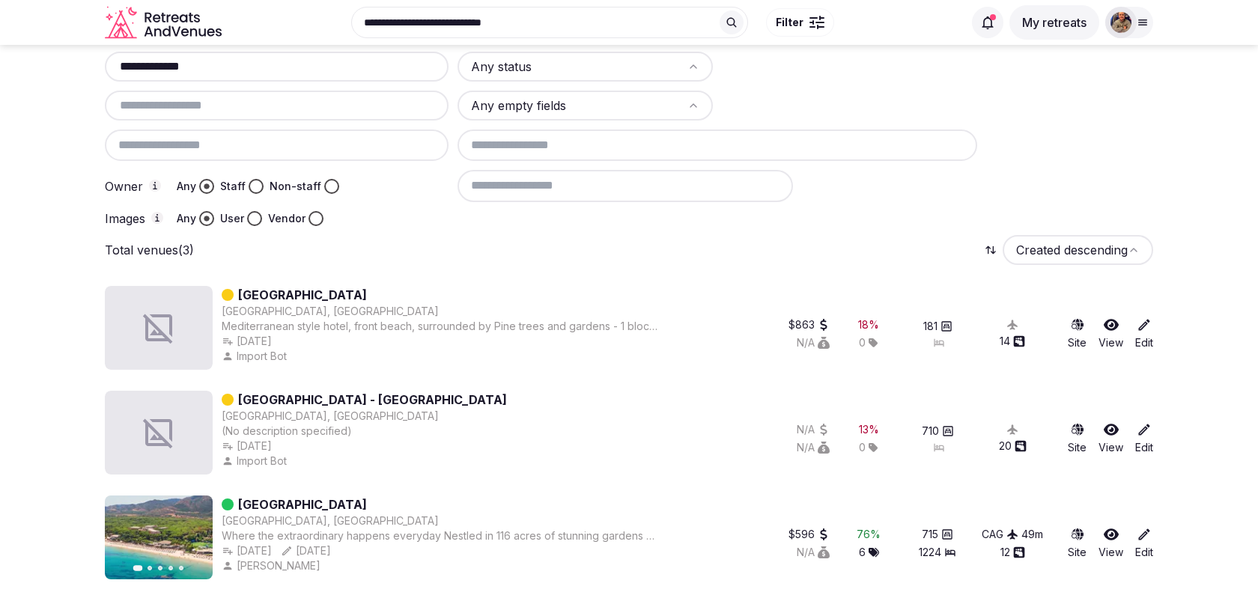
type input "**********"
click at [338, 505] on link "[GEOGRAPHIC_DATA]" at bounding box center [302, 505] width 129 height 18
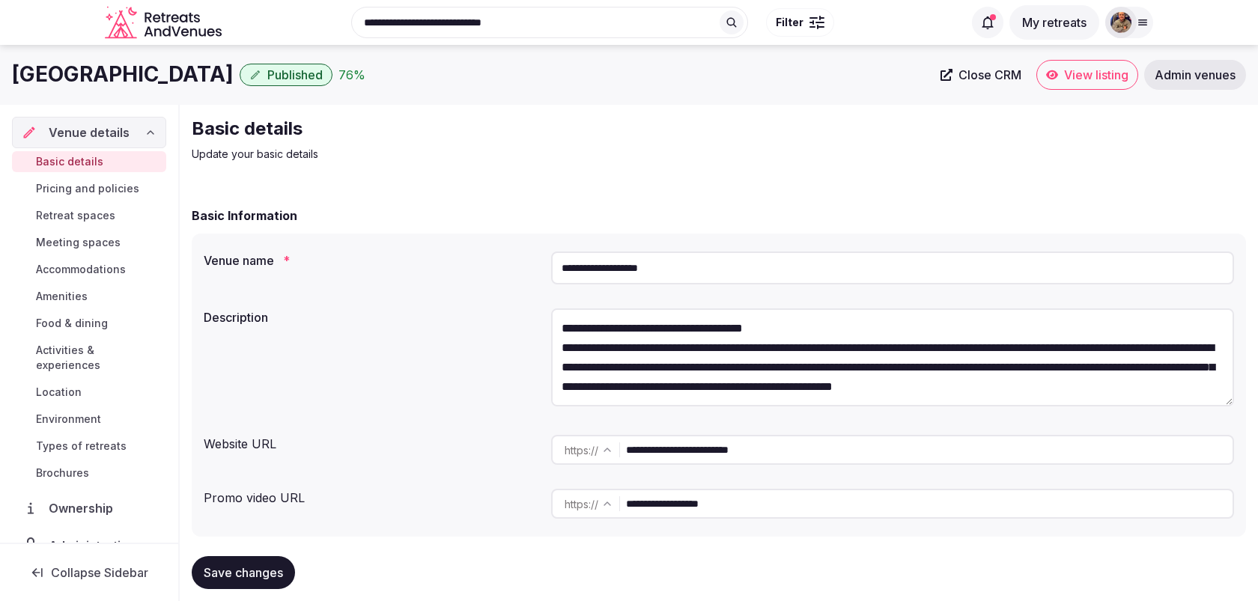
click at [1076, 76] on span "View listing" at bounding box center [1096, 74] width 64 height 15
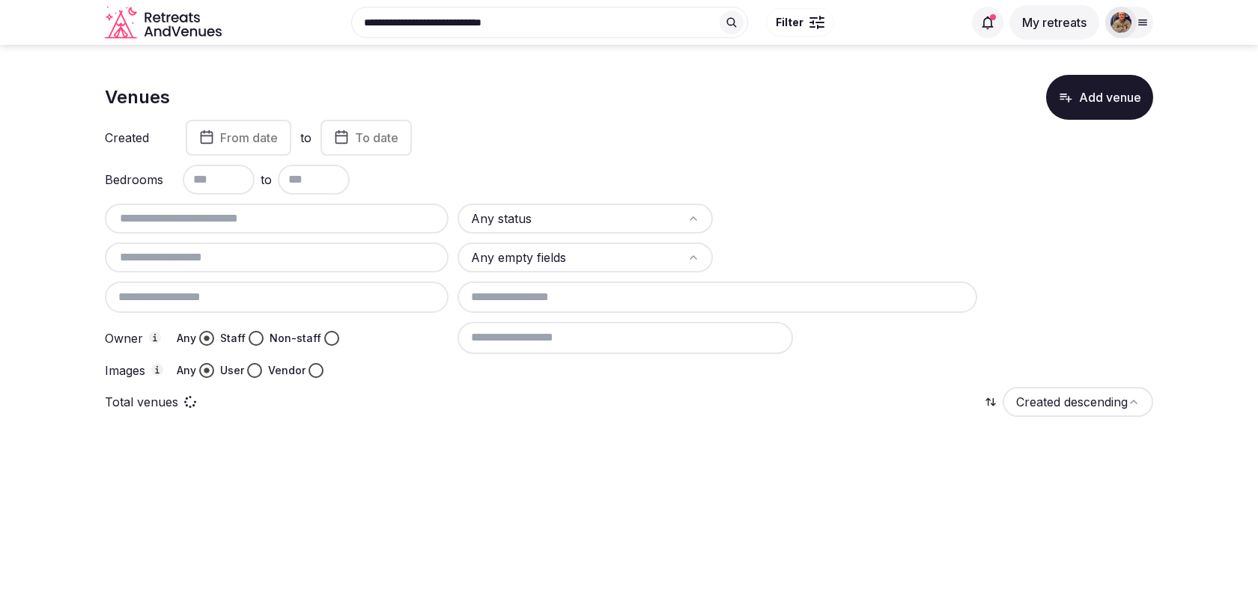
click at [202, 216] on input "text" at bounding box center [277, 219] width 332 height 18
paste input "**********"
click at [373, 372] on div "Images Any User Vendor" at bounding box center [277, 370] width 344 height 15
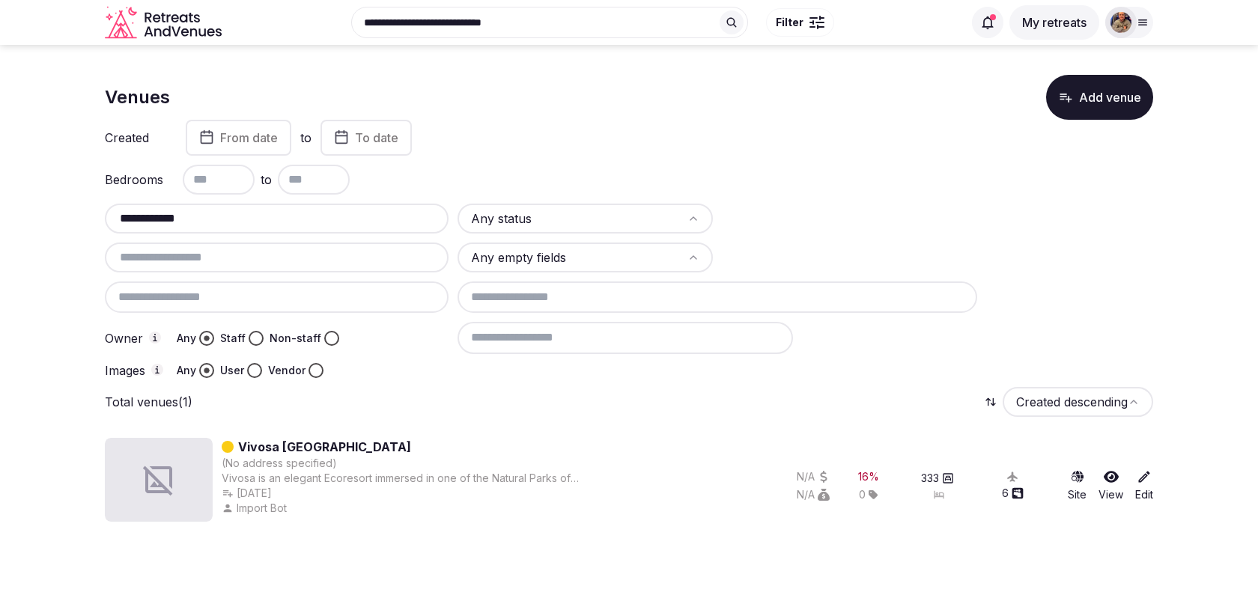
click at [219, 216] on input "**********" at bounding box center [277, 219] width 332 height 18
paste input "****"
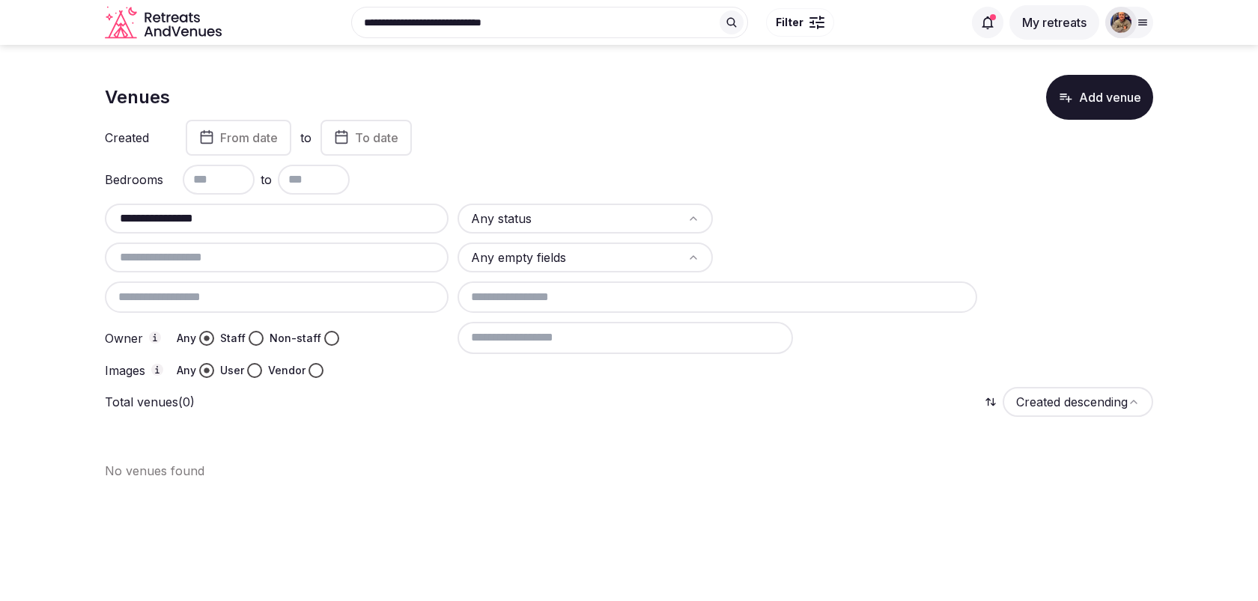
click at [232, 231] on div "**********" at bounding box center [277, 219] width 344 height 30
click at [232, 228] on div "**********" at bounding box center [277, 219] width 344 height 30
click at [234, 212] on input "**********" at bounding box center [277, 219] width 332 height 18
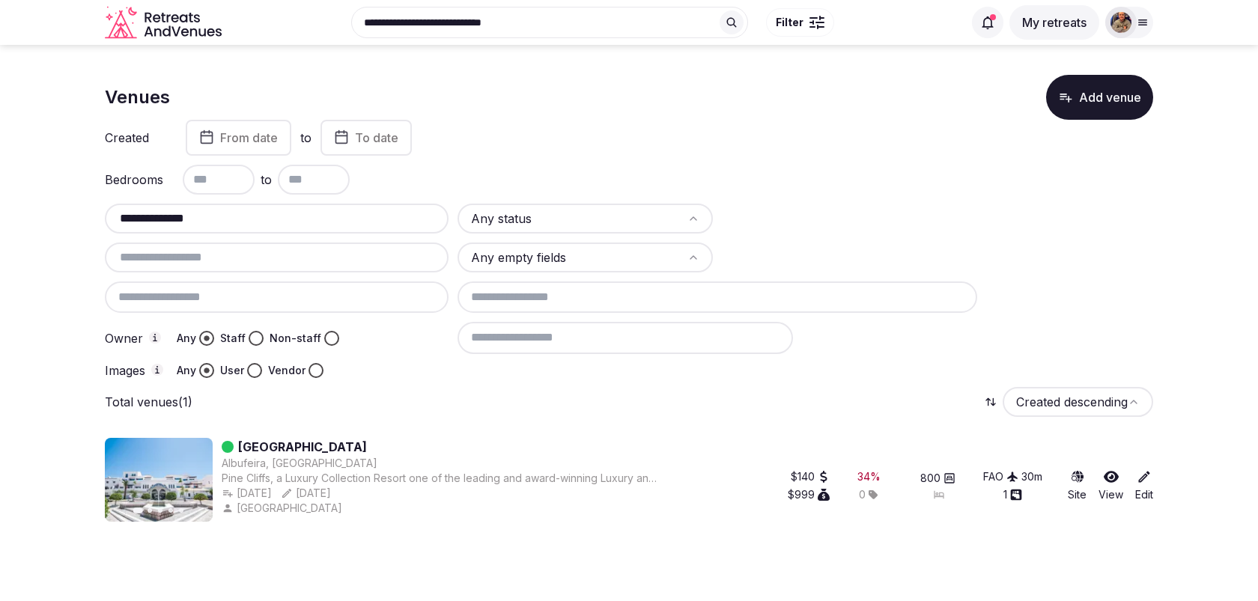
type input "**********"
click at [320, 449] on link "[GEOGRAPHIC_DATA]" at bounding box center [302, 447] width 129 height 18
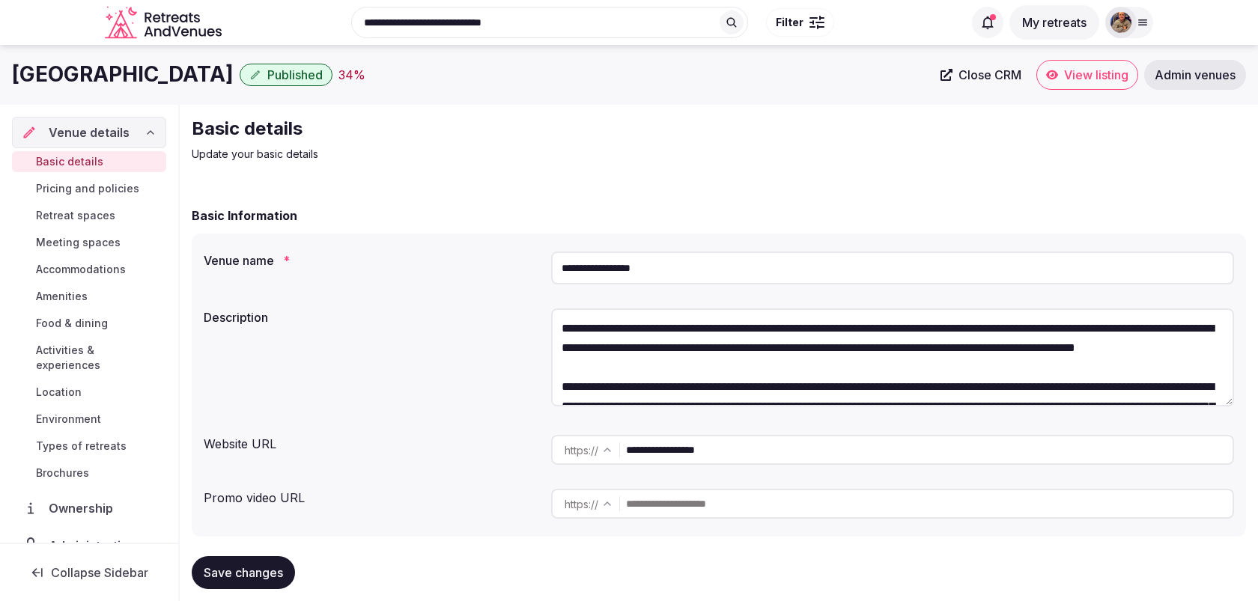
click at [1065, 70] on span "View listing" at bounding box center [1096, 74] width 64 height 15
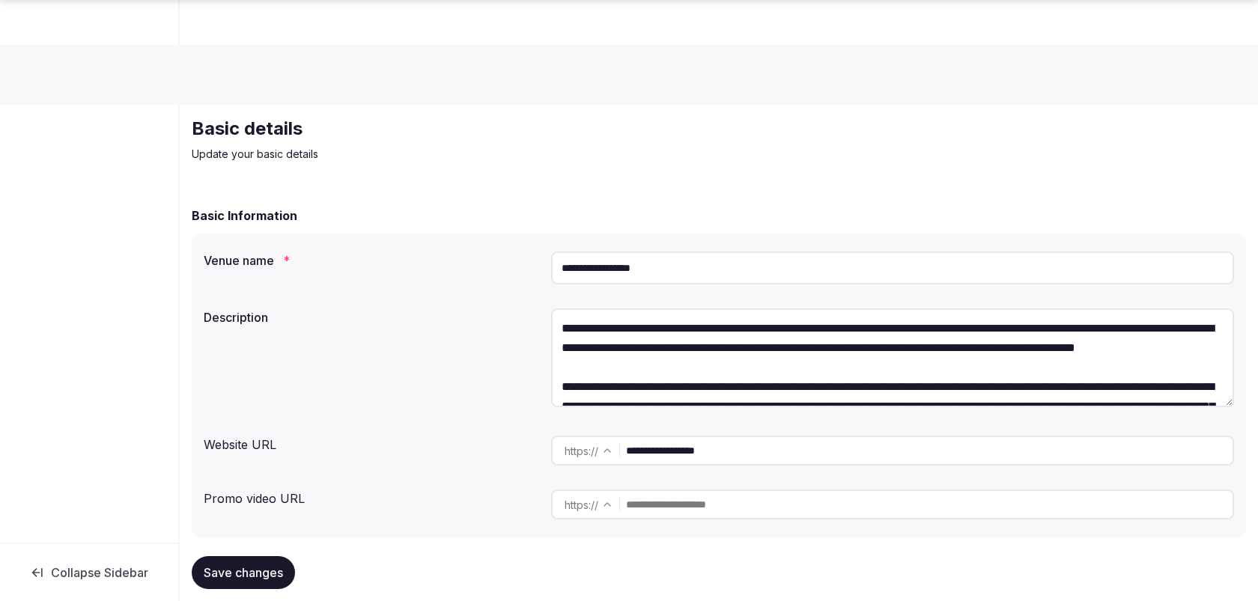
scroll to position [152, 0]
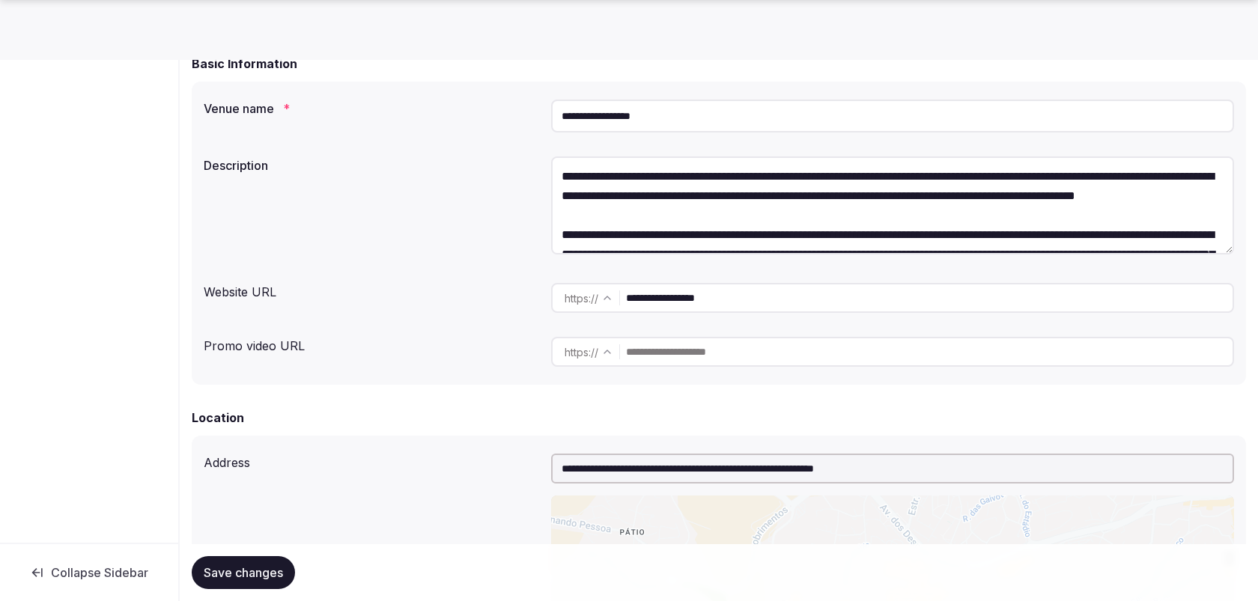
type textarea "**********"
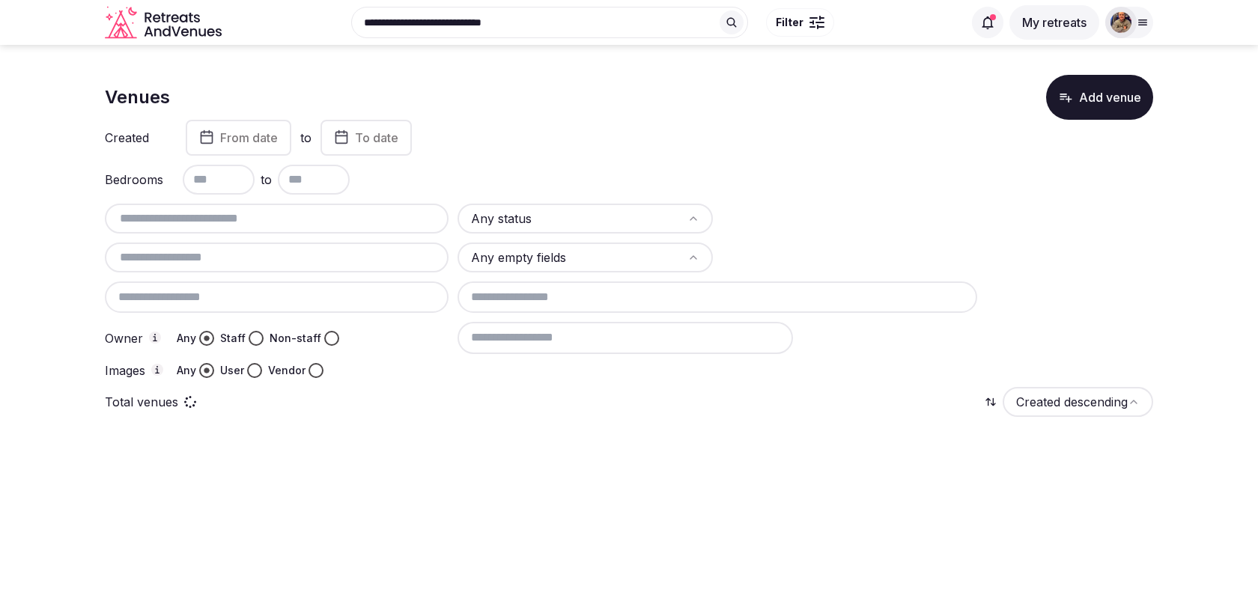
click at [368, 214] on input "text" at bounding box center [277, 219] width 332 height 18
paste input "**********"
click at [430, 350] on div "Owner Any Staff Non-staff" at bounding box center [277, 337] width 344 height 31
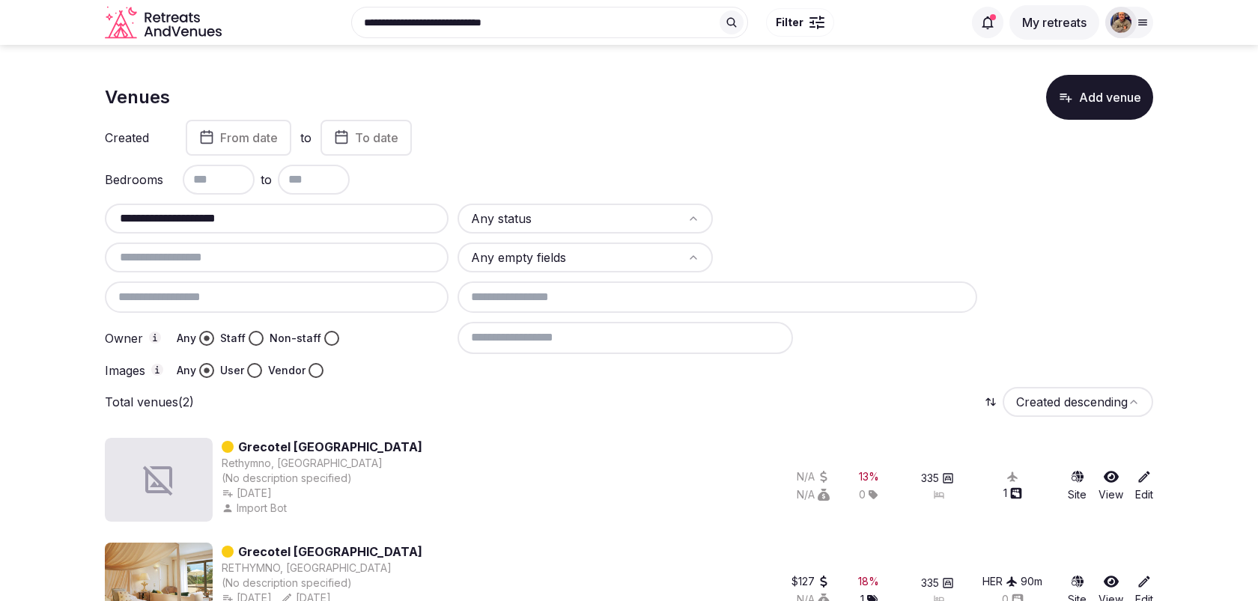
scroll to position [47, 0]
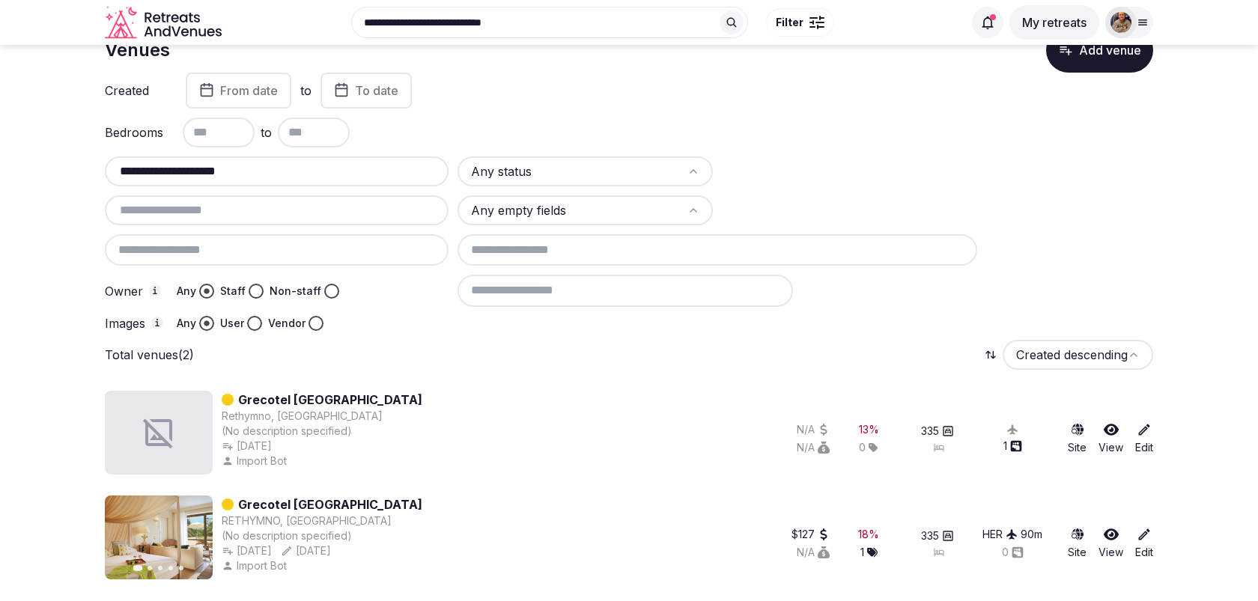
click at [279, 180] on div "**********" at bounding box center [277, 172] width 344 height 30
click at [279, 168] on input "**********" at bounding box center [277, 172] width 332 height 18
paste input "text"
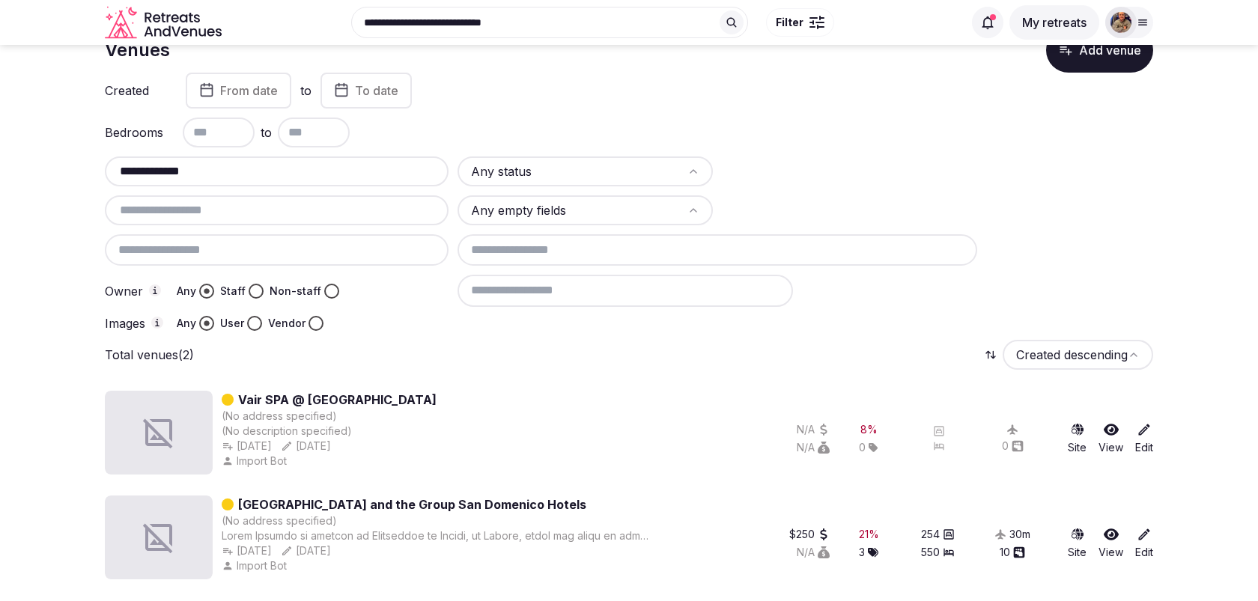
click at [254, 165] on input "**********" at bounding box center [277, 172] width 332 height 18
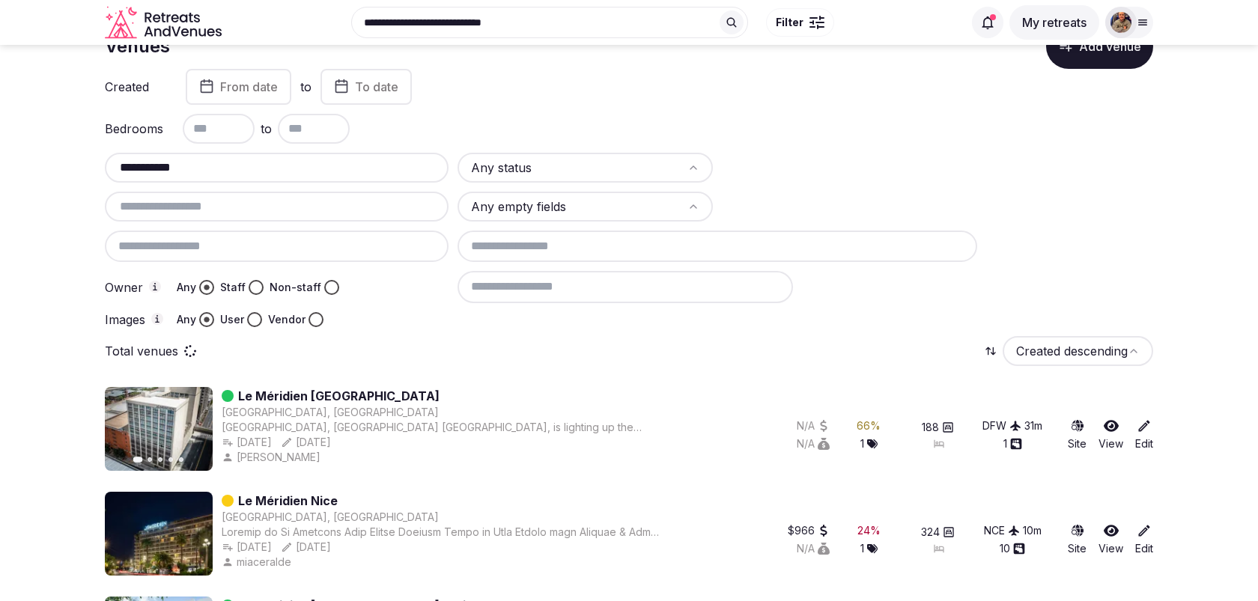
scroll to position [0, 0]
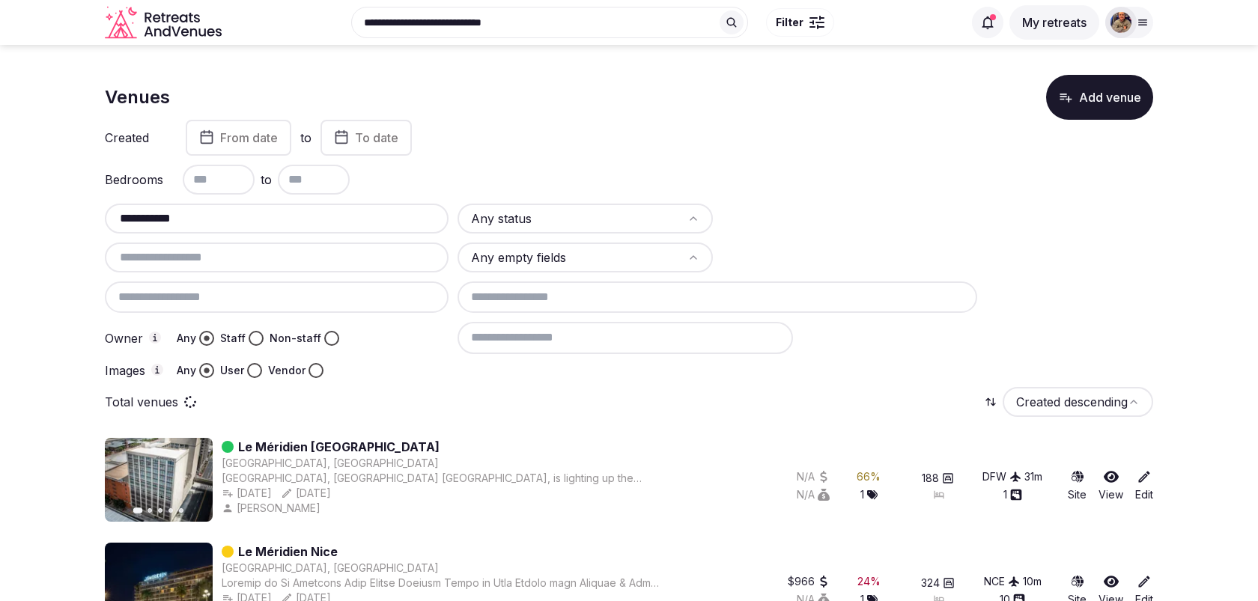
type input "**********"
click at [535, 210] on html "**********" at bounding box center [629, 300] width 1258 height 601
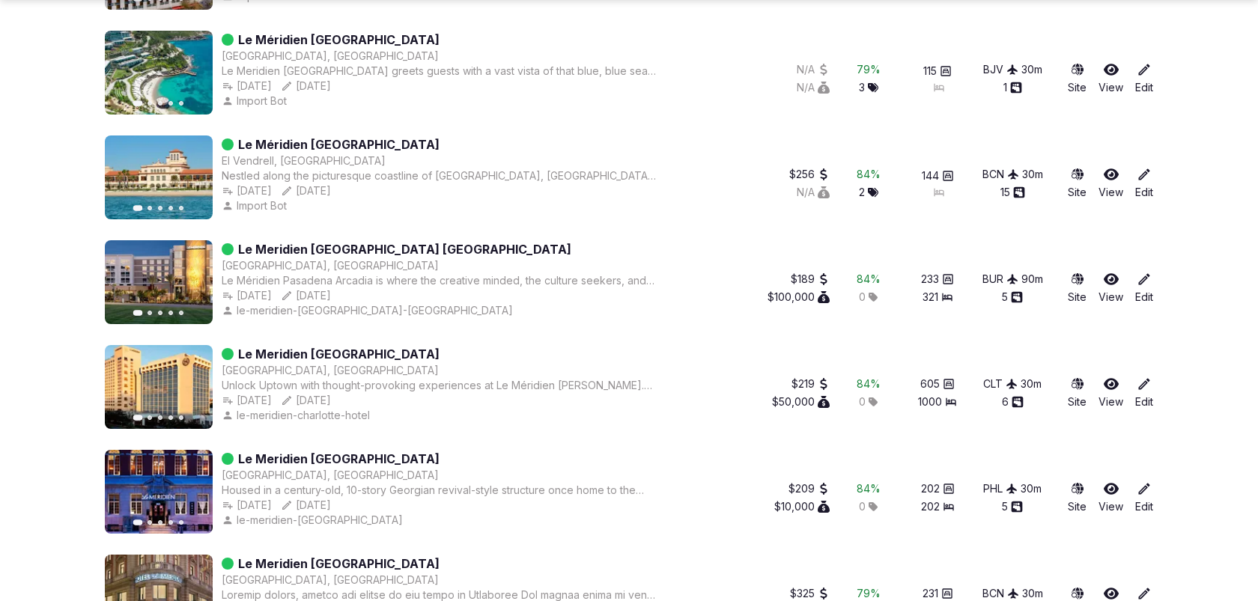
scroll to position [1251, 0]
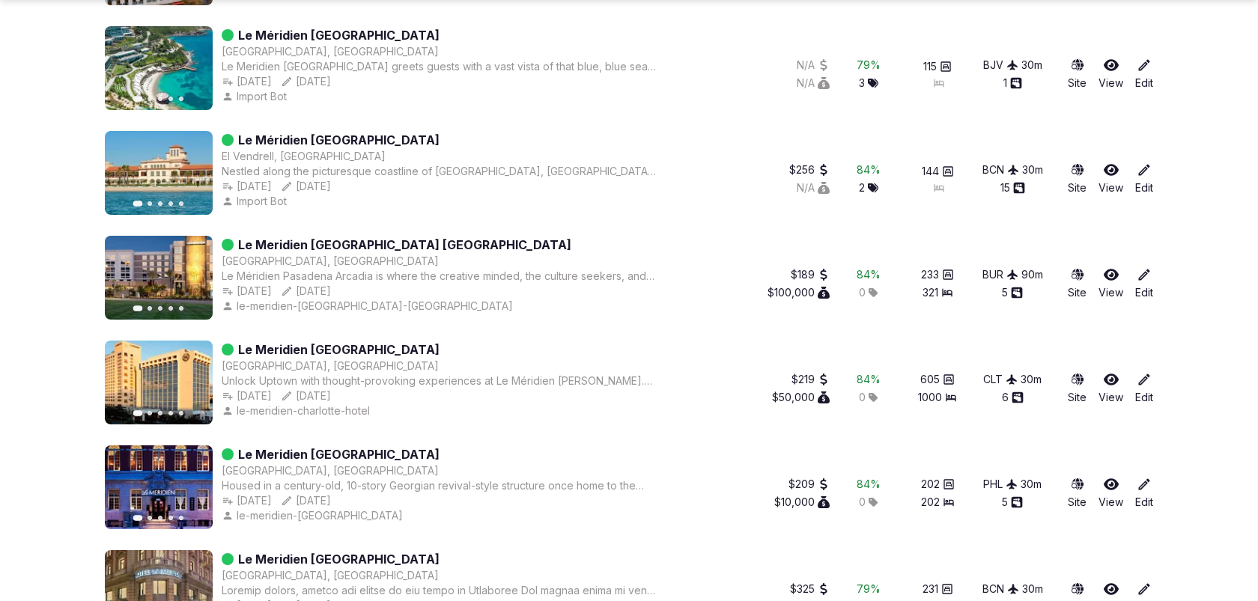
click at [188, 168] on icon "button" at bounding box center [192, 173] width 12 height 12
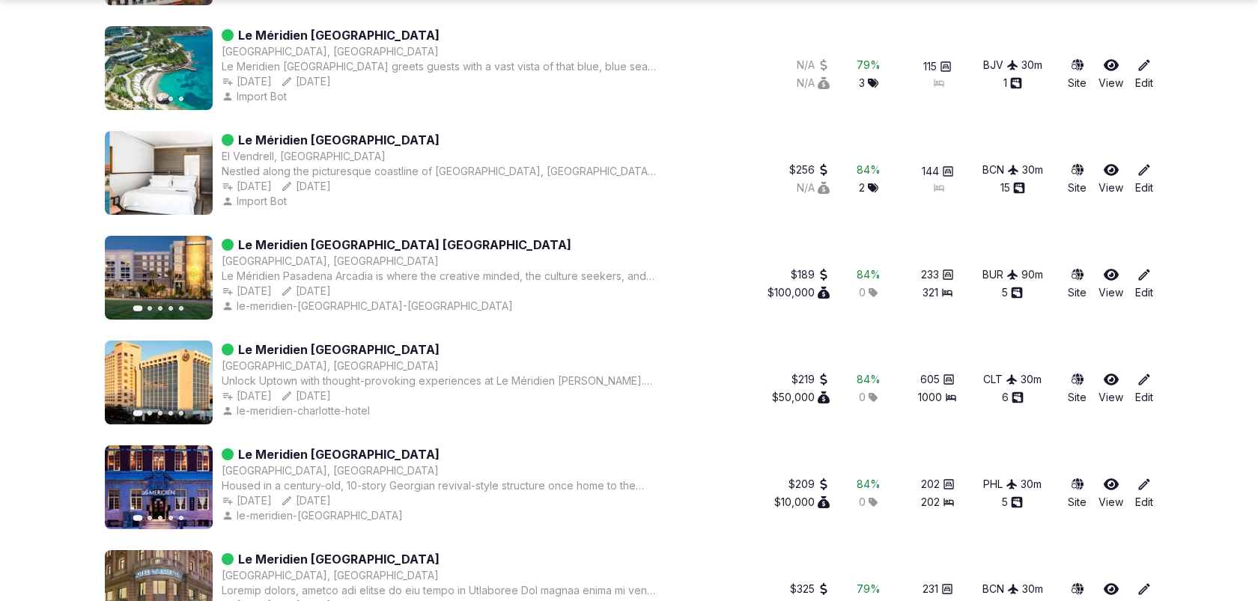
click at [188, 168] on icon "button" at bounding box center [192, 173] width 12 height 12
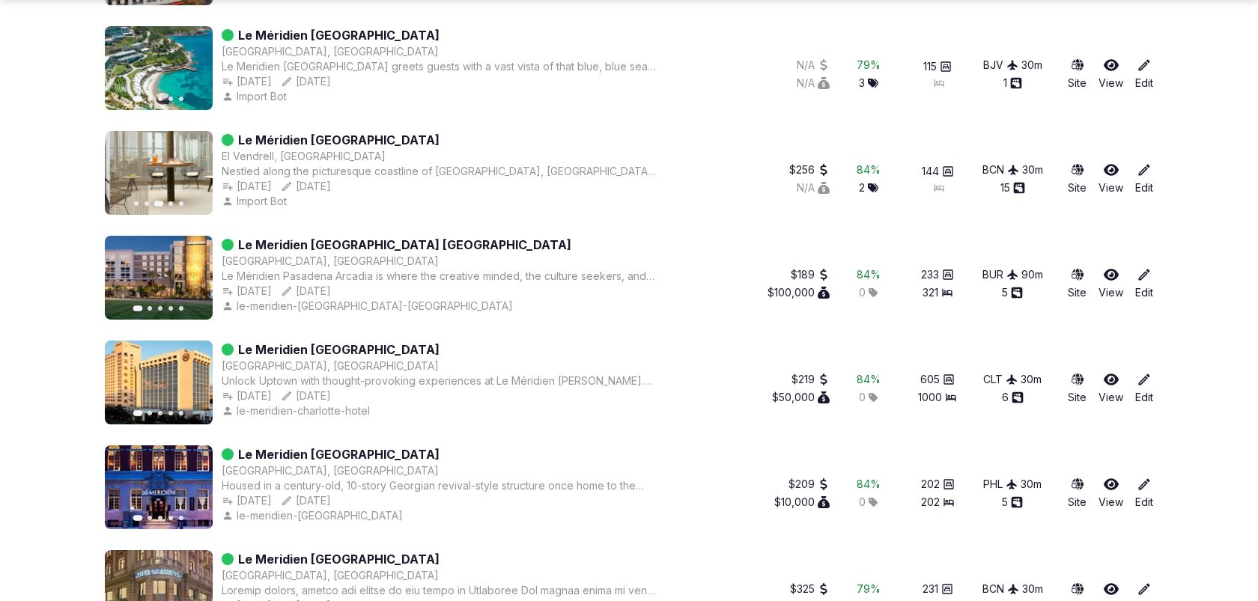
click at [188, 168] on icon "button" at bounding box center [192, 173] width 12 height 12
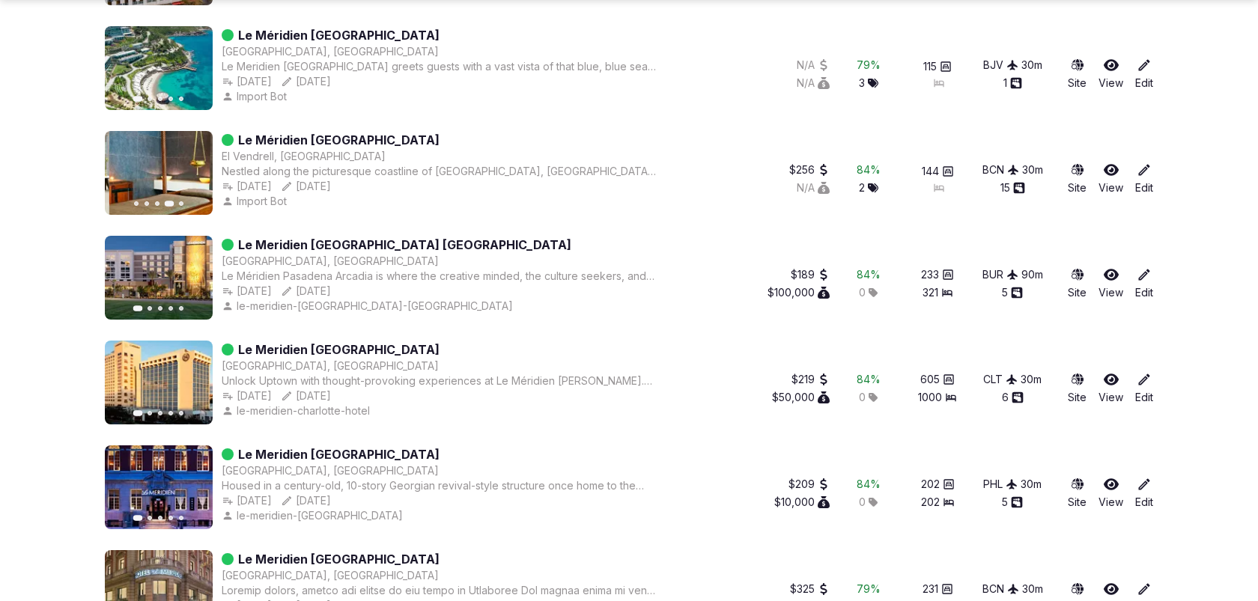
click at [188, 168] on icon "button" at bounding box center [192, 173] width 12 height 12
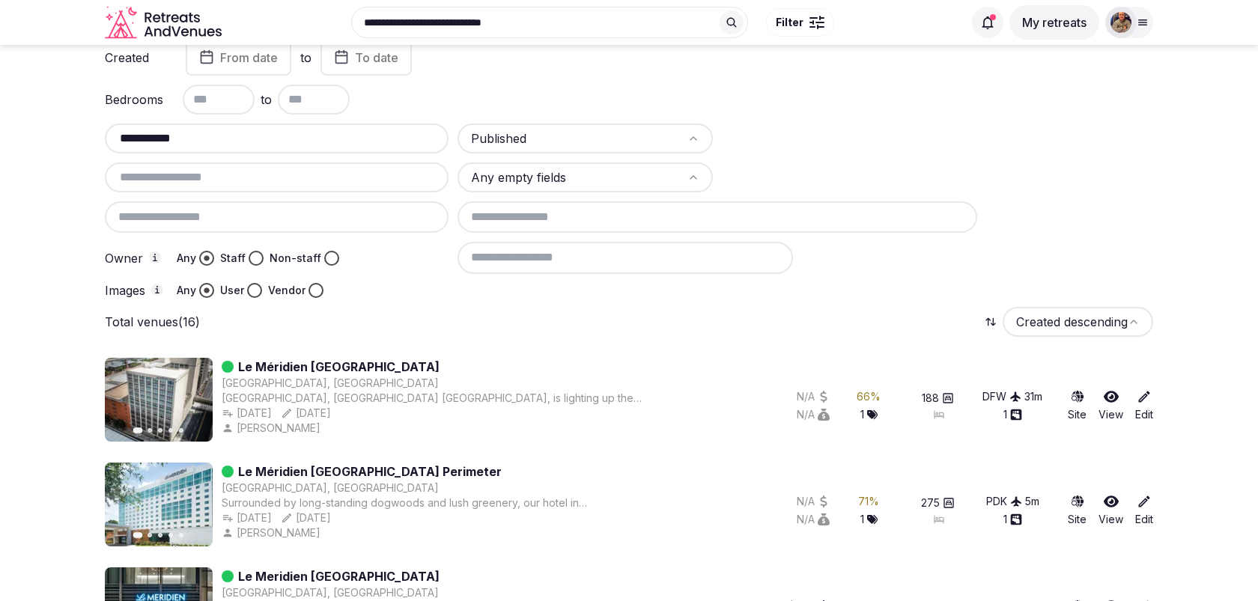
scroll to position [0, 0]
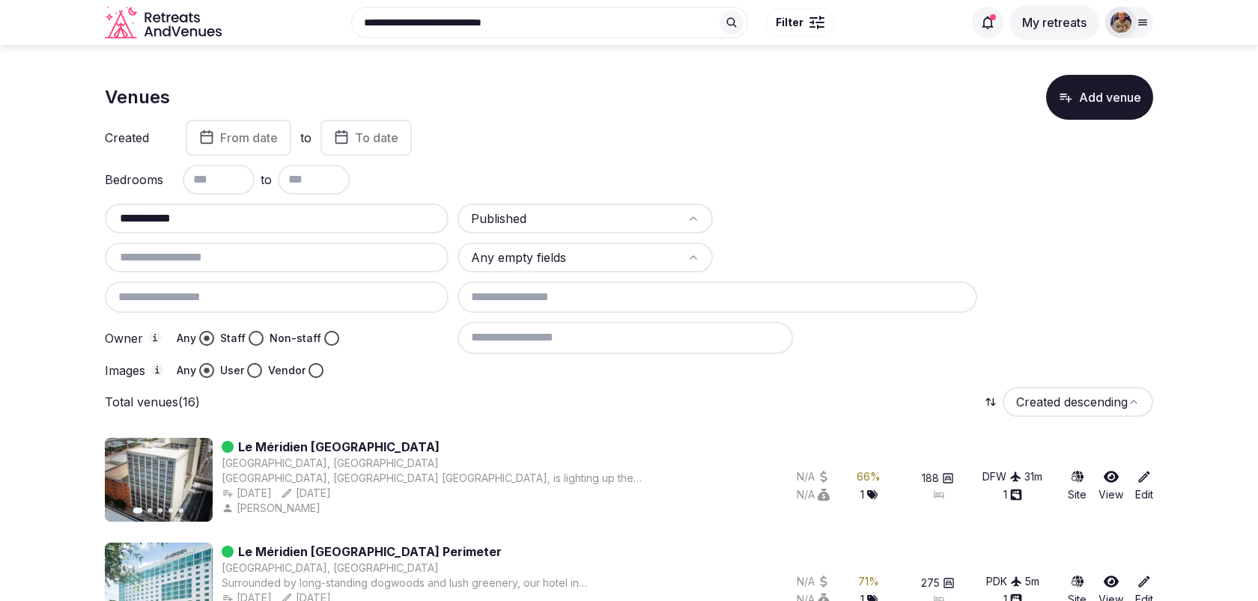
click at [371, 217] on input "**********" at bounding box center [277, 219] width 332 height 18
click at [231, 177] on input "text" at bounding box center [219, 180] width 72 height 30
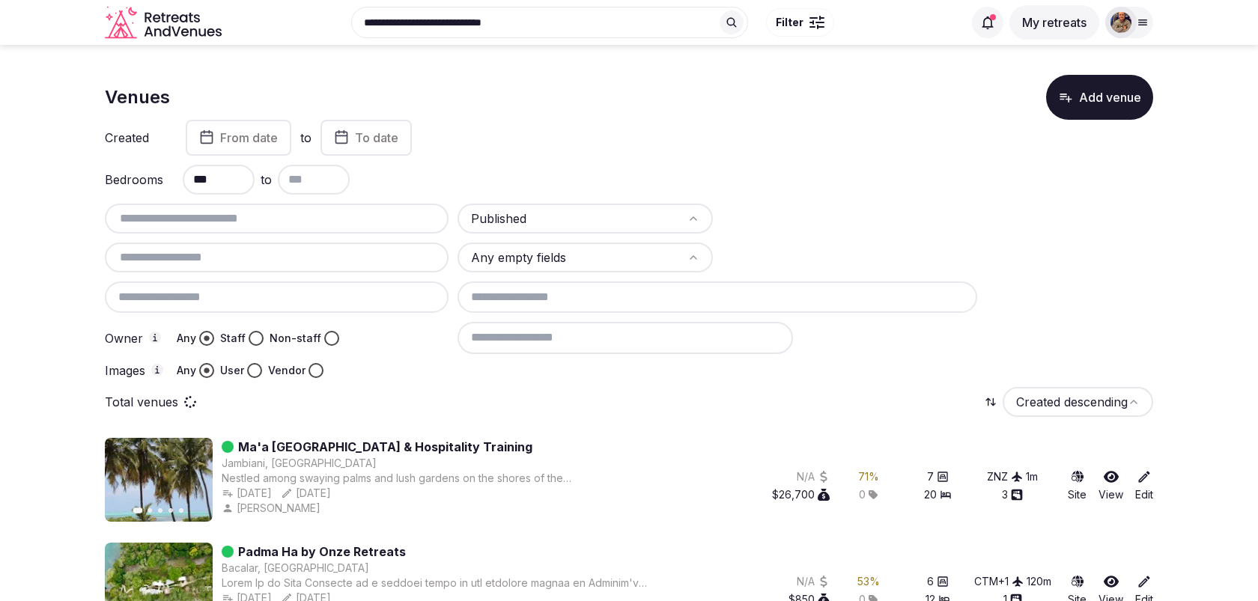
type input "***"
click at [139, 263] on input "text" at bounding box center [277, 258] width 332 height 18
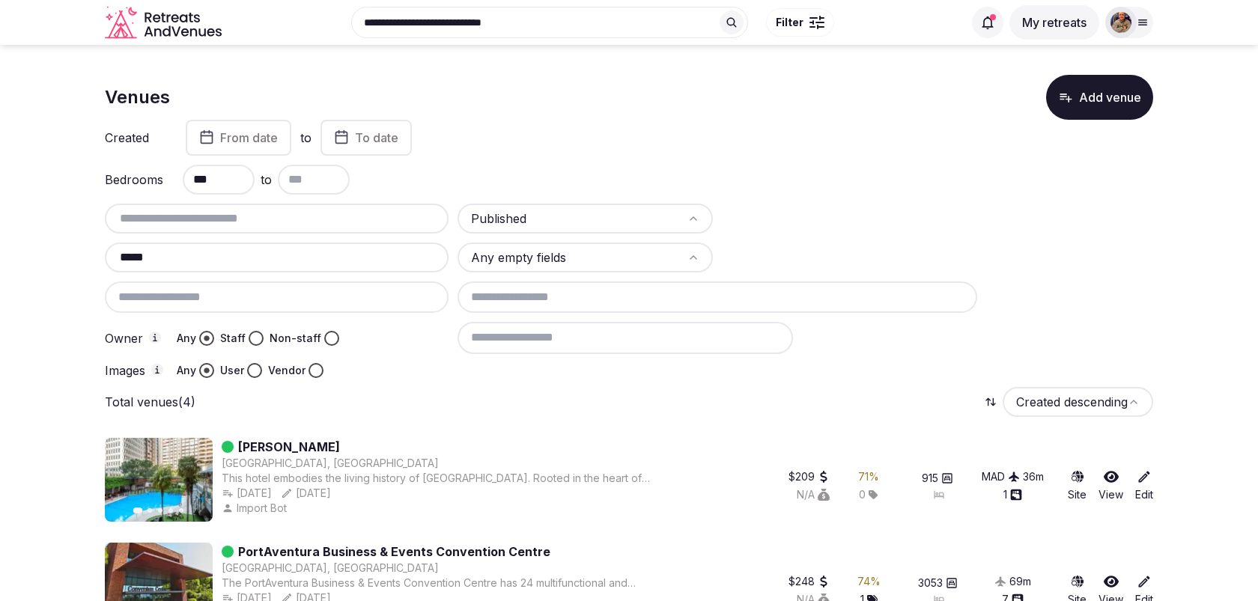
type input "*****"
click at [90, 286] on section "Venues Add venue Created From date to To date Bedrooms *** to Published ***** A…" at bounding box center [629, 453] width 1258 height 816
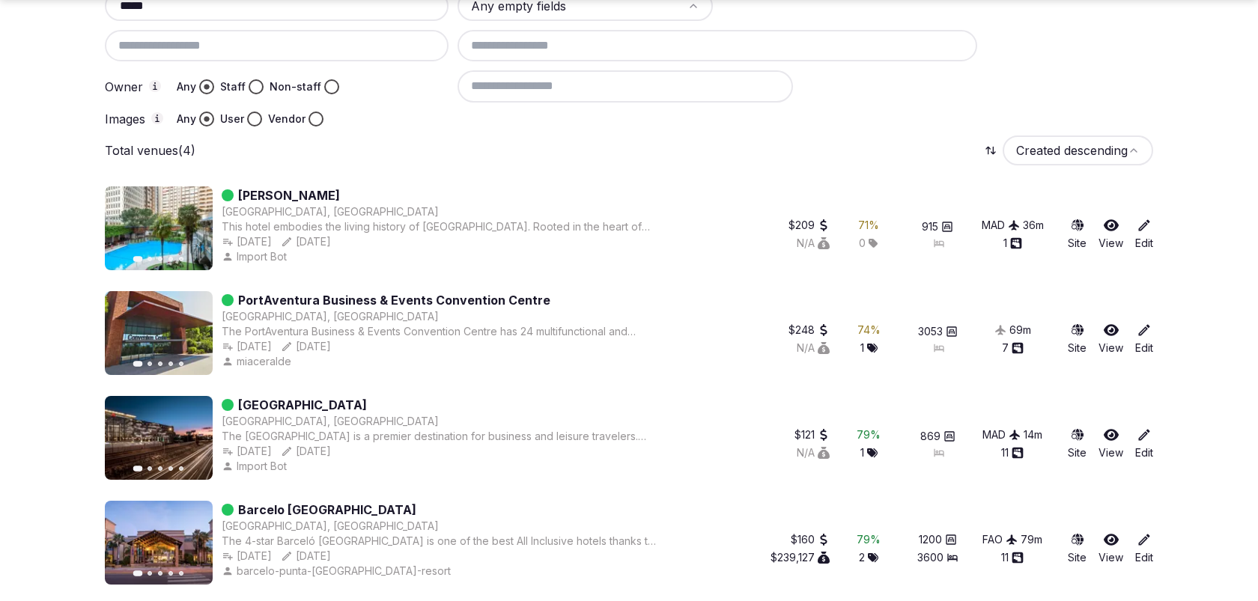
scroll to position [257, 0]
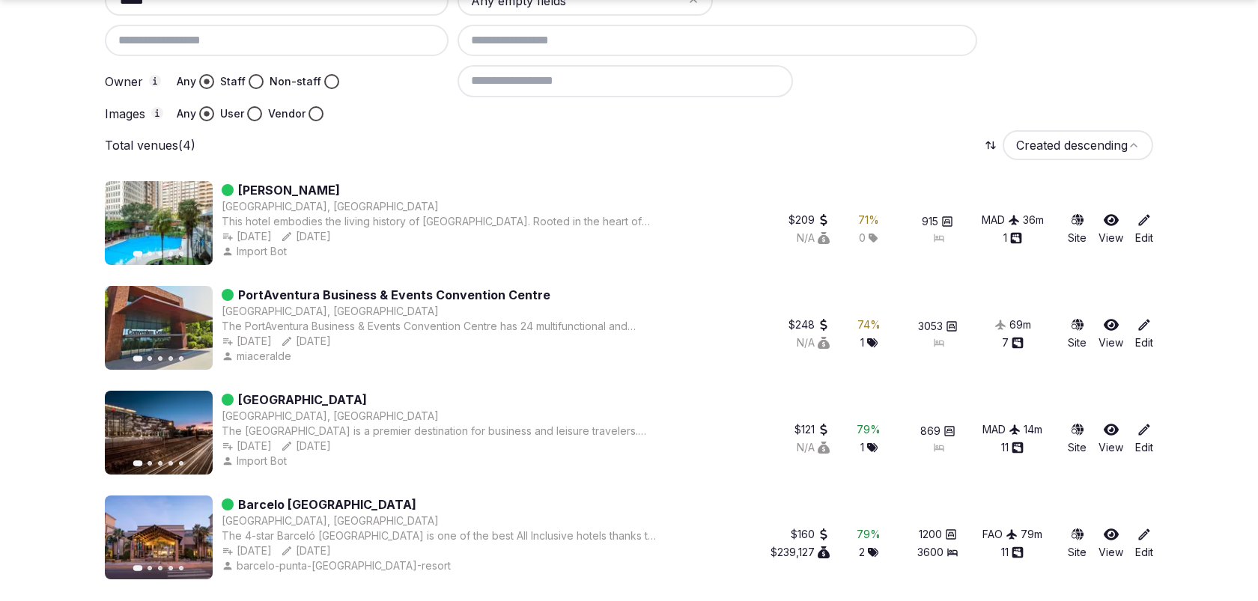
click at [416, 505] on link "Barcelo [GEOGRAPHIC_DATA]" at bounding box center [327, 505] width 178 height 18
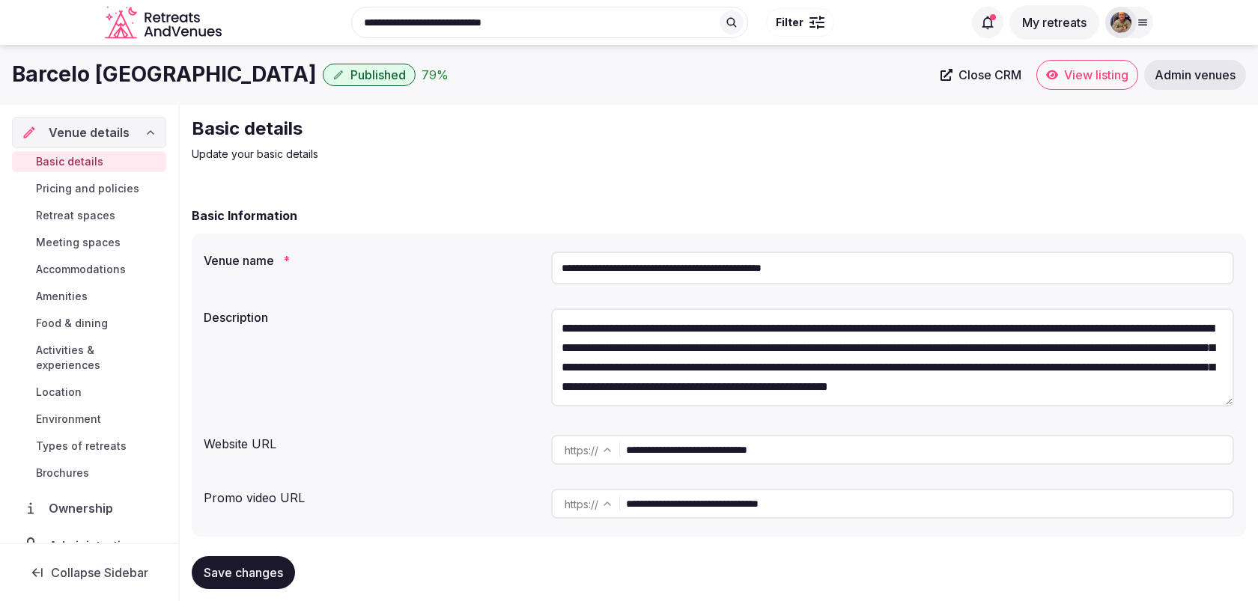
click at [1075, 79] on span "View listing" at bounding box center [1096, 74] width 64 height 15
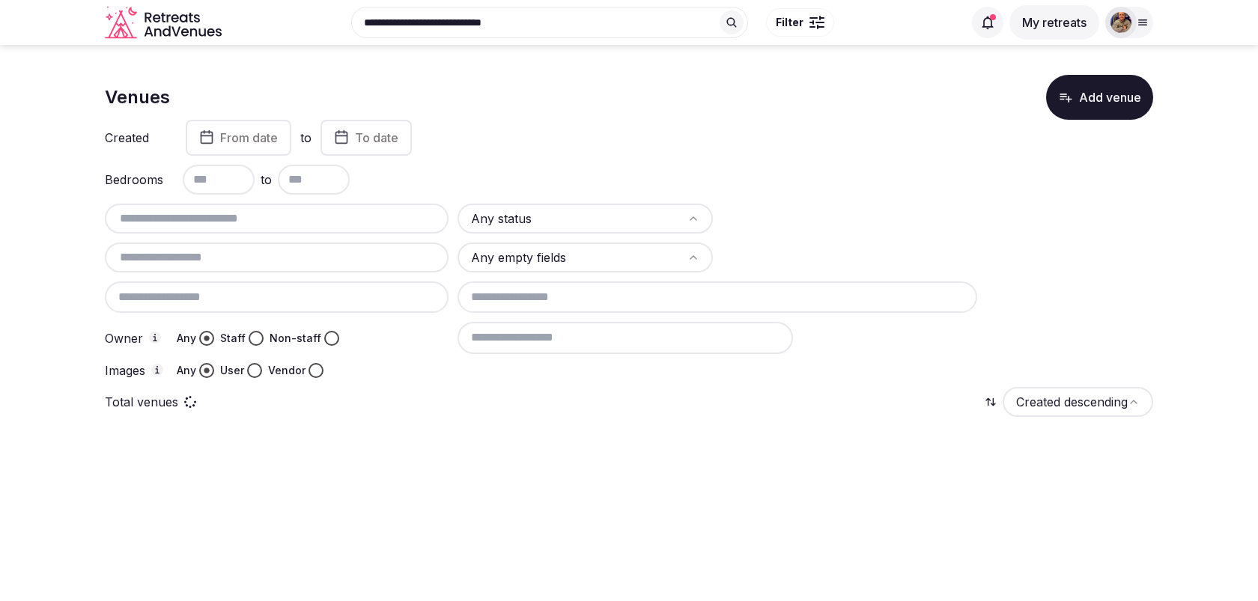
click at [482, 233] on div "Any status Any empty fields Owner Any Staff Non-staff Images Any User Vendor" at bounding box center [629, 291] width 1048 height 174
click at [319, 264] on input "text" at bounding box center [277, 258] width 332 height 18
type input "*****"
click at [303, 183] on input "text" at bounding box center [314, 180] width 72 height 30
click at [213, 183] on input "text" at bounding box center [219, 180] width 72 height 30
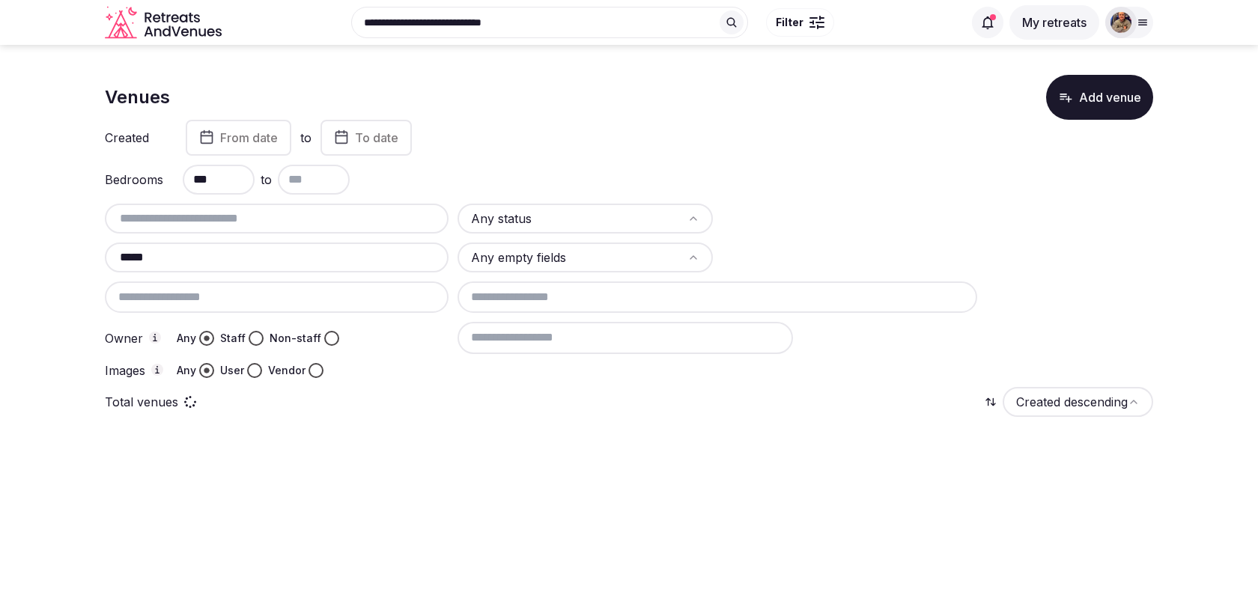
type input "***"
click at [84, 252] on section "Venues Add venue Created From date to To date Bedrooms *** to Any status ***** …" at bounding box center [629, 250] width 1258 height 411
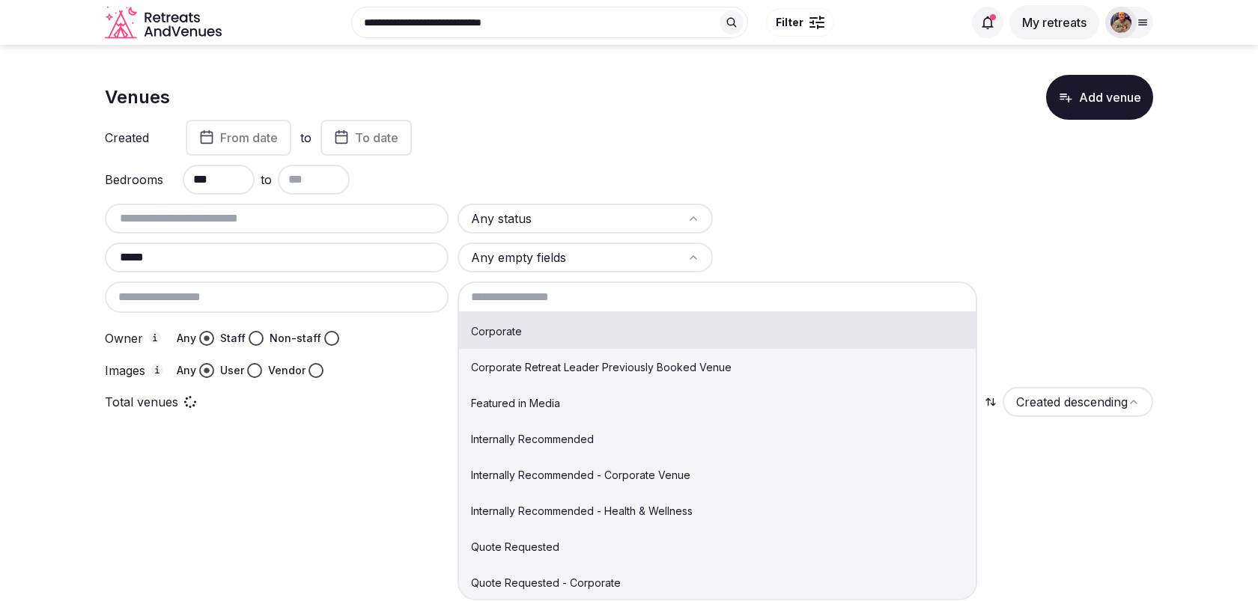
click at [508, 294] on input at bounding box center [718, 297] width 520 height 31
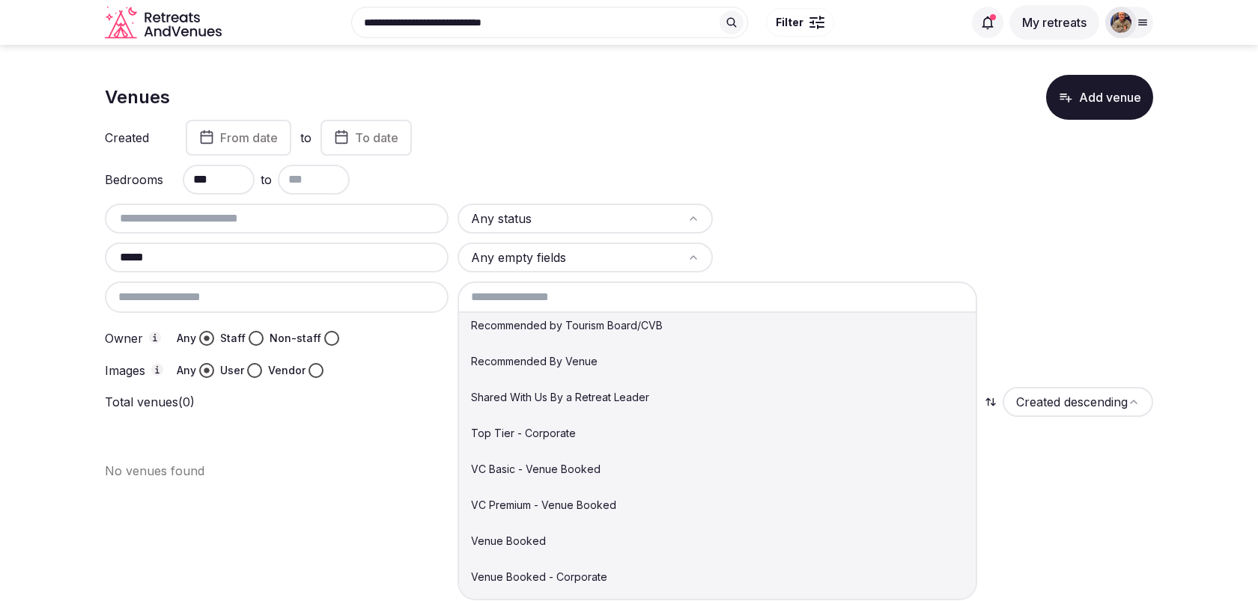
scroll to position [480, 0]
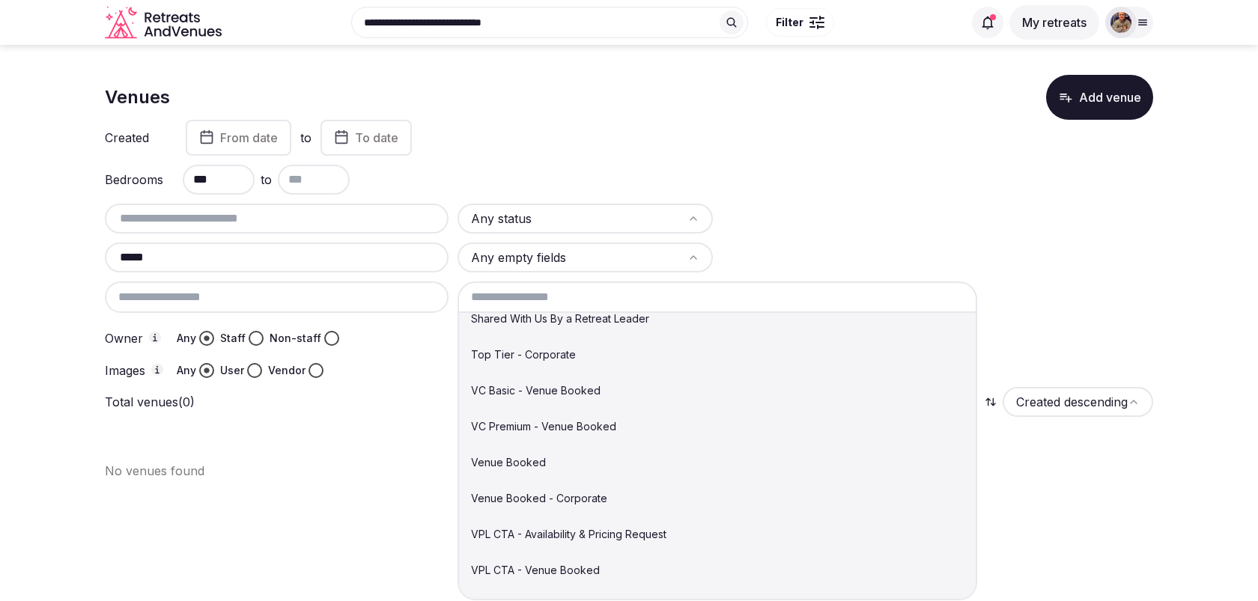
click at [423, 345] on div "Owner Any Staff Non-staff" at bounding box center [277, 337] width 344 height 31
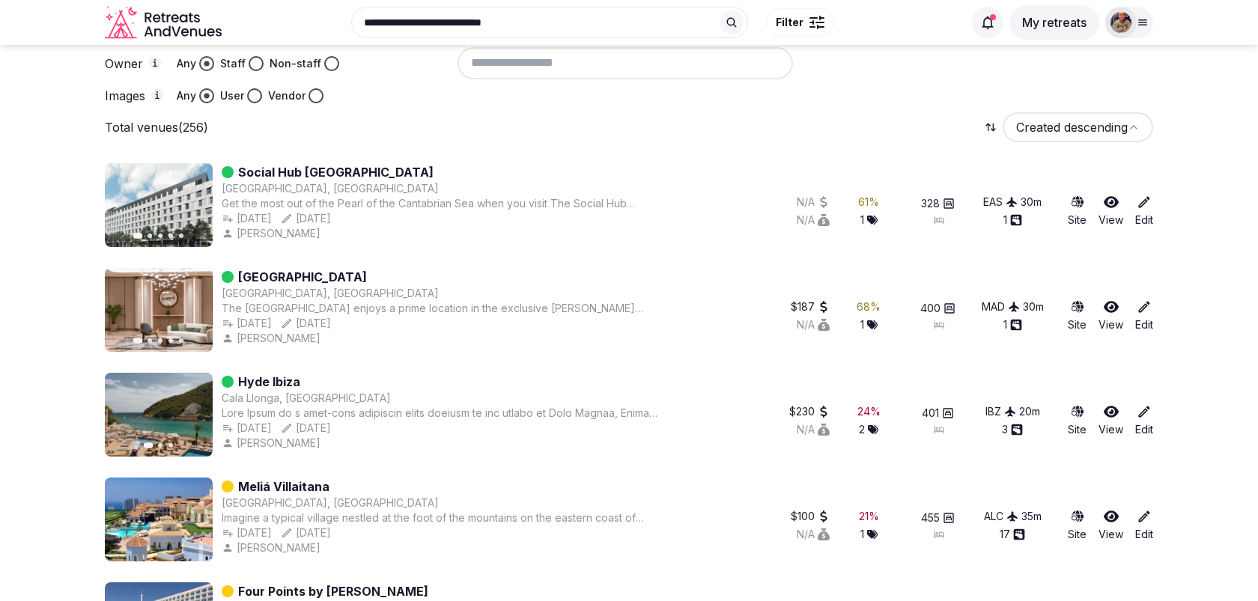
scroll to position [267, 0]
